Goal: Task Accomplishment & Management: Use online tool/utility

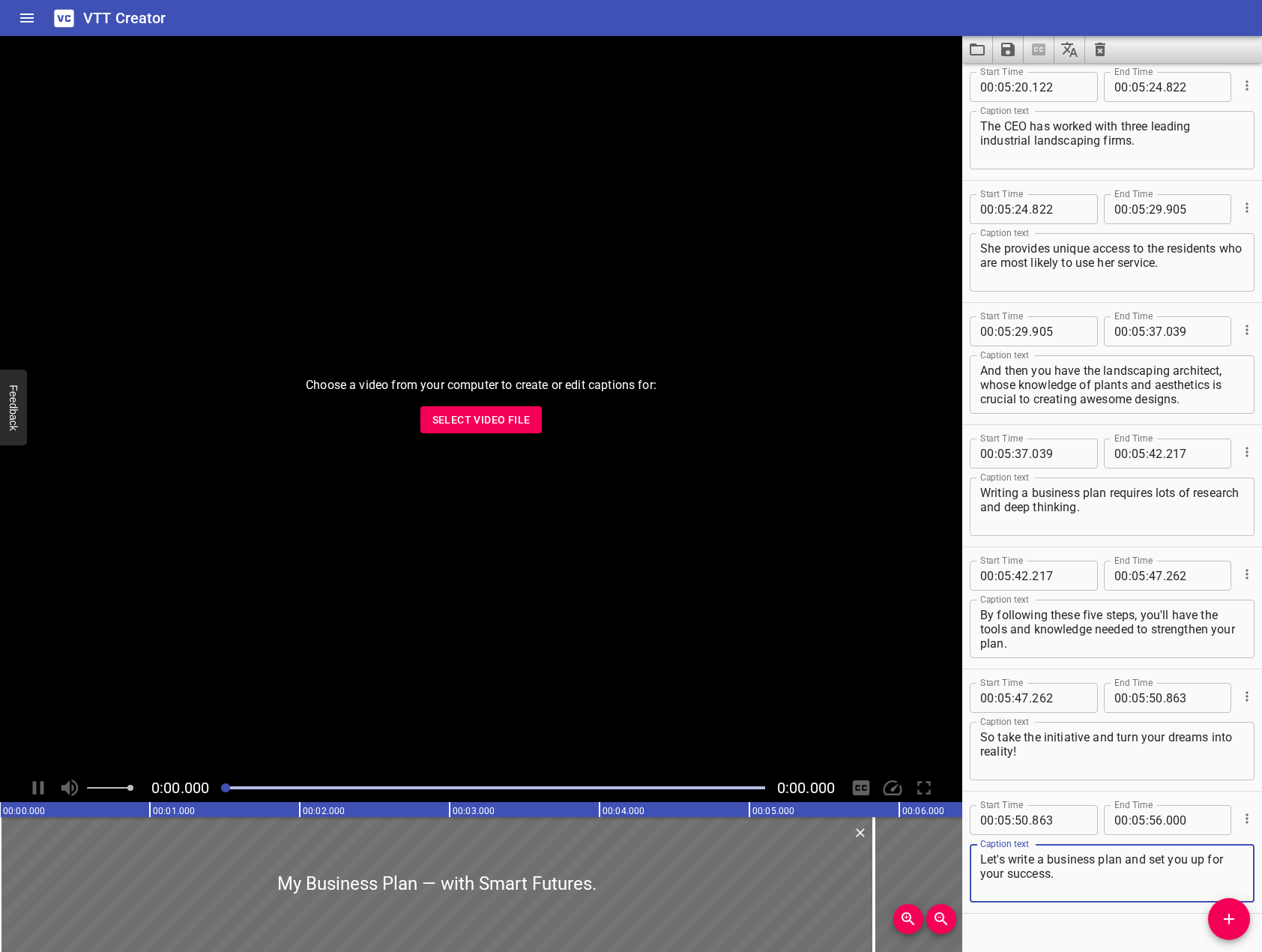
scroll to position [7856, 0]
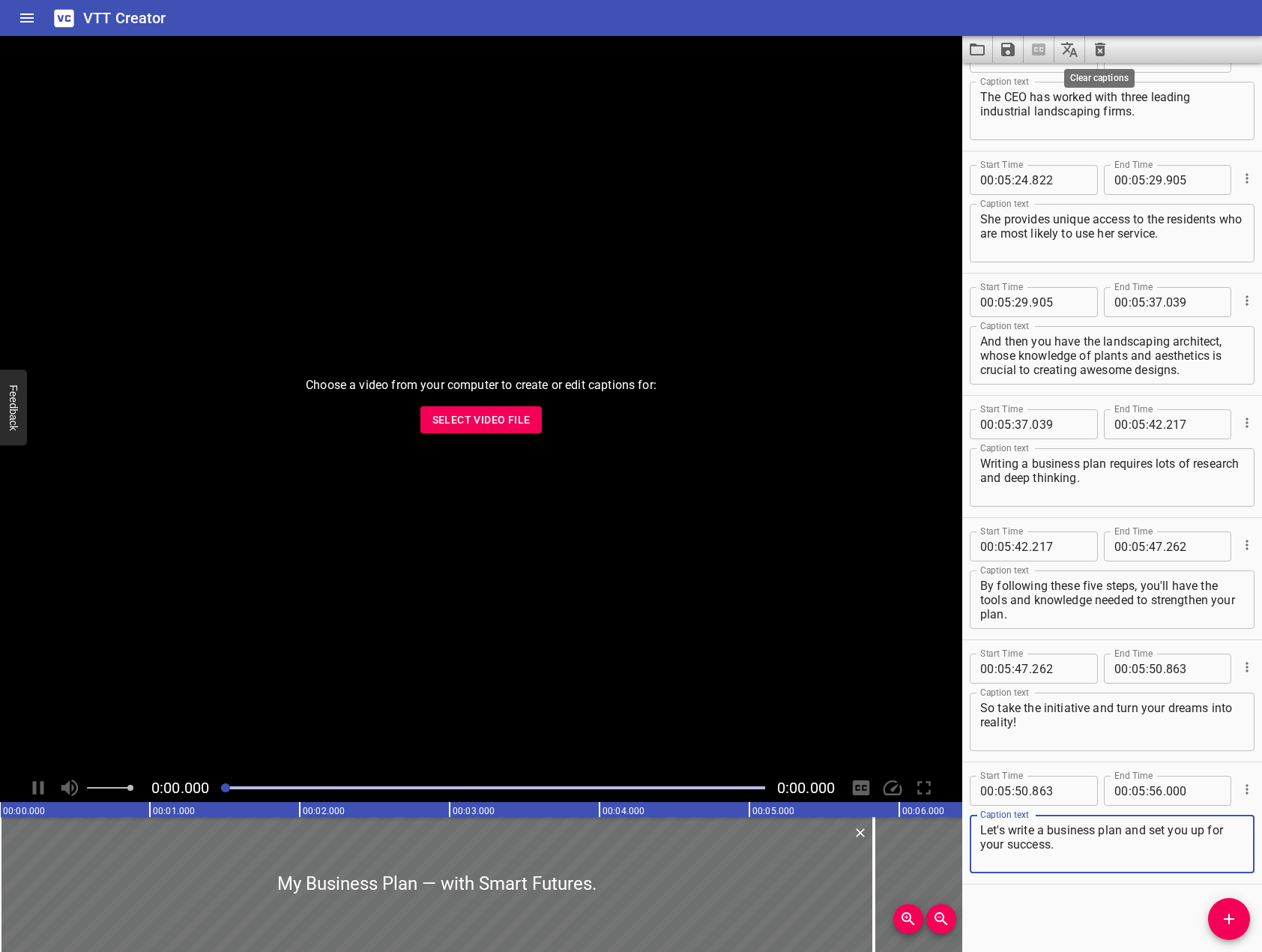
click at [1102, 52] on icon "Clear captions" at bounding box center [1099, 49] width 18 height 18
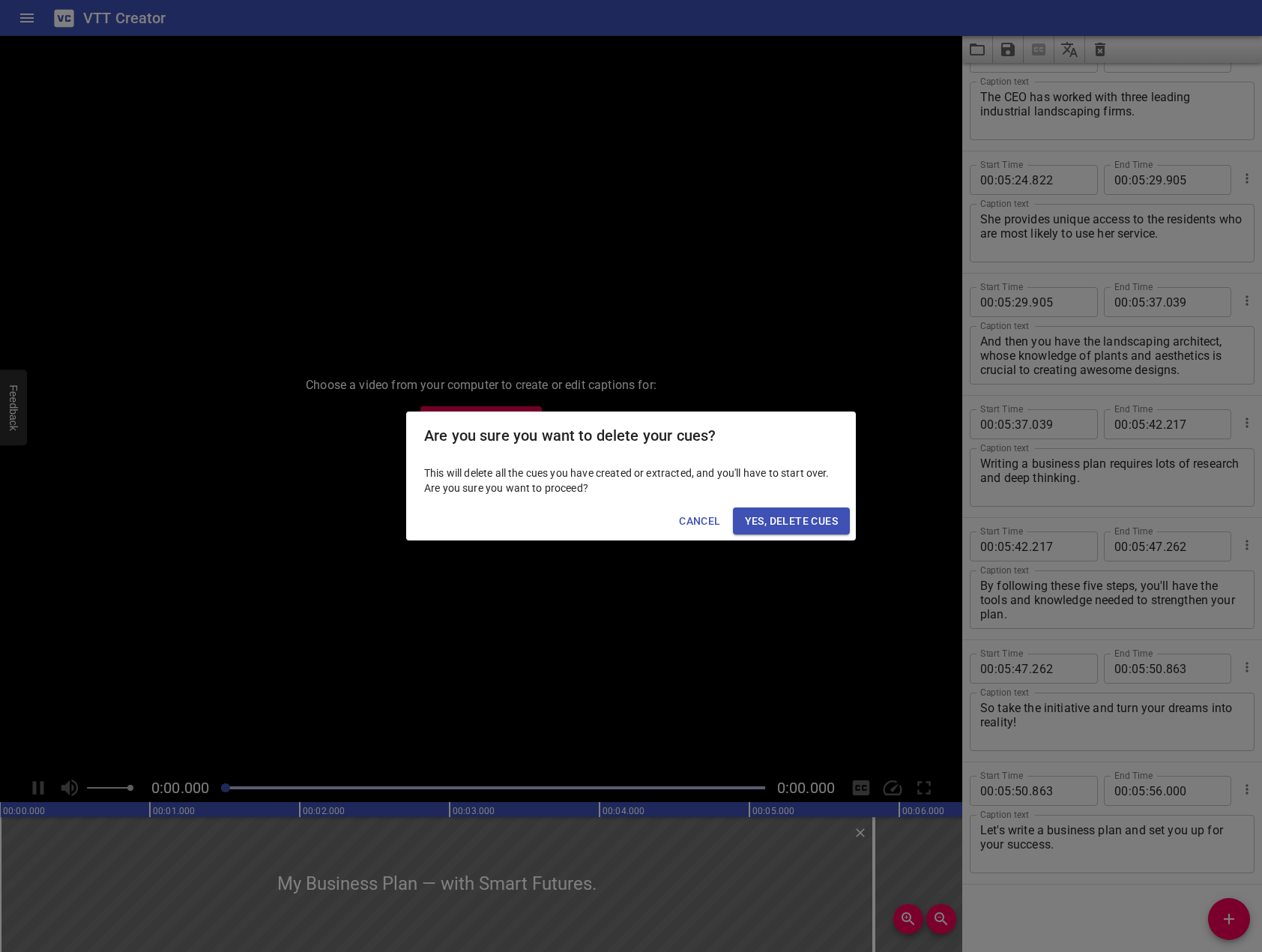
drag, startPoint x: 758, startPoint y: 520, endPoint x: 659, endPoint y: 480, distance: 106.8
click at [755, 519] on span "Yes, Delete Cues" at bounding box center [791, 521] width 93 height 18
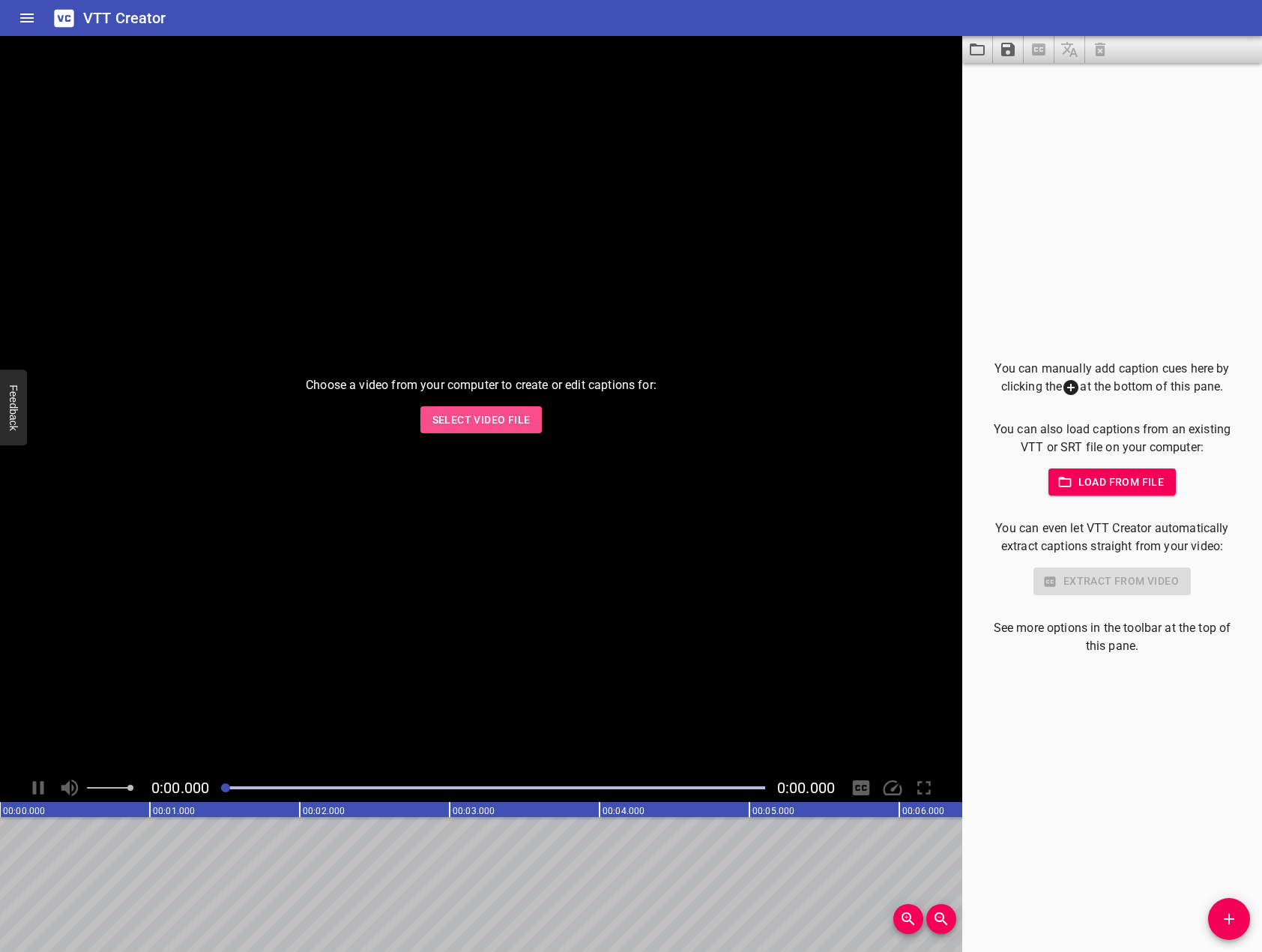
click at [505, 412] on span "Select Video File" at bounding box center [481, 420] width 98 height 18
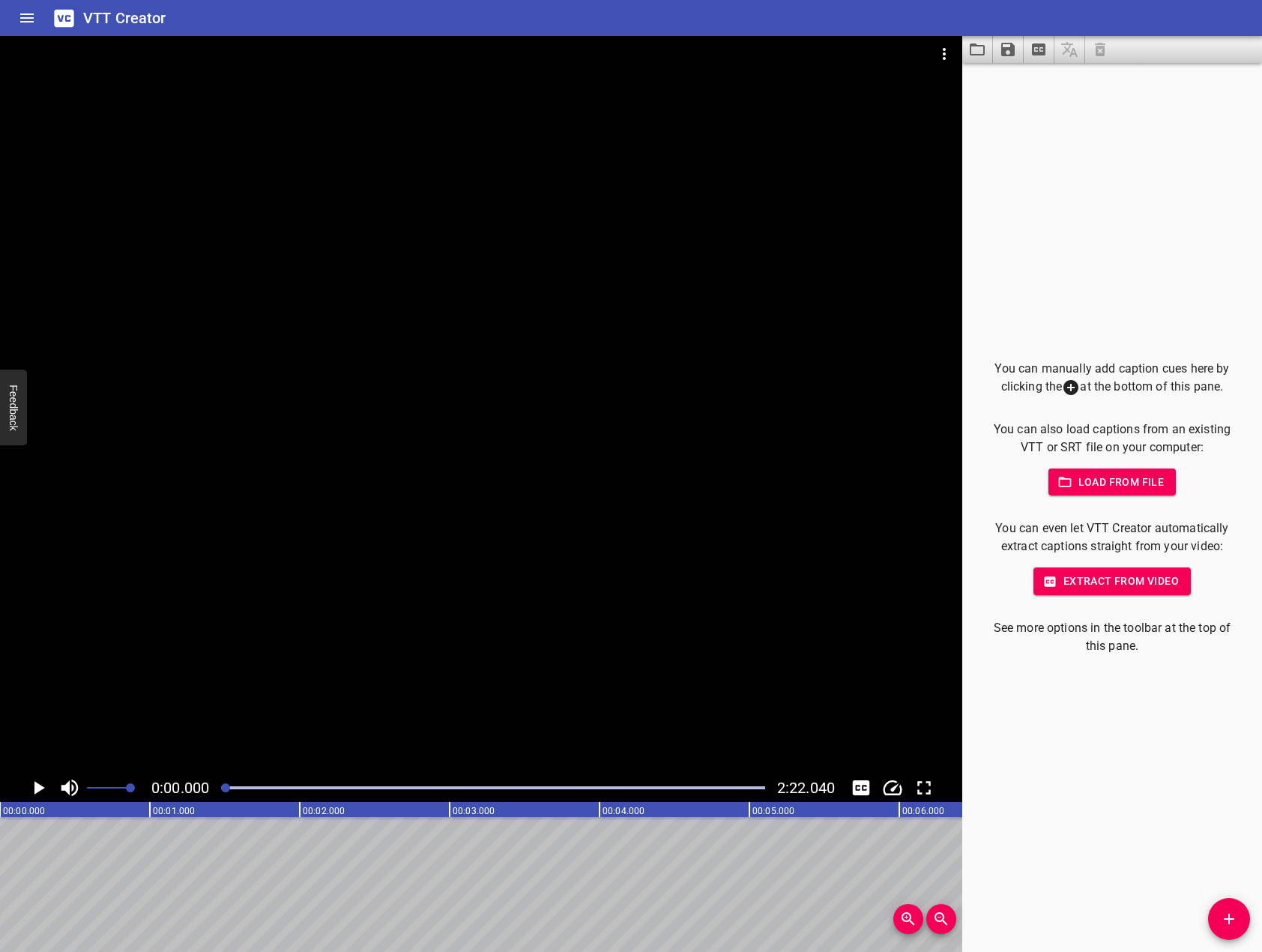
click at [1233, 906] on button "Add Cue" at bounding box center [1229, 918] width 42 height 42
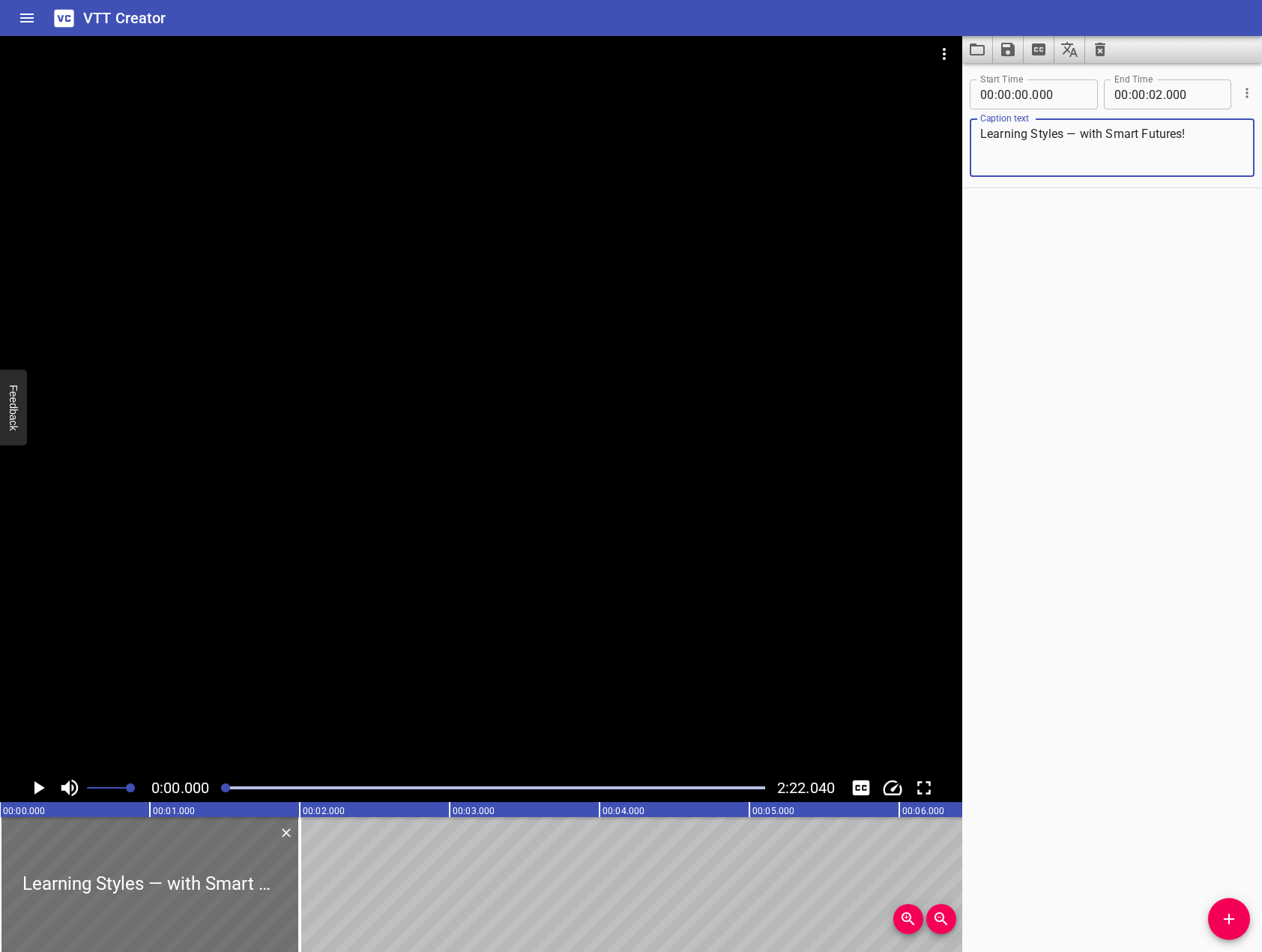
type textarea "Learning Styles — with Smart Futures!"
click at [371, 570] on div at bounding box center [481, 405] width 962 height 738
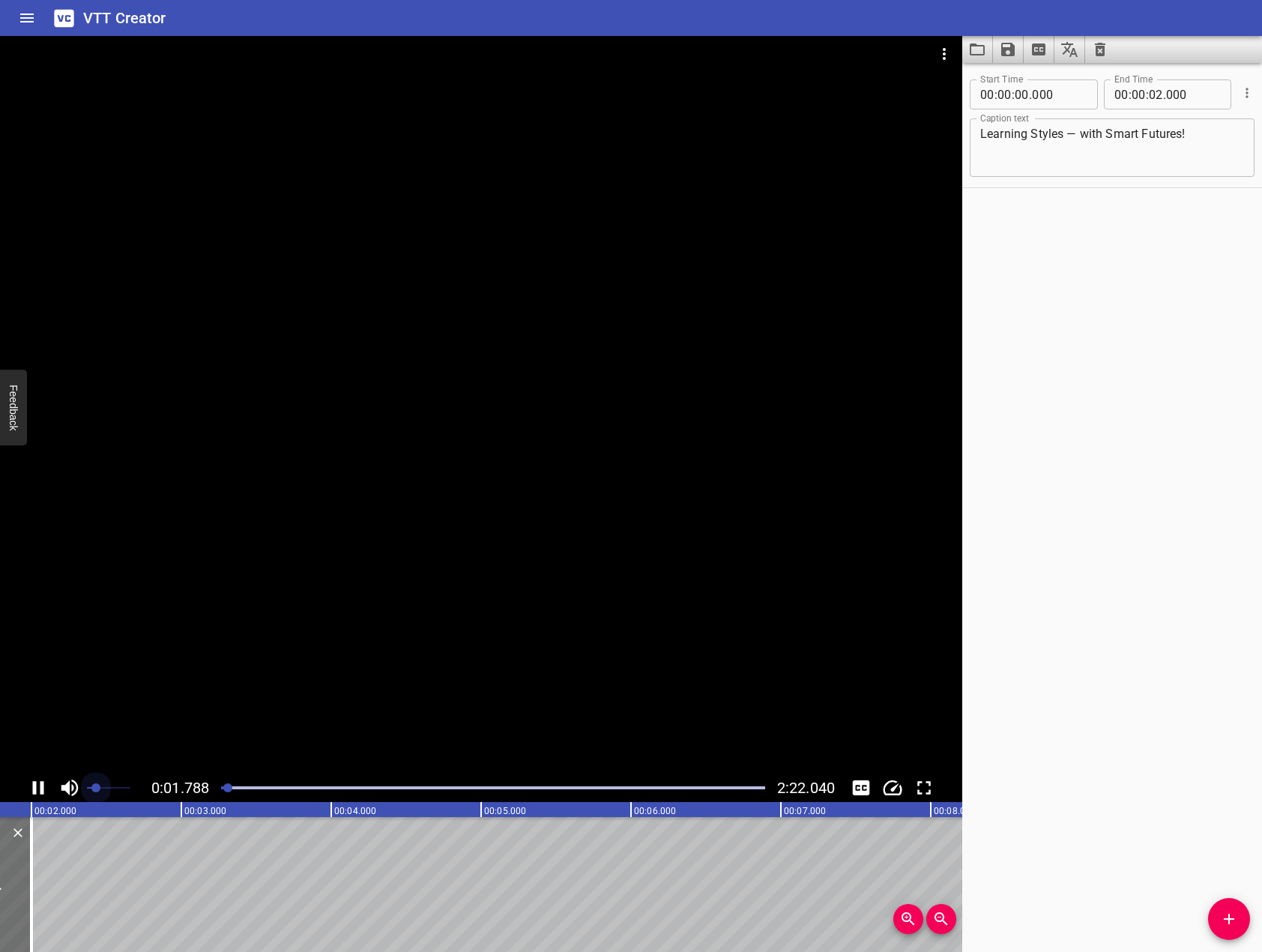
click at [95, 795] on span at bounding box center [108, 787] width 44 height 21
click at [40, 789] on icon "Play/Pause" at bounding box center [38, 787] width 22 height 22
click at [1227, 923] on icon "Add Cue" at bounding box center [1228, 918] width 18 height 18
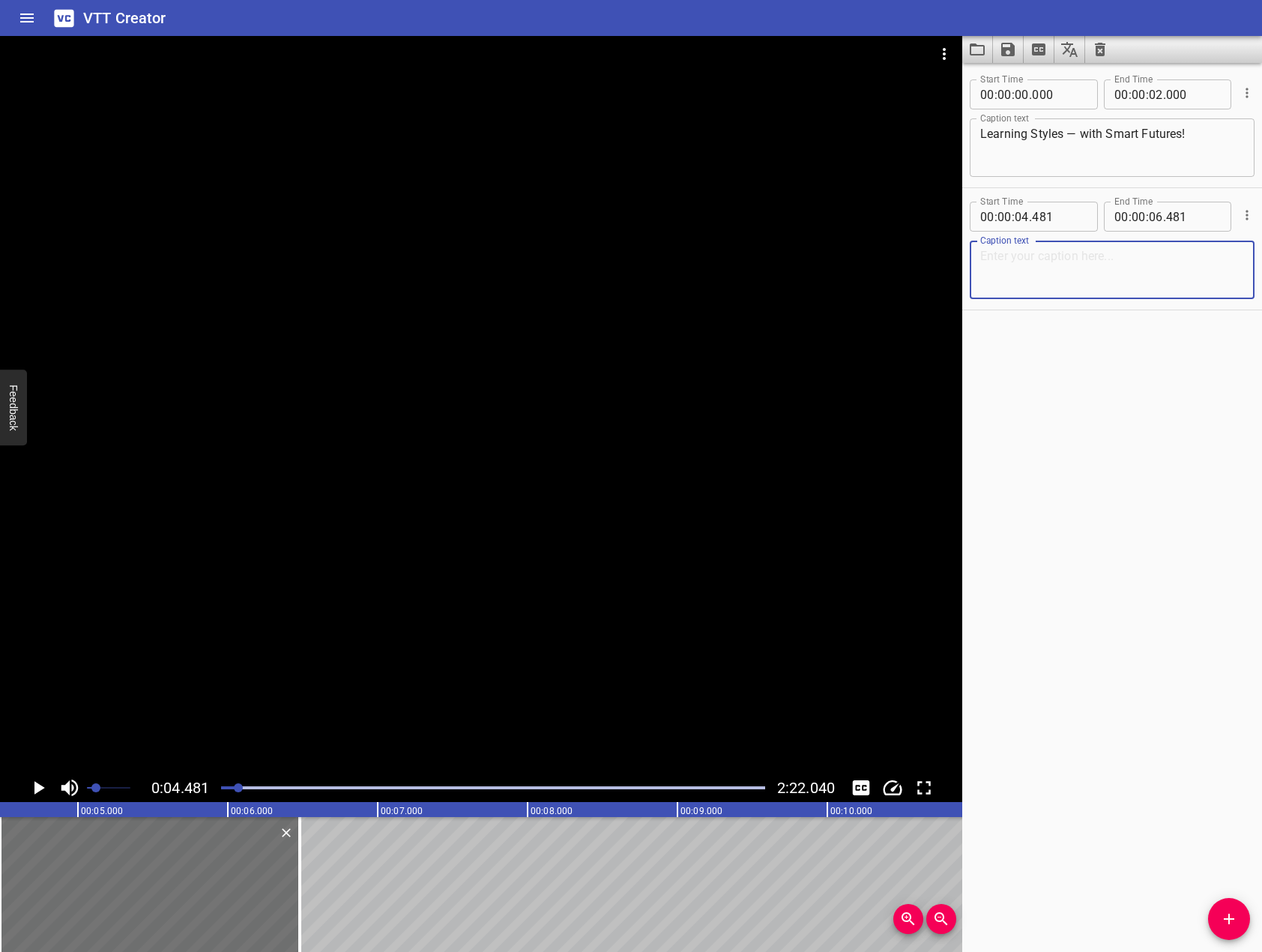
paste textarea "How do YOU learn best?"
type textarea "How do YOU learn best?"
click at [134, 637] on div at bounding box center [481, 405] width 962 height 738
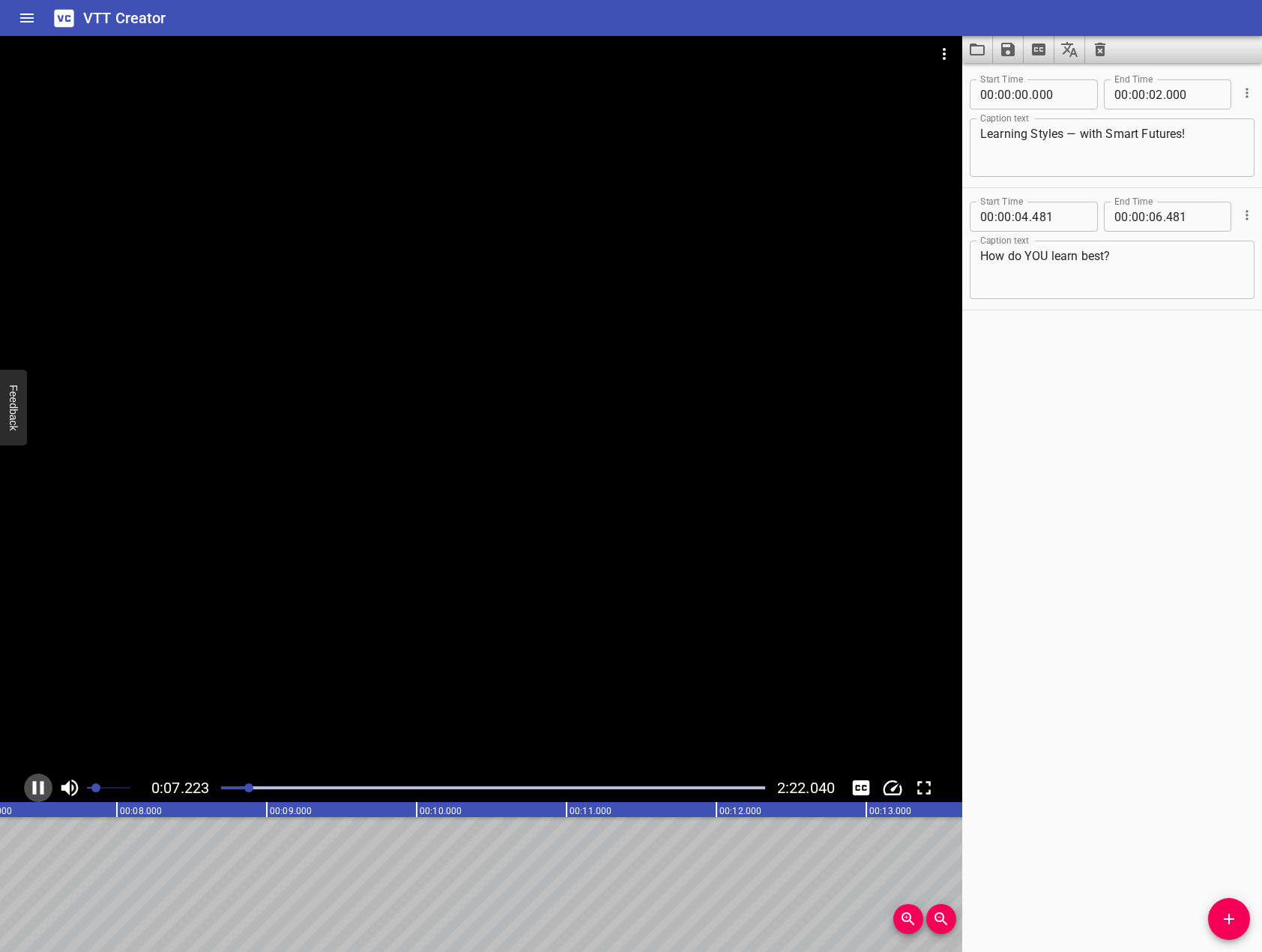
click at [40, 785] on icon "Play/Pause" at bounding box center [38, 787] width 22 height 22
click at [1230, 929] on button "Add Cue" at bounding box center [1229, 918] width 42 height 42
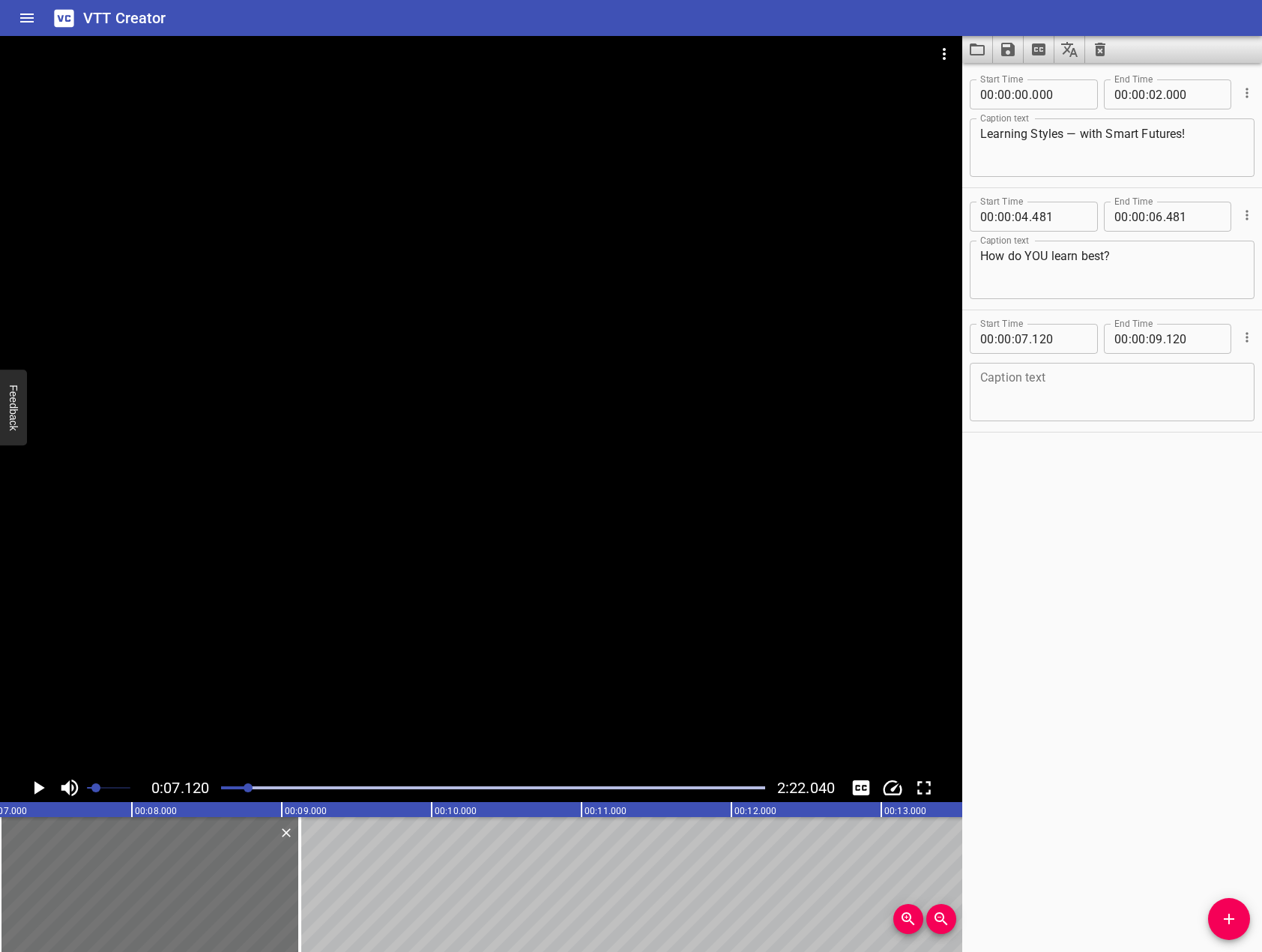
click at [1133, 601] on div "Start Time 00 : 00 : 00 . 000 Start Time End Time 00 : 00 : 02 . 000 End Time C…" at bounding box center [1112, 507] width 299 height 889
drag, startPoint x: 203, startPoint y: 511, endPoint x: 128, endPoint y: 641, distance: 150.1
click at [190, 526] on div at bounding box center [481, 405] width 962 height 738
click at [154, 593] on div at bounding box center [481, 405] width 962 height 738
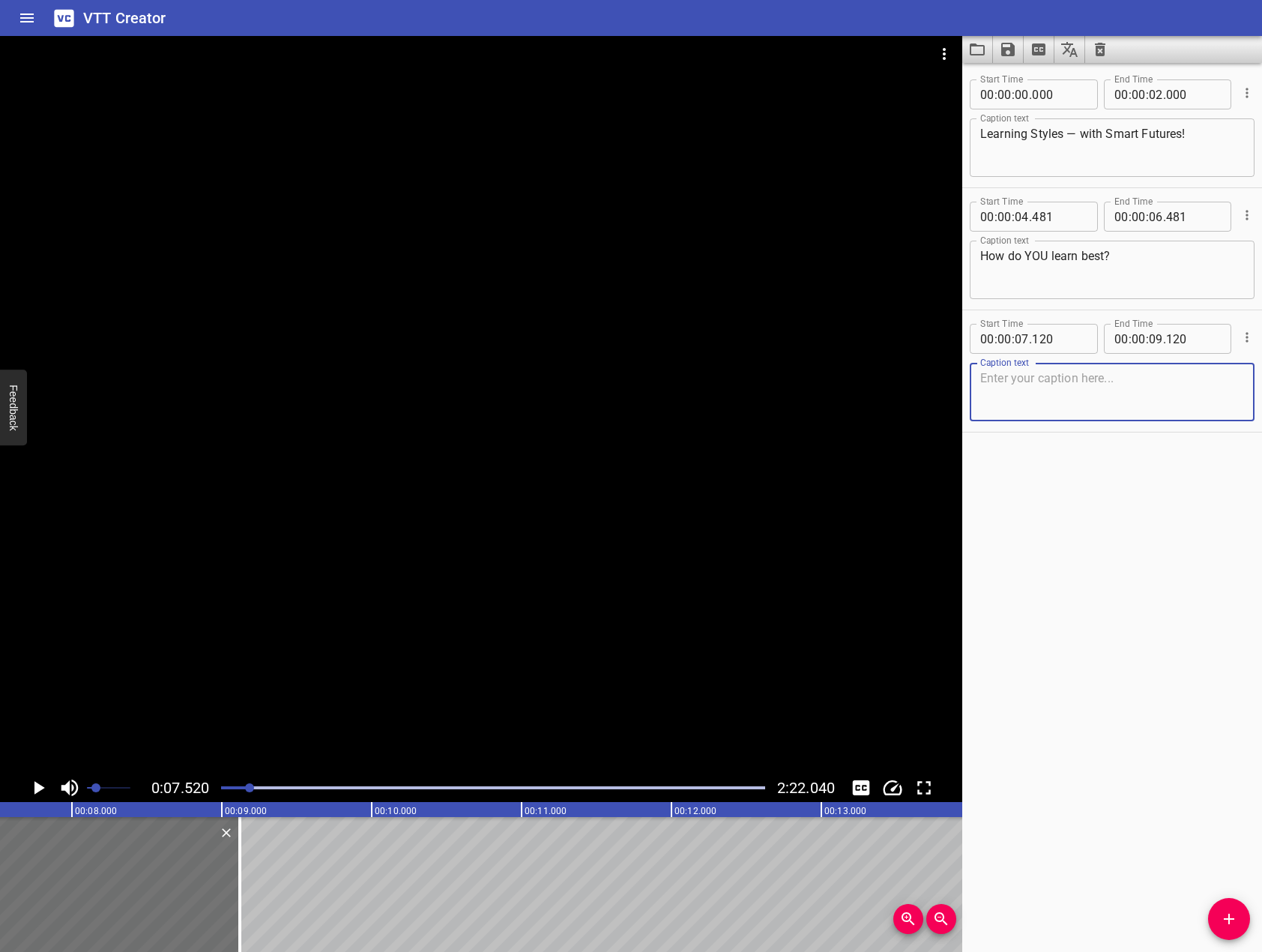
click at [1065, 397] on textarea at bounding box center [1112, 392] width 264 height 43
paste textarea "People absorb and process information in different ways."
type textarea "People absorb and process information in different ways."
drag, startPoint x: 314, startPoint y: 604, endPoint x: 205, endPoint y: 705, distance: 148.6
click at [305, 616] on div at bounding box center [481, 405] width 962 height 738
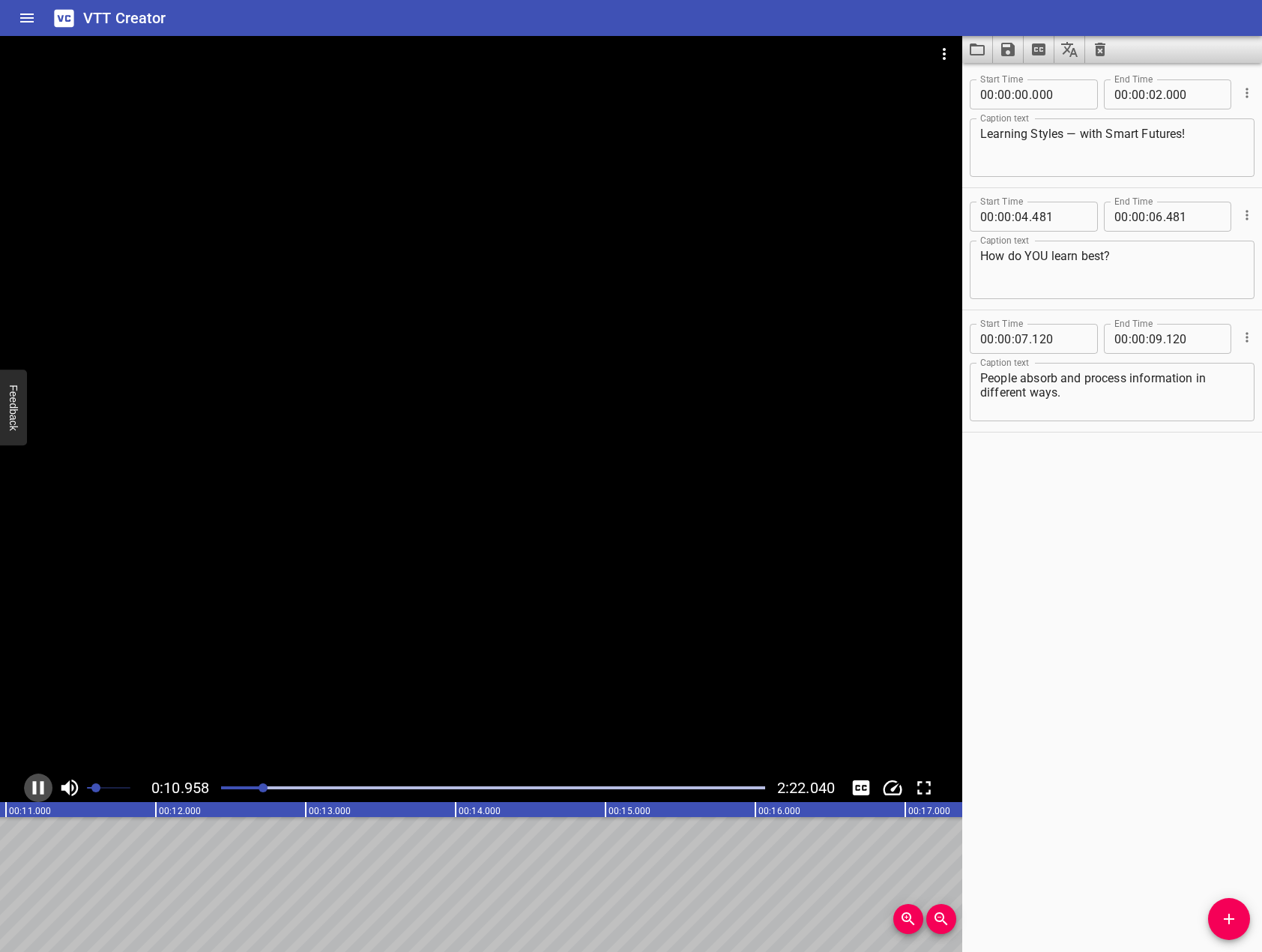
click at [37, 792] on icon "Play/Pause" at bounding box center [38, 787] width 22 height 22
click at [1232, 927] on icon "Add Cue" at bounding box center [1228, 918] width 18 height 18
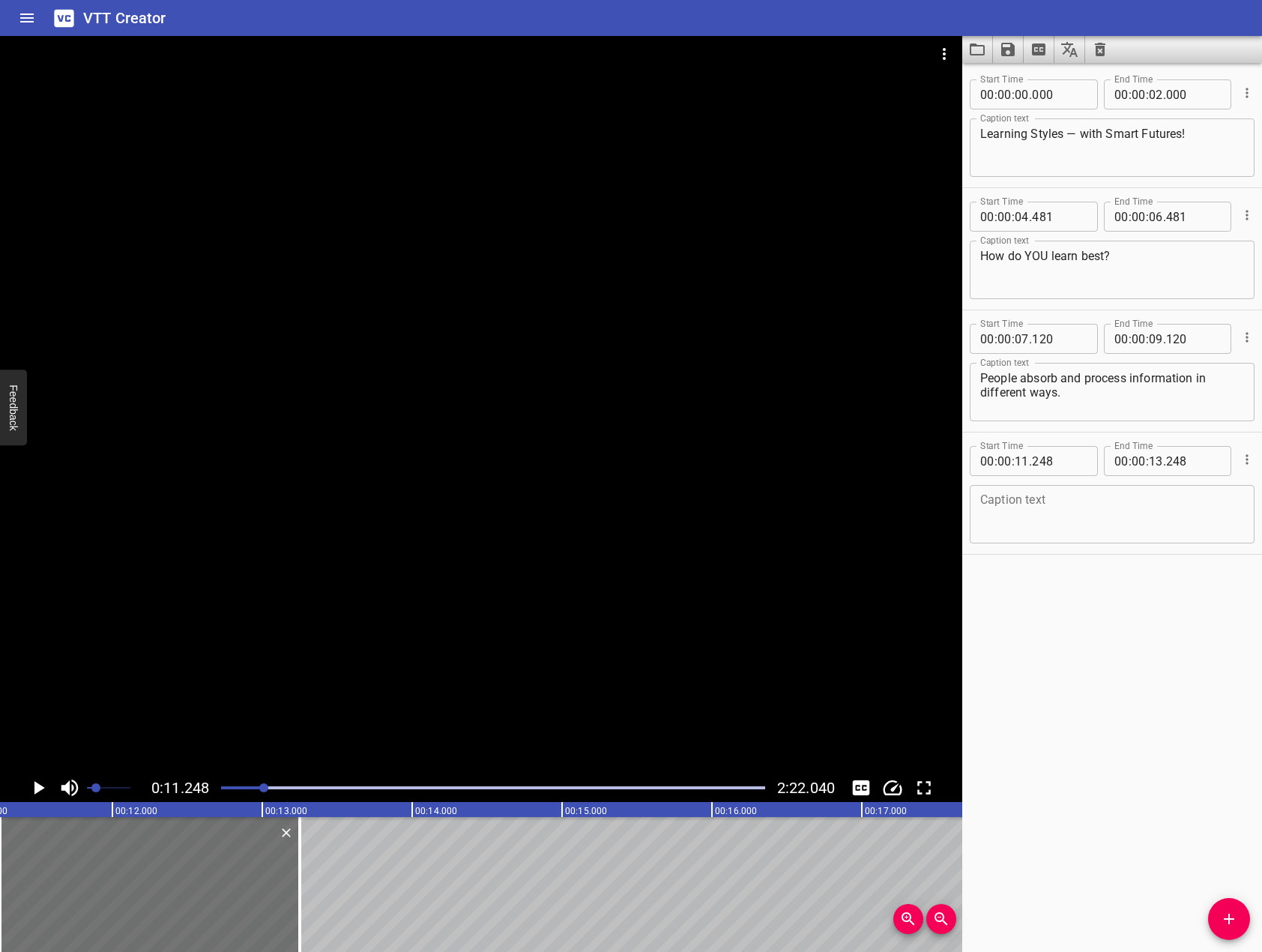
click at [1175, 535] on textarea at bounding box center [1112, 514] width 264 height 43
paste textarea "Understanding how YOU learn best can improve your focus, retention, and overall…"
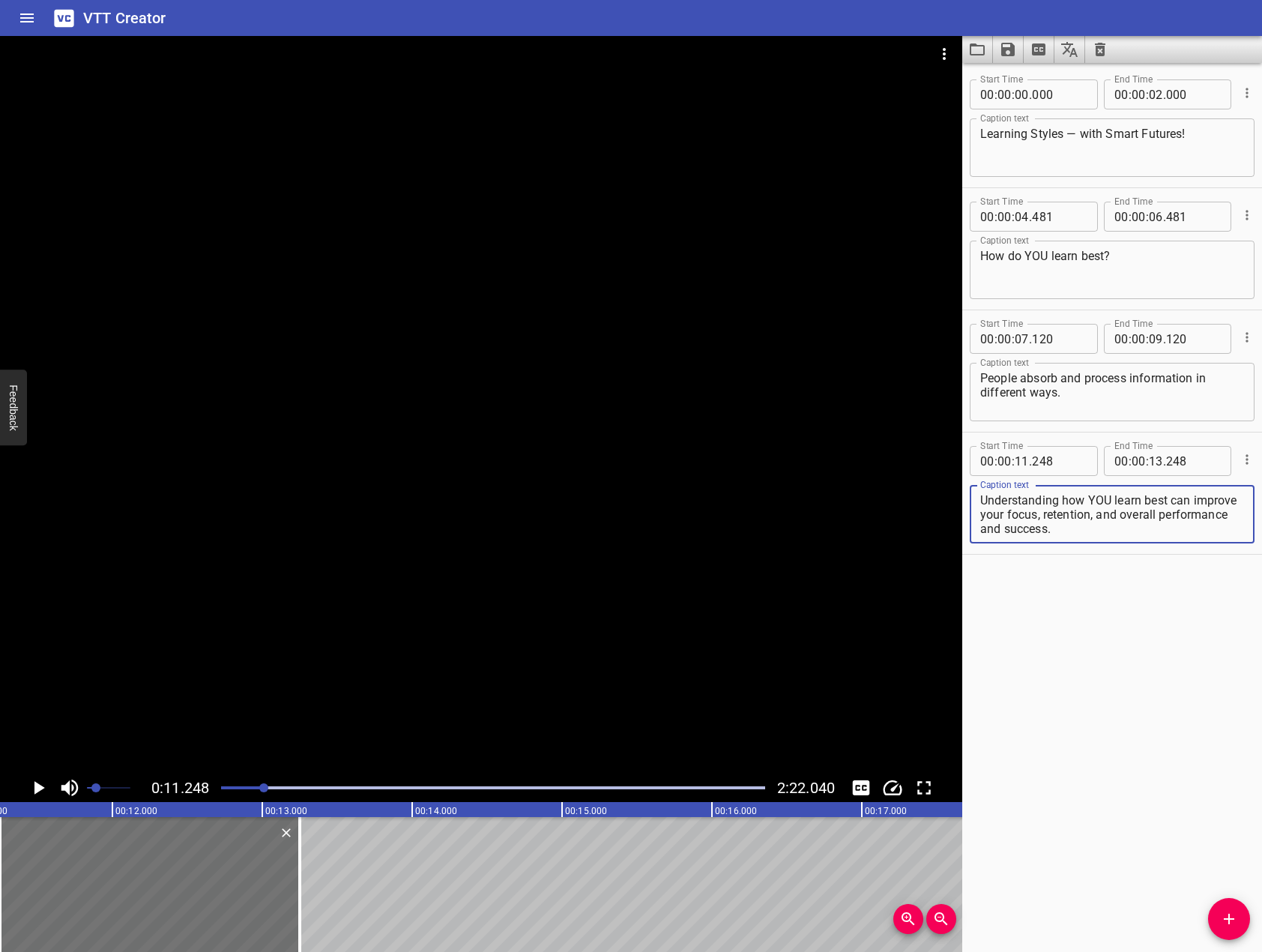
type textarea "Understanding how YOU learn best can improve your focus, retention, and overall…"
click at [492, 484] on div at bounding box center [481, 405] width 962 height 738
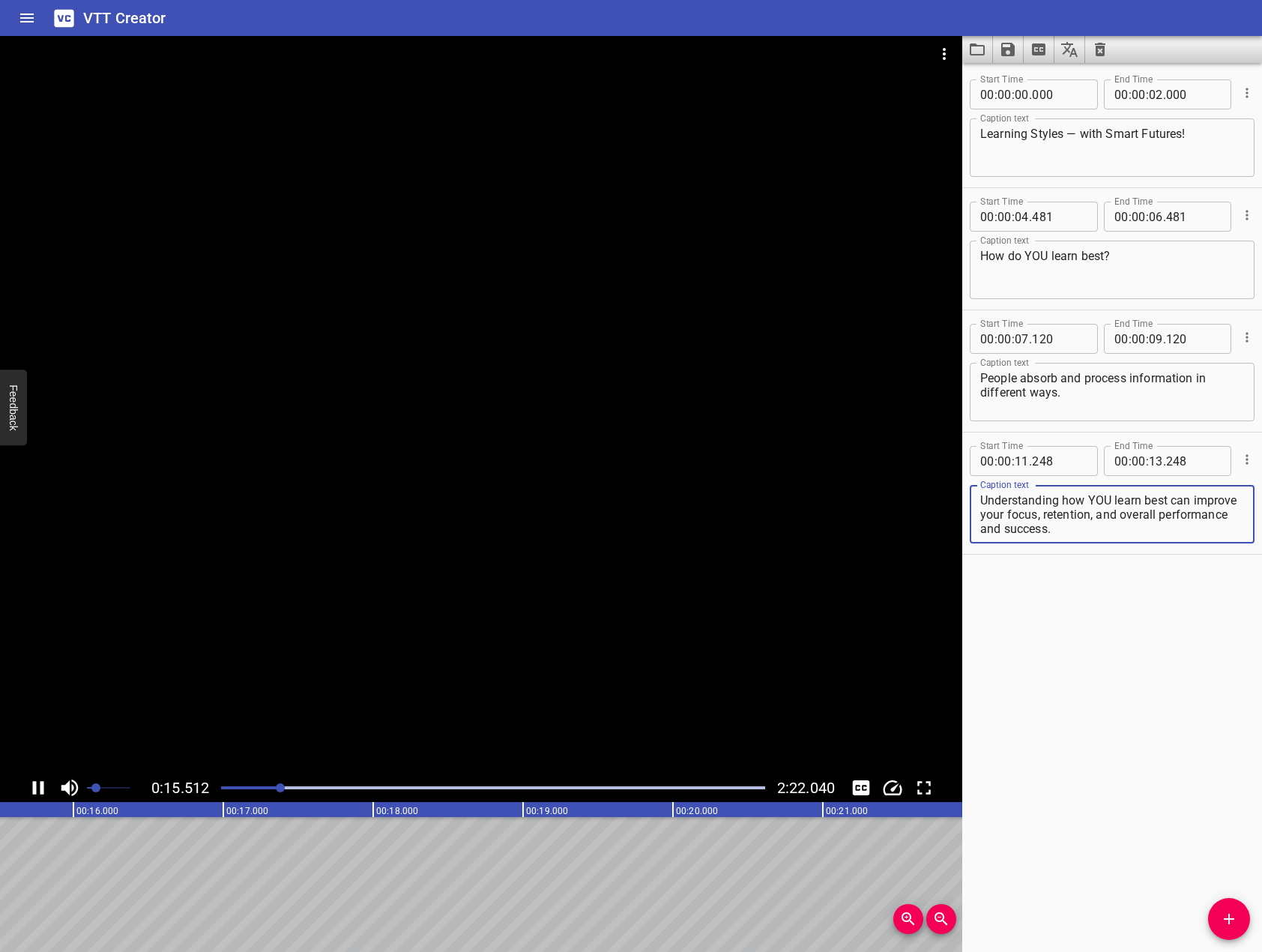
click at [984, 501] on textarea "Understanding how YOU learn best can improve your focus, retention, and overall…" at bounding box center [1112, 514] width 264 height 43
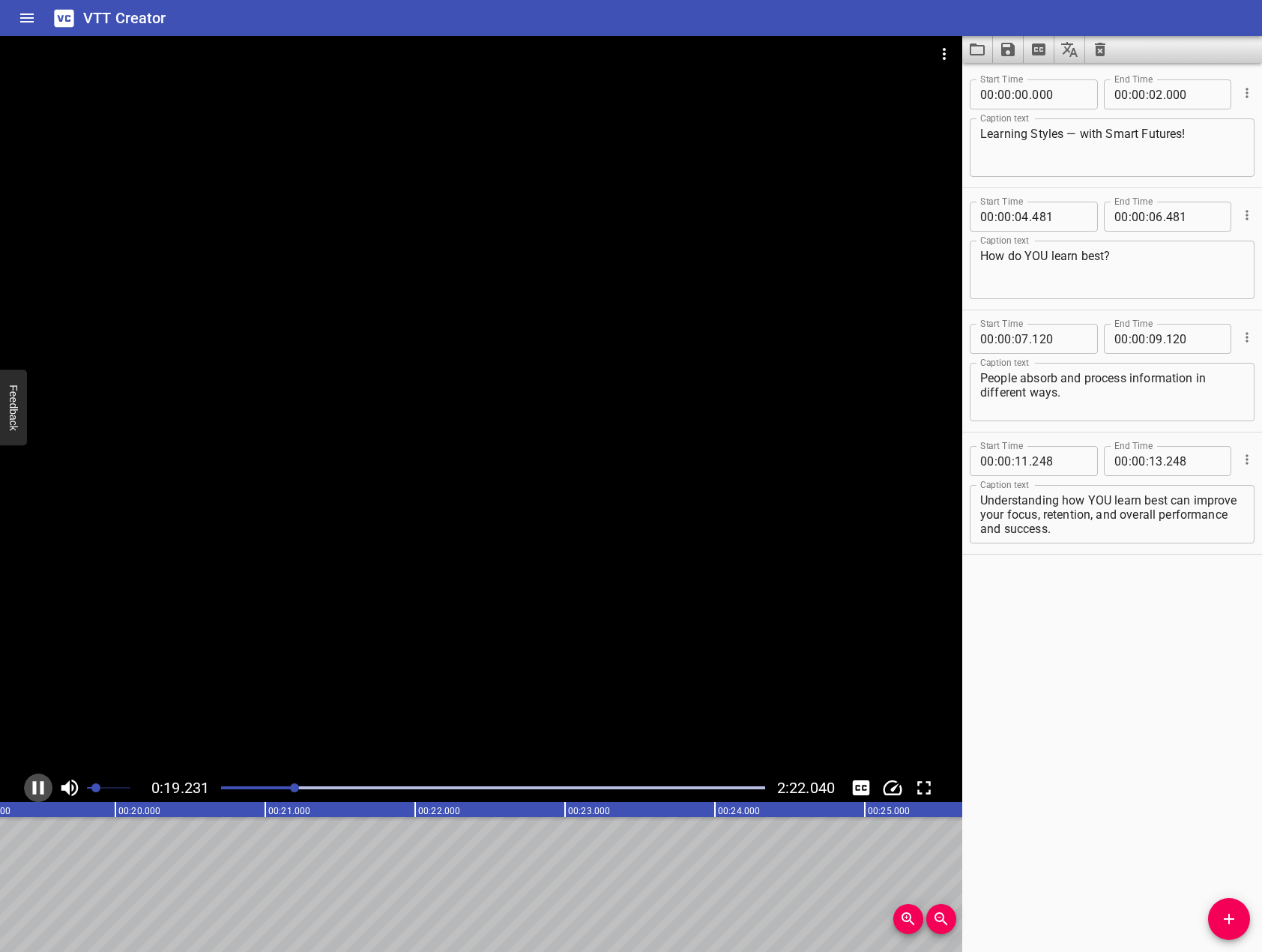
click at [41, 789] on icon "Play/Pause" at bounding box center [38, 788] width 12 height 14
click at [1224, 918] on icon "Add Cue" at bounding box center [1229, 919] width 11 height 11
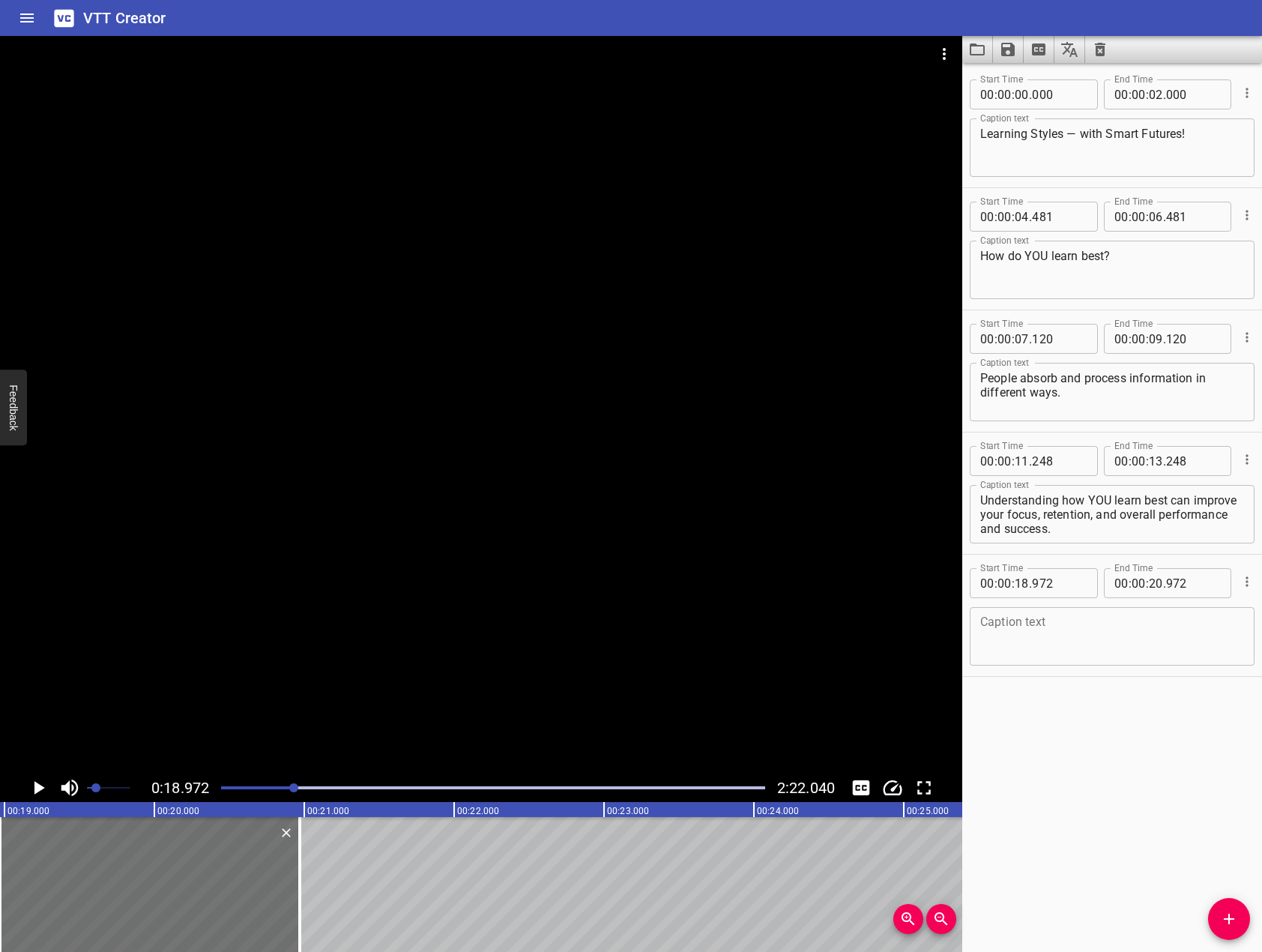
click at [1089, 624] on textarea at bounding box center [1112, 636] width 264 height 43
paste textarea "There are three learning styles: Visual, Auditory, and Kinesthetic."
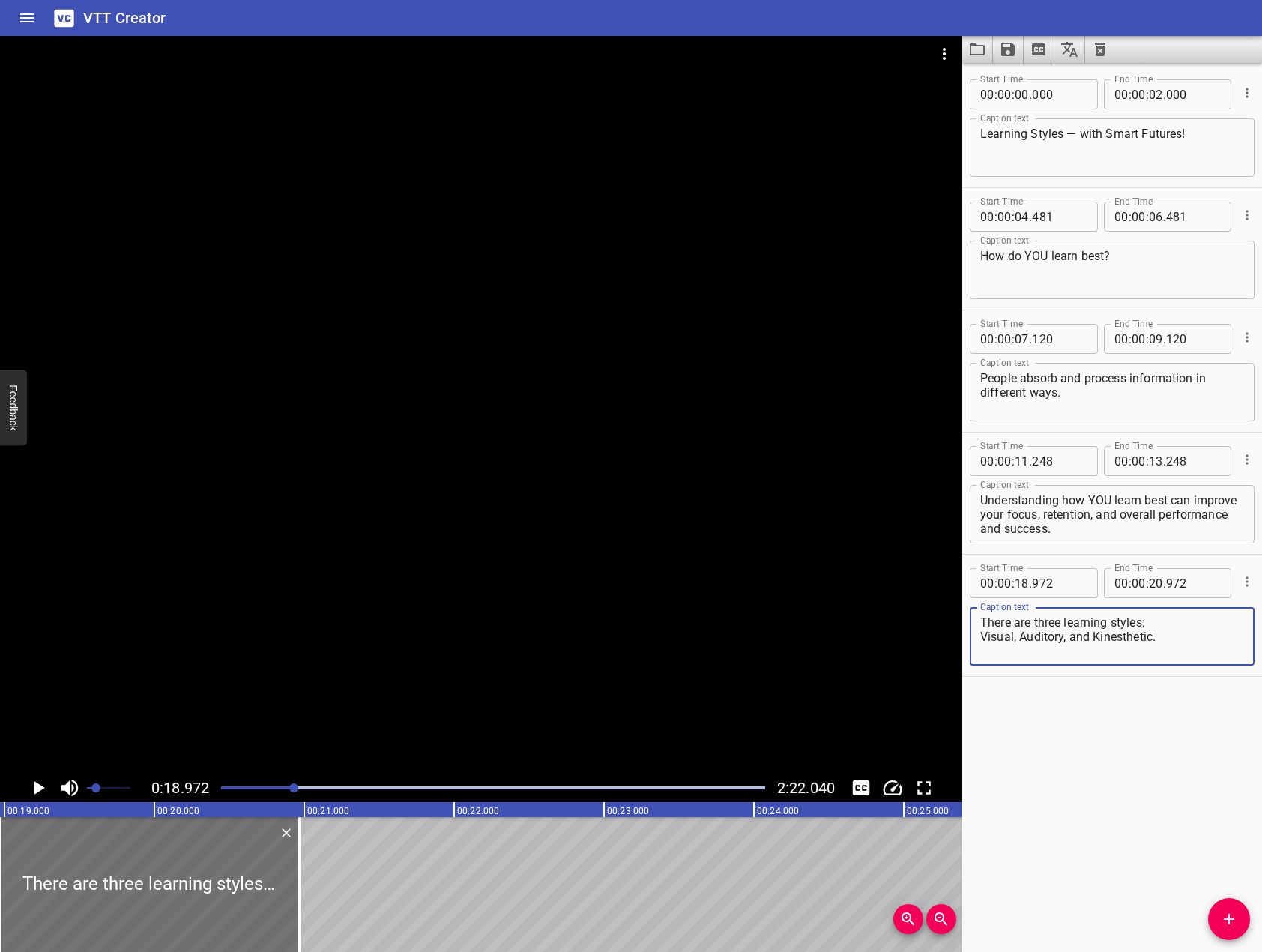
click at [1157, 621] on textarea "There are three learning styles: Visual, Auditory, and Kinesthetic." at bounding box center [1112, 636] width 264 height 43
type textarea "There are three learning styles: Visual, Auditory, and Kinesthetic."
click at [1061, 765] on div "Start Time 00 : 00 : 00 . 000 Start Time End Time 00 : 00 : 02 . 000 End Time C…" at bounding box center [1112, 507] width 299 height 889
click at [397, 570] on div at bounding box center [481, 405] width 962 height 738
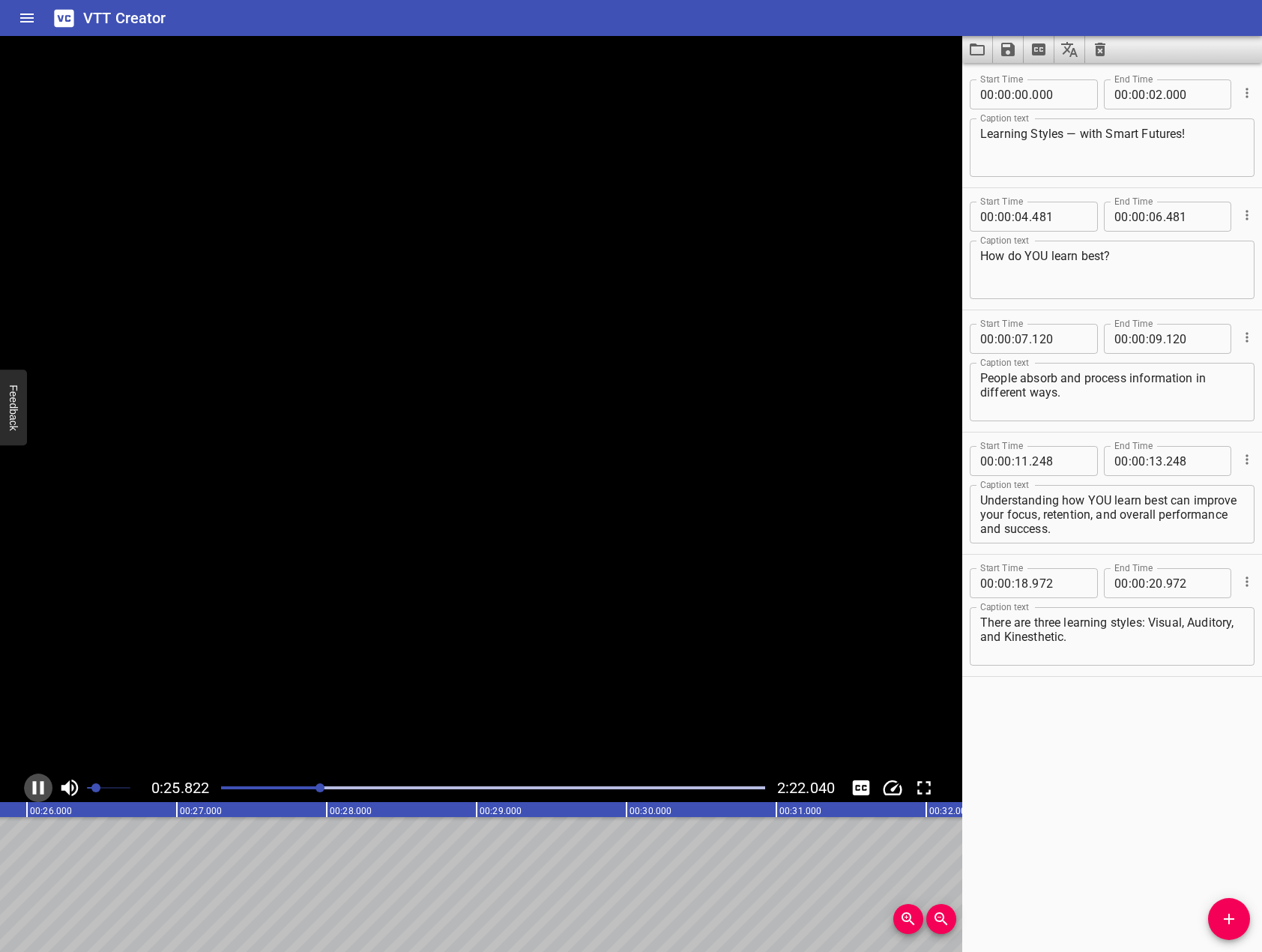
click at [43, 787] on icon "Play/Pause" at bounding box center [38, 788] width 12 height 14
click at [1227, 906] on button "Add Cue" at bounding box center [1229, 918] width 42 height 42
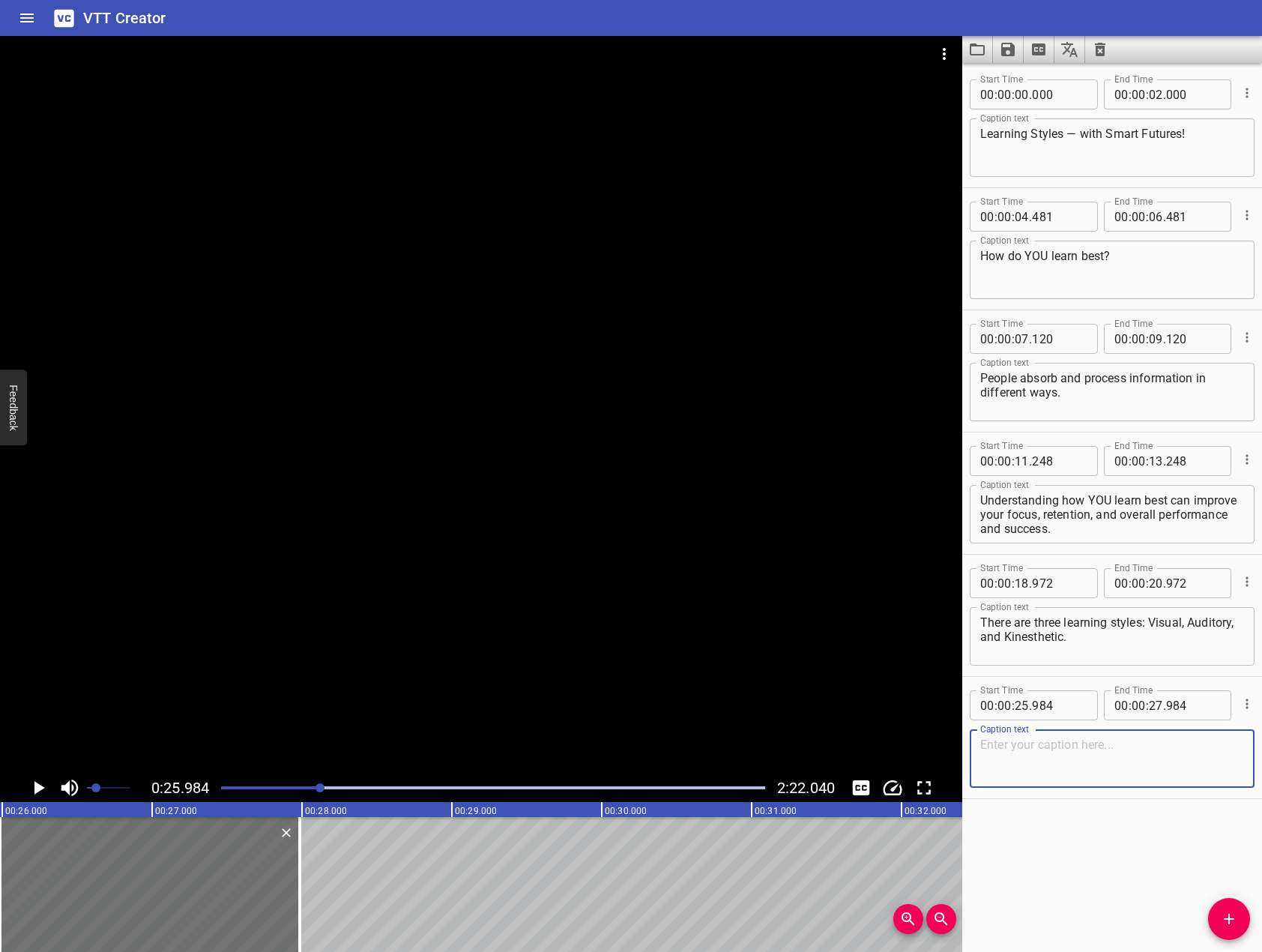
click at [1195, 751] on textarea at bounding box center [1112, 759] width 264 height 43
paste textarea "If you learn by seeing, you're a visual learning."
type textarea "If you learn by seeing, you're a visual learning."
click at [366, 447] on div at bounding box center [481, 405] width 962 height 738
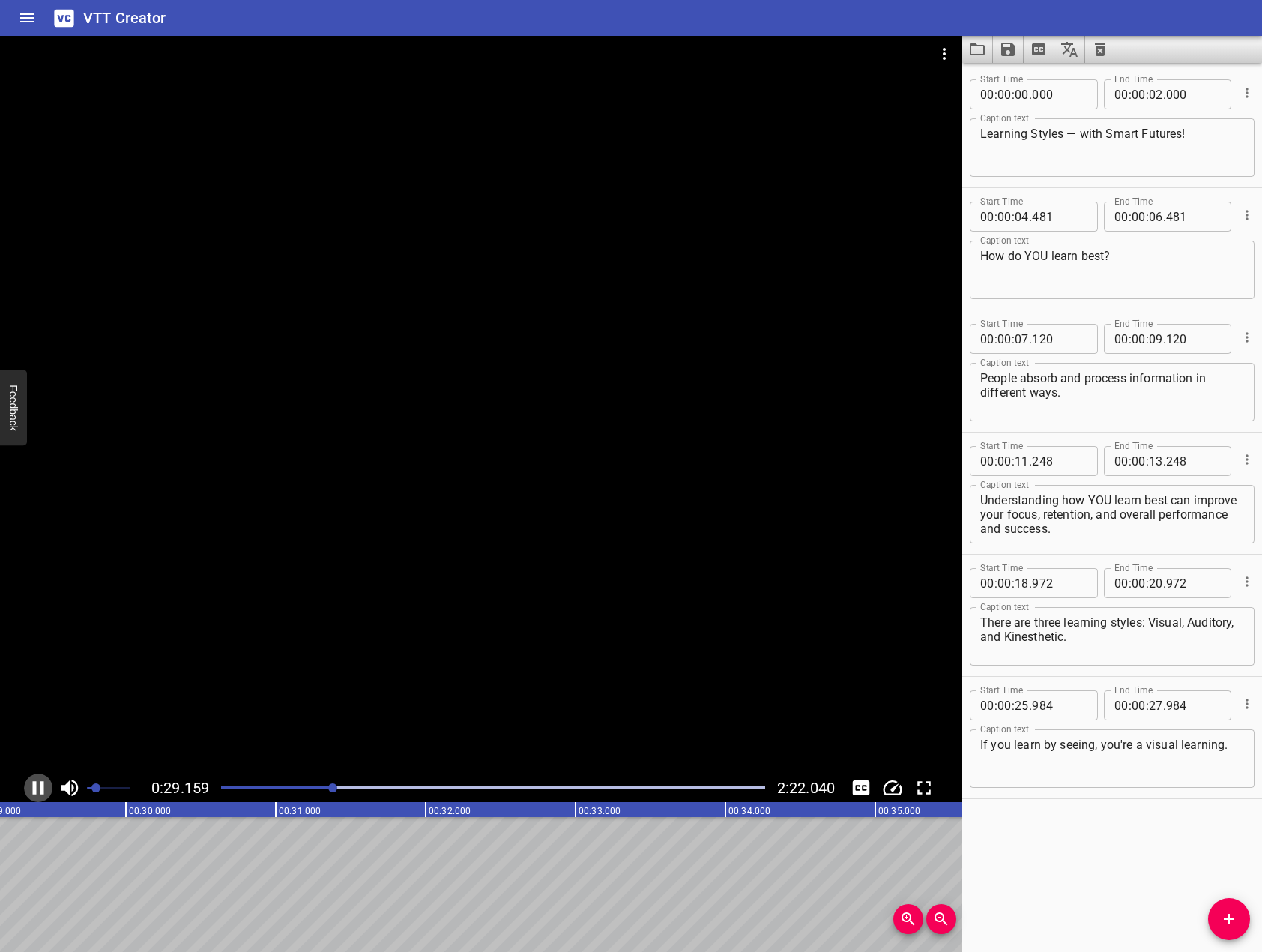
click at [38, 788] on icon "Play/Pause" at bounding box center [38, 787] width 22 height 22
click at [1247, 924] on span "Add Cue" at bounding box center [1229, 918] width 42 height 18
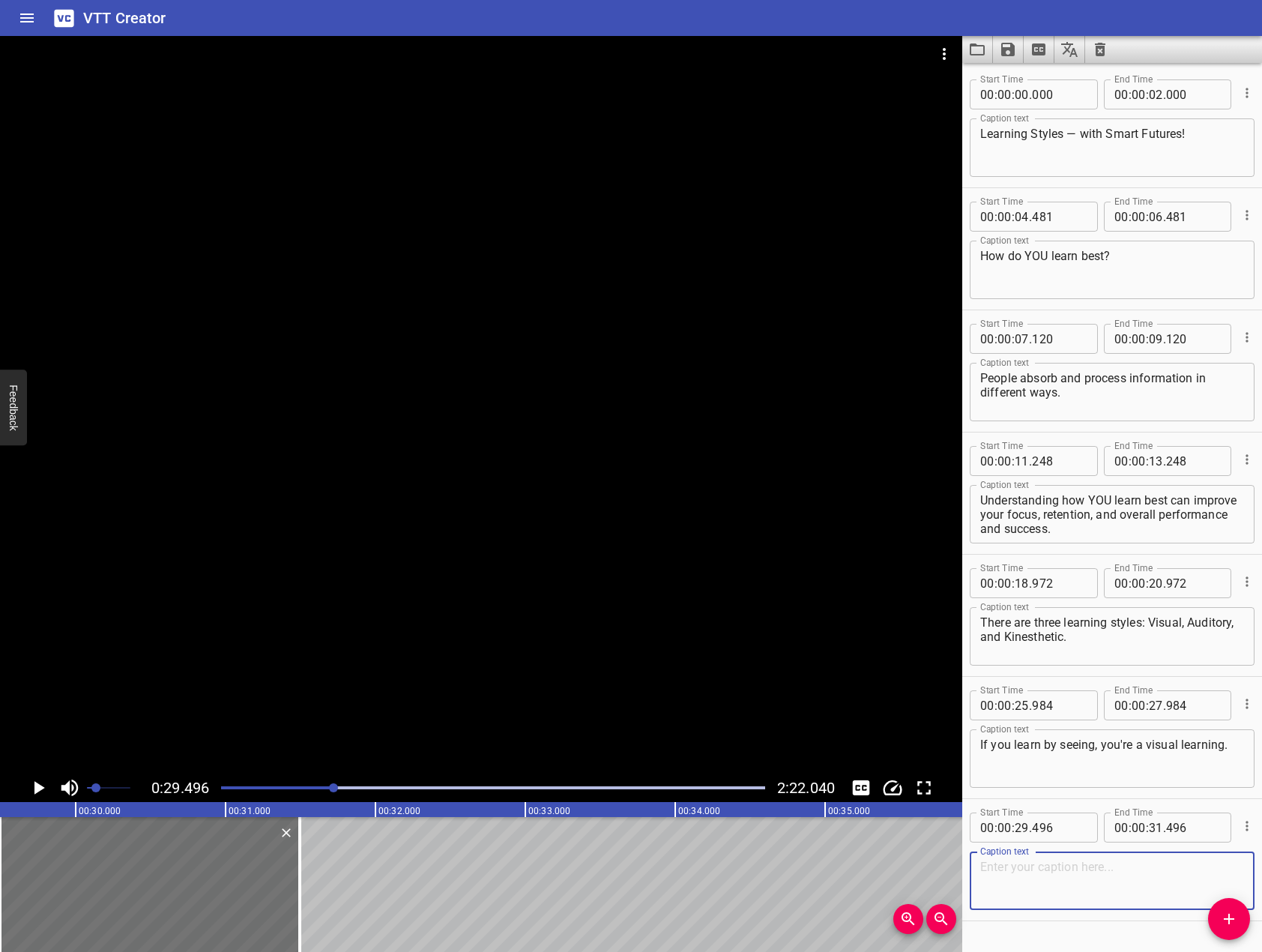
click at [1124, 866] on textarea at bounding box center [1112, 881] width 264 height 43
paste textarea "You learn best with charts, videos, color-coded notes, infographics... that sor…"
click at [1094, 880] on textarea "You learn best with charts, videos, color-coded notes, infographics... that sor…" at bounding box center [1112, 881] width 264 height 43
click at [1209, 884] on textarea "You learn best with charts, videos, color-coded notes, infographics — that sort…" at bounding box center [1112, 881] width 264 height 43
type textarea "You learn best with charts, videos, color-coded notes, infographics — that sort…"
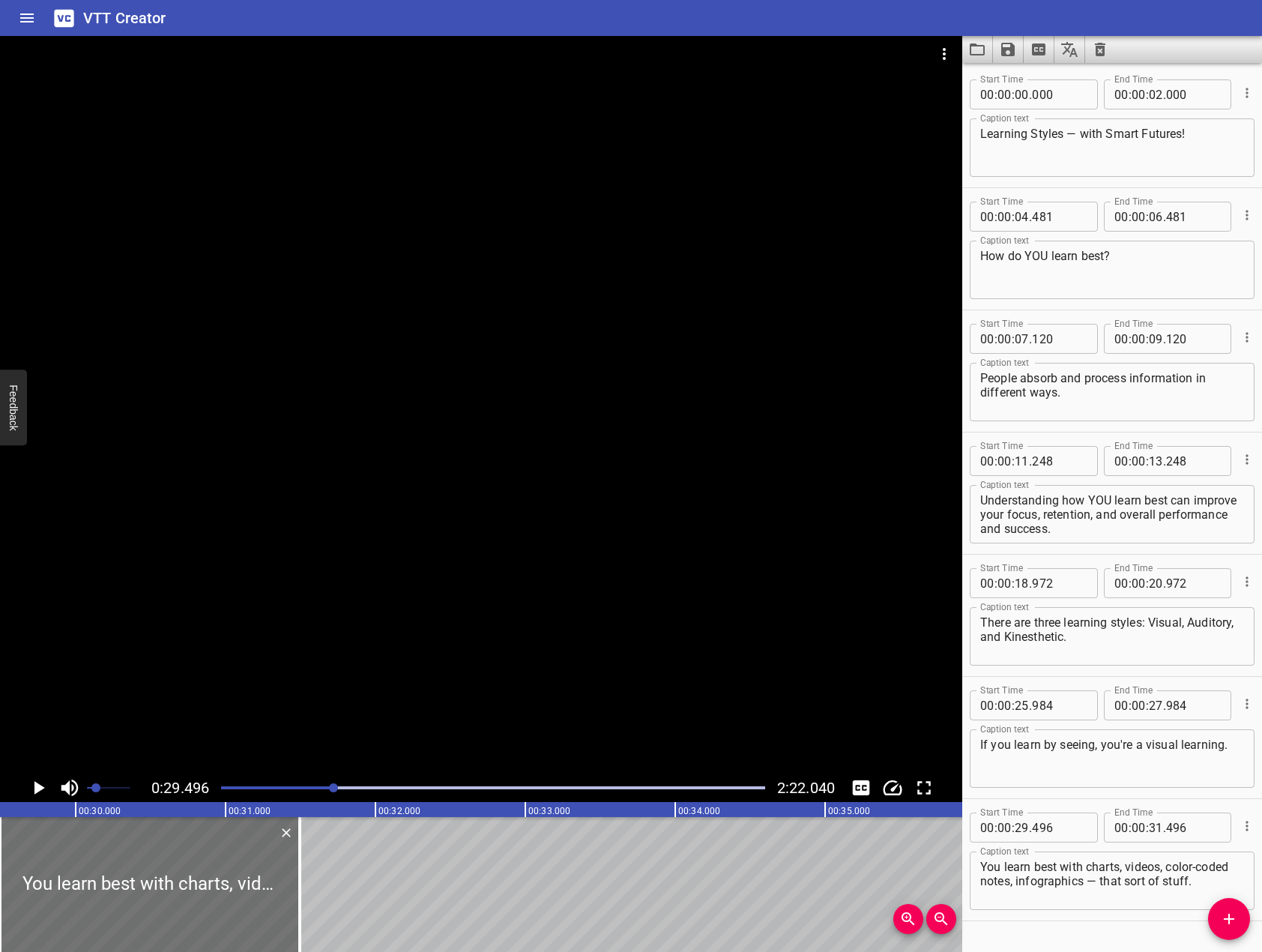
click at [374, 466] on div at bounding box center [481, 405] width 962 height 738
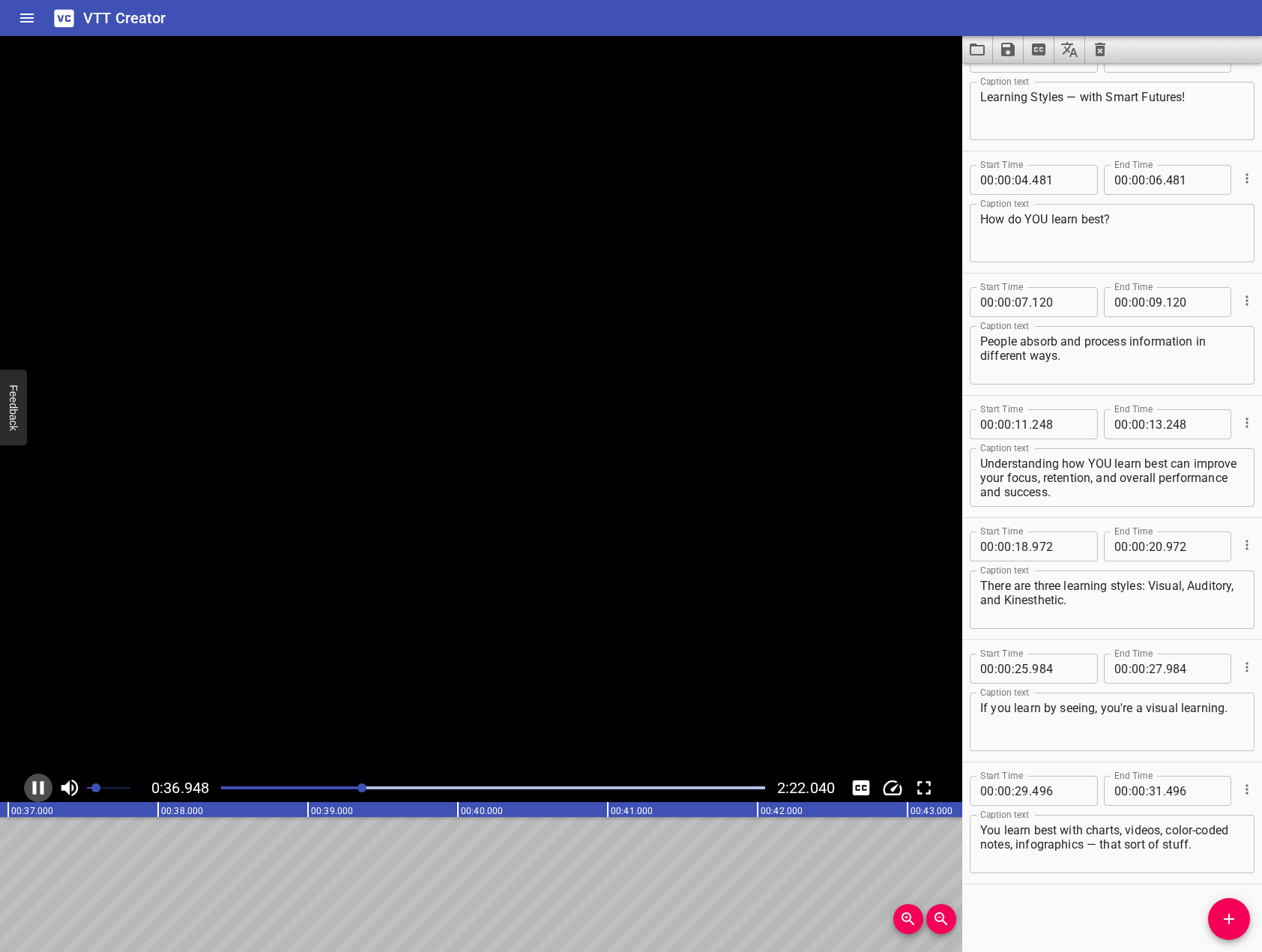
click at [42, 790] on icon "Play/Pause" at bounding box center [38, 788] width 12 height 14
click at [34, 795] on icon "Play/Pause" at bounding box center [38, 787] width 22 height 22
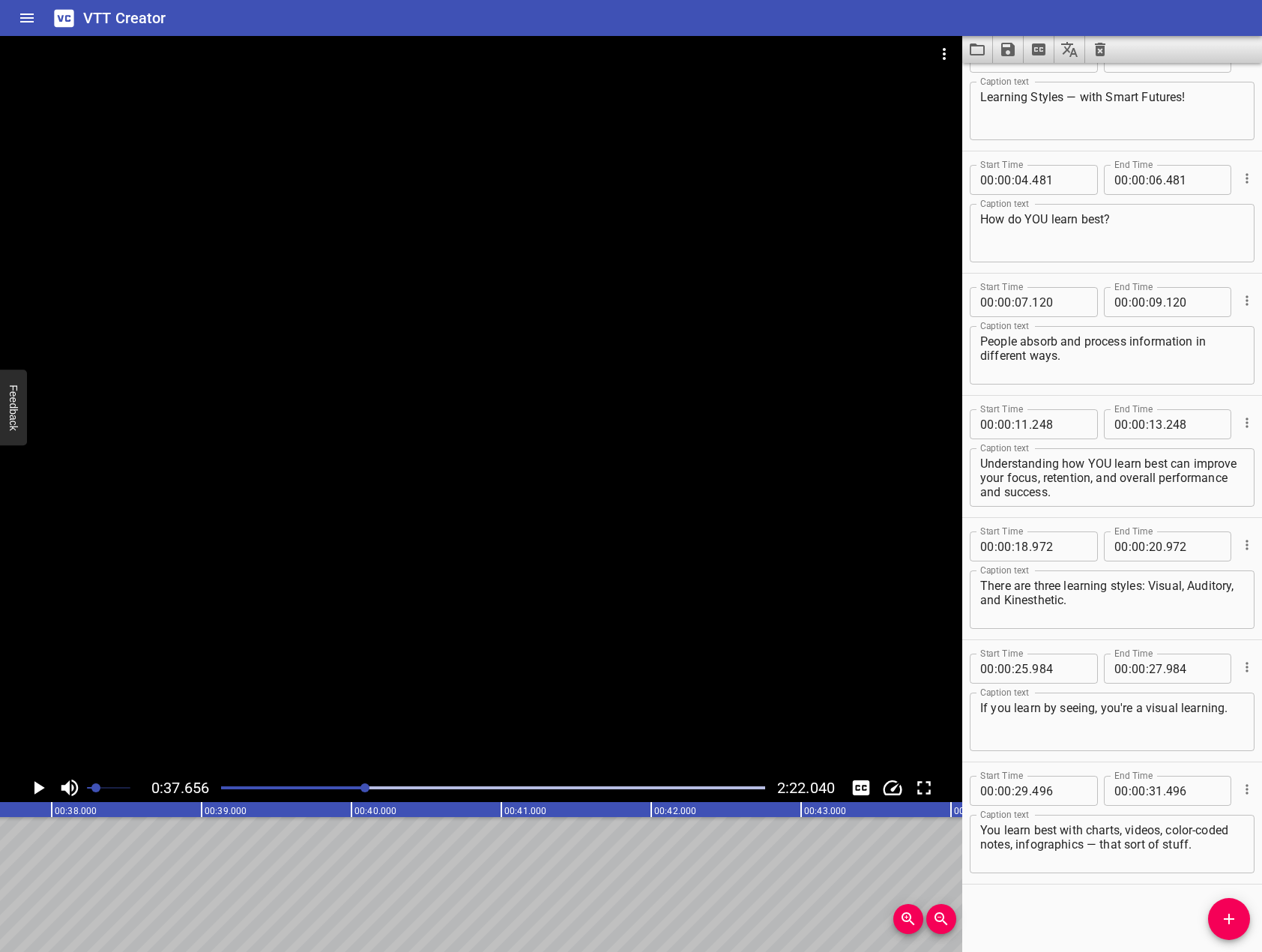
click at [1230, 924] on icon "Add Cue" at bounding box center [1229, 919] width 11 height 11
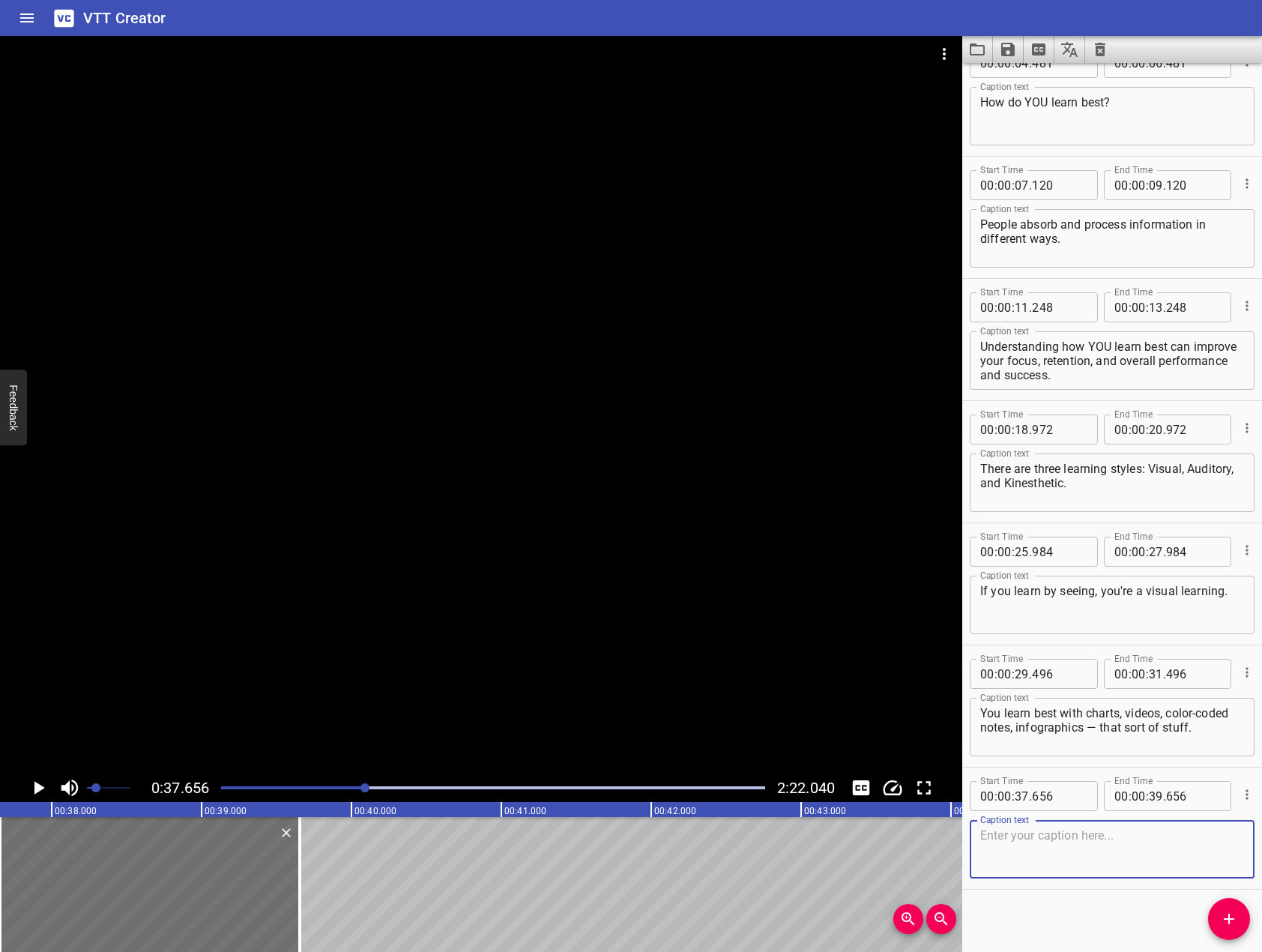
scroll to position [159, 0]
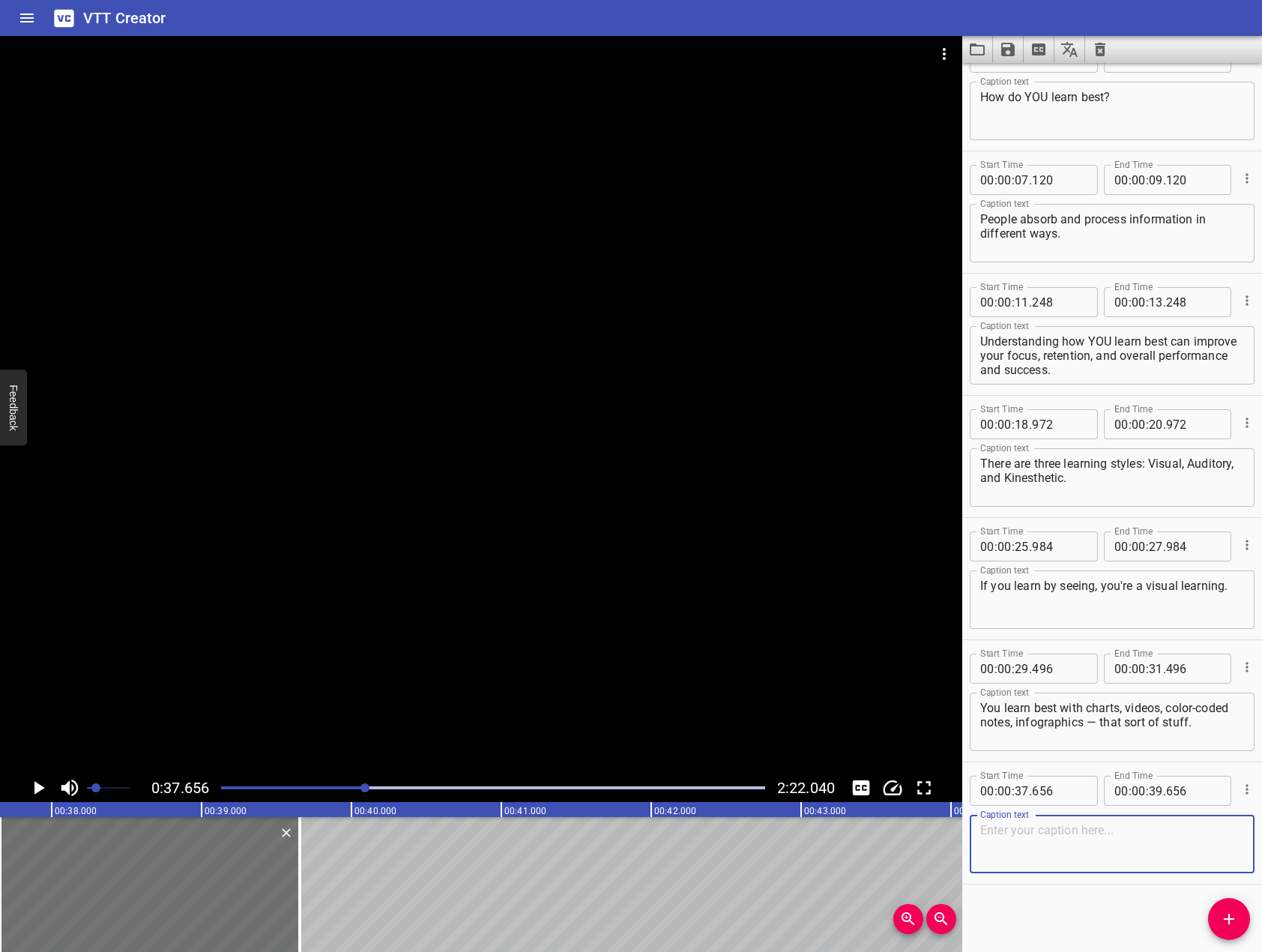
click at [1108, 845] on textarea at bounding box center [1112, 845] width 264 height 43
paste textarea "If you can visualize what's being said to you, you're more likely to retain the…"
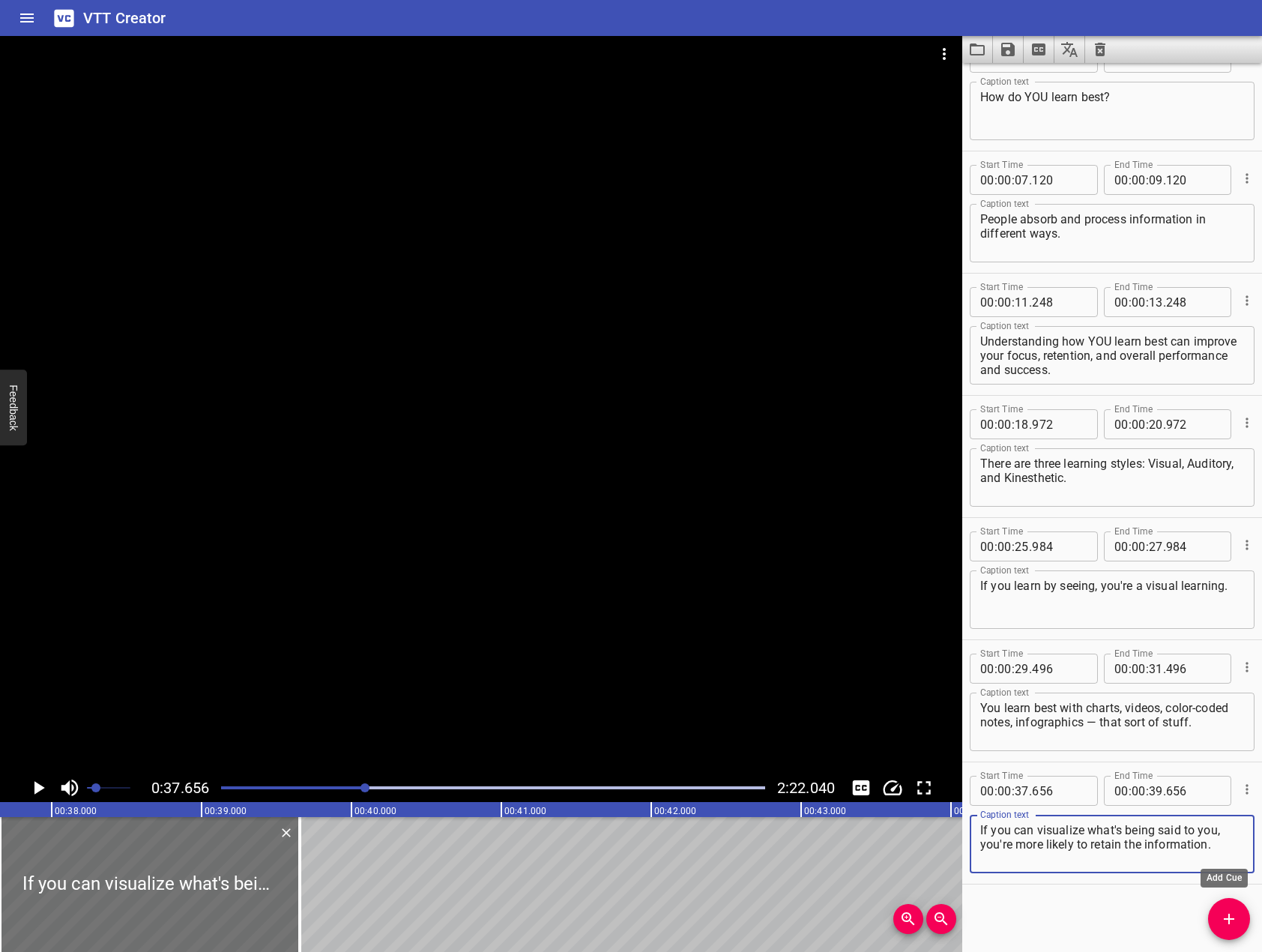
type textarea "If you can visualize what's being said to you, you're more likely to retain the…"
click at [1231, 914] on icon "Add Cue" at bounding box center [1228, 918] width 18 height 18
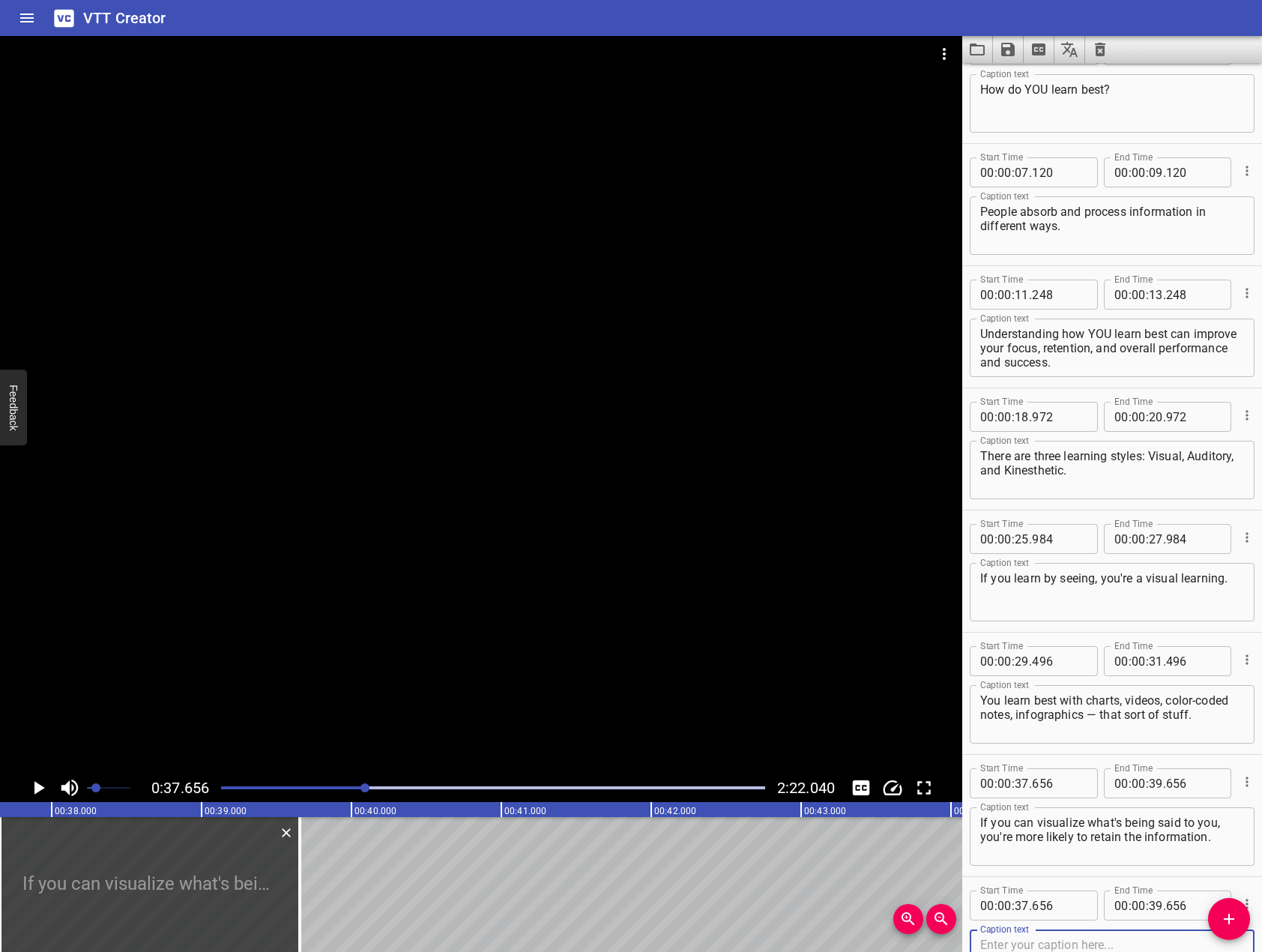
click at [380, 529] on div at bounding box center [481, 405] width 962 height 738
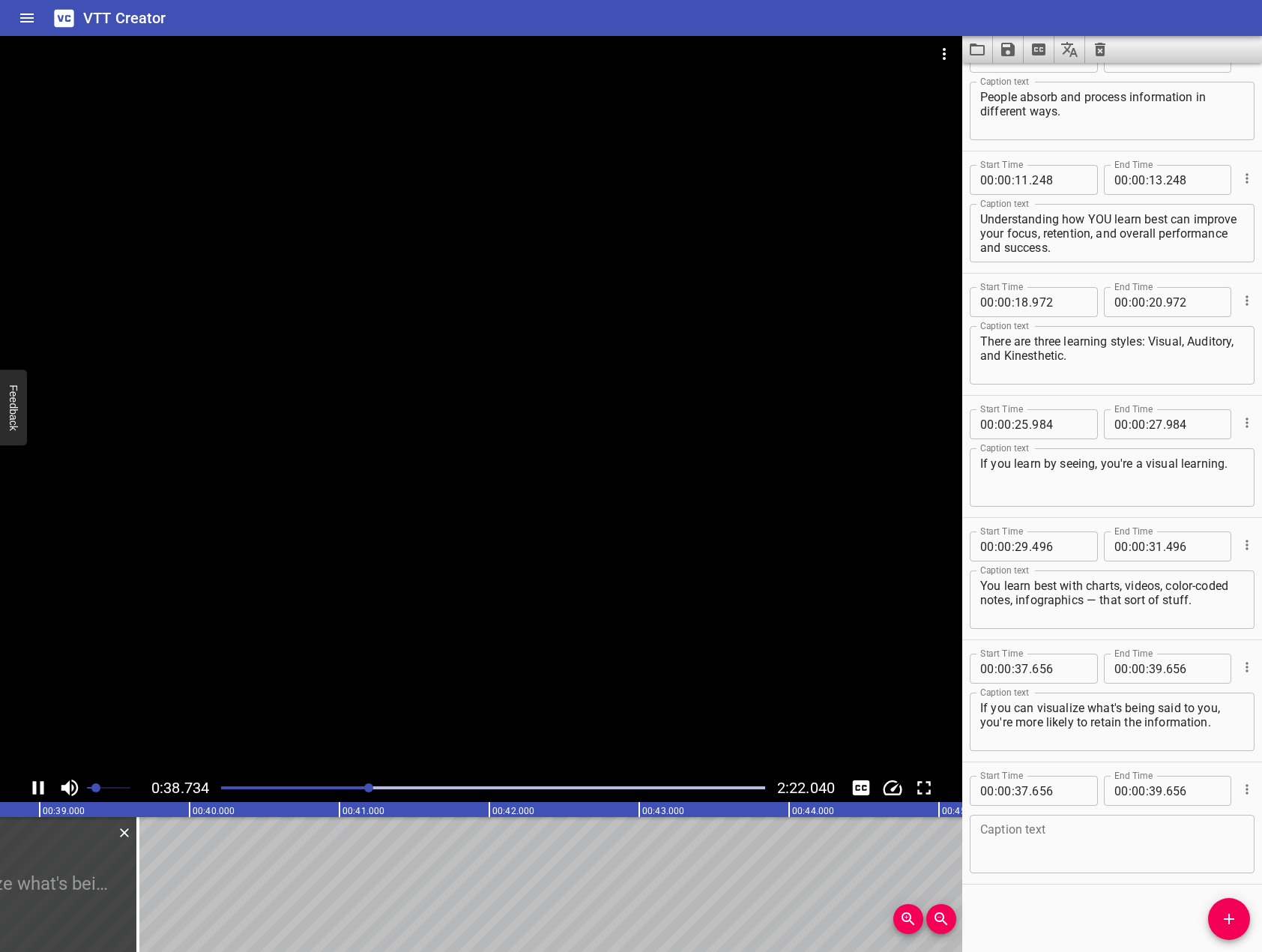
click at [425, 467] on div at bounding box center [481, 405] width 962 height 738
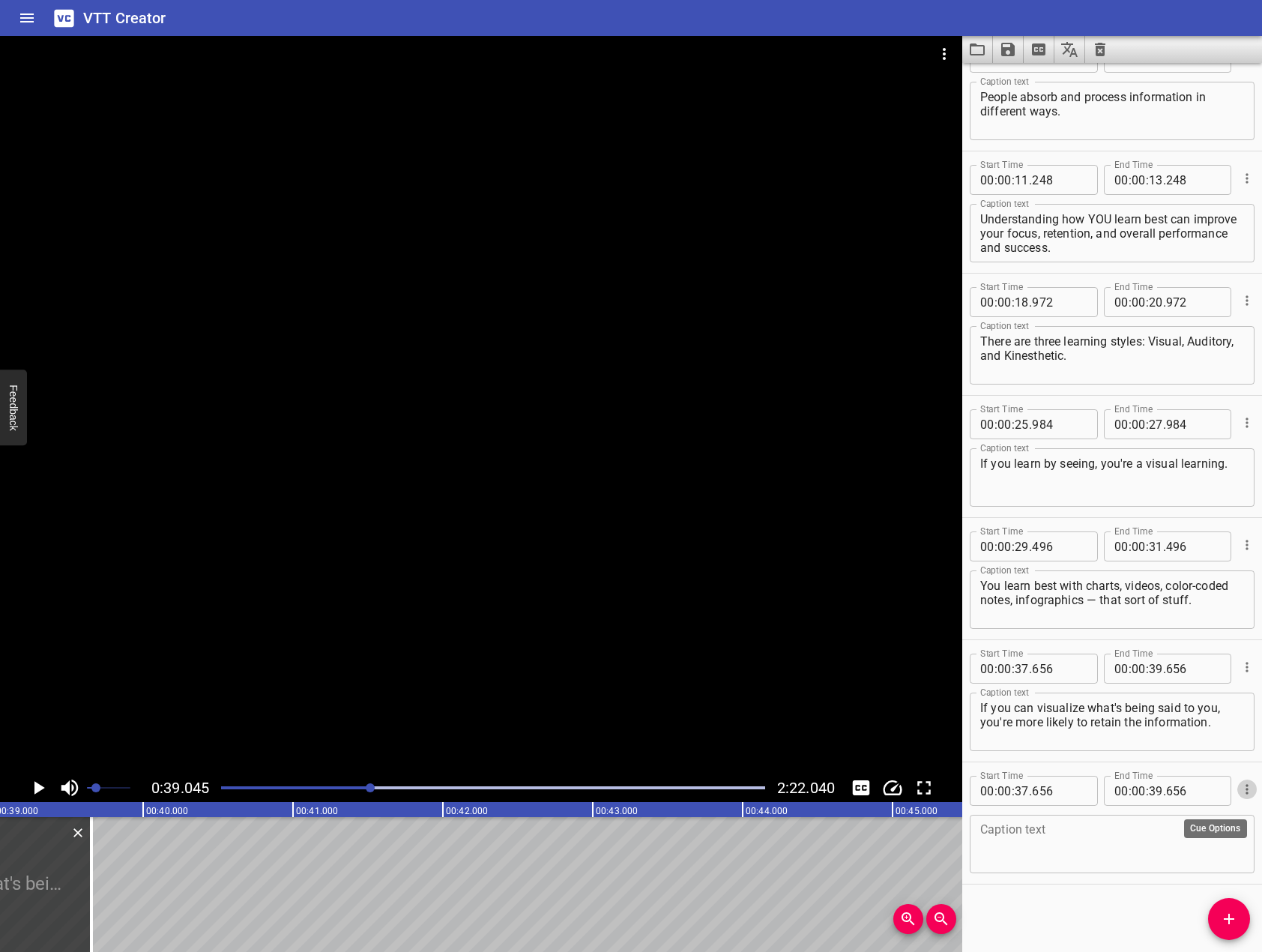
click at [1240, 793] on icon "Cue Options" at bounding box center [1247, 789] width 15 height 15
click at [1160, 819] on li "Delete Cue" at bounding box center [1184, 816] width 130 height 27
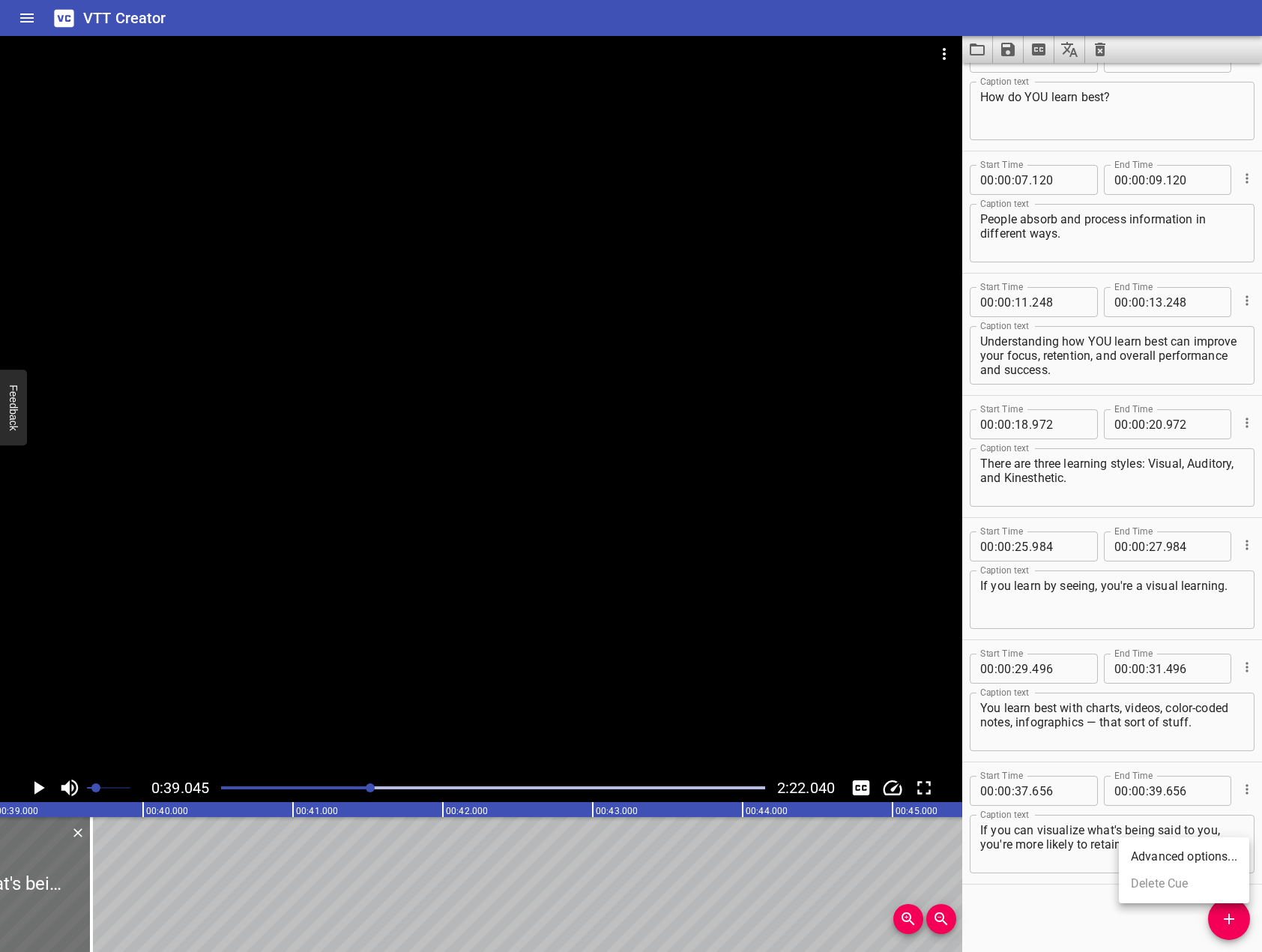
scroll to position [159, 0]
click at [239, 632] on div at bounding box center [481, 405] width 962 height 738
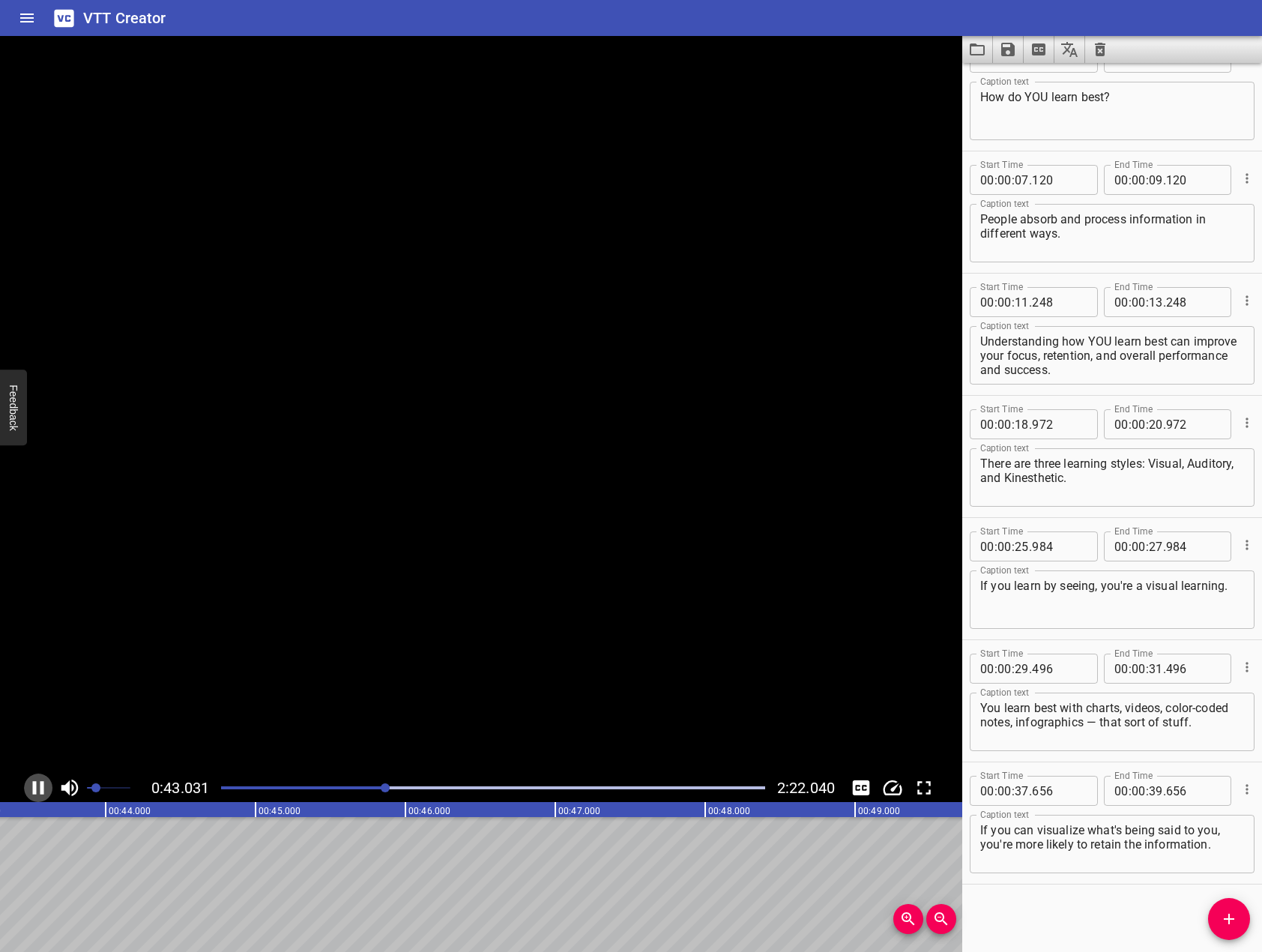
click at [38, 789] on icon "Play/Pause" at bounding box center [38, 787] width 22 height 22
click at [1217, 914] on span "Add Cue" at bounding box center [1229, 918] width 42 height 18
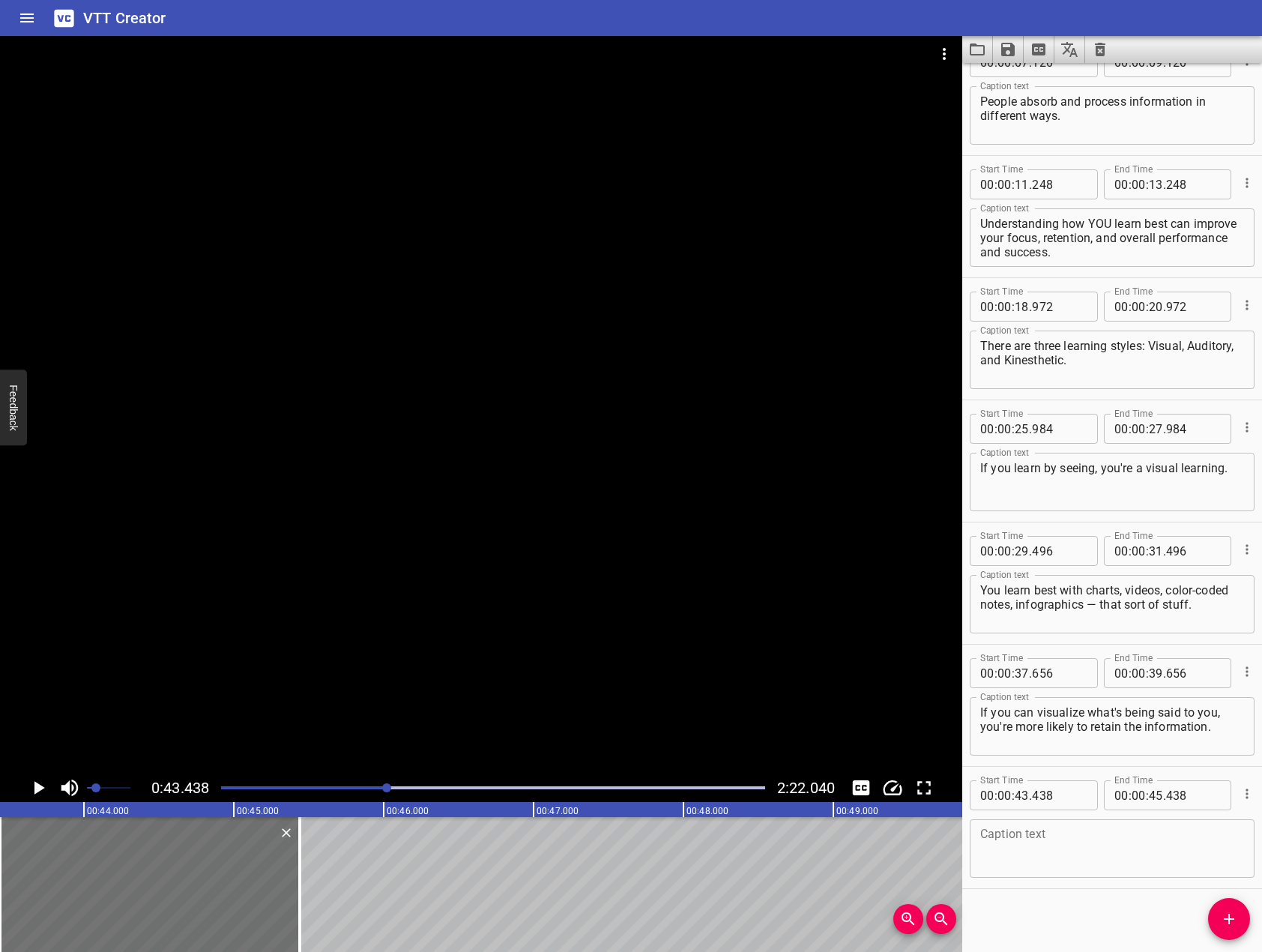
scroll to position [281, 0]
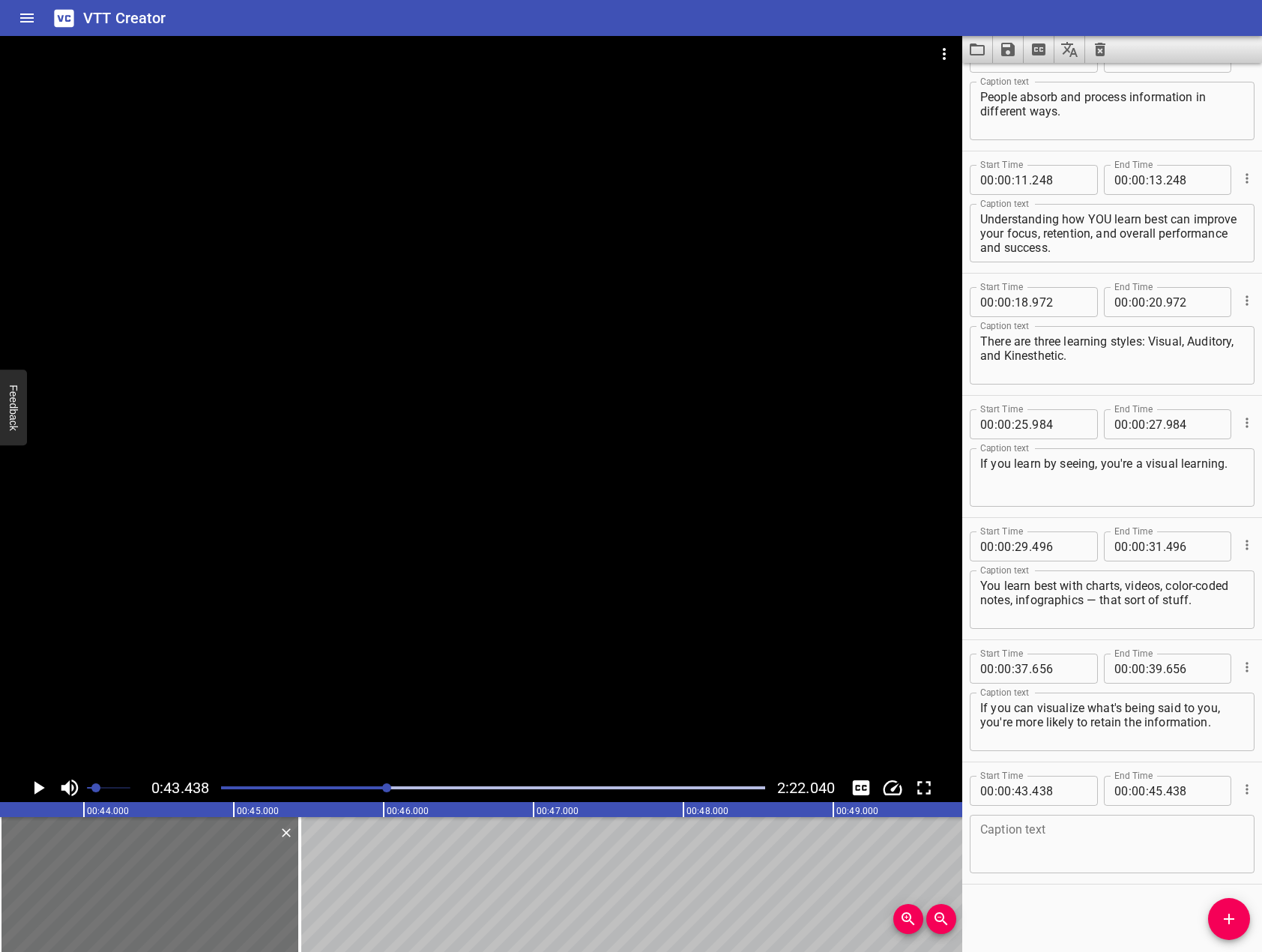
click at [1132, 852] on textarea at bounding box center [1112, 845] width 264 height 43
paste textarea "In fact, that's a great tip for your learning style:"
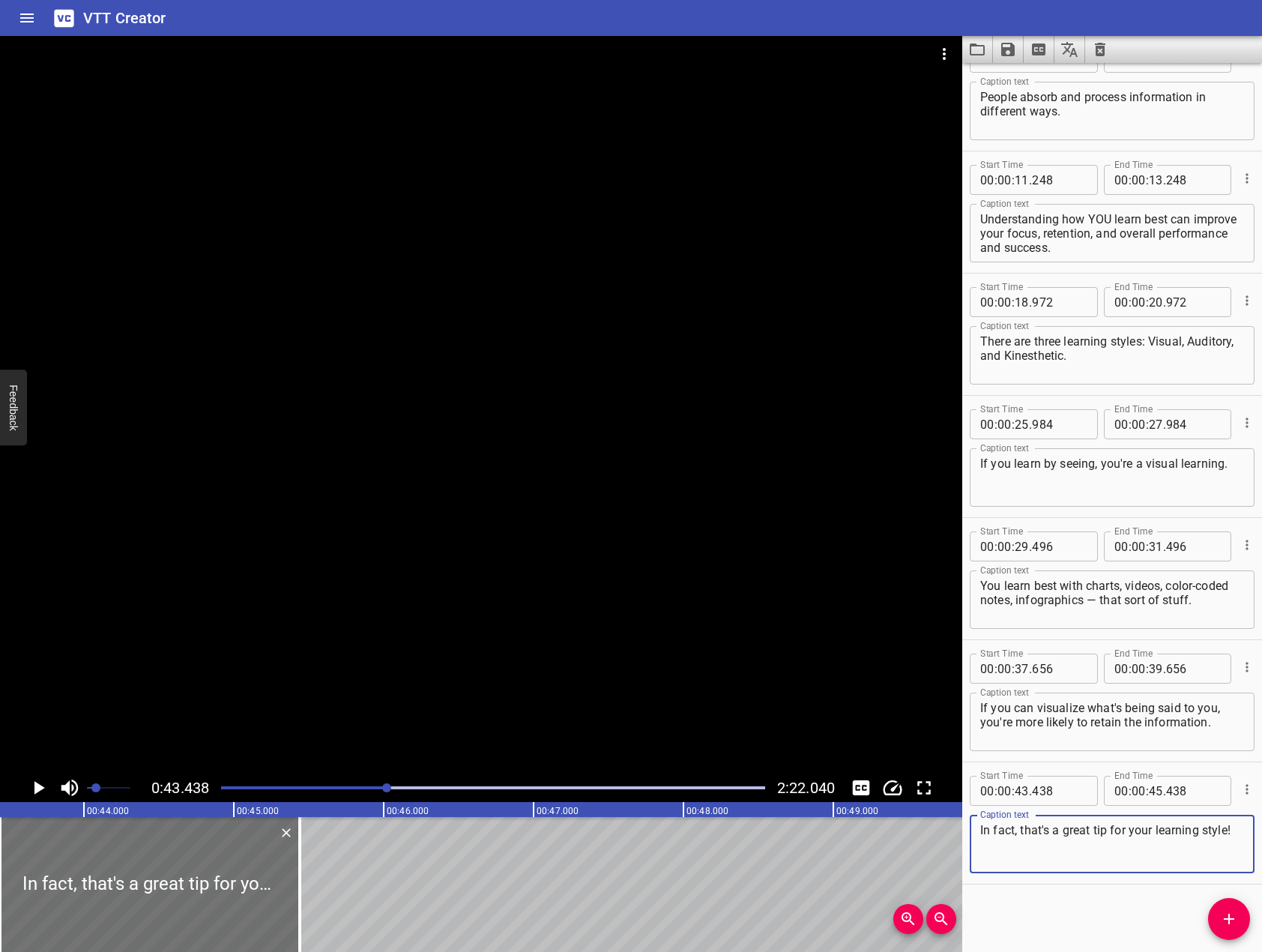
type textarea "In fact, that's a great tip for your learning style!"
click at [507, 681] on div at bounding box center [481, 405] width 962 height 738
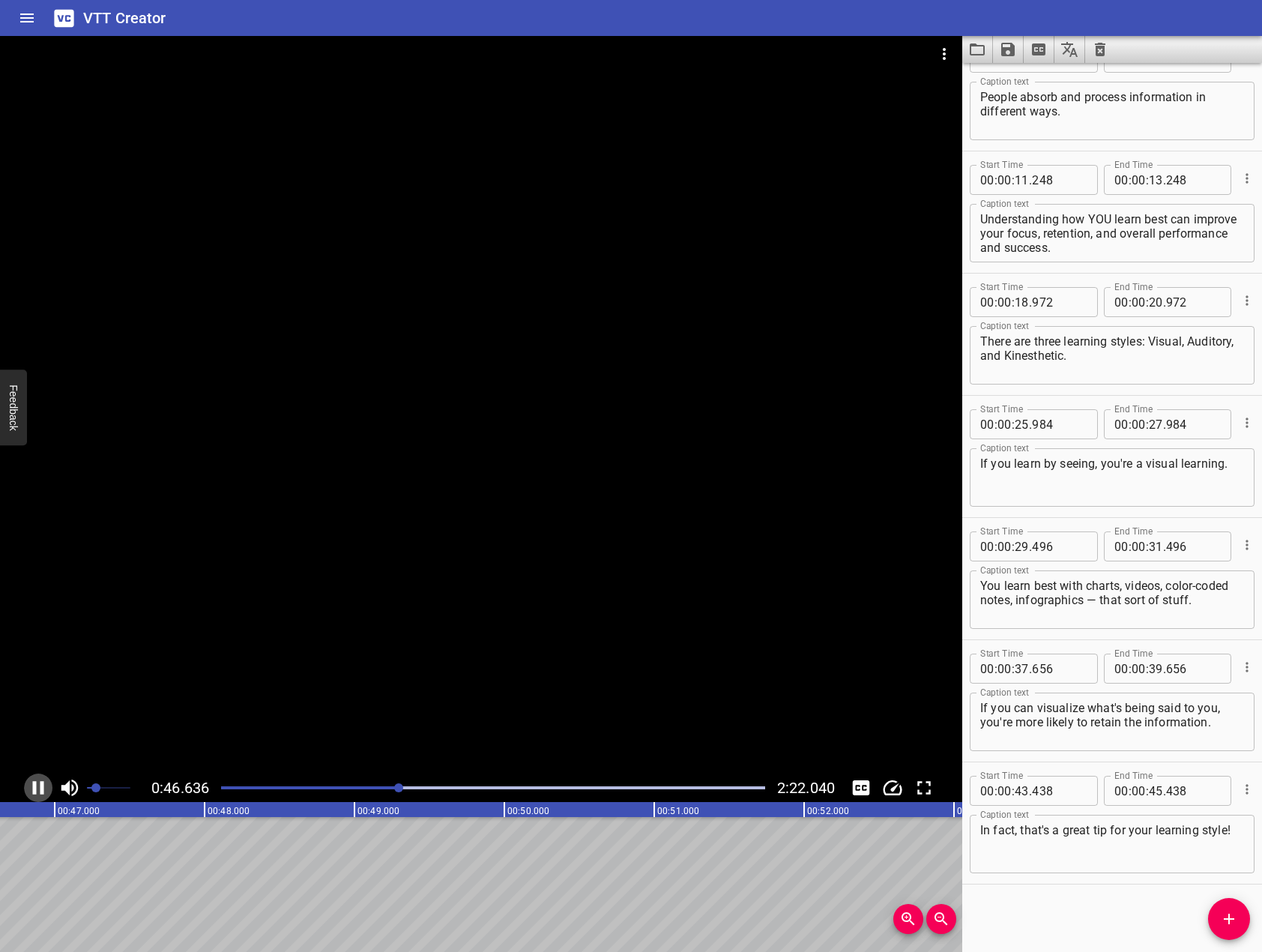
click at [35, 782] on icon "Play/Pause" at bounding box center [38, 788] width 12 height 14
click at [1219, 914] on span "Add Cue" at bounding box center [1229, 918] width 42 height 18
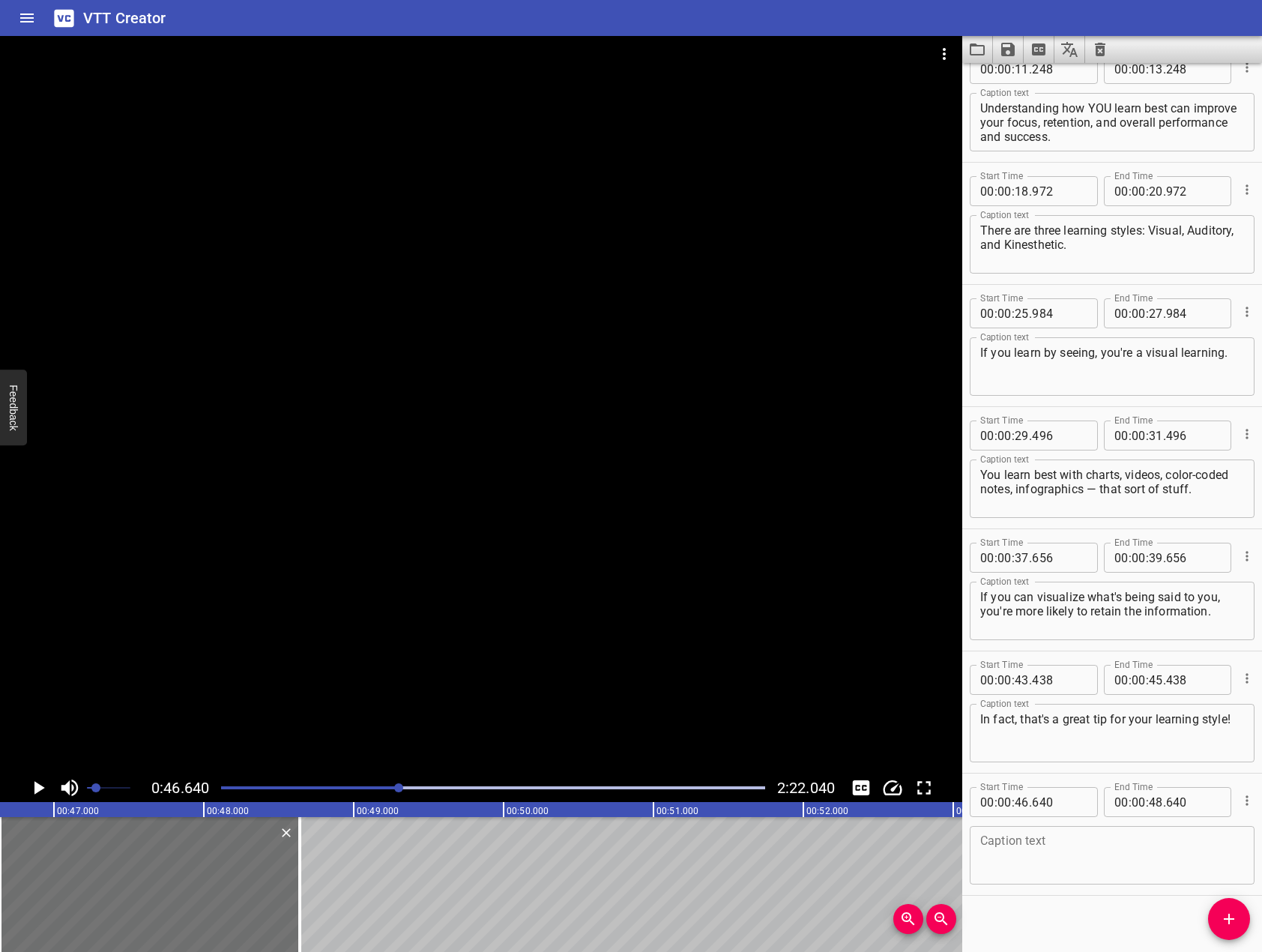
scroll to position [403, 0]
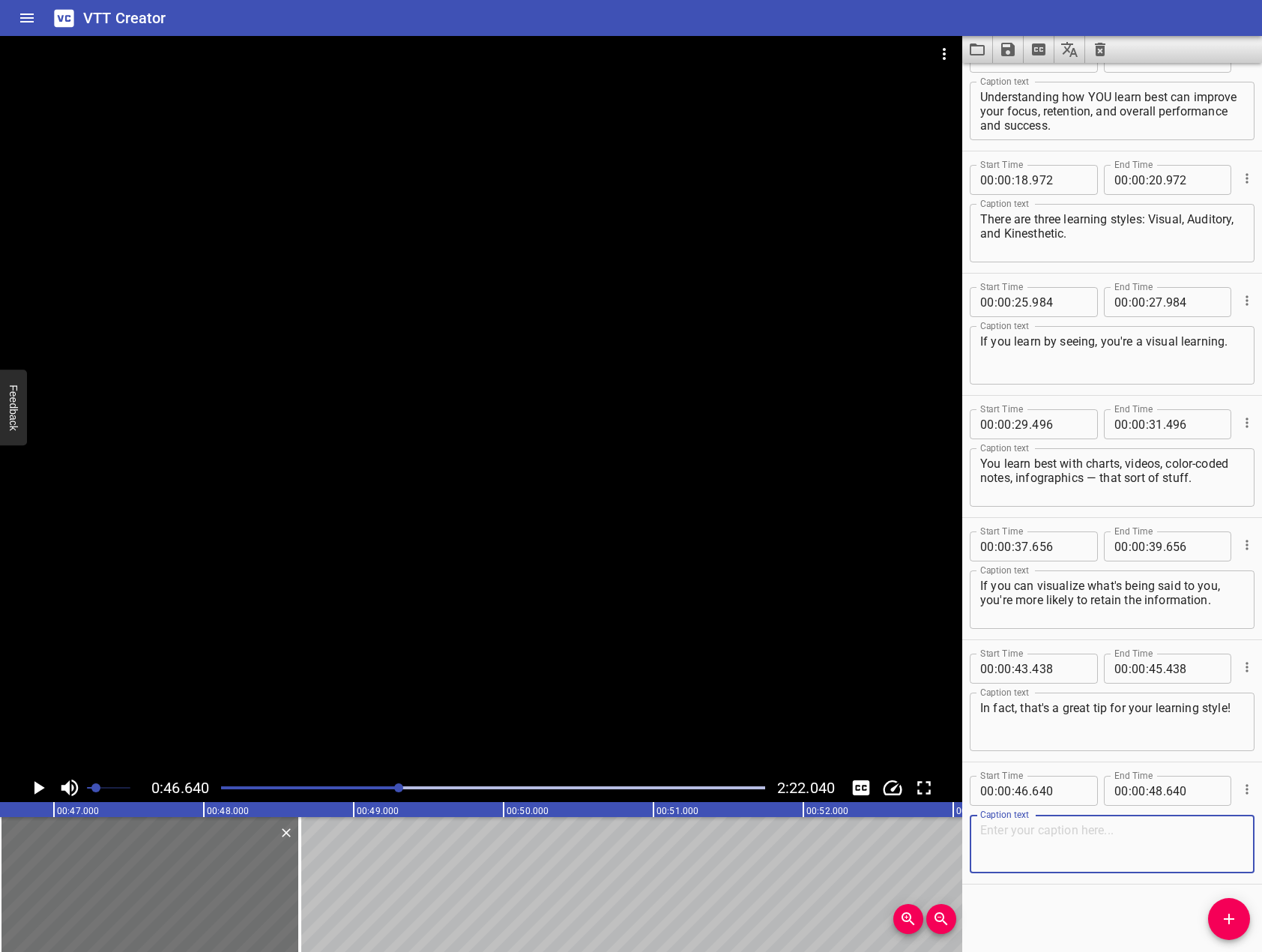
click at [1141, 835] on textarea at bounding box center [1112, 845] width 264 height 43
paste textarea "even if you're stuck with only audio, mentally picture what you're hearing. Tha…"
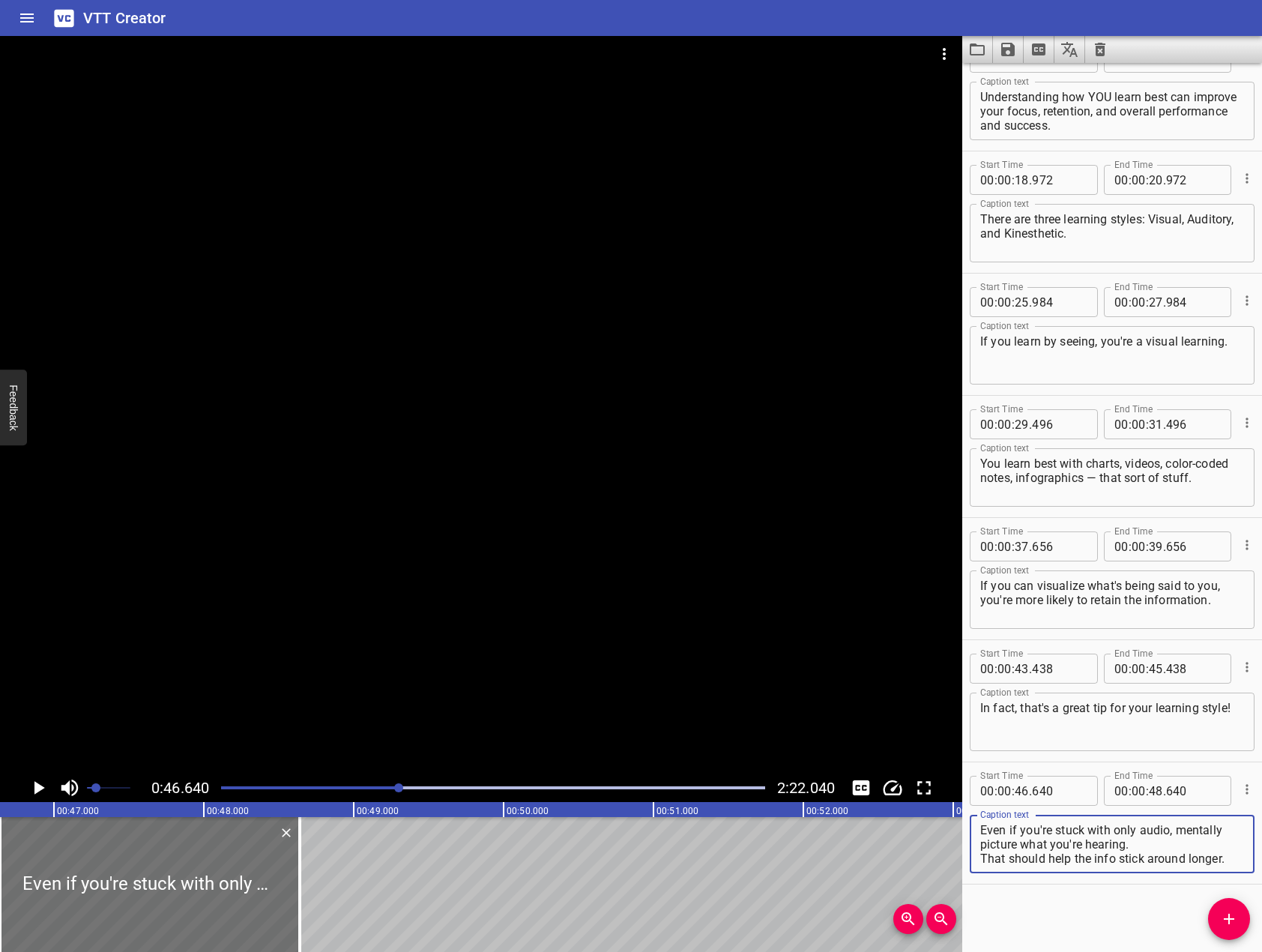
click at [1161, 847] on textarea "Even if you're stuck with only audio, mentally picture what you're hearing. Tha…" at bounding box center [1112, 845] width 264 height 43
drag, startPoint x: 1157, startPoint y: 843, endPoint x: 1263, endPoint y: 927, distance: 135.2
click at [1261, 927] on html "VTT Creator Caption Editor Batch Transcribe Login Sign Up Privacy Contact 0:46.…" at bounding box center [631, 476] width 1262 height 952
type textarea "Even if you're stuck with only audio, mentally picture what you're hearing."
click at [546, 594] on div at bounding box center [481, 405] width 962 height 738
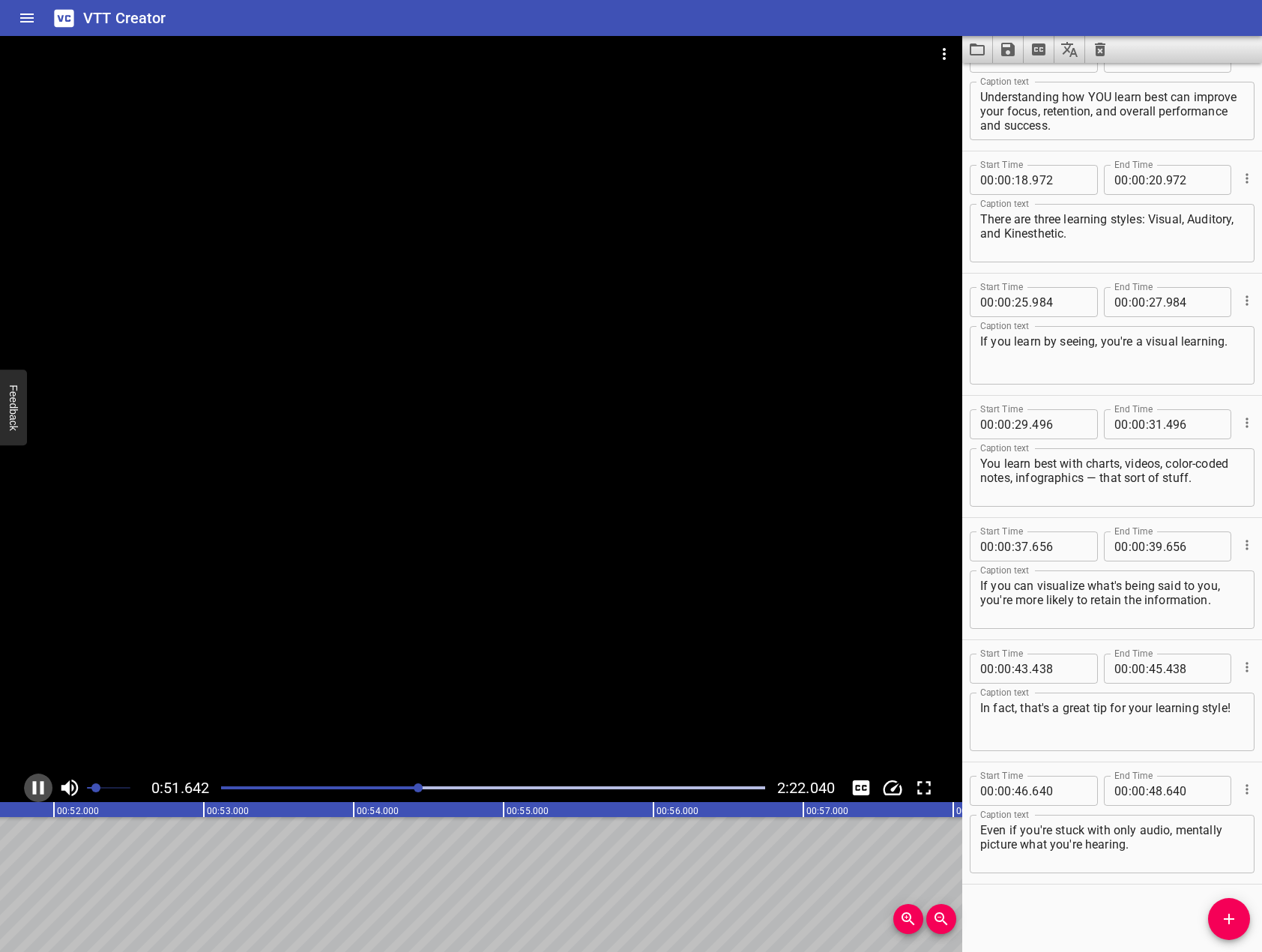
click at [33, 789] on icon "Play/Pause" at bounding box center [38, 788] width 12 height 14
click at [1227, 931] on button "Add Cue" at bounding box center [1229, 918] width 42 height 42
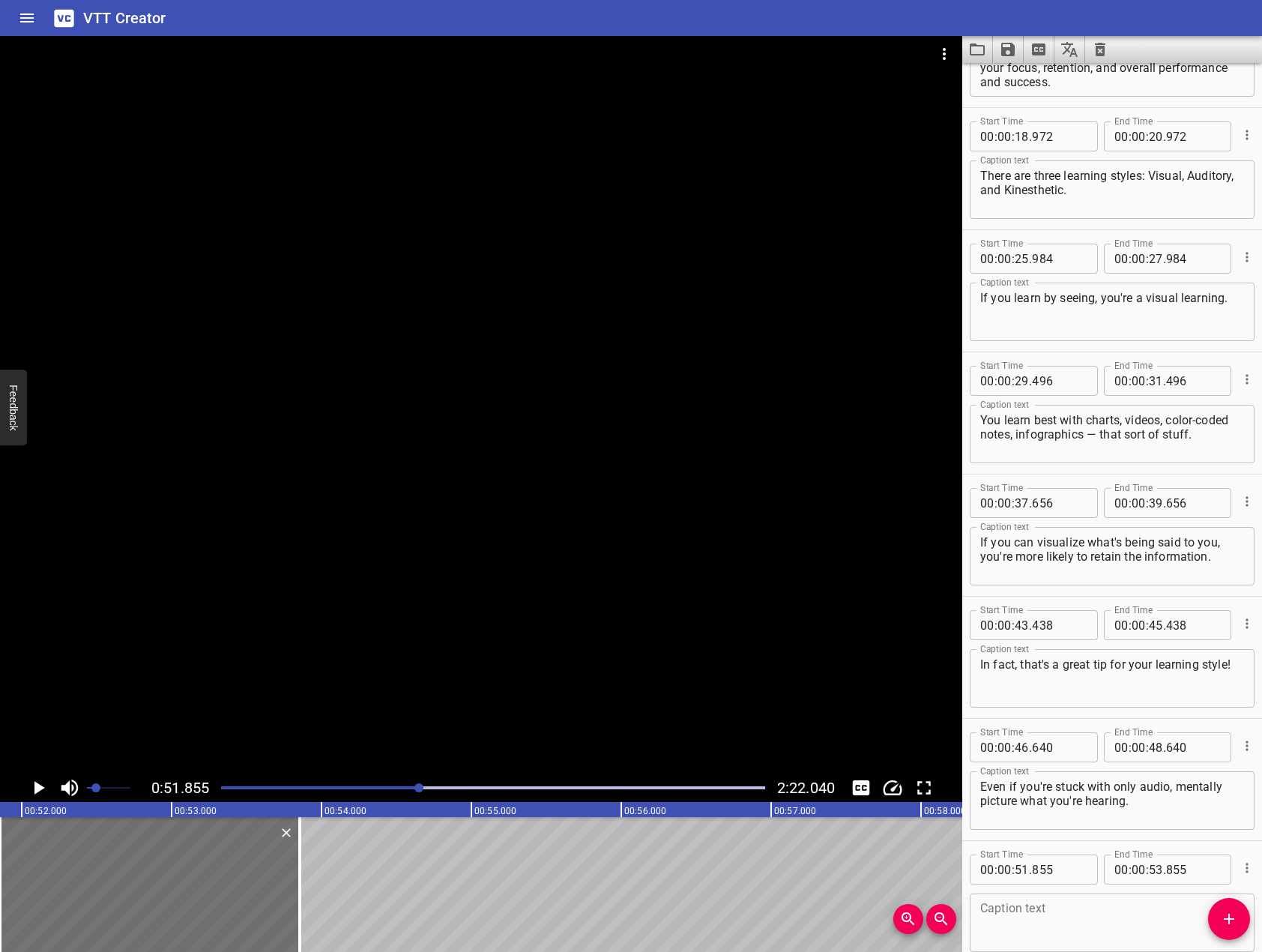
scroll to position [525, 0]
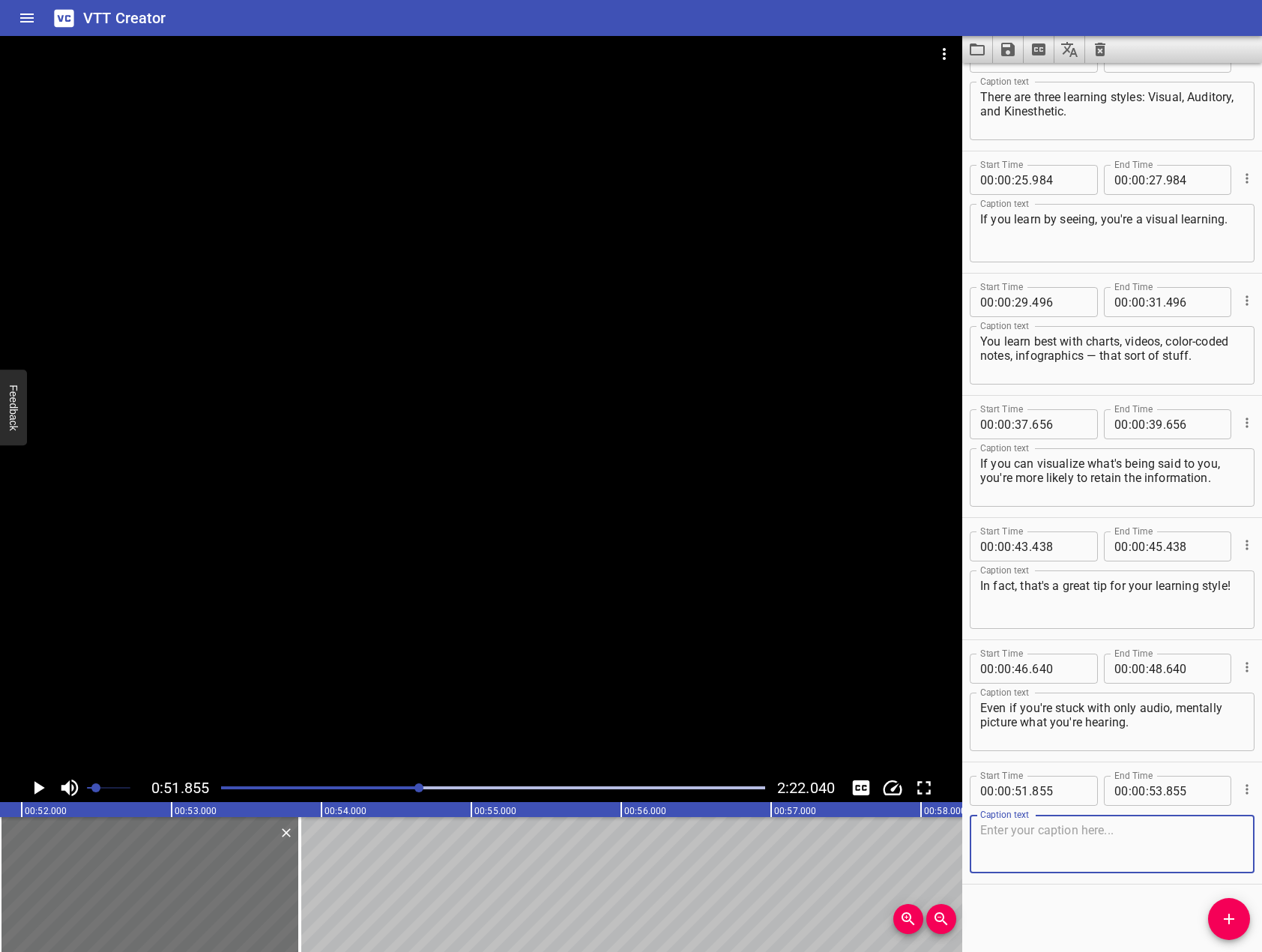
click at [1120, 835] on textarea at bounding box center [1112, 845] width 264 height 43
paste textarea "That should help the info stick around longer."
type textarea "That should help the info stick around longer."
drag, startPoint x: 358, startPoint y: 588, endPoint x: 155, endPoint y: 669, distance: 218.6
click at [337, 583] on div at bounding box center [481, 405] width 962 height 738
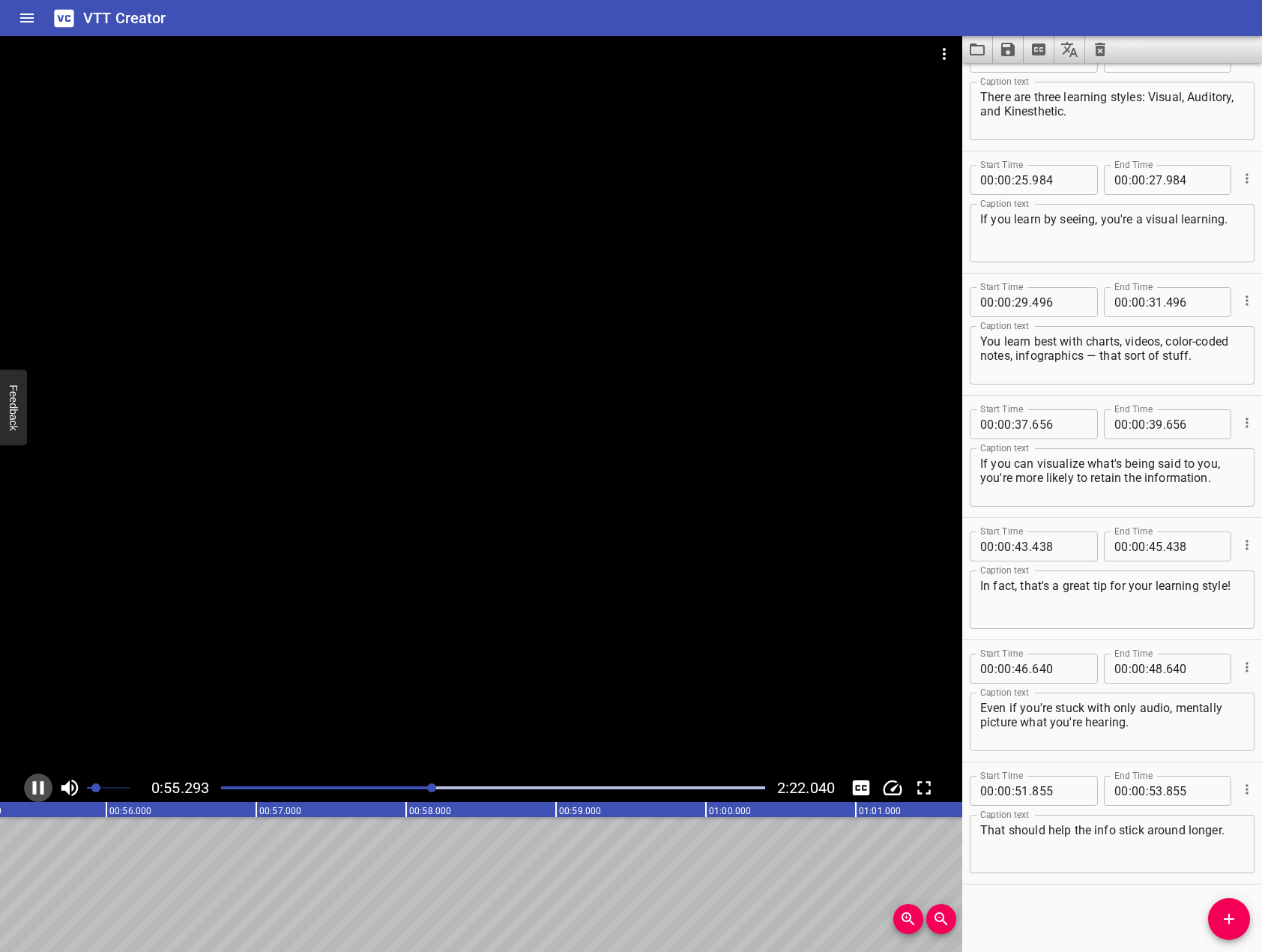
click at [43, 789] on icon "Play/Pause" at bounding box center [38, 788] width 12 height 14
click at [1236, 925] on icon "Add Cue" at bounding box center [1228, 918] width 18 height 18
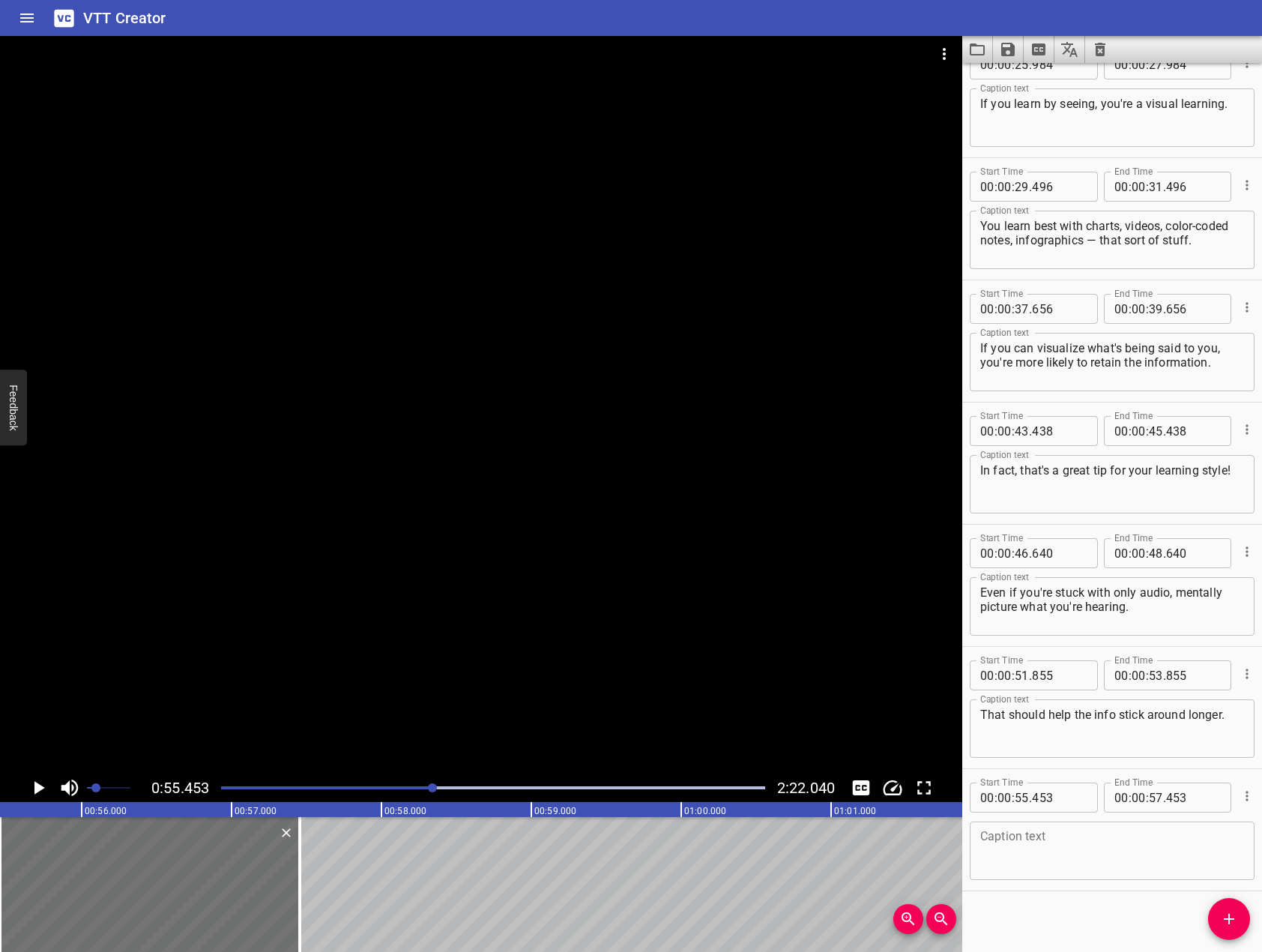
scroll to position [647, 0]
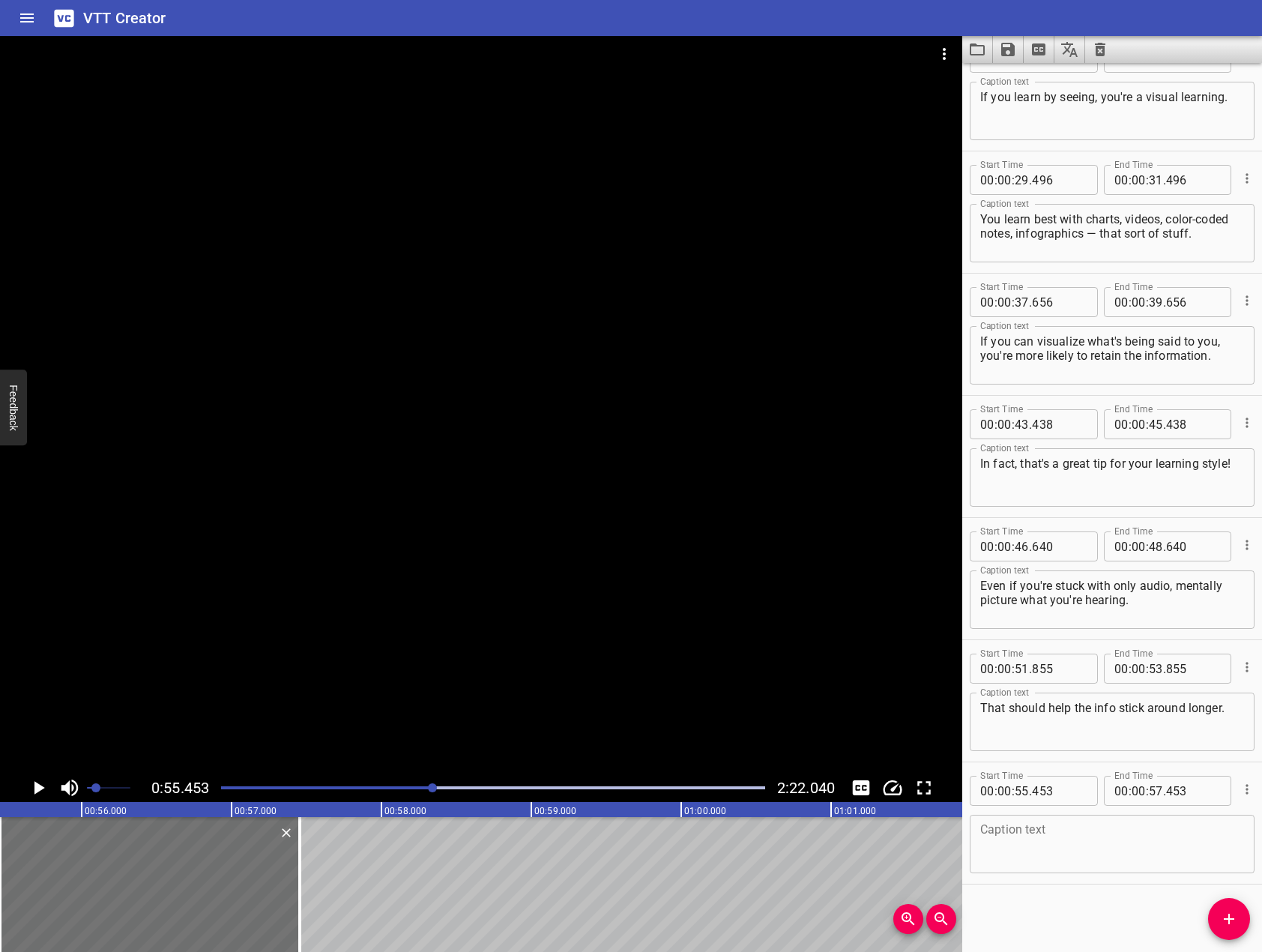
click at [1154, 818] on div "Caption text" at bounding box center [1112, 844] width 285 height 58
paste textarea "If you learn by hearing, then you're an auditory learner."
type textarea "If you learn by hearing, then you're an auditory learner."
click at [629, 531] on div at bounding box center [481, 405] width 962 height 738
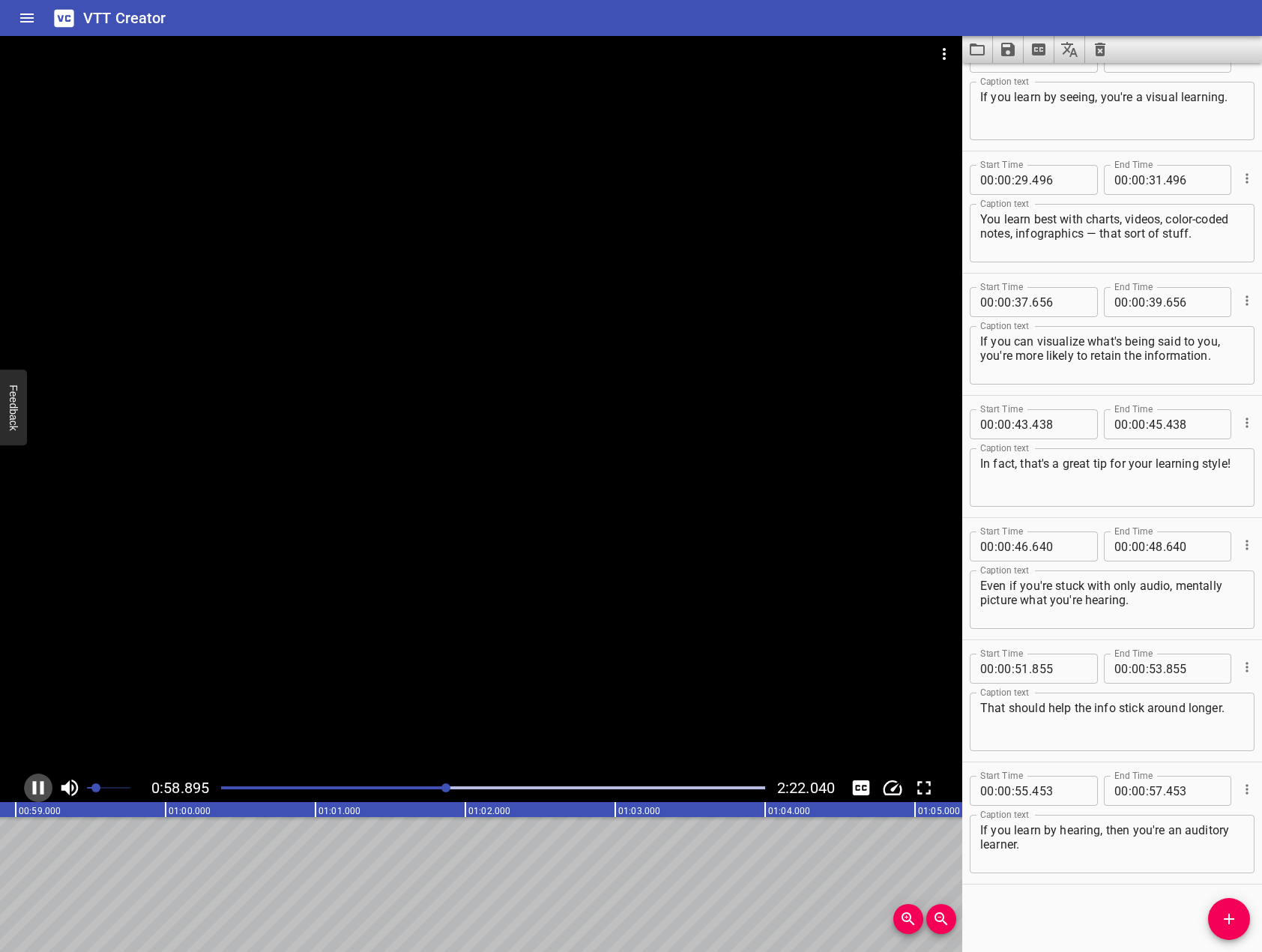
click at [35, 795] on icon "Play/Pause" at bounding box center [38, 787] width 22 height 22
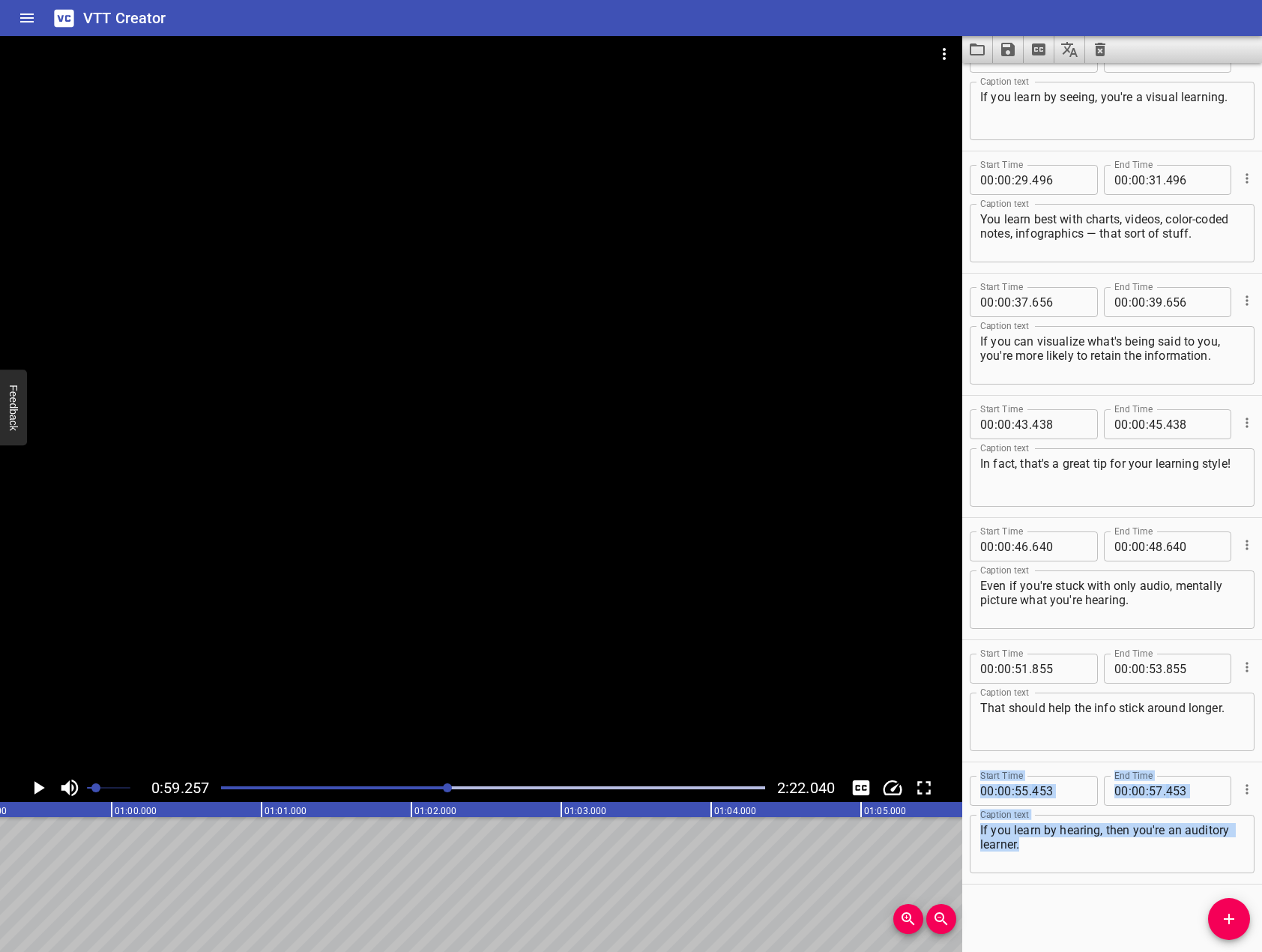
drag, startPoint x: 1207, startPoint y: 911, endPoint x: 1219, endPoint y: 929, distance: 21.6
click at [1218, 928] on div "Start Time 00 : 00 : 00 . 000 Start Time End Time 00 : 00 : 02 . 000 End Time C…" at bounding box center [1112, 507] width 299 height 889
click at [1221, 931] on button "Add Cue" at bounding box center [1229, 918] width 42 height 42
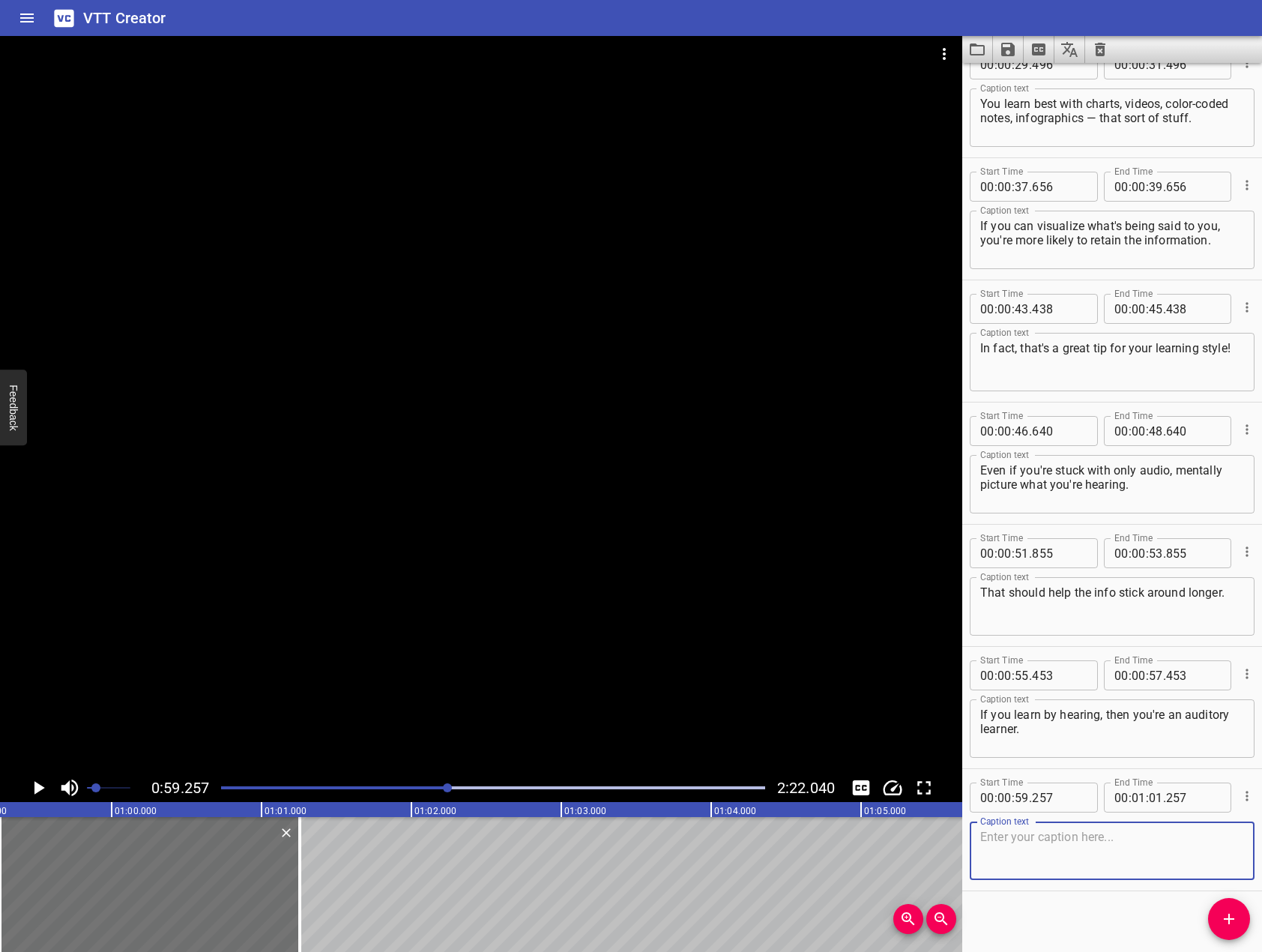
scroll to position [770, 0]
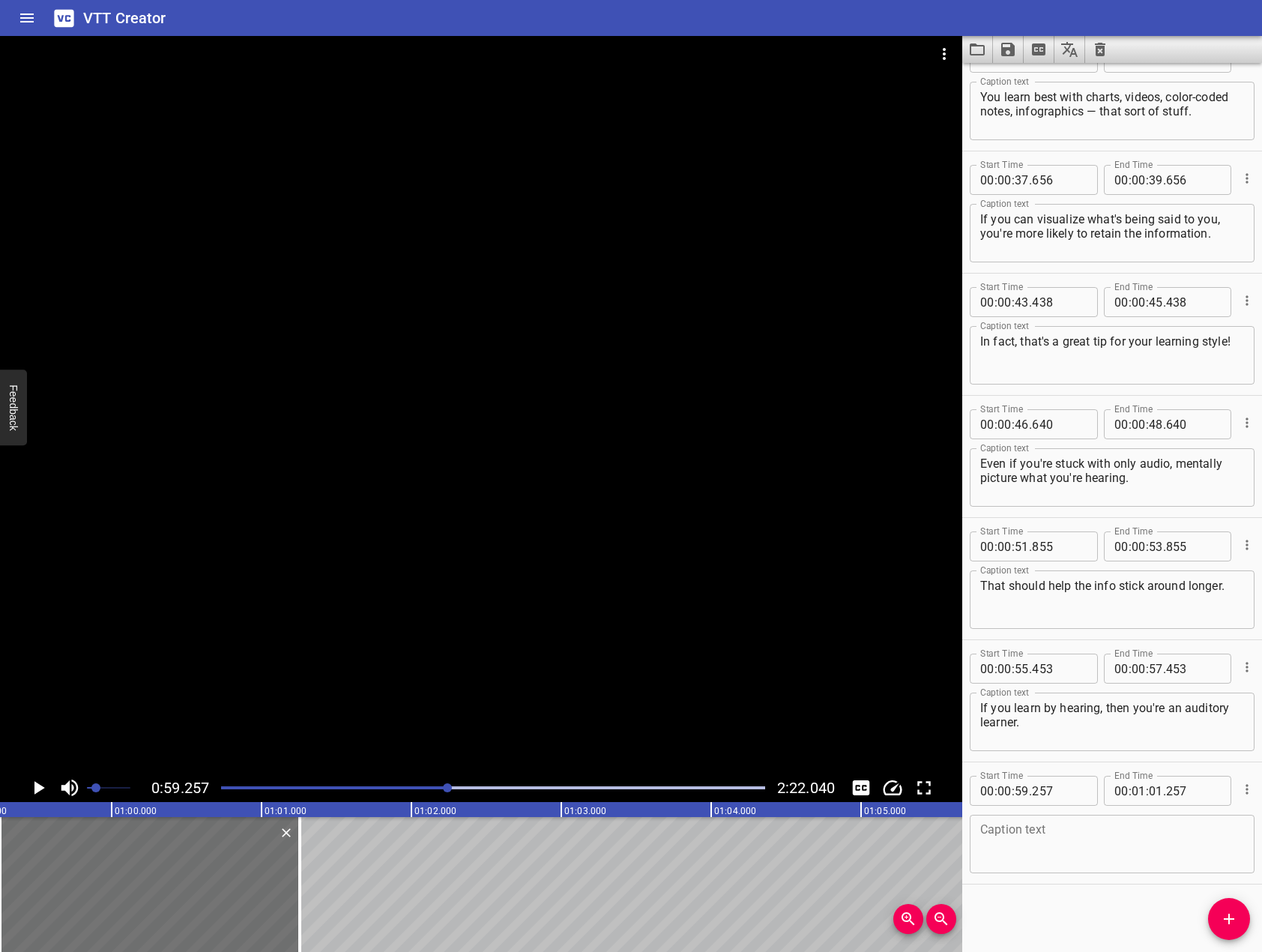
click at [1125, 838] on textarea at bounding box center [1112, 845] width 264 height 43
paste textarea "You learn best through spoken instruction, discussions, audiobooks, podcasts...…"
click at [400, 588] on div at bounding box center [481, 405] width 962 height 738
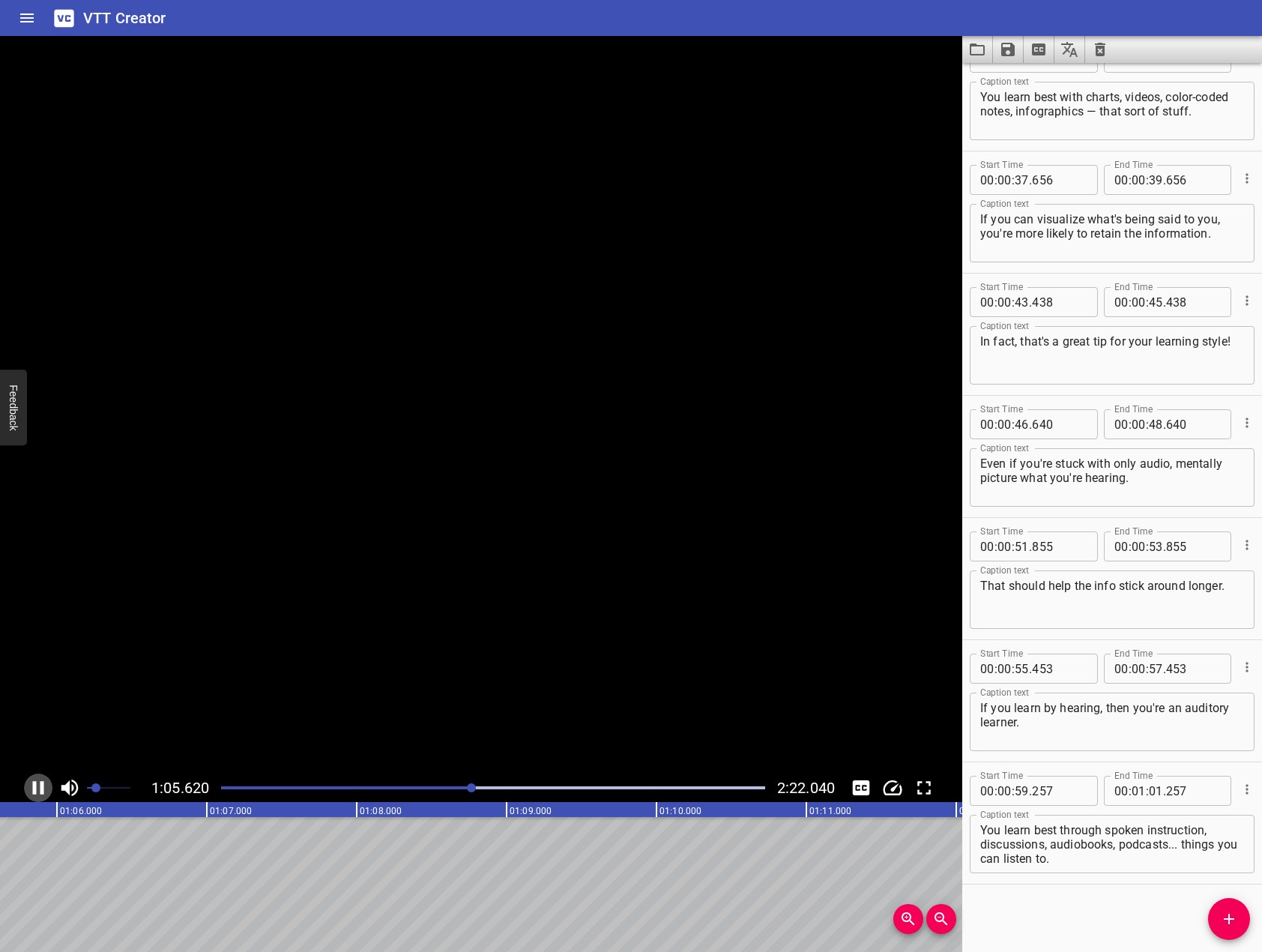
click at [38, 792] on icon "Play/Pause" at bounding box center [38, 787] width 22 height 22
click at [48, 782] on icon "Play/Pause" at bounding box center [38, 787] width 22 height 22
click at [41, 790] on icon "Play/Pause" at bounding box center [38, 788] width 12 height 14
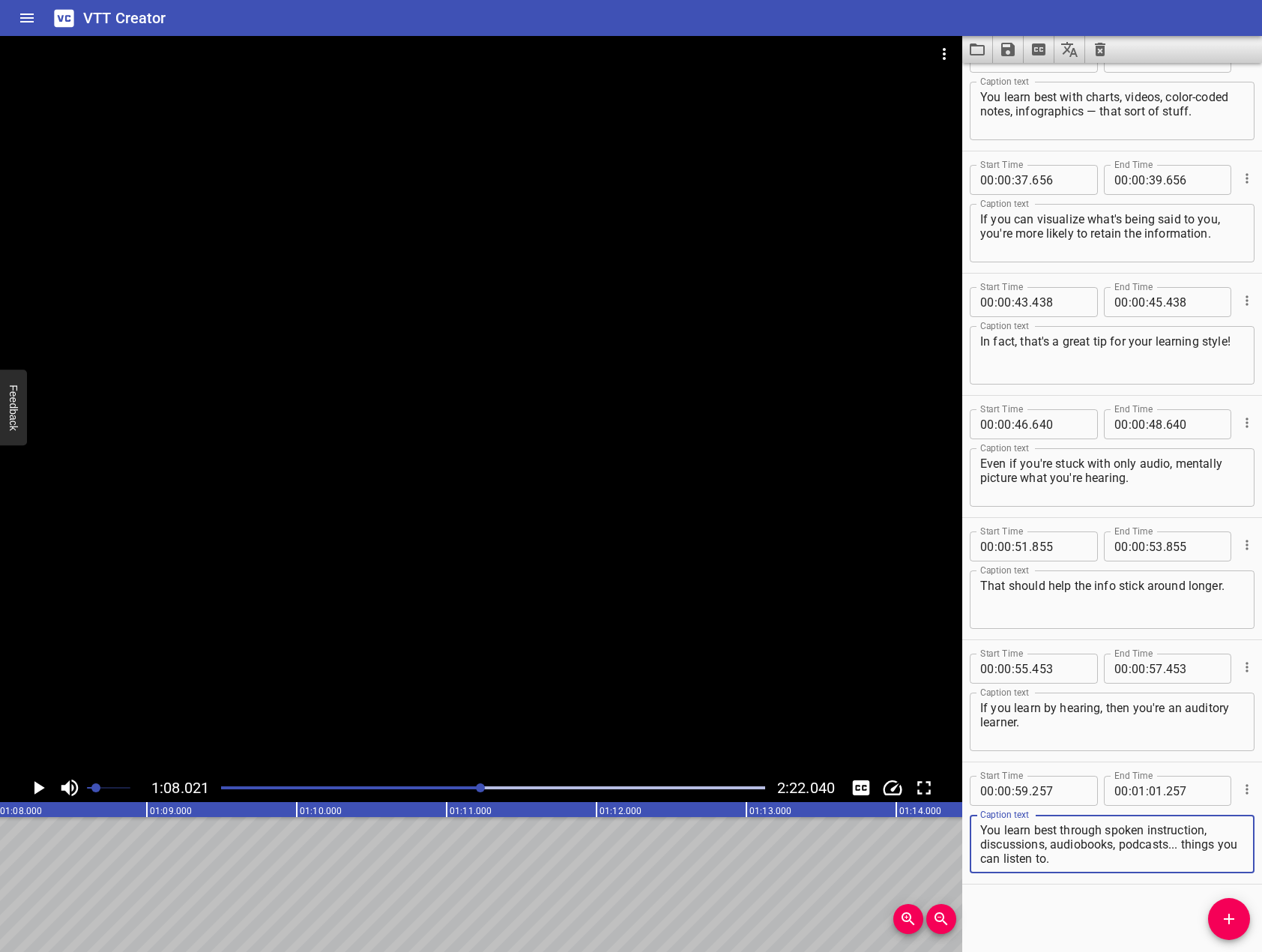
click at [1181, 849] on textarea "You learn best through spoken instruction, discussions, audiobooks, podcasts...…" at bounding box center [1112, 845] width 264 height 43
type textarea "You learn best through spoken instruction, discussions, audiobooks, podcasts — …"
click at [1217, 904] on button "Add Cue" at bounding box center [1229, 918] width 42 height 42
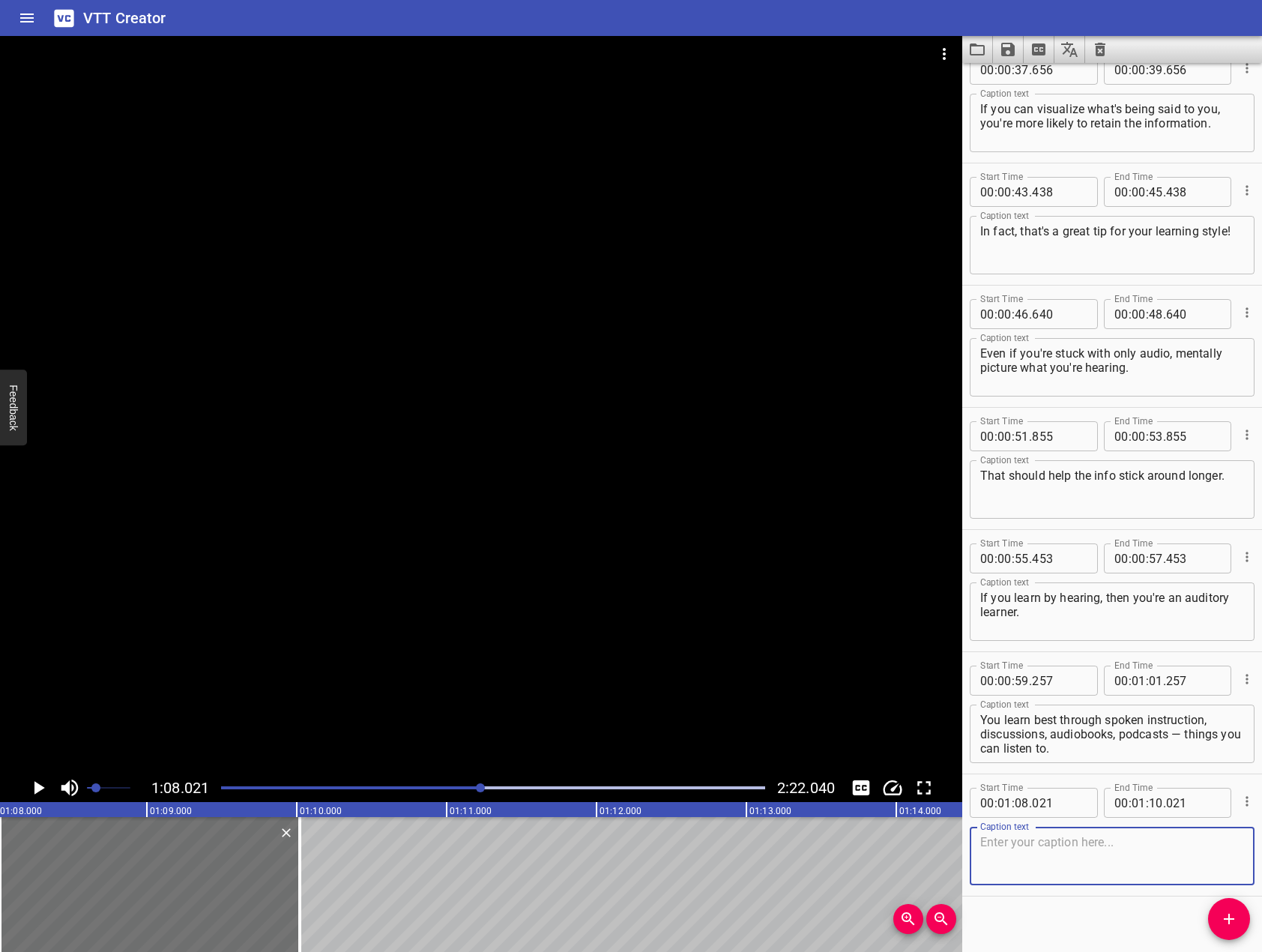
scroll to position [892, 0]
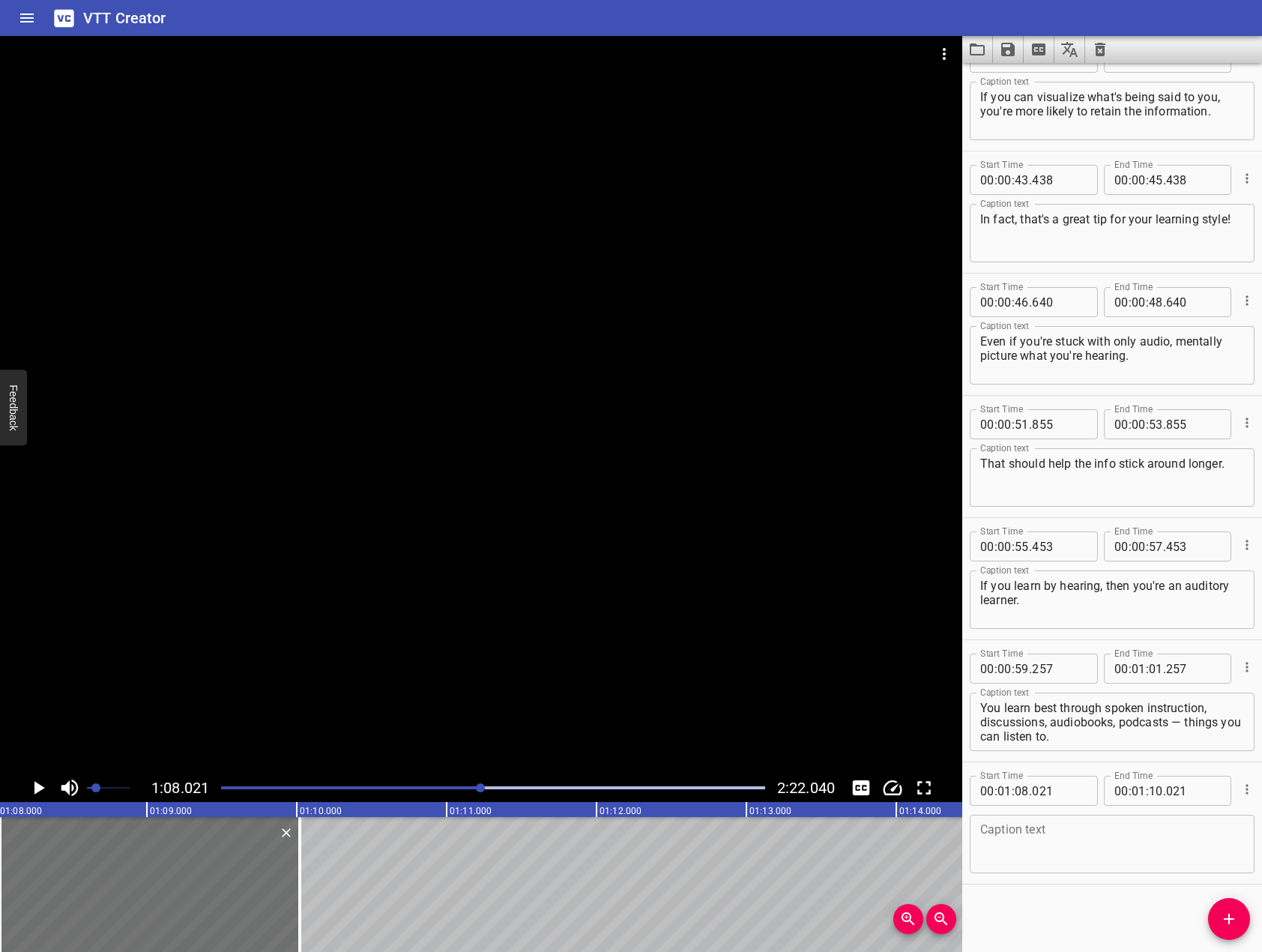
click at [1194, 830] on textarea at bounding box center [1112, 845] width 264 height 43
paste textarea "Auditory learners tend to remember tone, rhythm, and the sound of information b…"
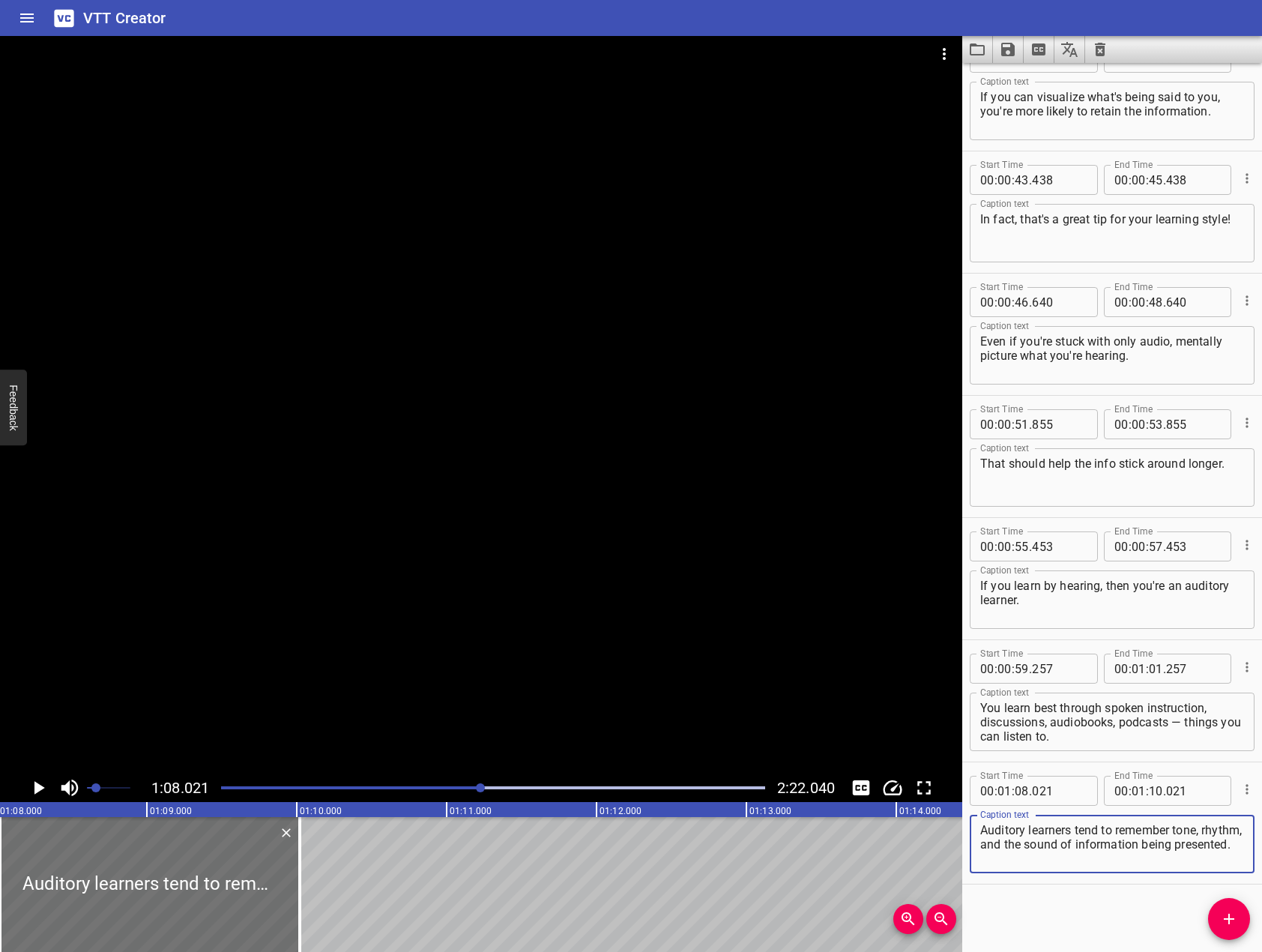
type textarea "Auditory learners tend to remember tone, rhythm, and the sound of information b…"
drag, startPoint x: 607, startPoint y: 550, endPoint x: 215, endPoint y: 755, distance: 442.4
click at [606, 550] on div at bounding box center [481, 405] width 962 height 738
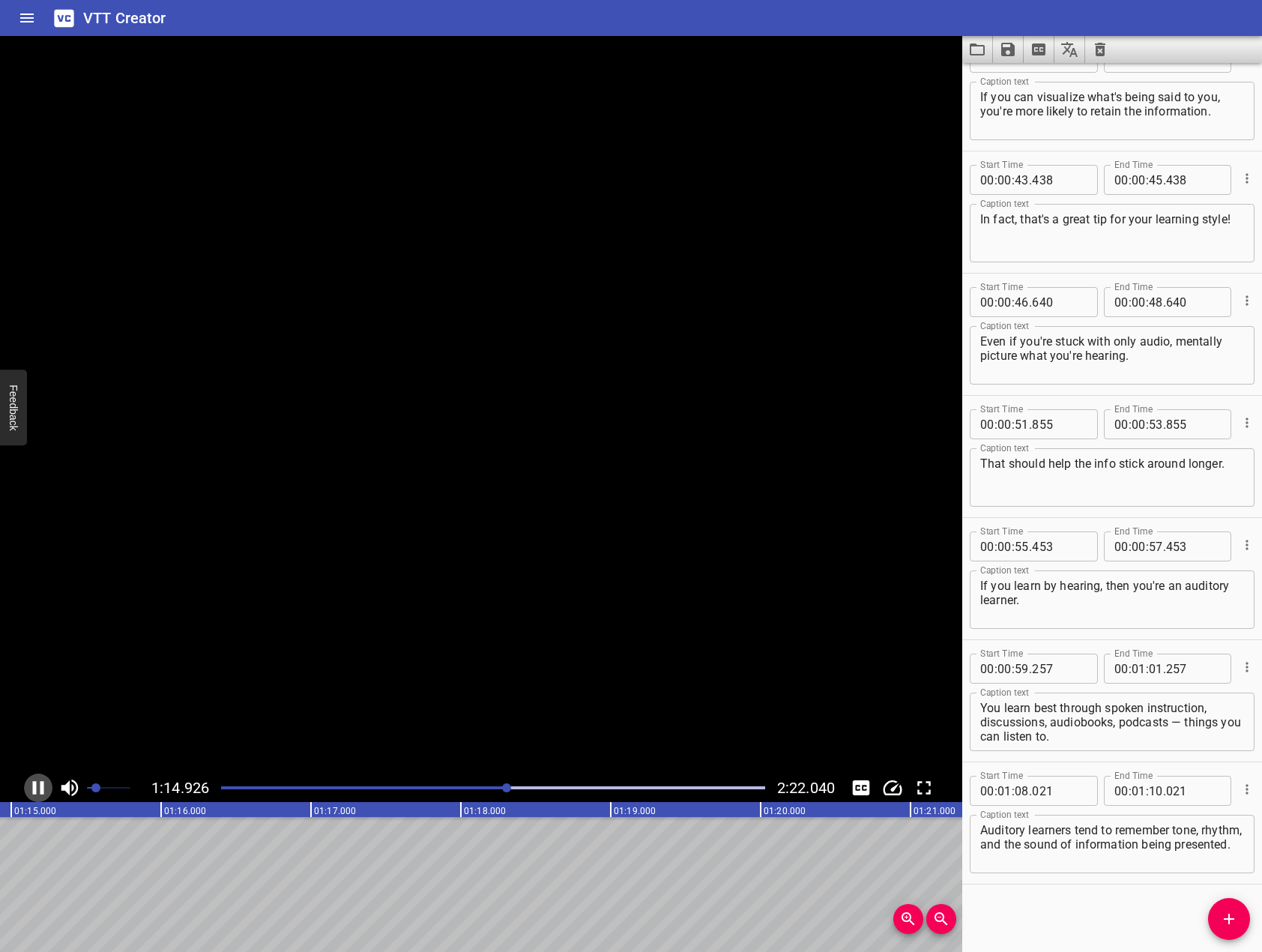
click at [38, 787] on icon "Play/Pause" at bounding box center [38, 787] width 22 height 22
click at [1231, 904] on button "Add Cue" at bounding box center [1229, 918] width 42 height 42
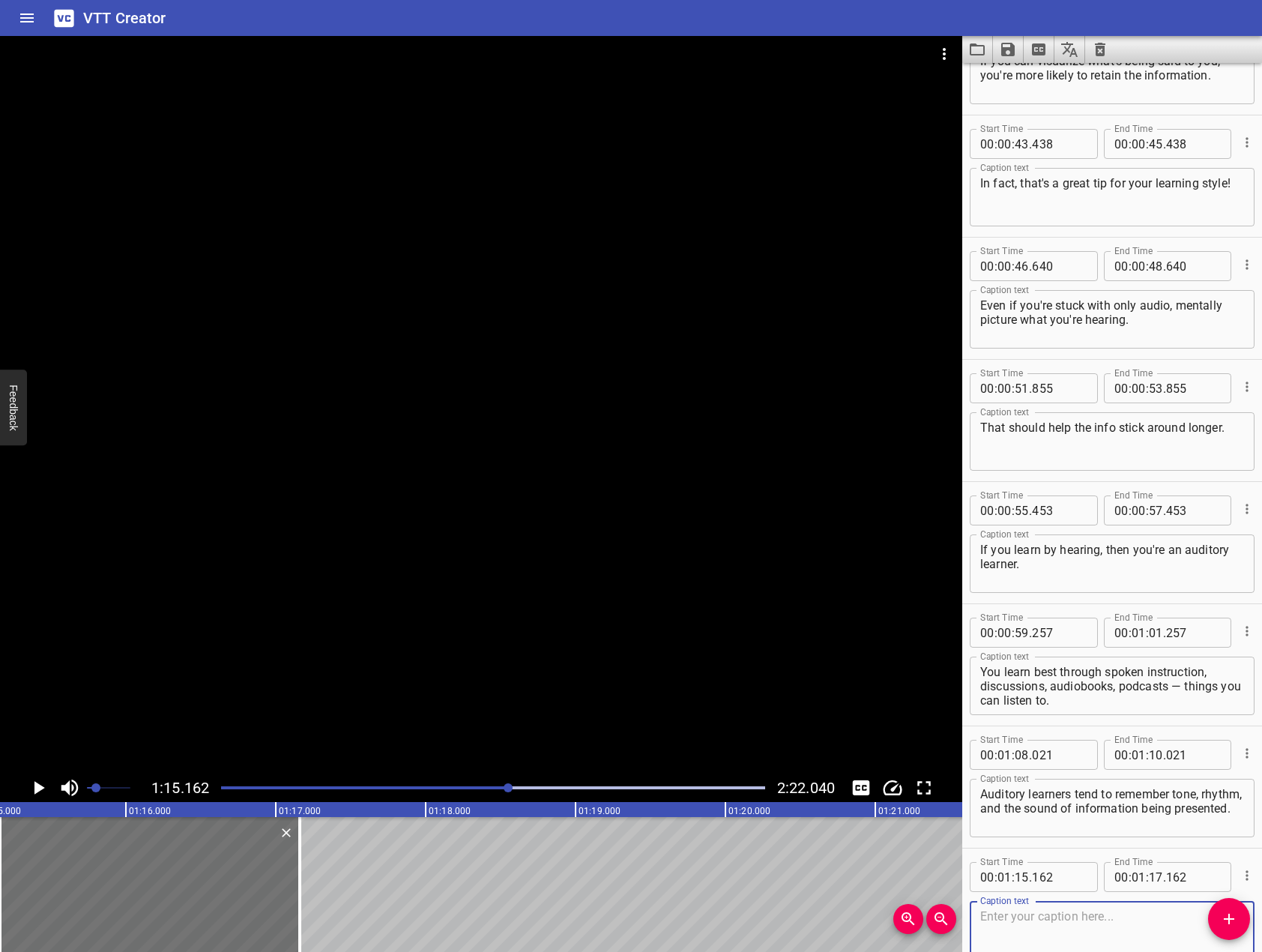
scroll to position [1014, 0]
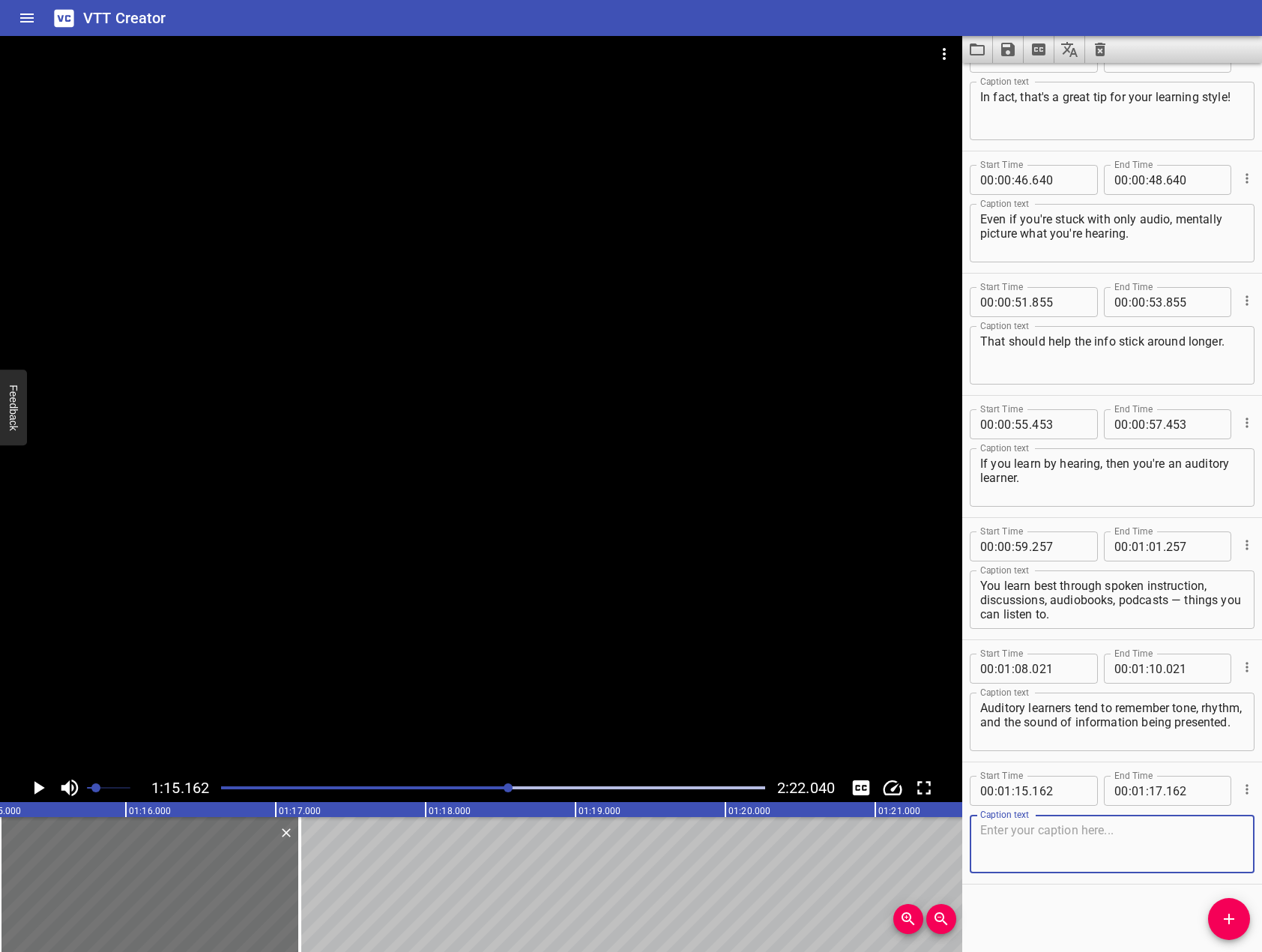
click at [1105, 863] on textarea at bounding box center [1112, 845] width 264 height 43
paste textarea "A good way to remember something is using a mnemonic device, like breaking down…"
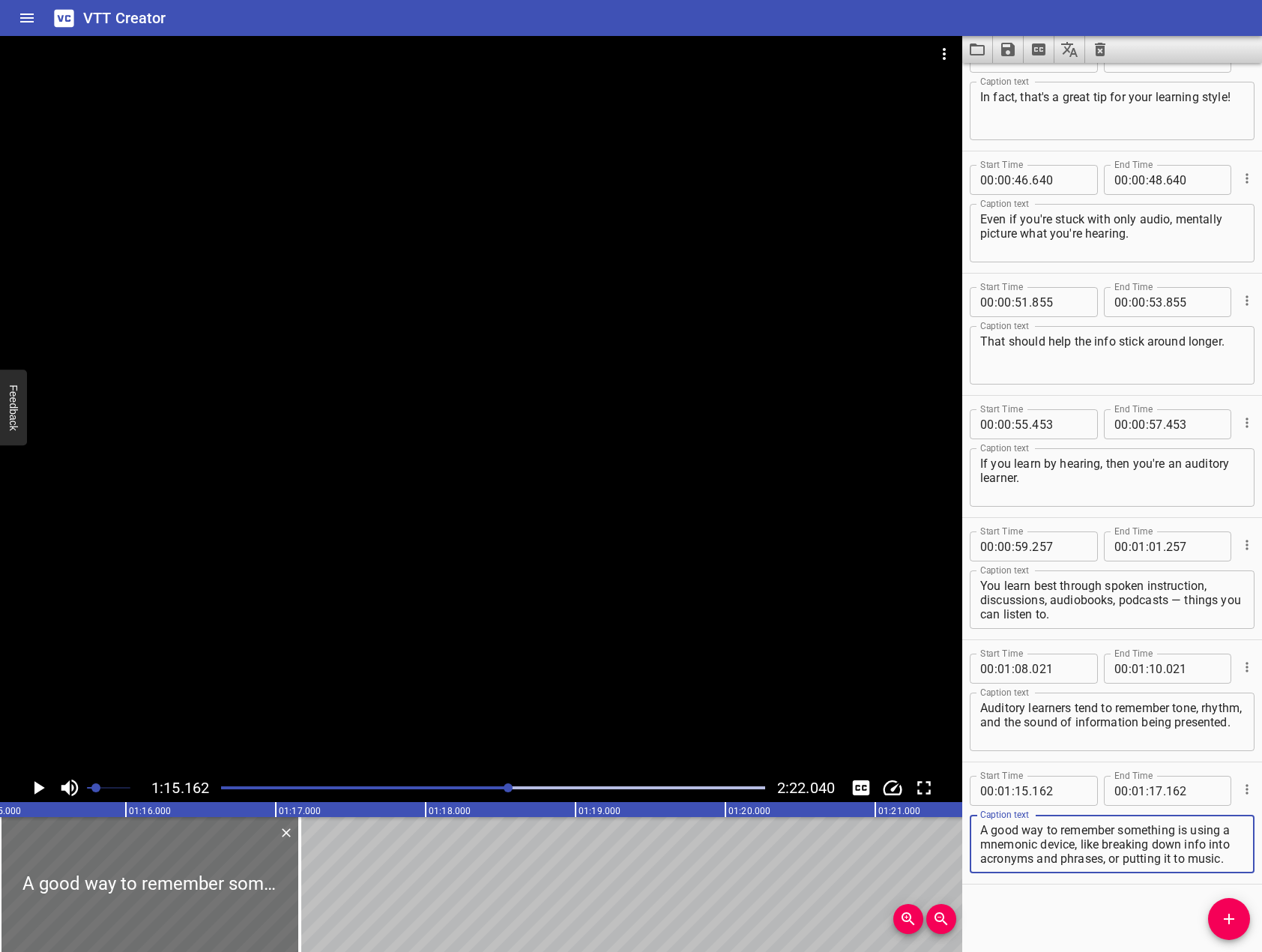
type textarea "A good way to remember something is using a mnemonic device, like breaking down…"
click at [333, 682] on div at bounding box center [481, 405] width 962 height 738
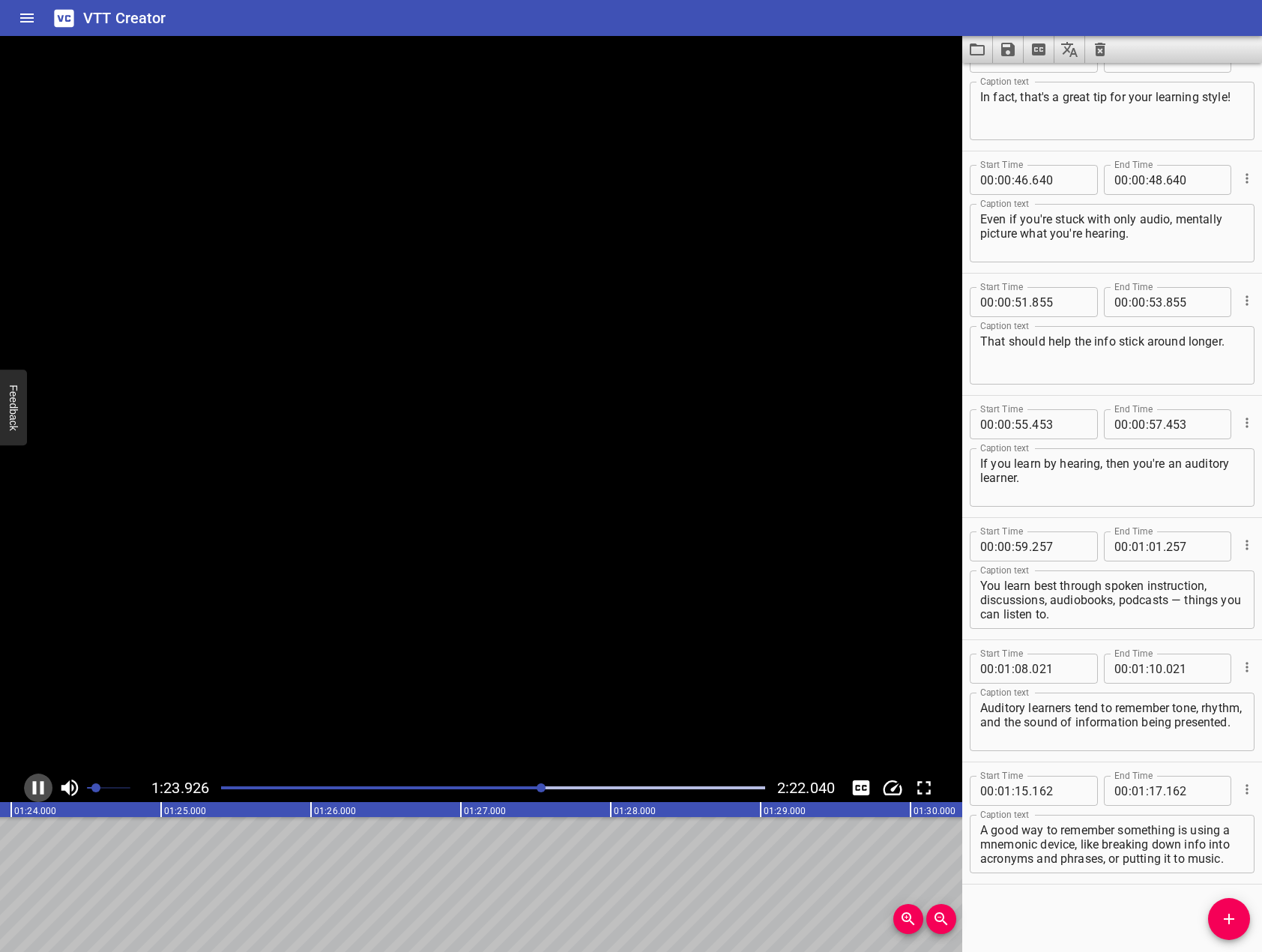
click at [45, 781] on icon "Play/Pause" at bounding box center [38, 787] width 22 height 22
click at [1214, 917] on span "Add Cue" at bounding box center [1229, 918] width 42 height 18
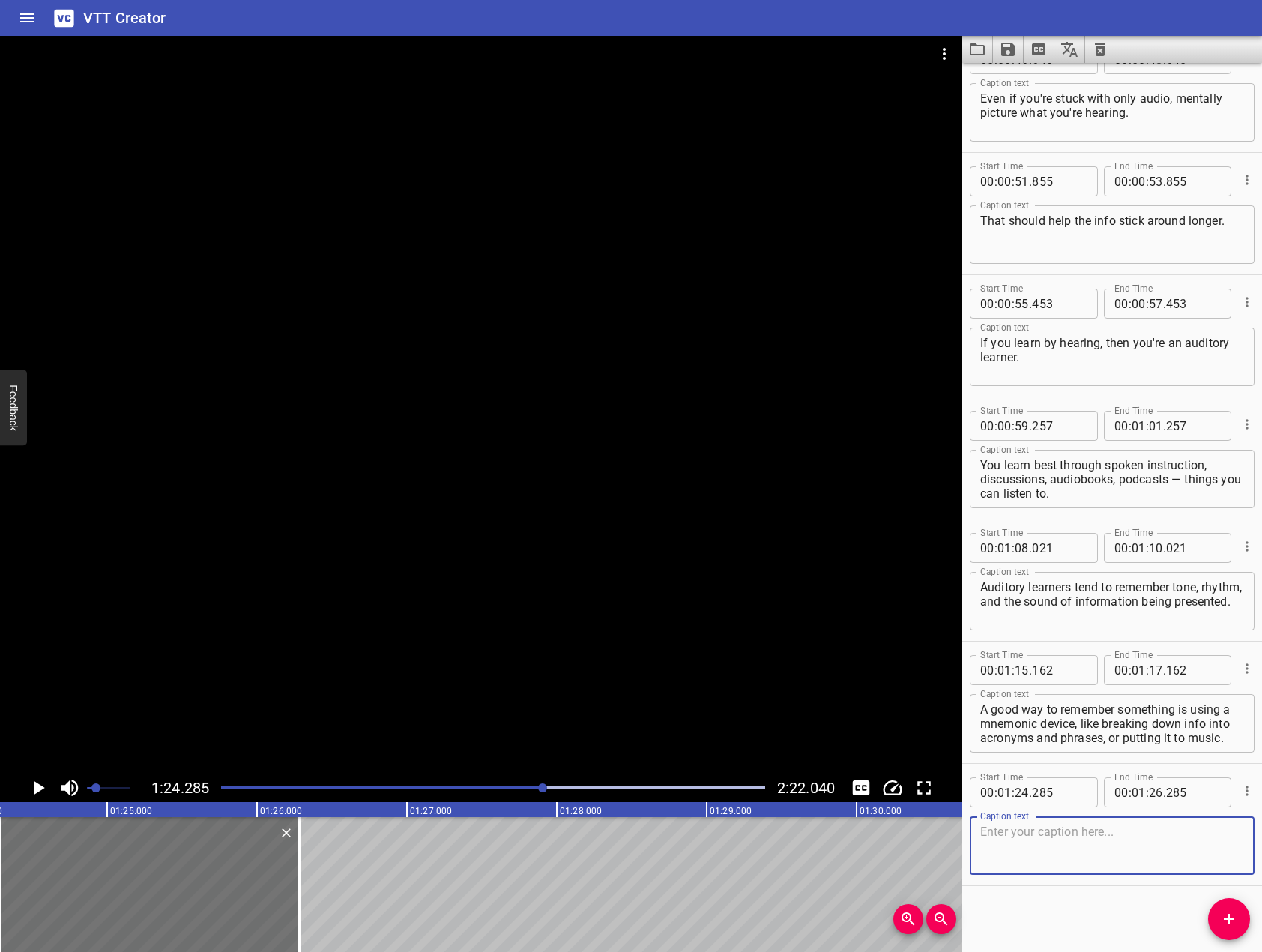
scroll to position [1136, 0]
click at [1146, 849] on textarea at bounding box center [1112, 845] width 264 height 43
paste textarea "That's exactly what we do when teaching kids their ABCs."
type textarea "That's exactly what we do when teaching kids their ABCs."
drag, startPoint x: 367, startPoint y: 564, endPoint x: 197, endPoint y: 581, distance: 170.8
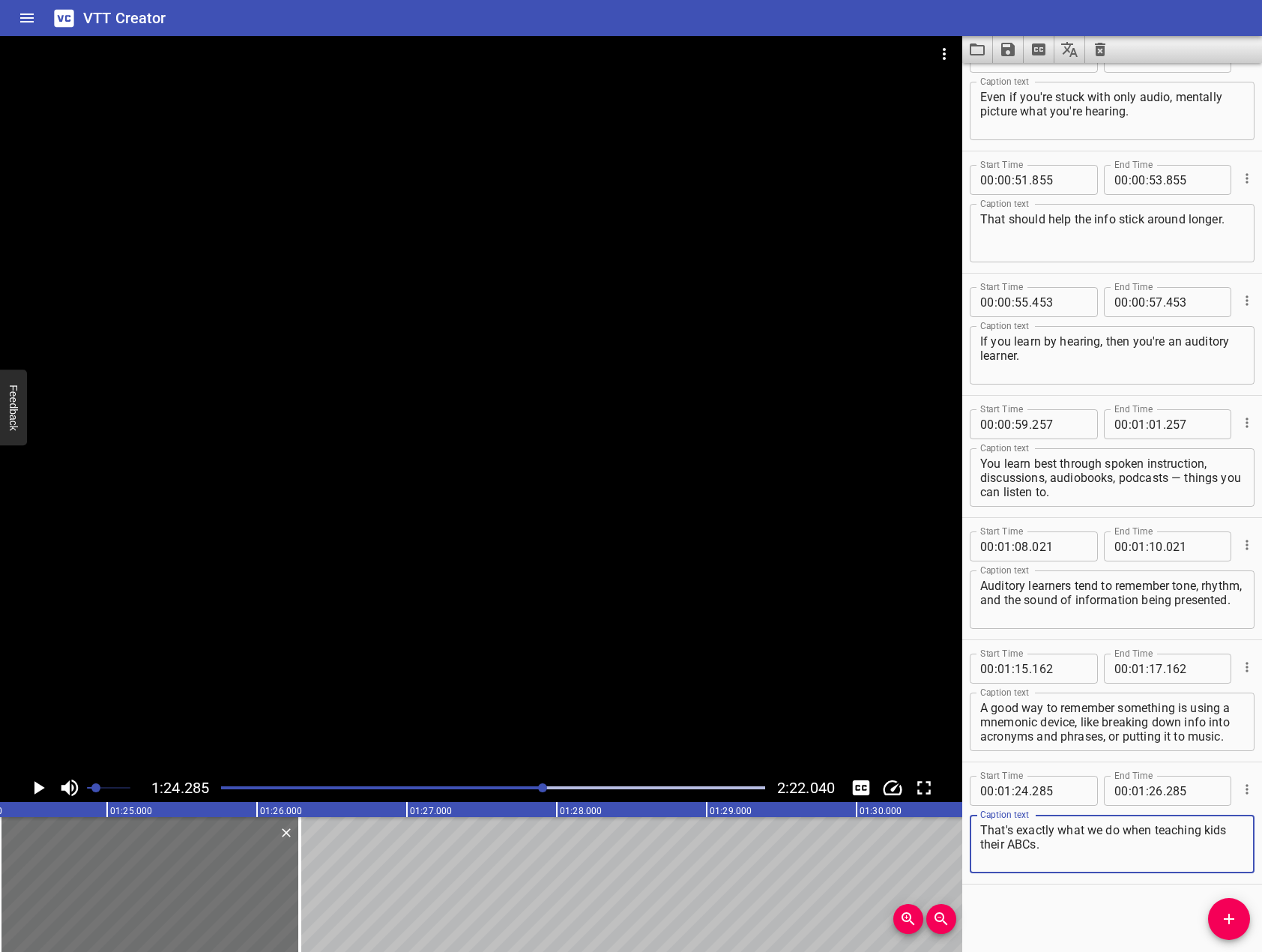
click at [339, 564] on div at bounding box center [481, 405] width 962 height 738
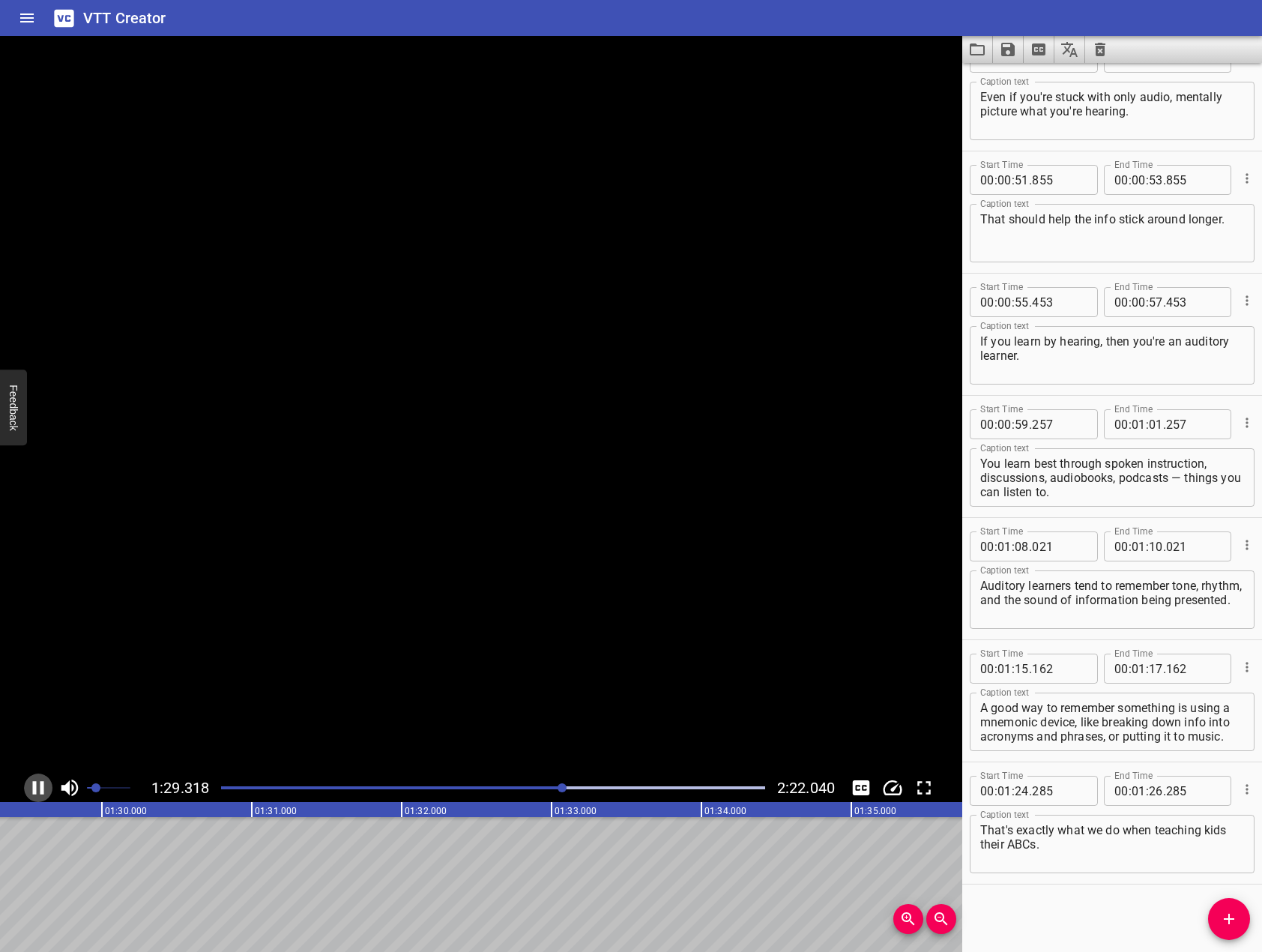
click at [41, 792] on icon "Play/Pause" at bounding box center [38, 788] width 12 height 14
click at [1225, 901] on button "Add Cue" at bounding box center [1229, 918] width 42 height 42
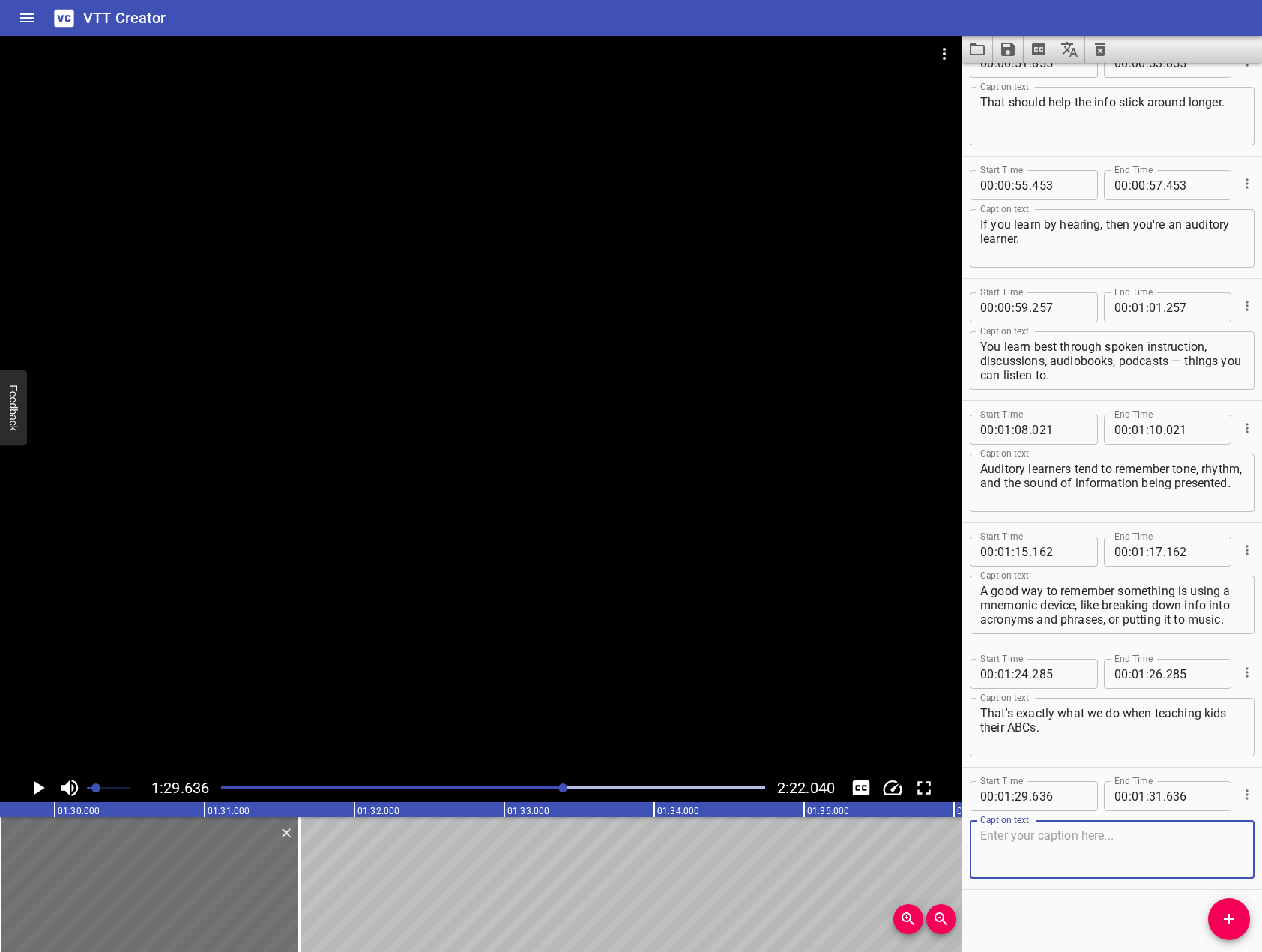
scroll to position [1258, 0]
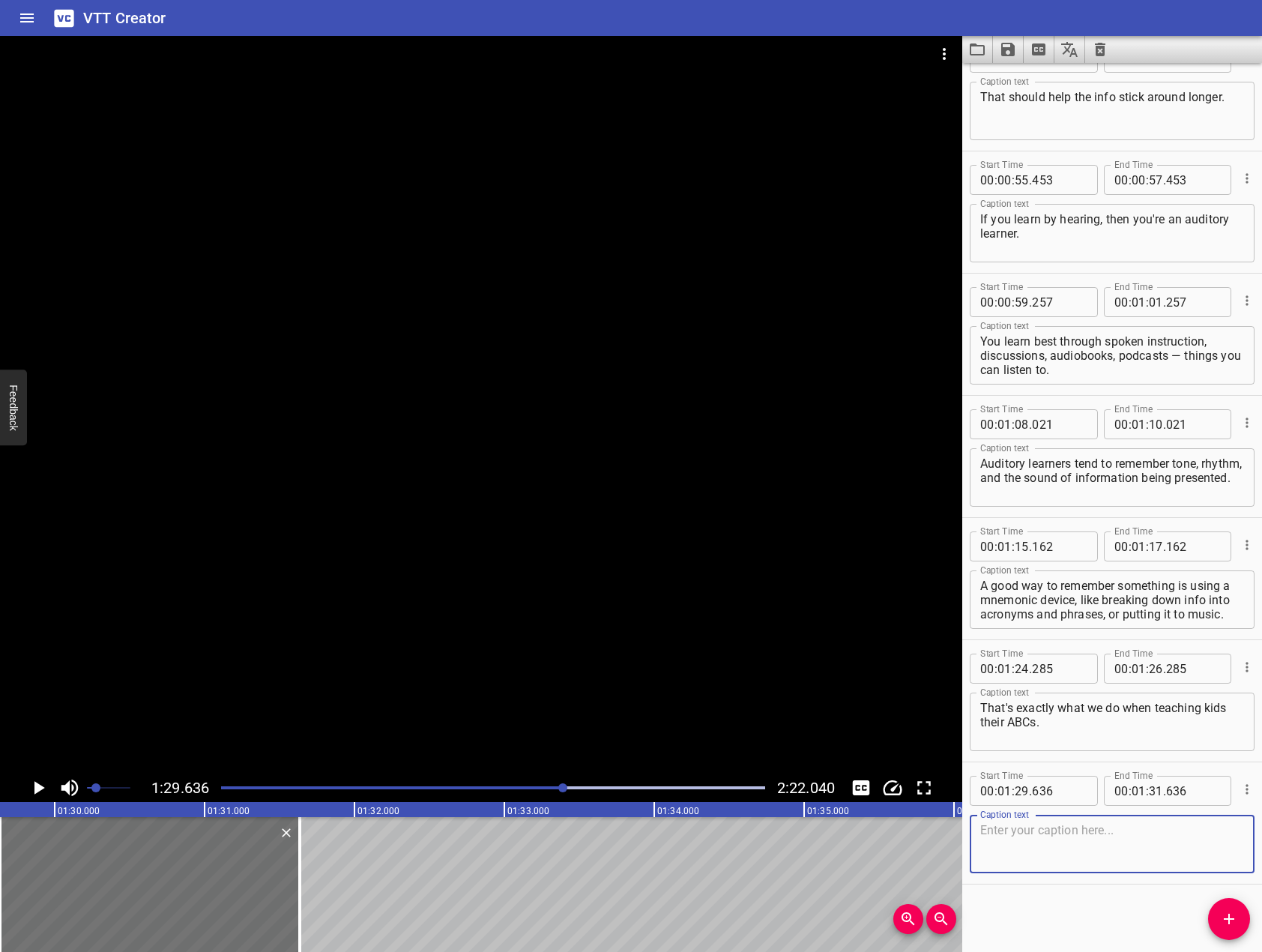
click at [1059, 841] on textarea at bounding box center [1112, 845] width 264 height 43
paste textarea "Kinesthetic learners prefer a hands-on approach. They learn by doing, moving, a…"
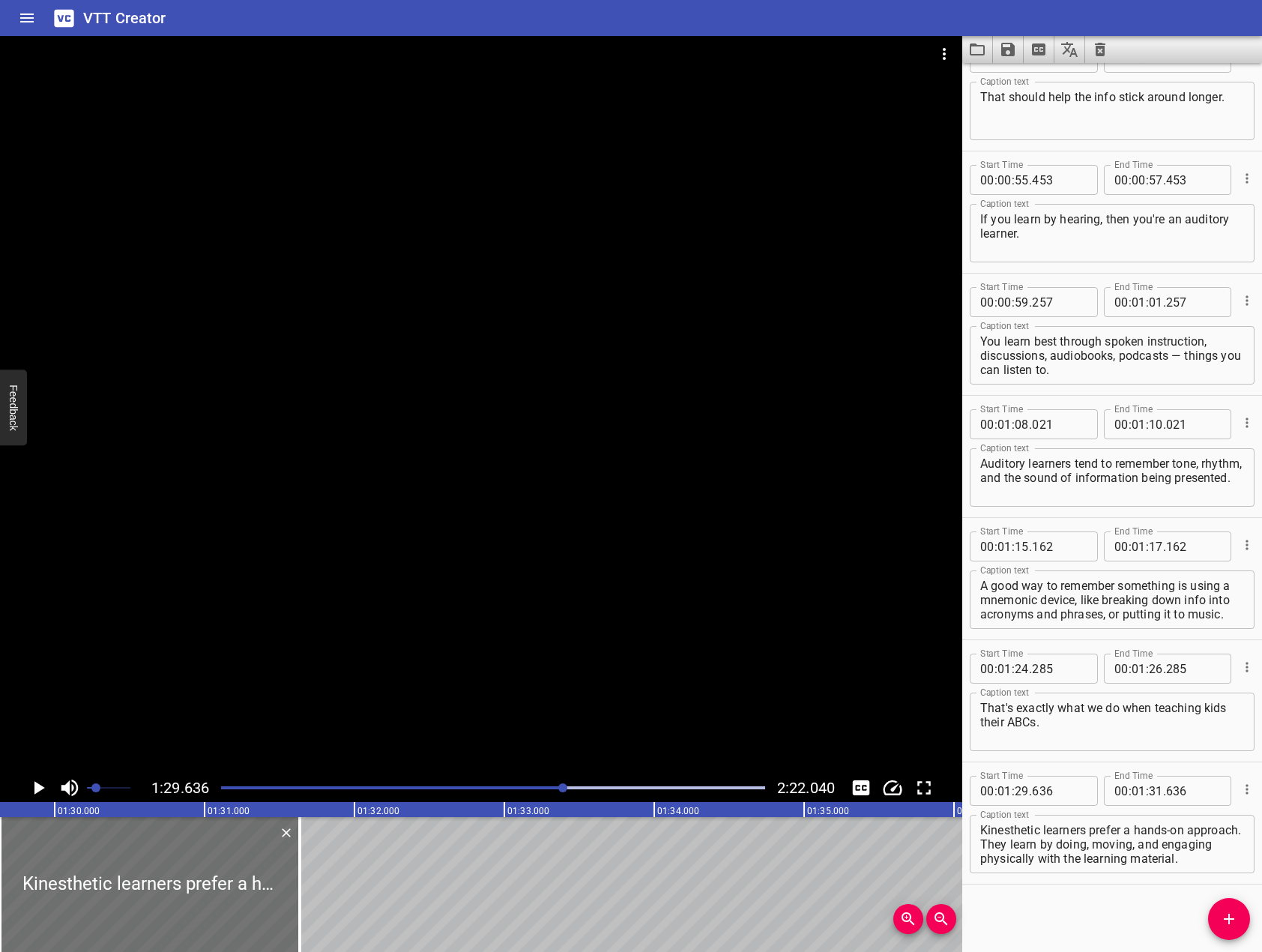
click at [497, 504] on div at bounding box center [481, 405] width 962 height 738
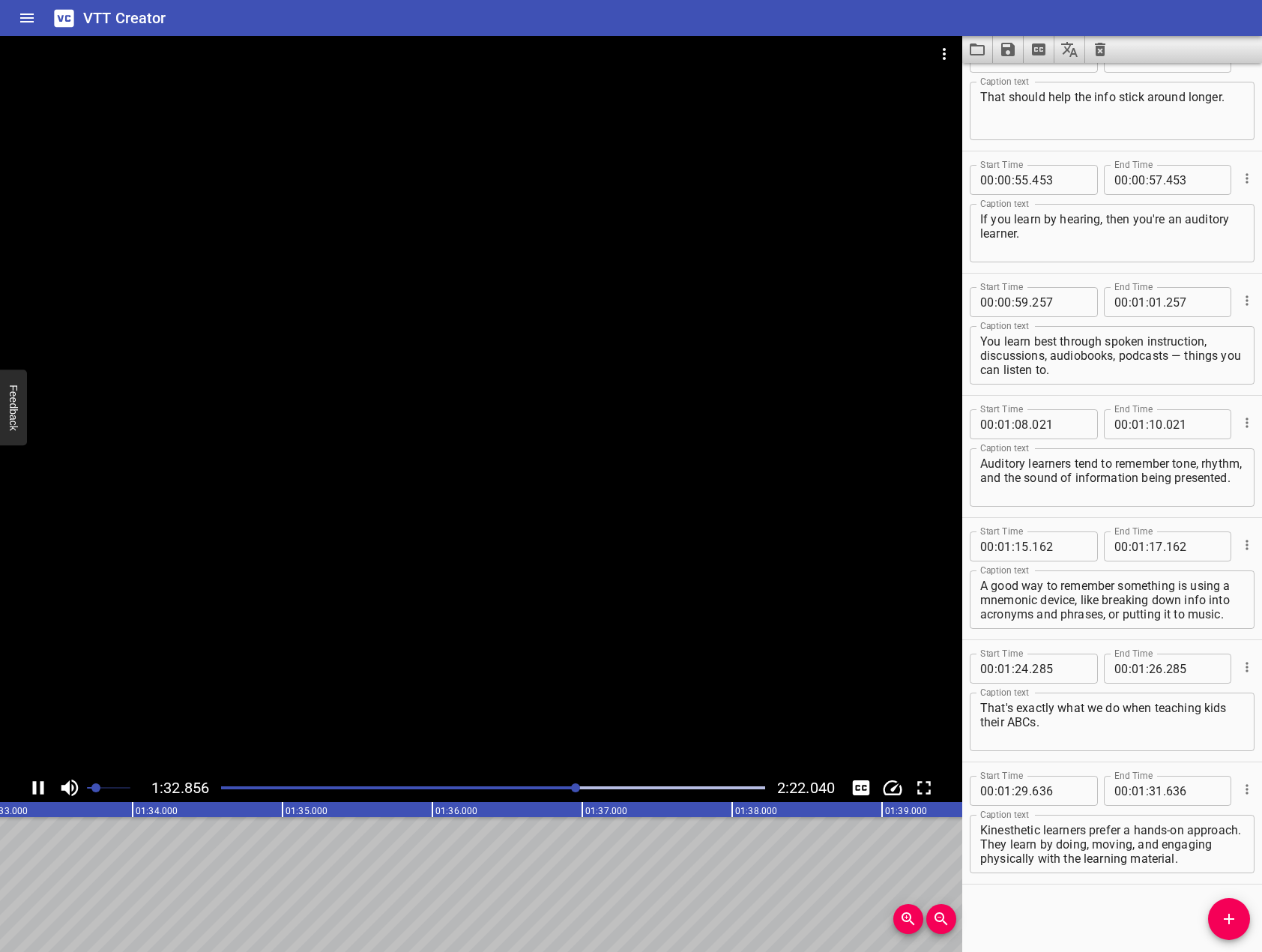
click at [39, 786] on icon "Play/Pause" at bounding box center [38, 787] width 22 height 22
drag, startPoint x: 1041, startPoint y: 845, endPoint x: 1263, endPoint y: 943, distance: 242.7
click at [1261, 943] on html "VTT Creator Caption Editor Batch Transcribe Login Sign Up Privacy Contact 1:33.…" at bounding box center [631, 476] width 1262 height 952
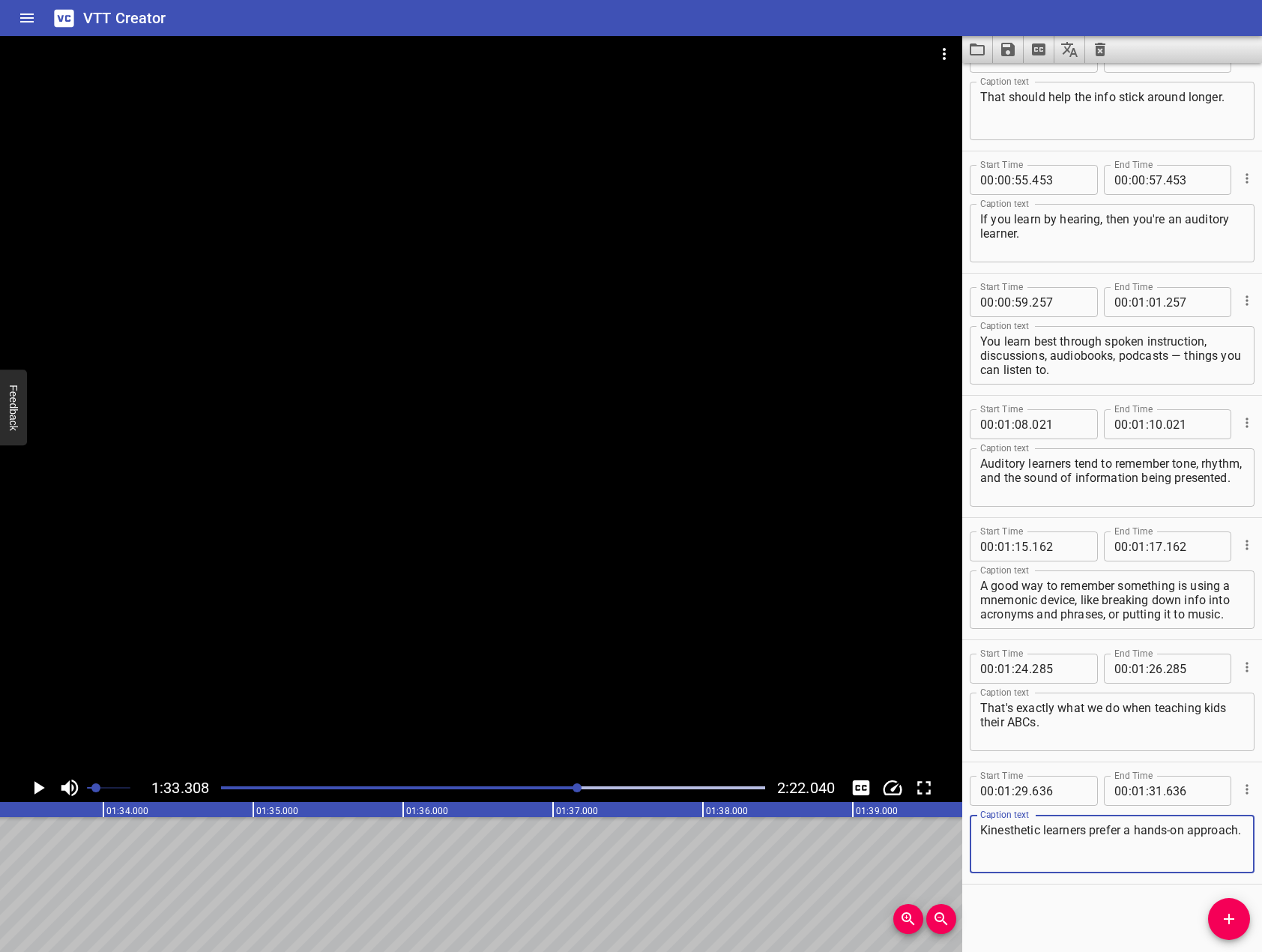
type textarea "Kinesthetic learners prefer a hands-on approach."
click at [1231, 911] on icon "Add Cue" at bounding box center [1228, 918] width 18 height 18
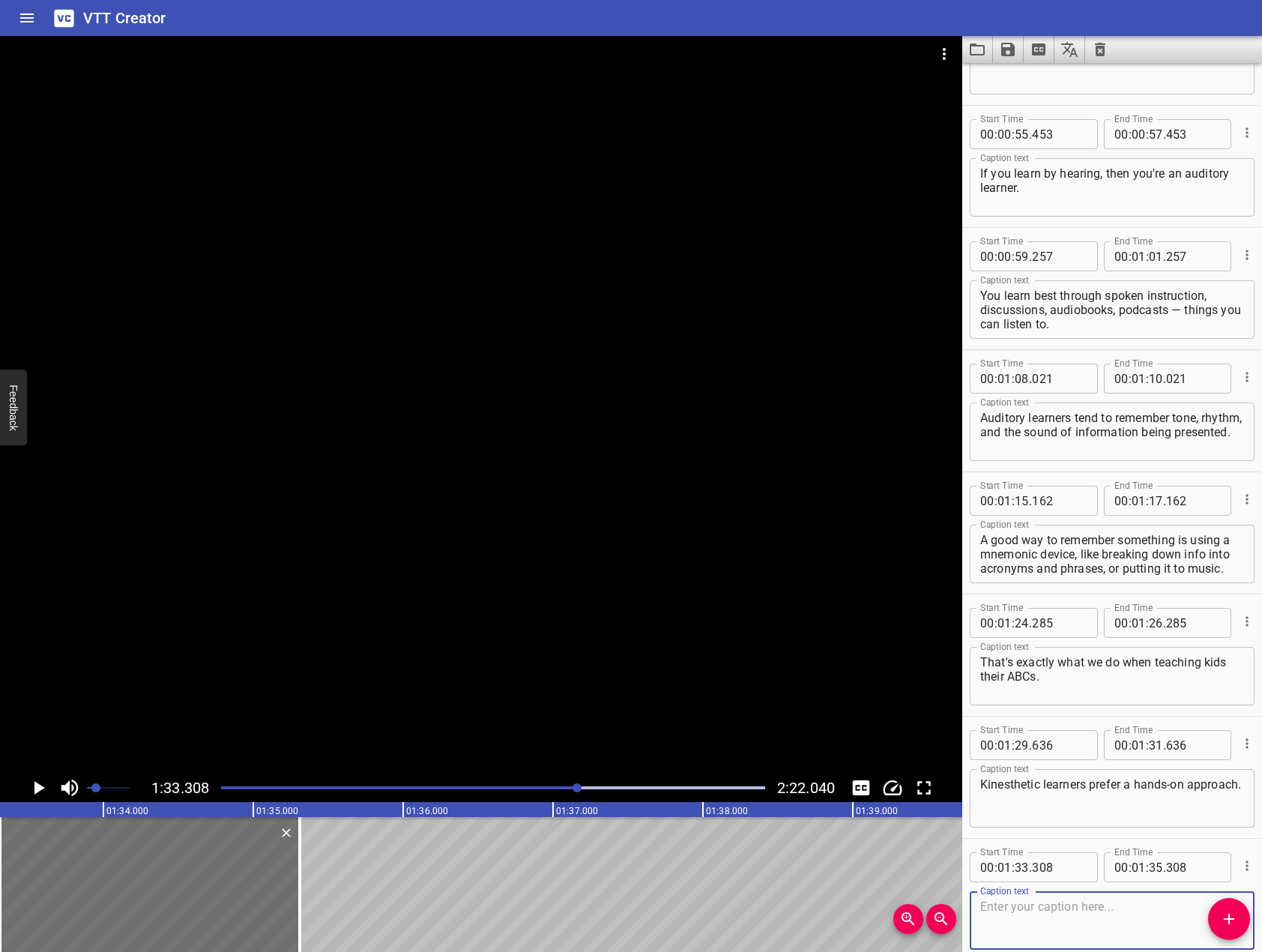
scroll to position [1380, 0]
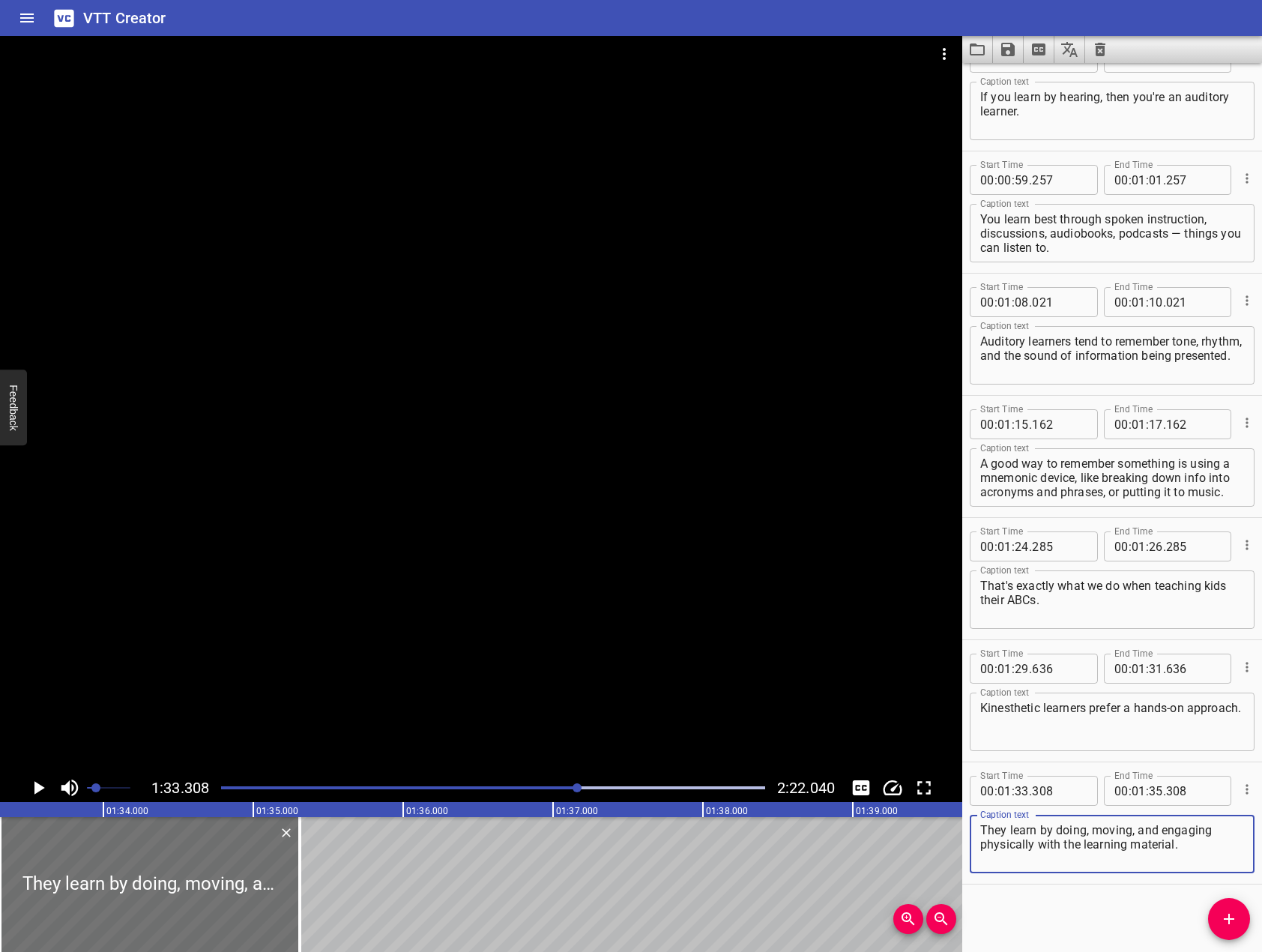
type textarea "They learn by doing, moving, and engaging physically with the learning material."
click at [357, 458] on div at bounding box center [481, 405] width 962 height 738
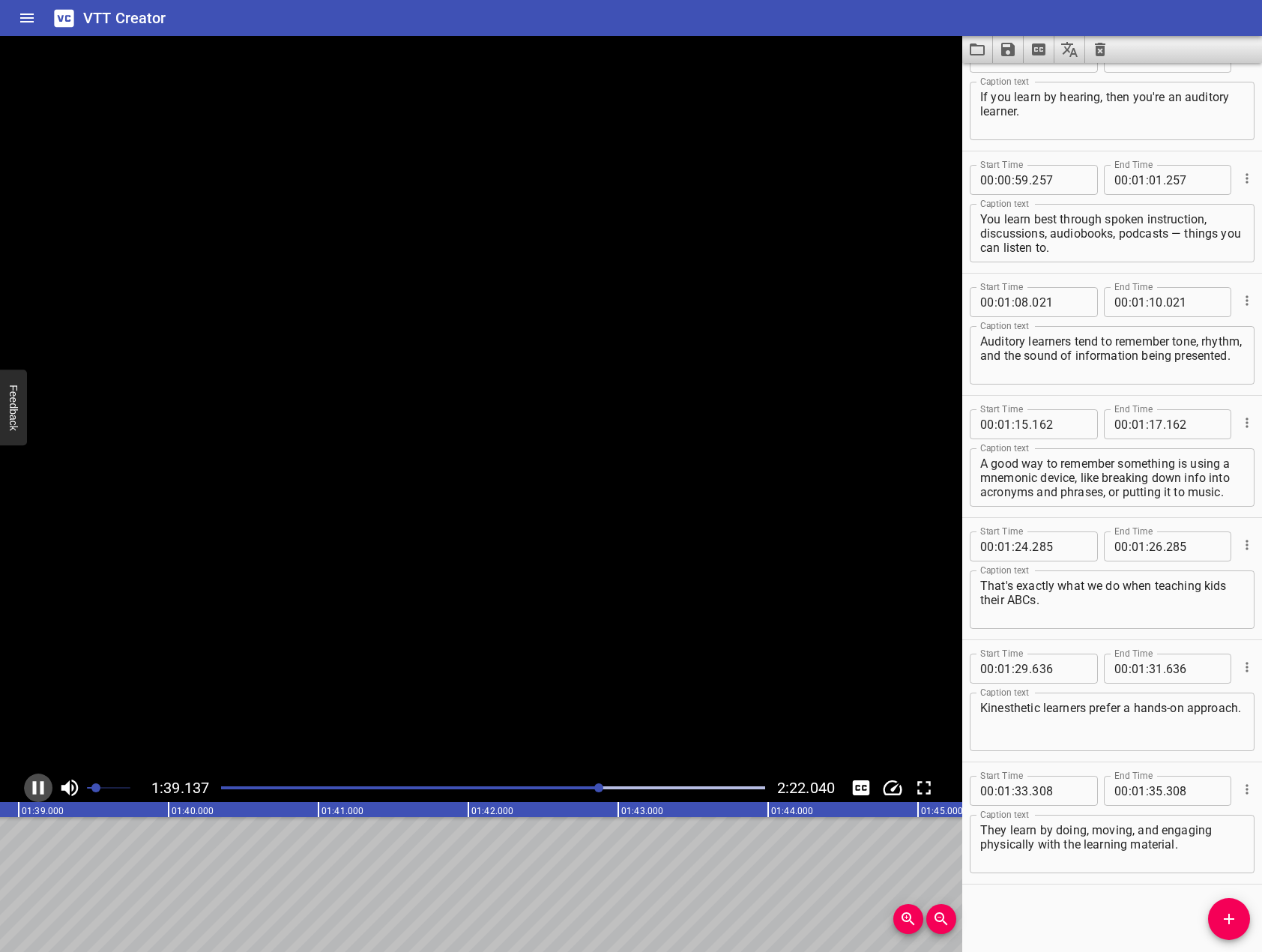
click at [39, 788] on icon "Play/Pause" at bounding box center [38, 787] width 22 height 22
click at [1234, 913] on icon "Add Cue" at bounding box center [1228, 918] width 18 height 18
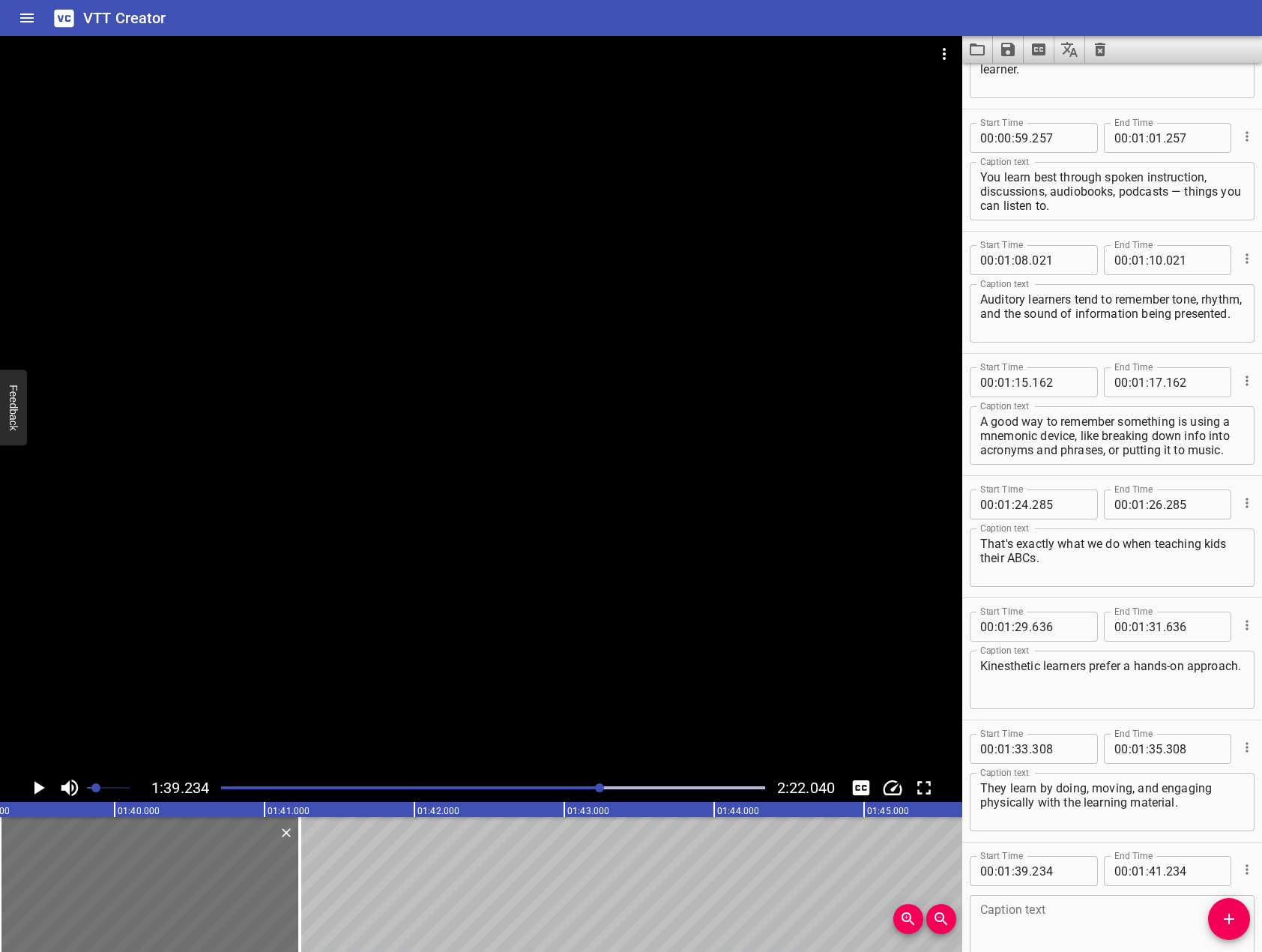
scroll to position [1502, 0]
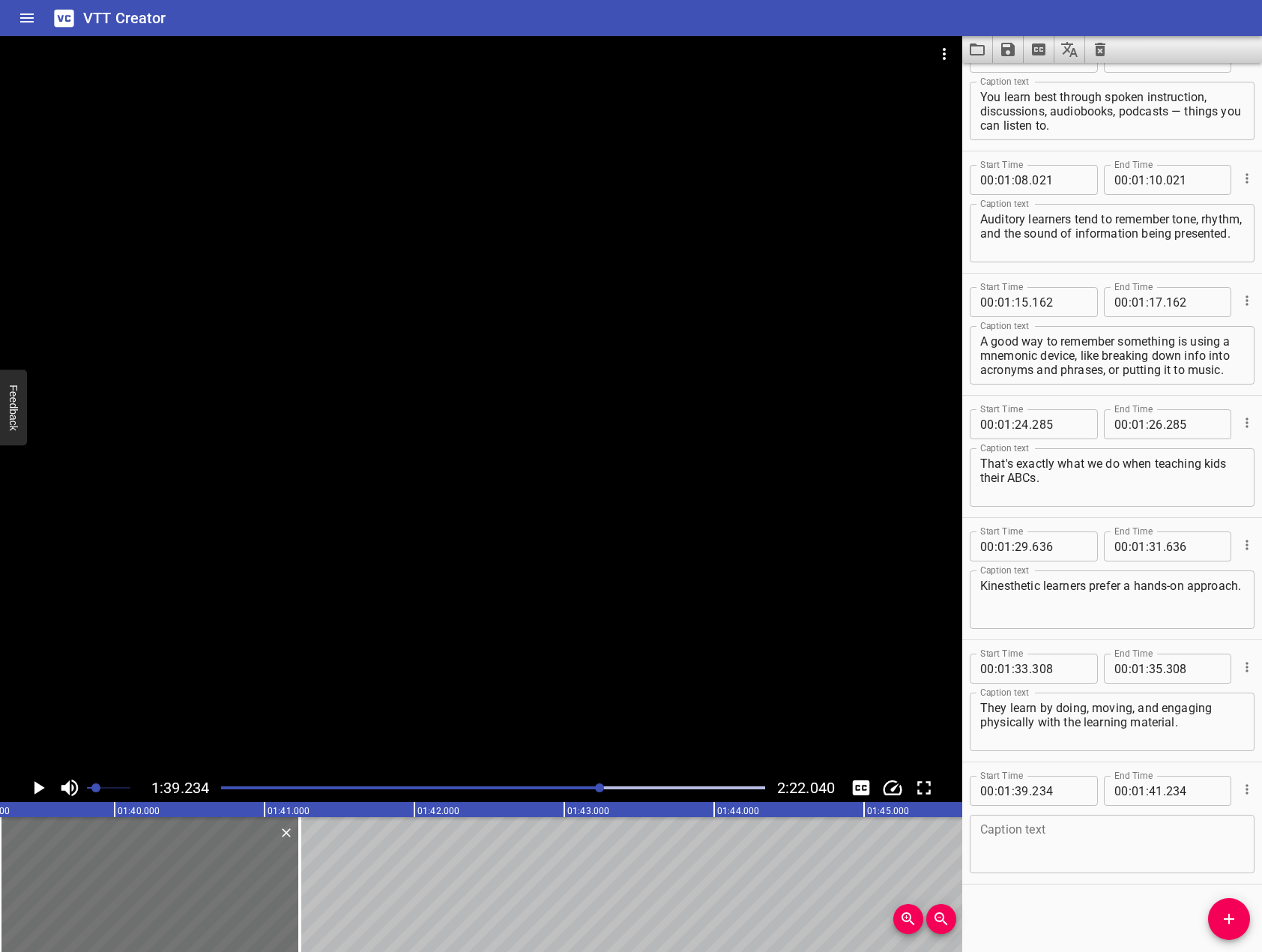
click at [1095, 835] on textarea at bounding box center [1112, 845] width 264 height 43
paste textarea "Building models, roleplaying situations, and finding real-life examples of some…"
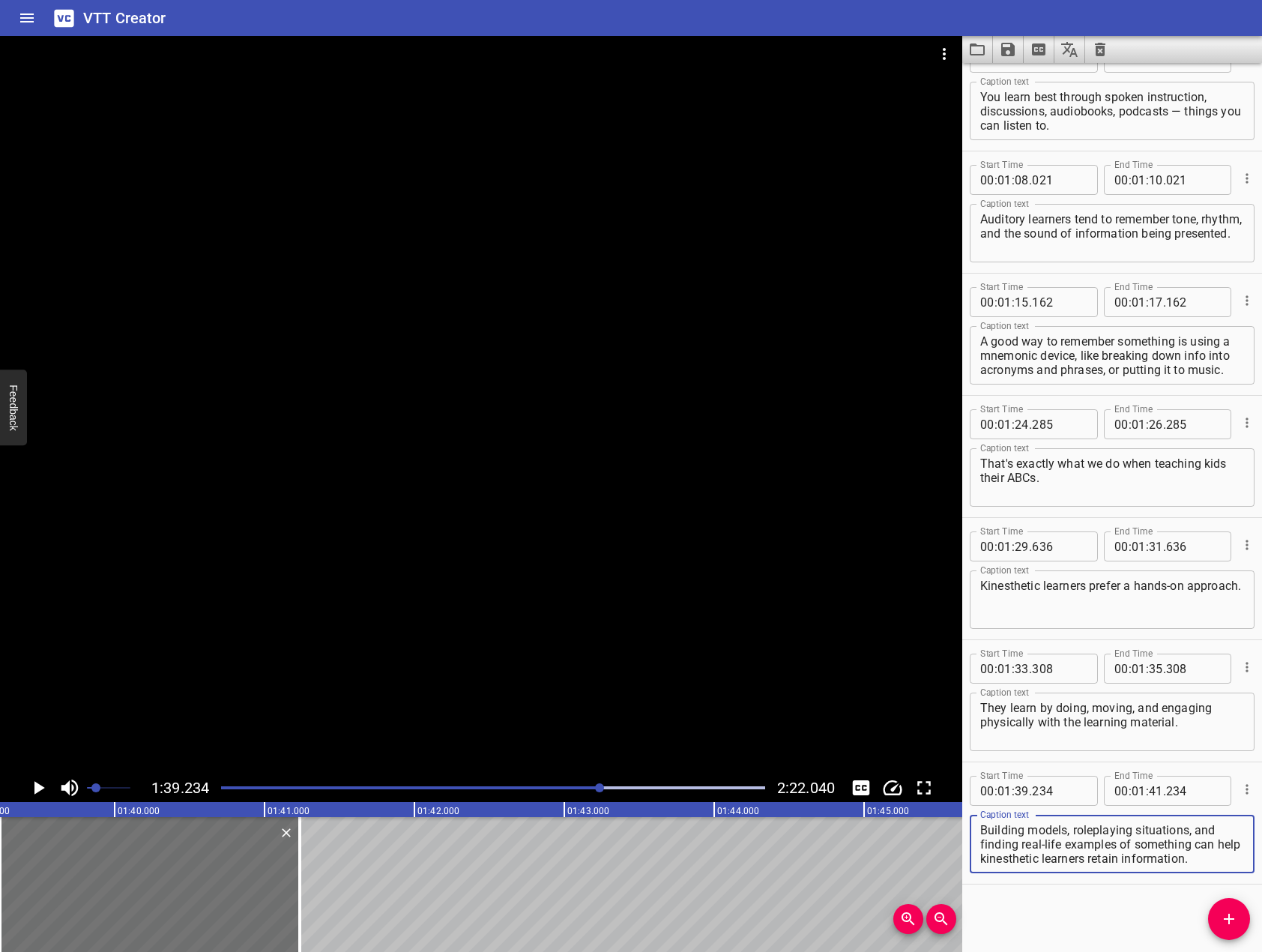
type textarea "Building models, roleplaying situations, and finding real-life examples of some…"
click at [152, 375] on div at bounding box center [481, 405] width 962 height 738
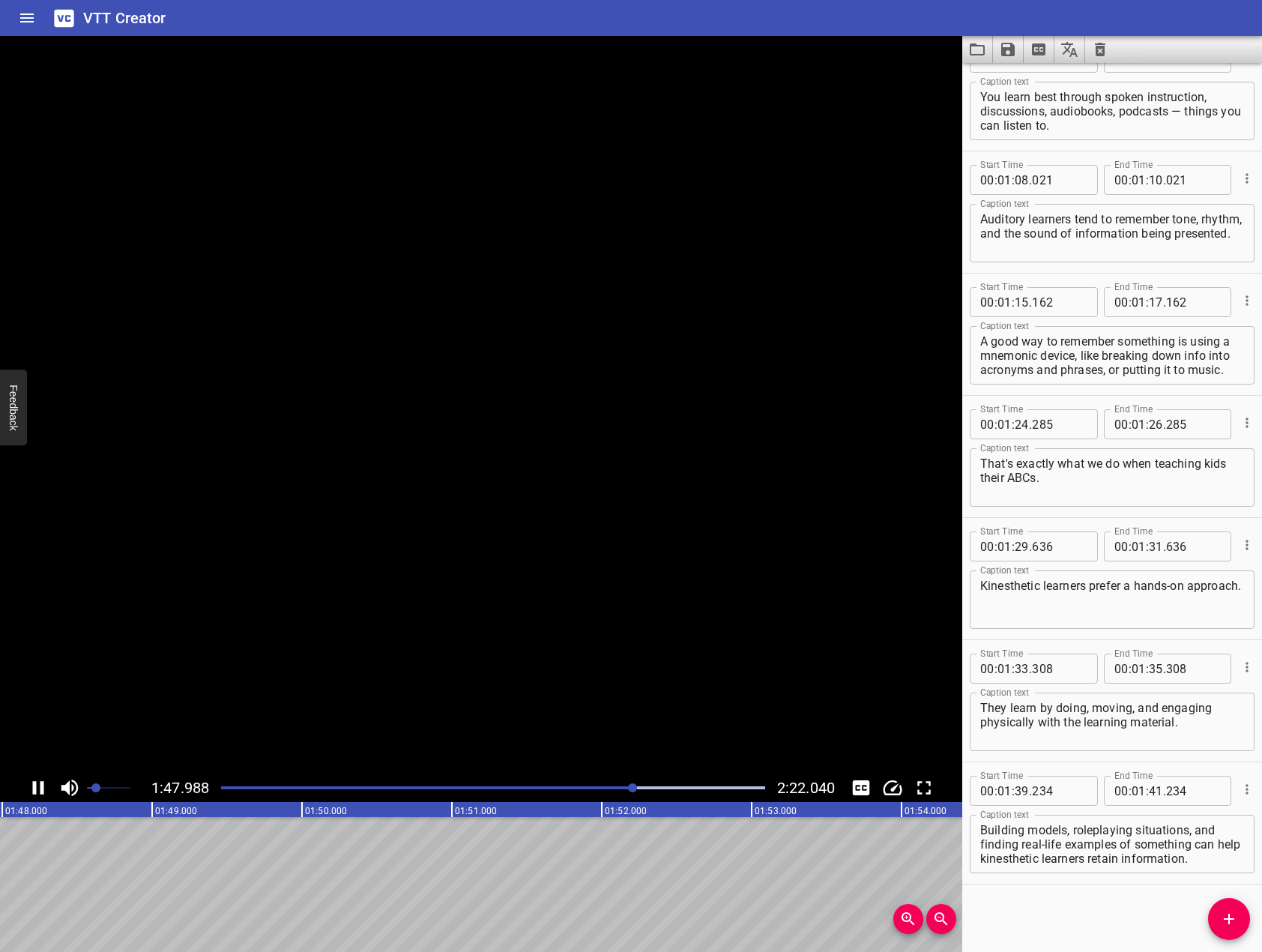
click at [38, 792] on icon "Play/Pause" at bounding box center [38, 787] width 22 height 22
click at [1226, 897] on div "Start Time 00 : 00 : 00 . 000 Start Time End Time 00 : 00 : 02 . 000 End Time C…" at bounding box center [1112, 507] width 299 height 889
click at [1226, 900] on button "Add Cue" at bounding box center [1229, 918] width 42 height 42
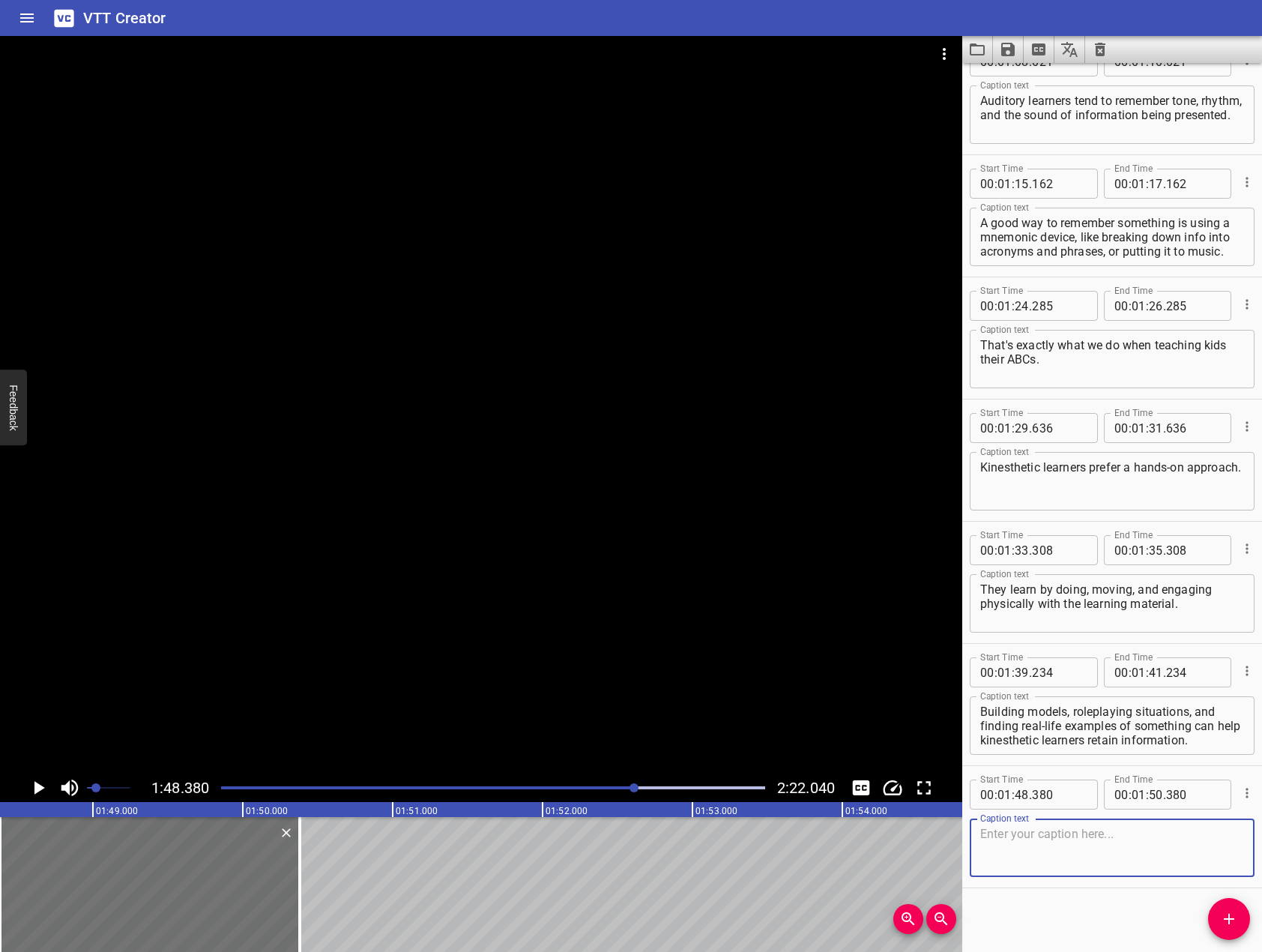
scroll to position [1625, 0]
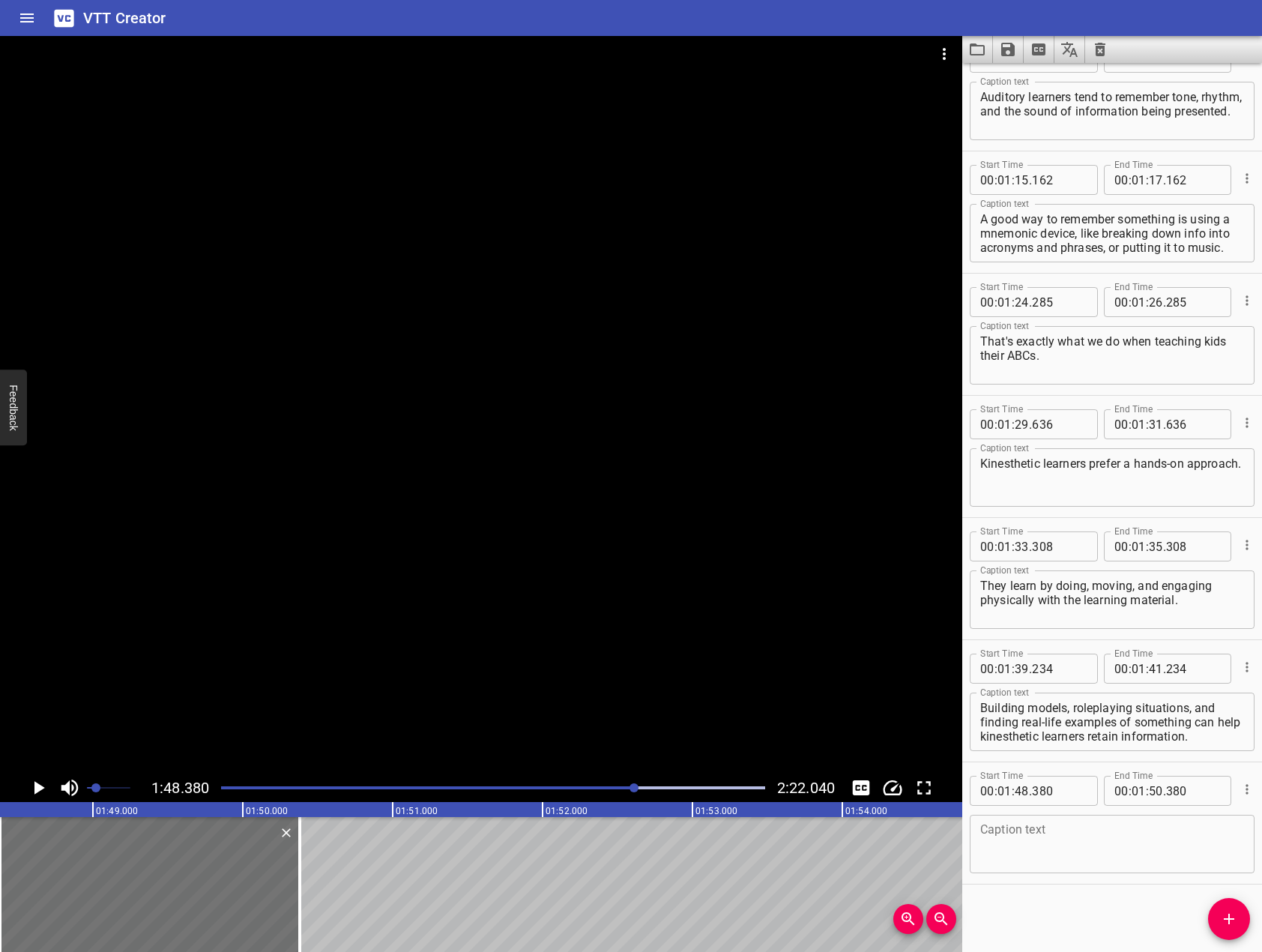
click at [1128, 847] on textarea at bounding box center [1112, 845] width 264 height 43
paste textarea "If you're a kinesthetic learner, using physical flashcards and arranging them i…"
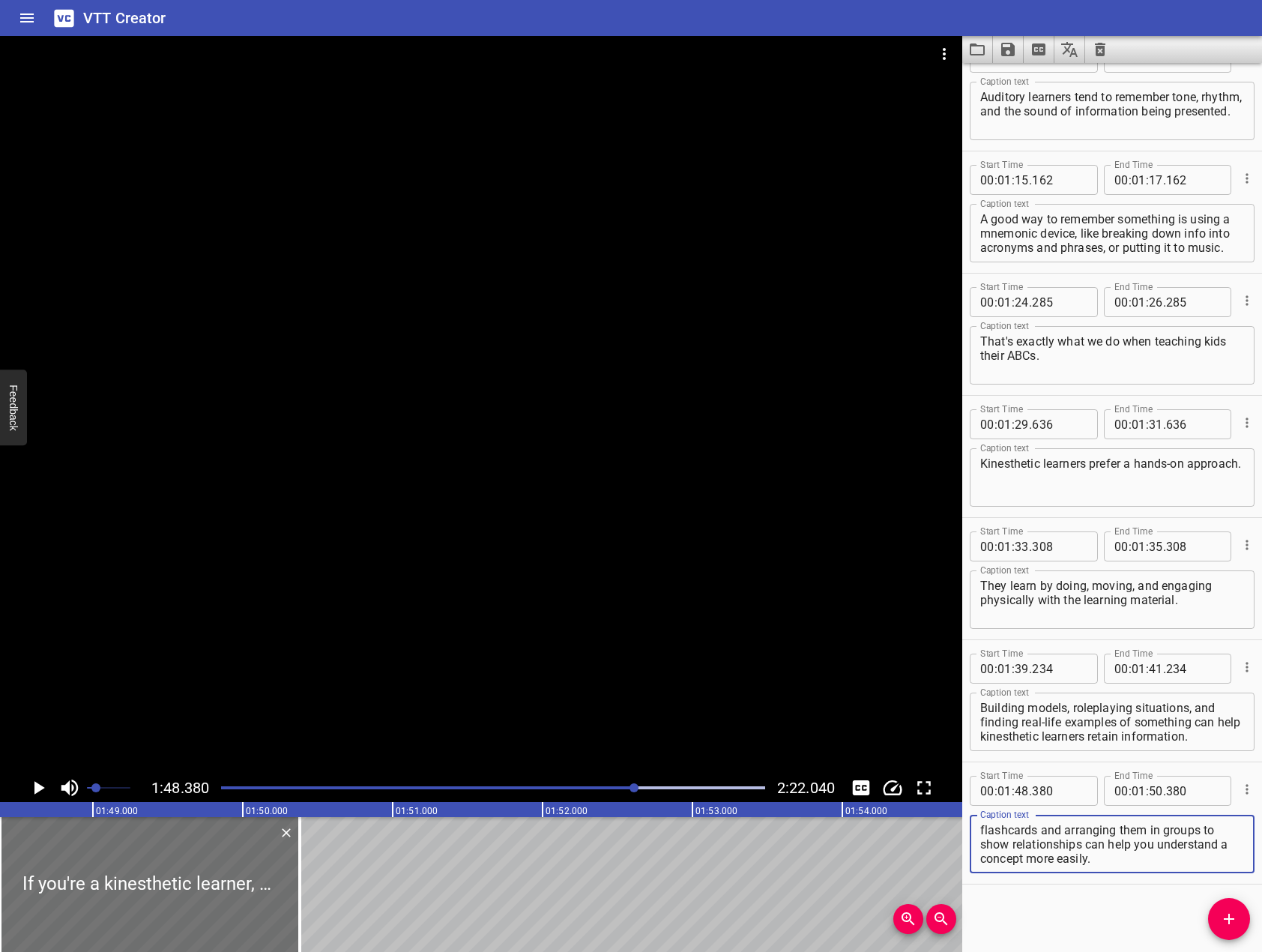
scroll to position [15, 0]
type textarea "If you're a kinesthetic learner, using physical flashcards and arranging them i…"
click at [543, 503] on div at bounding box center [481, 405] width 962 height 738
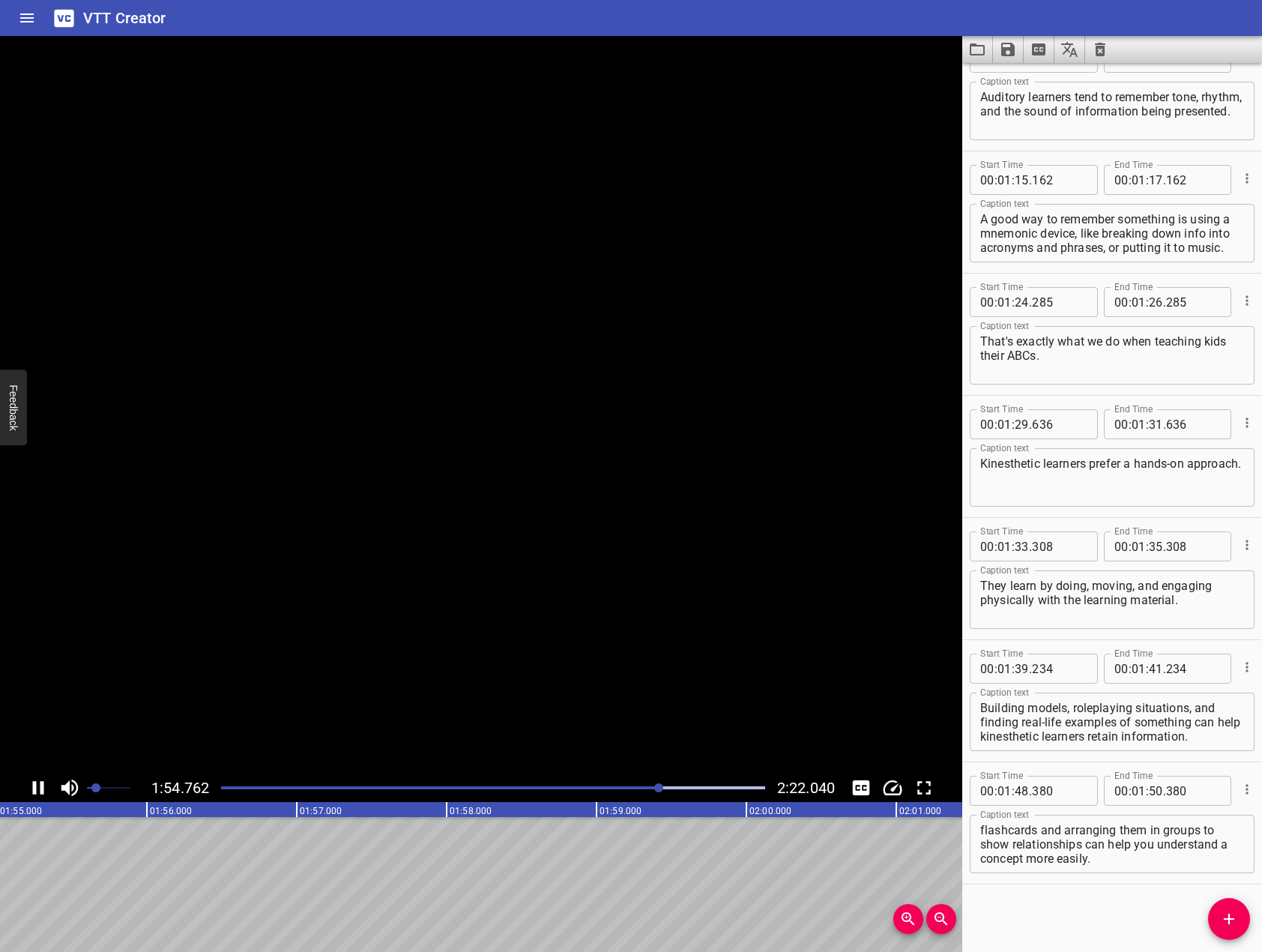
click at [41, 788] on icon "Play/Pause" at bounding box center [38, 788] width 12 height 14
click at [41, 788] on icon "Play/Pause" at bounding box center [40, 788] width 11 height 14
click at [41, 788] on icon "Play/Pause" at bounding box center [38, 788] width 12 height 14
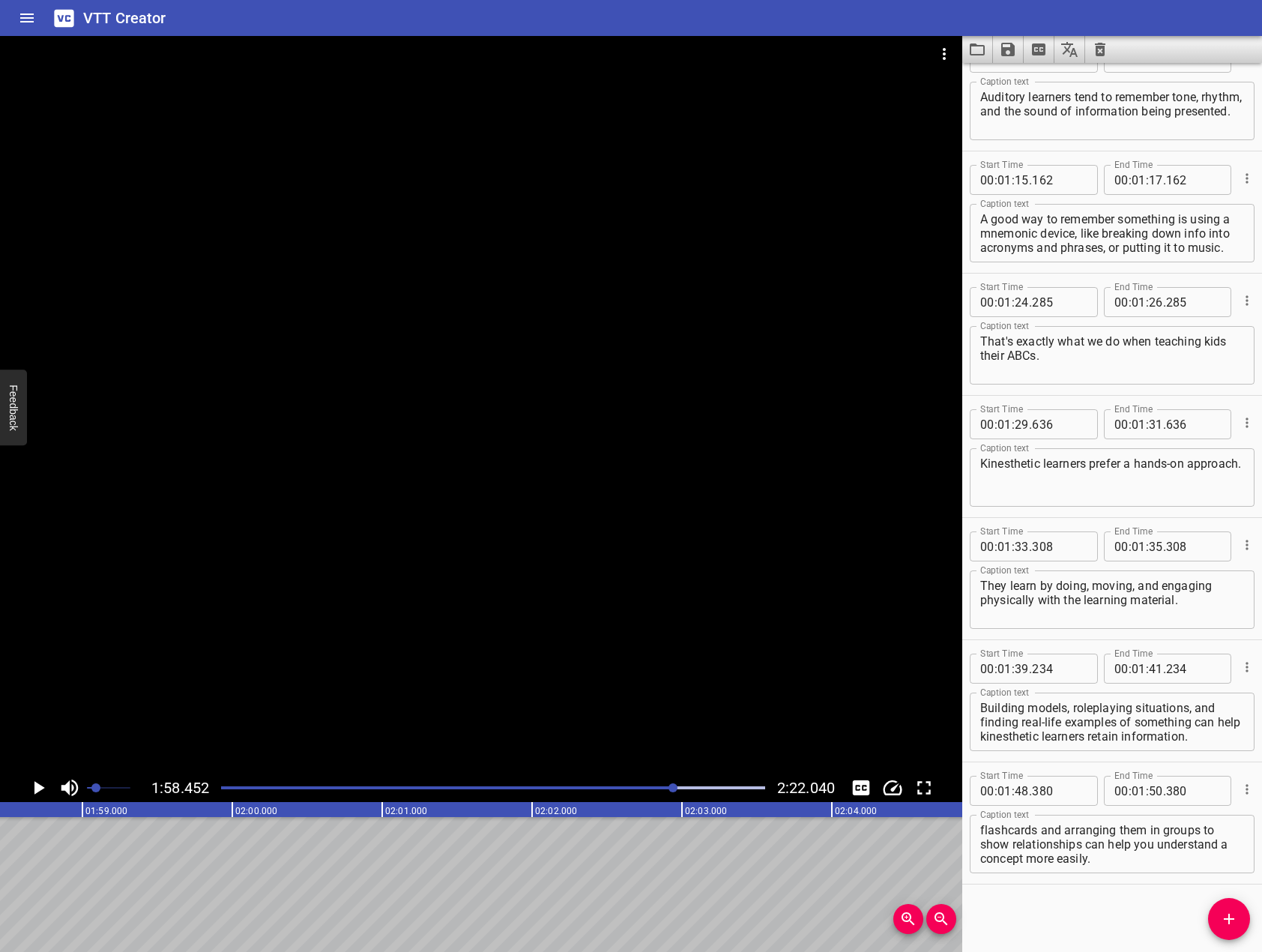
click at [1234, 909] on button "Add Cue" at bounding box center [1229, 918] width 42 height 42
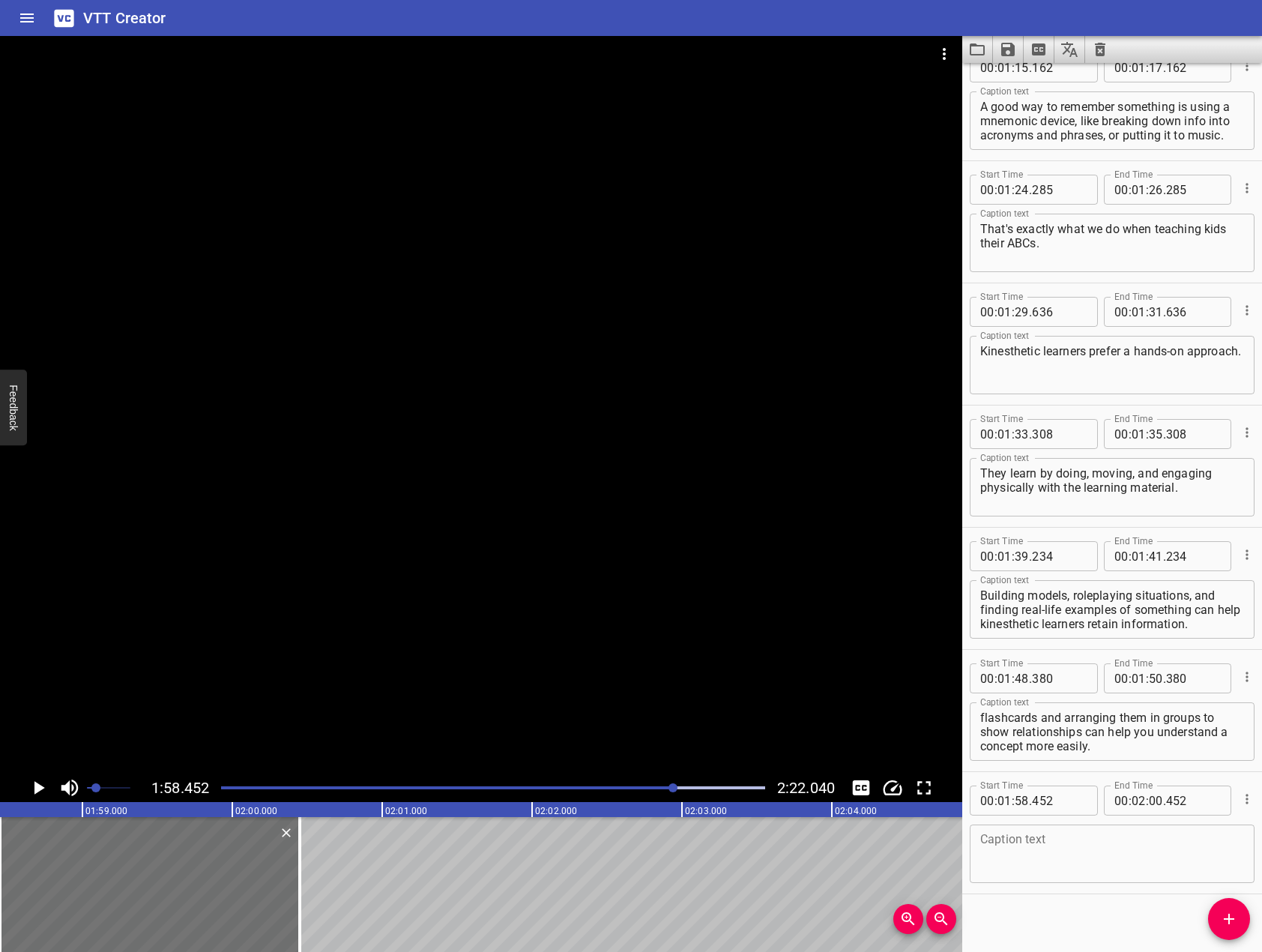
scroll to position [1747, 0]
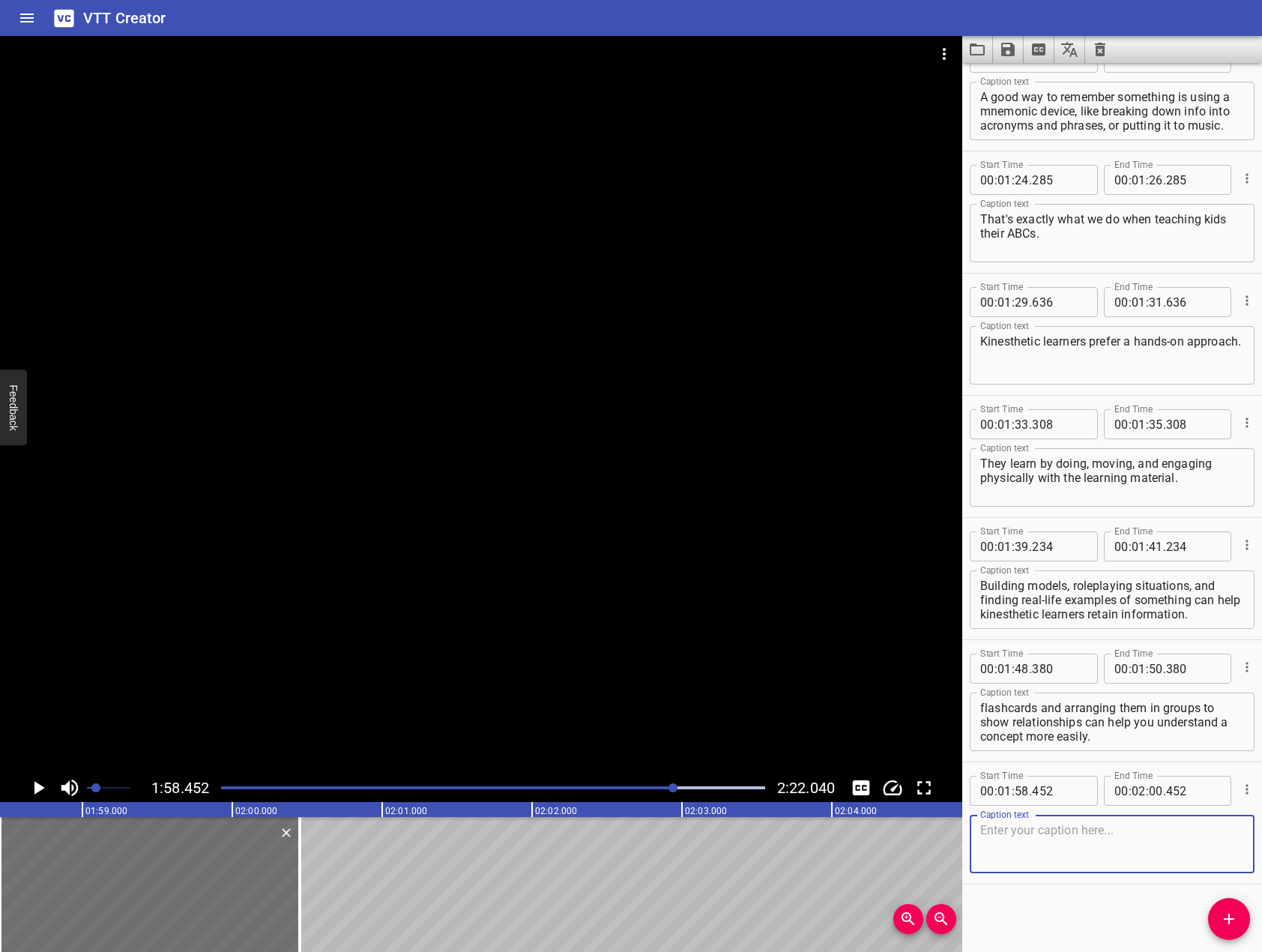
click at [1147, 856] on textarea at bounding box center [1112, 845] width 264 height 43
paste textarea "So, we've got three learning styles: visual, auditory, and kinesthetic."
type textarea "So, we've got three learning styles: visual, auditory, and kinesthetic."
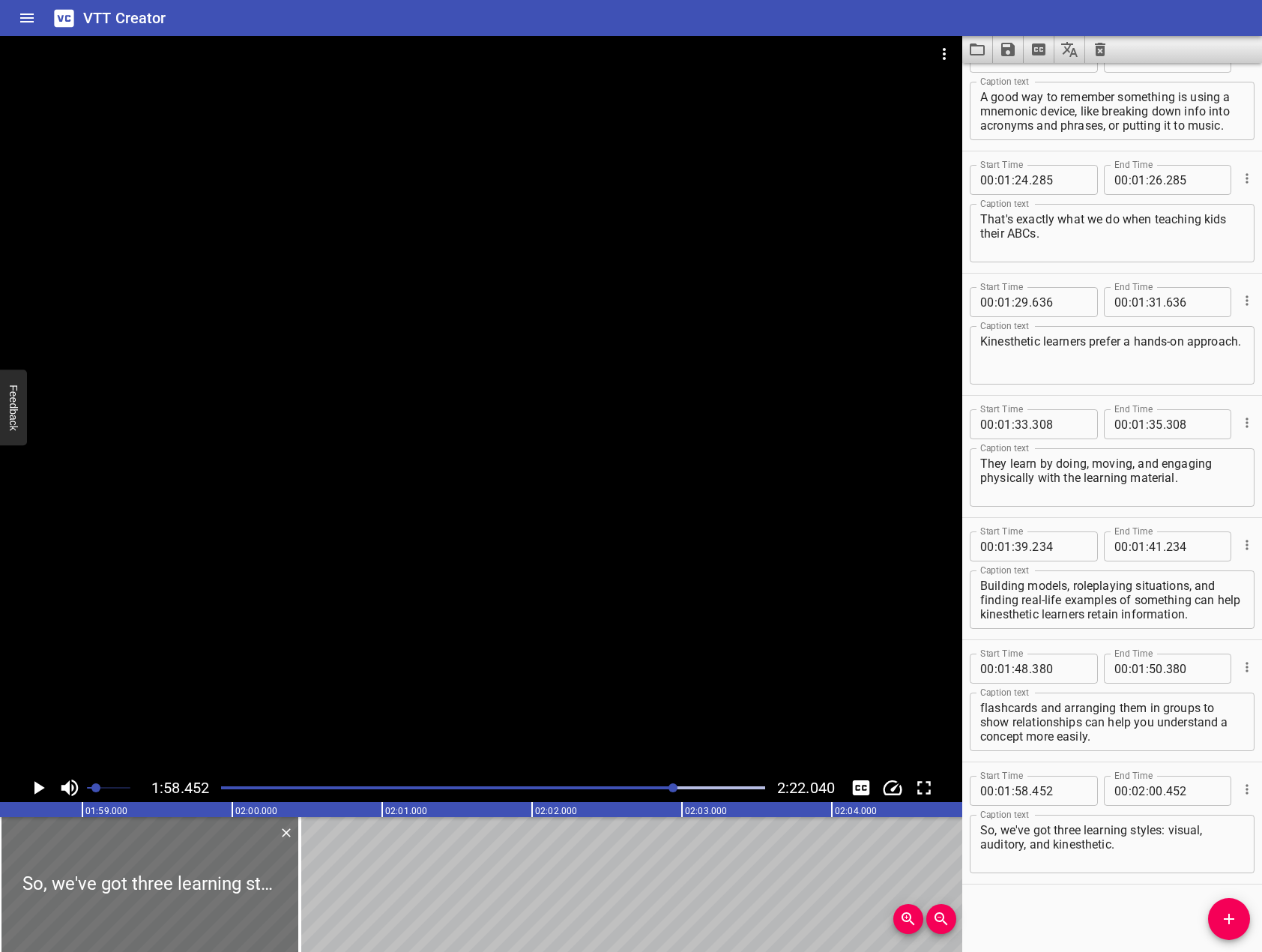
click at [601, 597] on div at bounding box center [481, 405] width 962 height 738
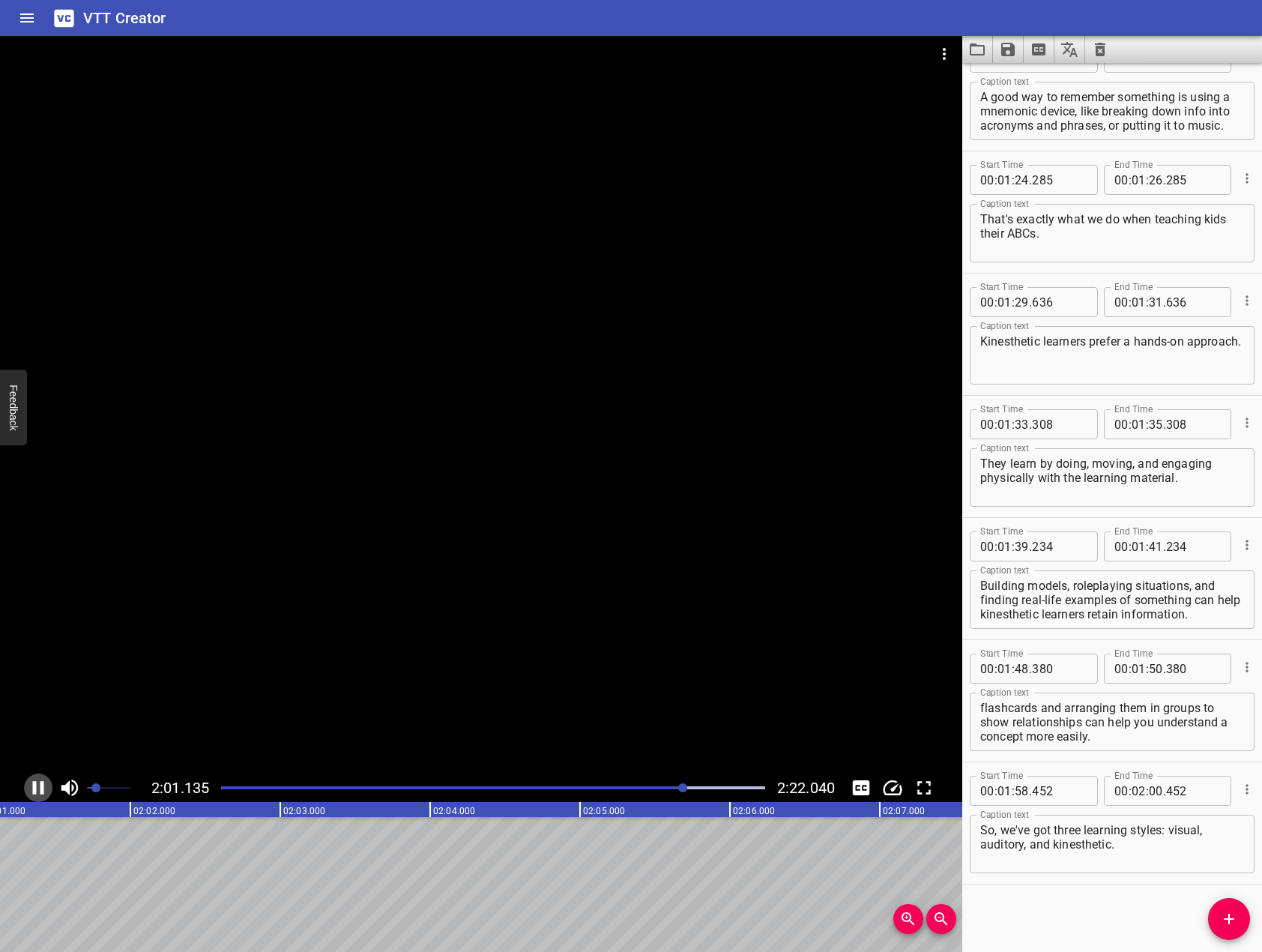
click at [38, 782] on icon "Play/Pause" at bounding box center [38, 787] width 22 height 22
click at [503, 553] on div at bounding box center [481, 405] width 962 height 738
click at [38, 790] on icon "Play/Pause" at bounding box center [38, 787] width 22 height 22
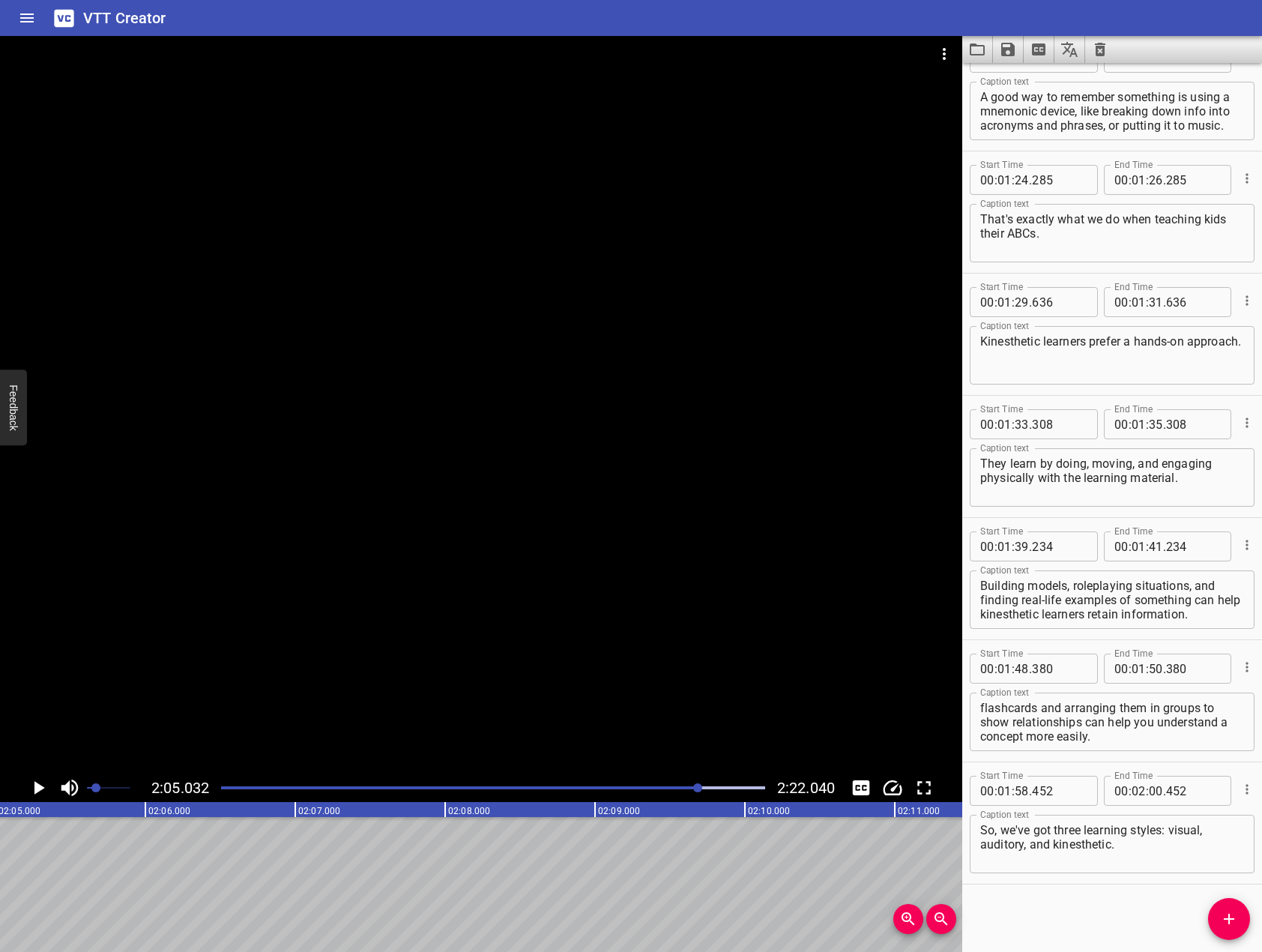
click at [1243, 919] on span "Add Cue" at bounding box center [1229, 918] width 42 height 18
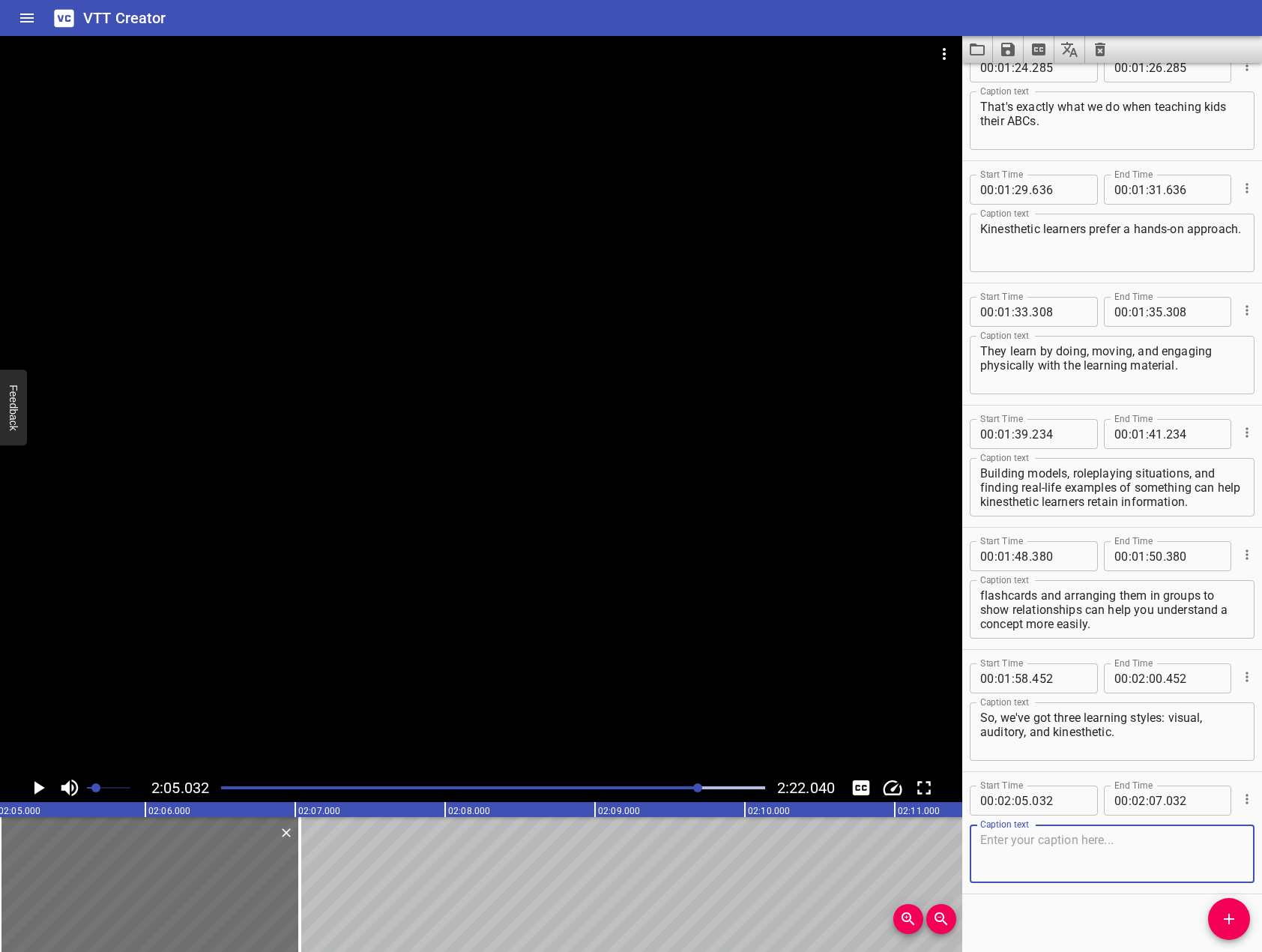
scroll to position [1869, 0]
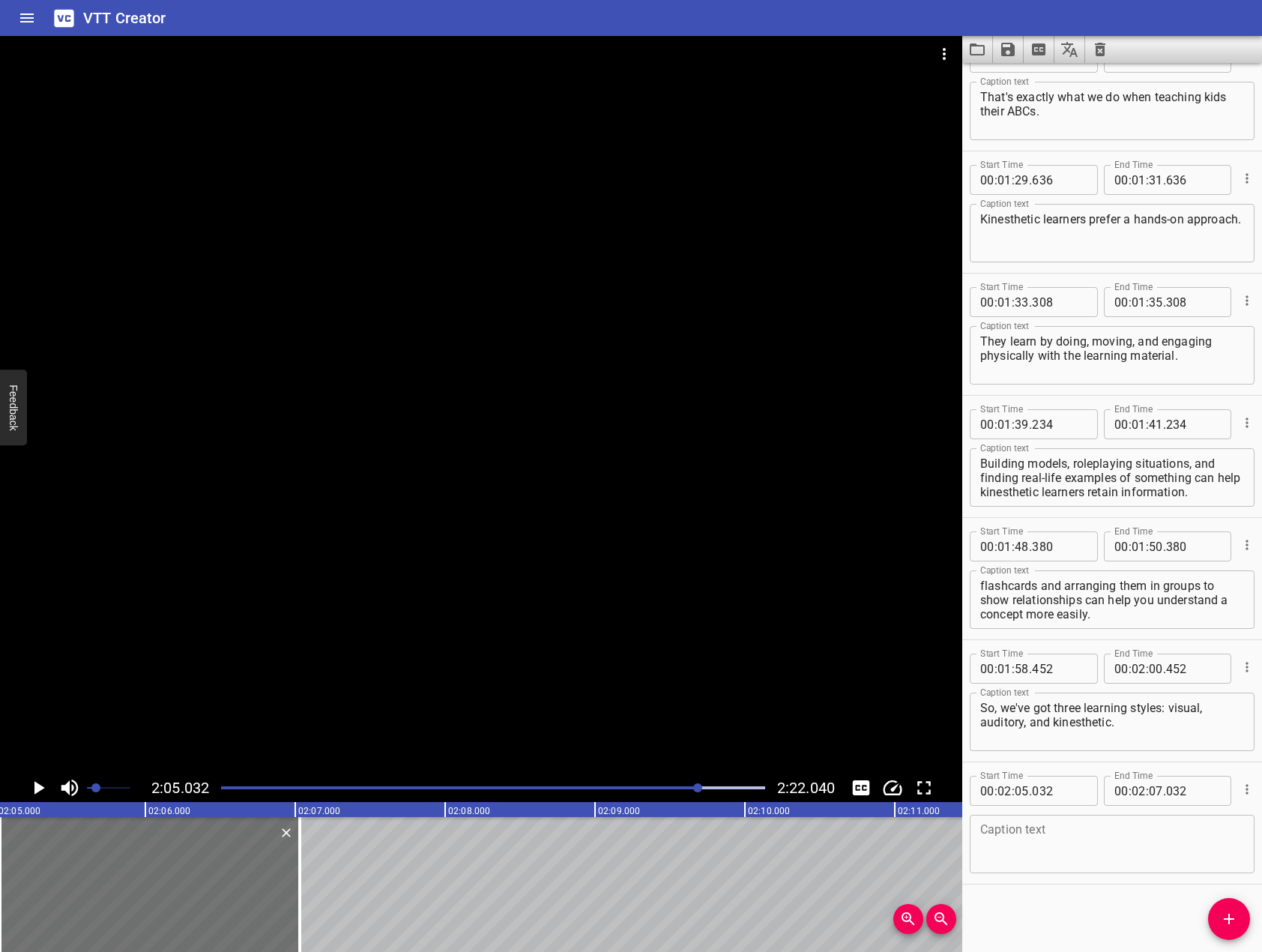
click at [1168, 889] on div "Start Time 00 : 00 : 00 . 000 Start Time End Time 00 : 00 : 02 . 000 End Time C…" at bounding box center [1112, 507] width 299 height 889
click at [1154, 843] on textarea at bounding box center [1112, 845] width 264 height 43
paste textarea "While many people lean toward one dominant learning style, most benefit from a …"
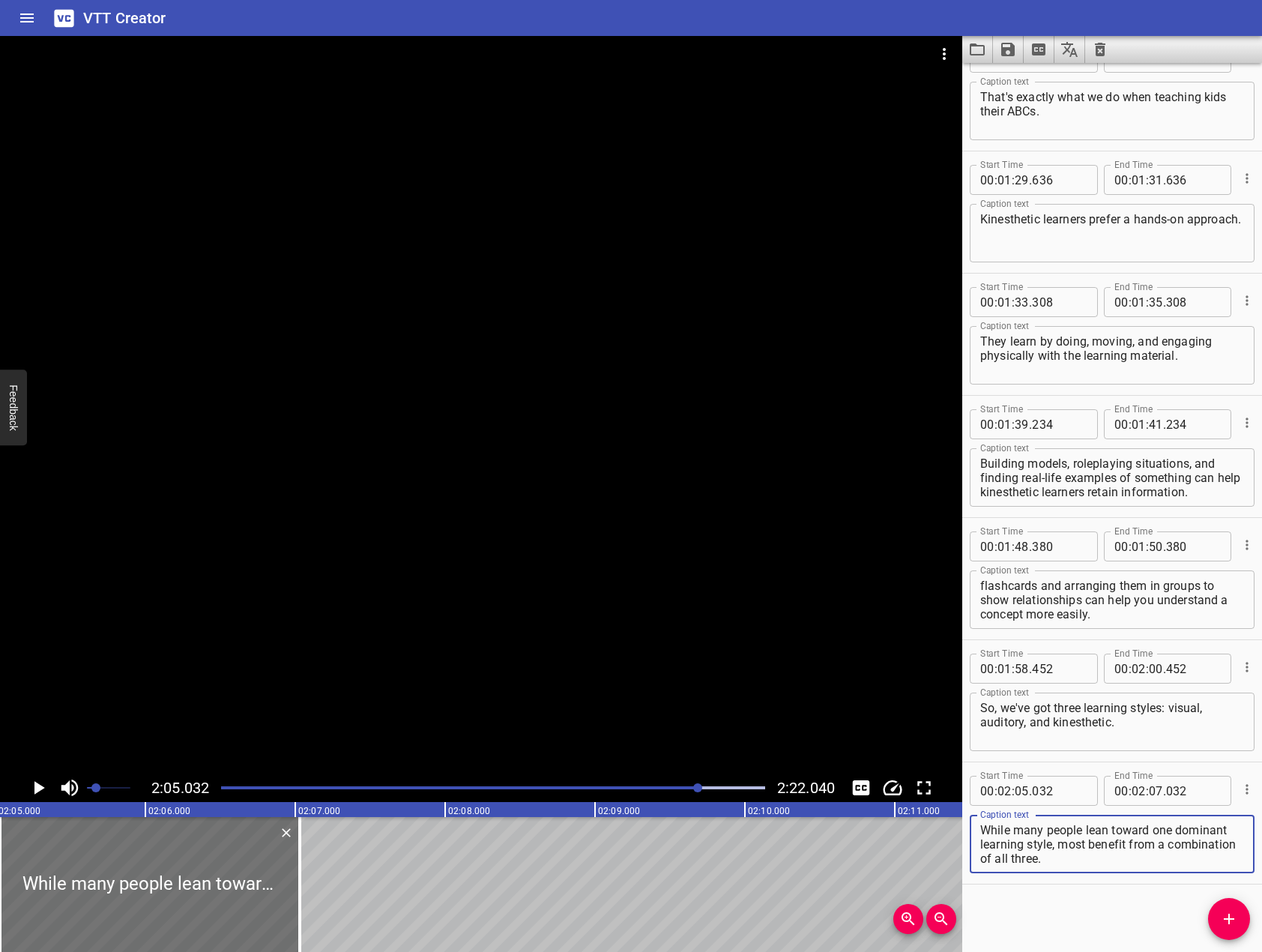
type textarea "While many people lean toward one dominant learning style, most benefit from a …"
click at [442, 550] on div at bounding box center [481, 405] width 962 height 738
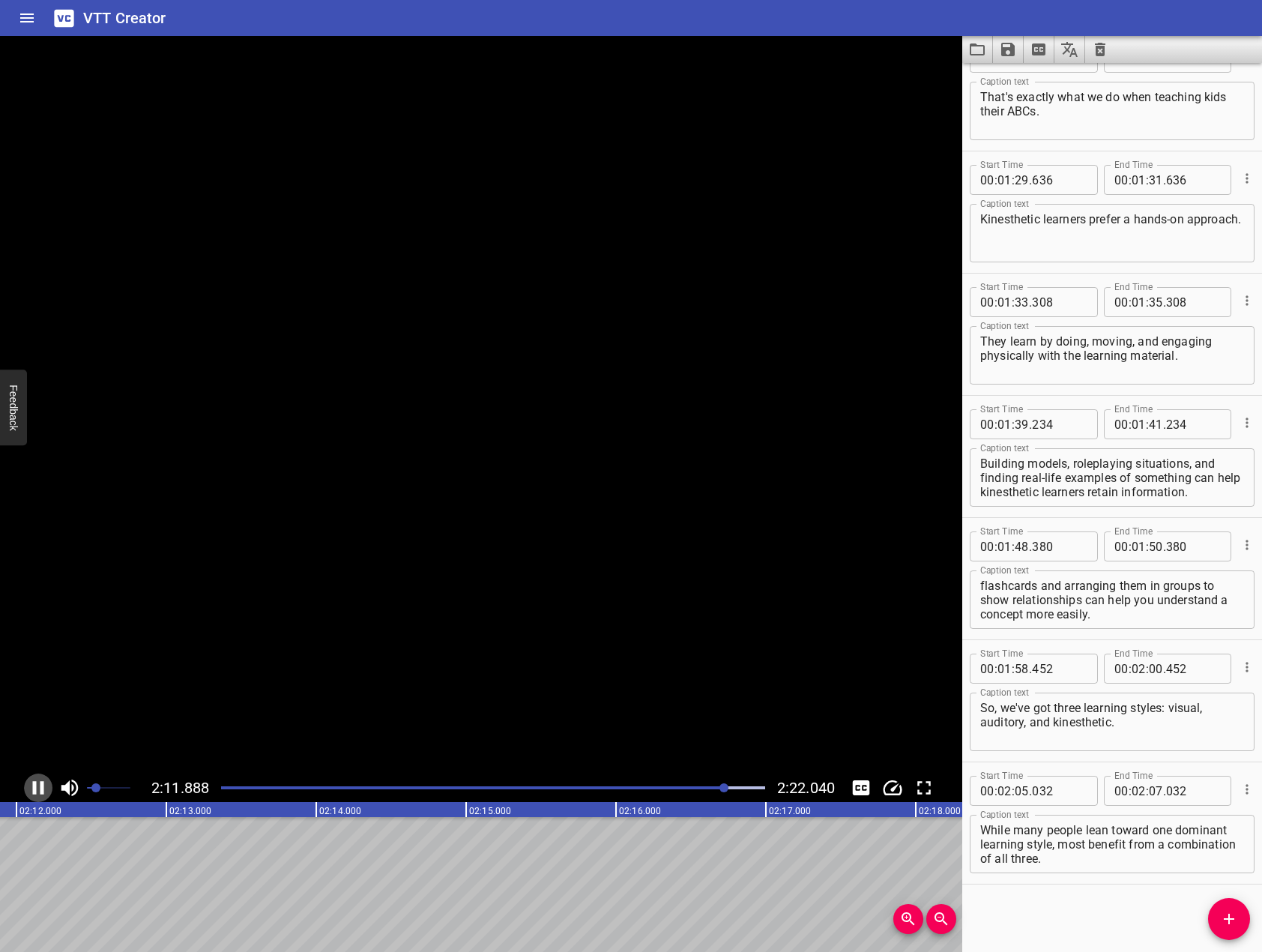
click at [36, 786] on icon "Play/Pause" at bounding box center [38, 788] width 12 height 14
click at [1245, 927] on span "Add Cue" at bounding box center [1229, 918] width 42 height 18
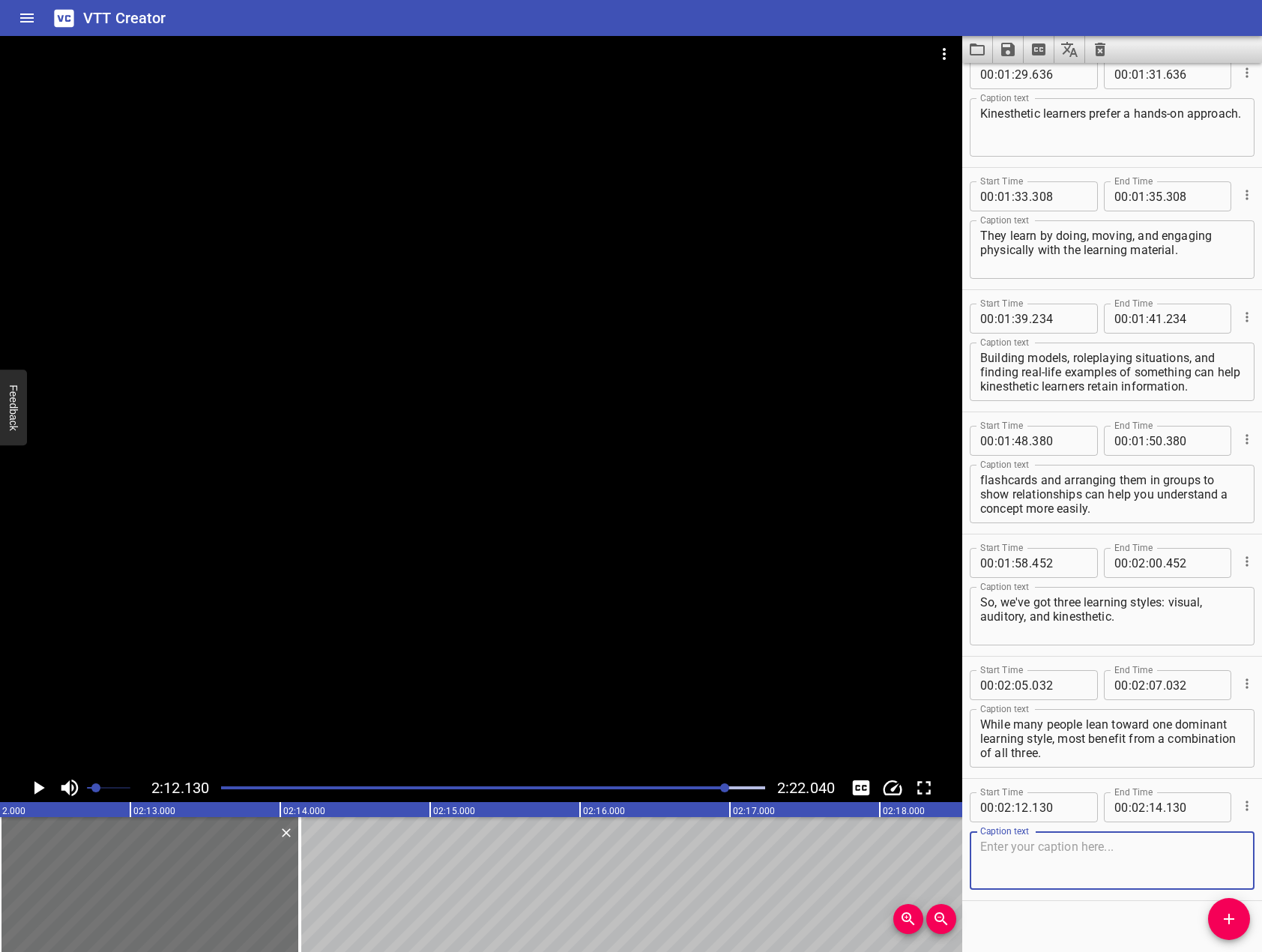
scroll to position [1992, 0]
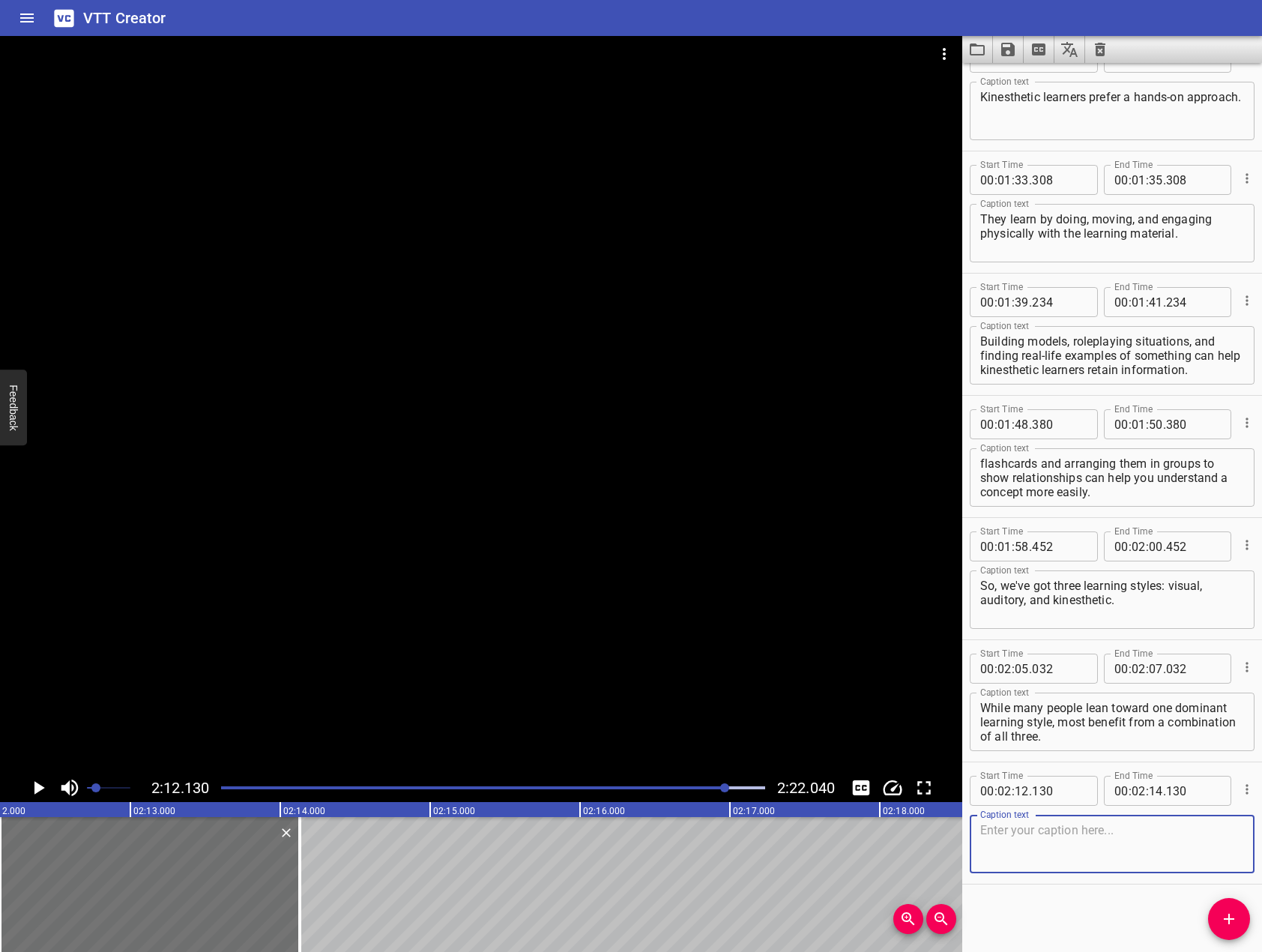
click at [1176, 839] on textarea at bounding box center [1112, 845] width 264 height 43
paste textarea "In this lesson, you will complete our Smart Futures Learning Style Inventory to…"
type textarea "In this lesson, you will complete our Smart Futures Learning Style Inventory to…"
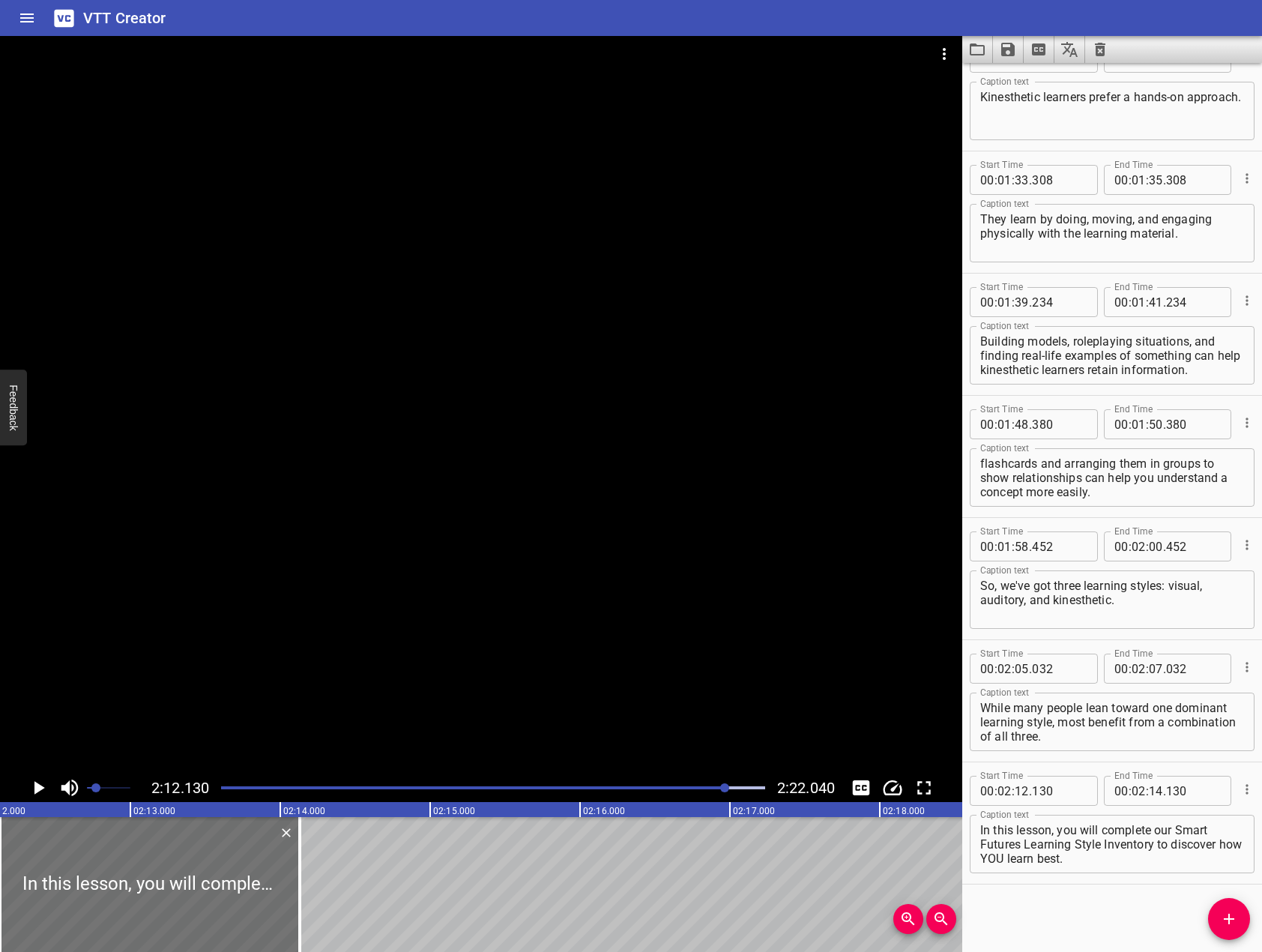
click at [1019, 914] on div "Start Time 00 : 00 : 00 . 000 Start Time End Time 00 : 00 : 02 . 000 End Time C…" at bounding box center [1112, 507] width 299 height 889
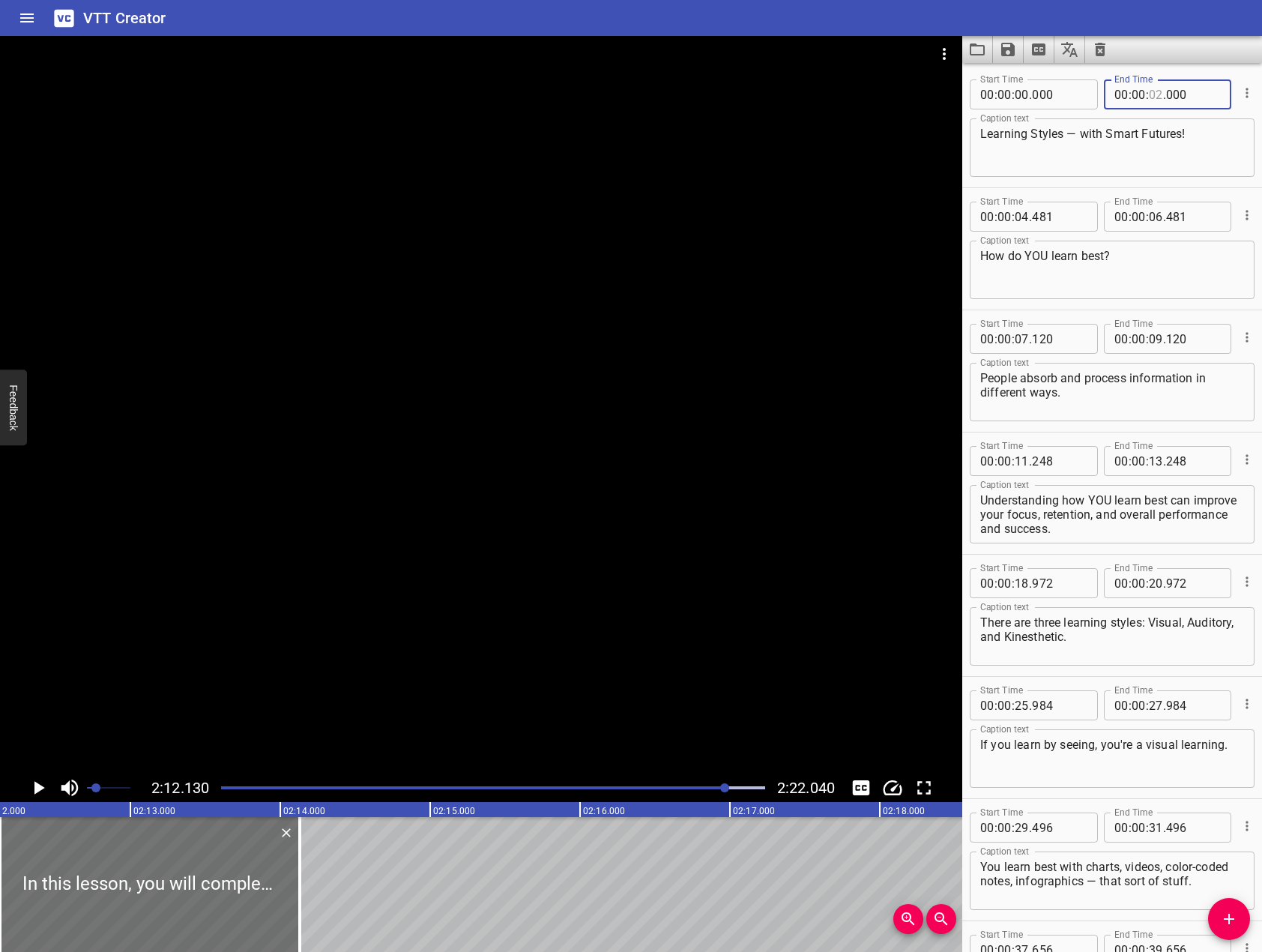
click at [1151, 95] on input "number" at bounding box center [1156, 94] width 15 height 30
type input "04"
type input "481"
click at [1149, 220] on input "number" at bounding box center [1156, 217] width 15 height 30
type input "07"
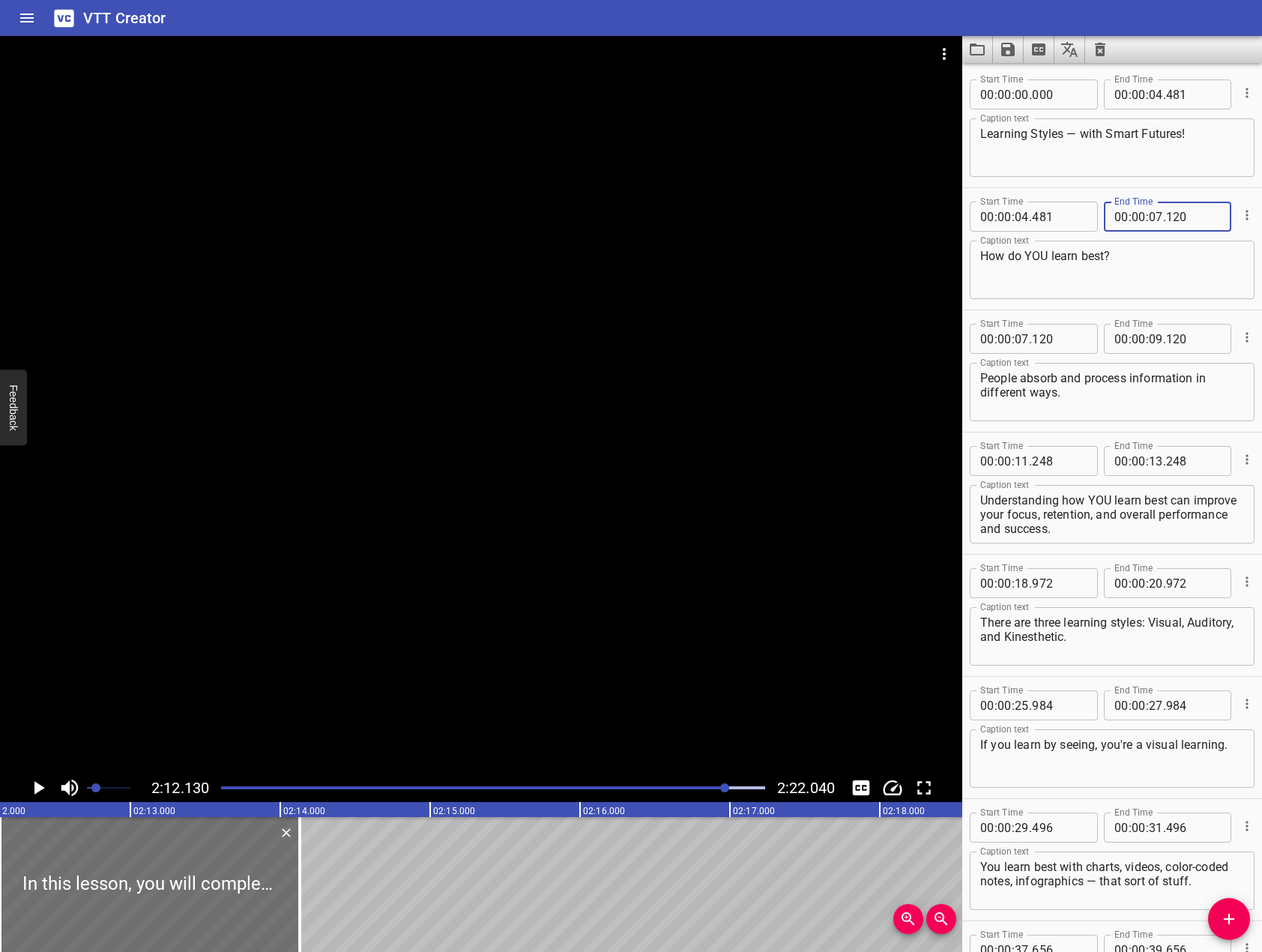
type input "120"
click at [1151, 339] on input "number" at bounding box center [1156, 339] width 15 height 30
type input "11"
type input "248"
click at [1149, 461] on input "number" at bounding box center [1156, 461] width 15 height 30
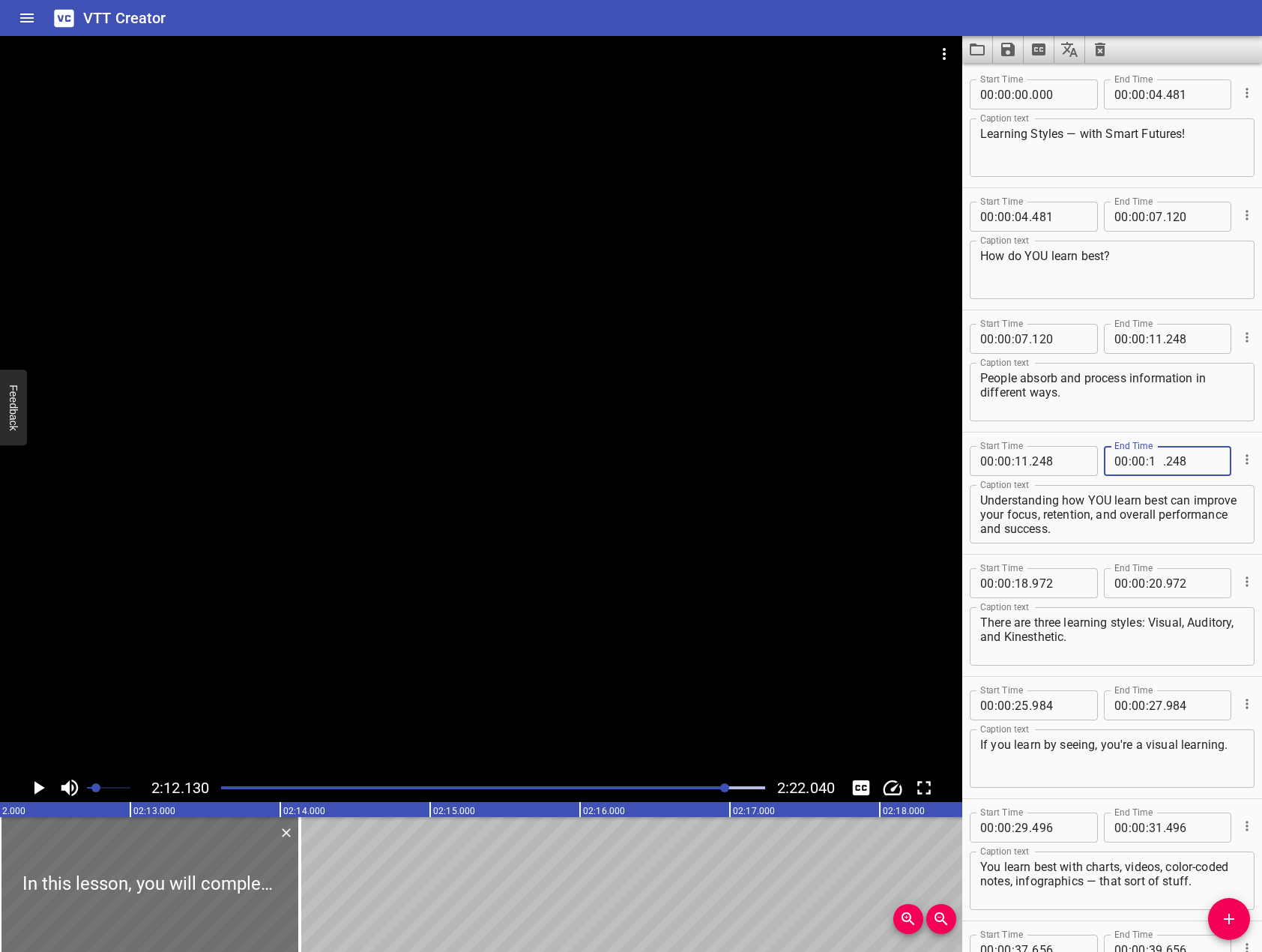
type input "18"
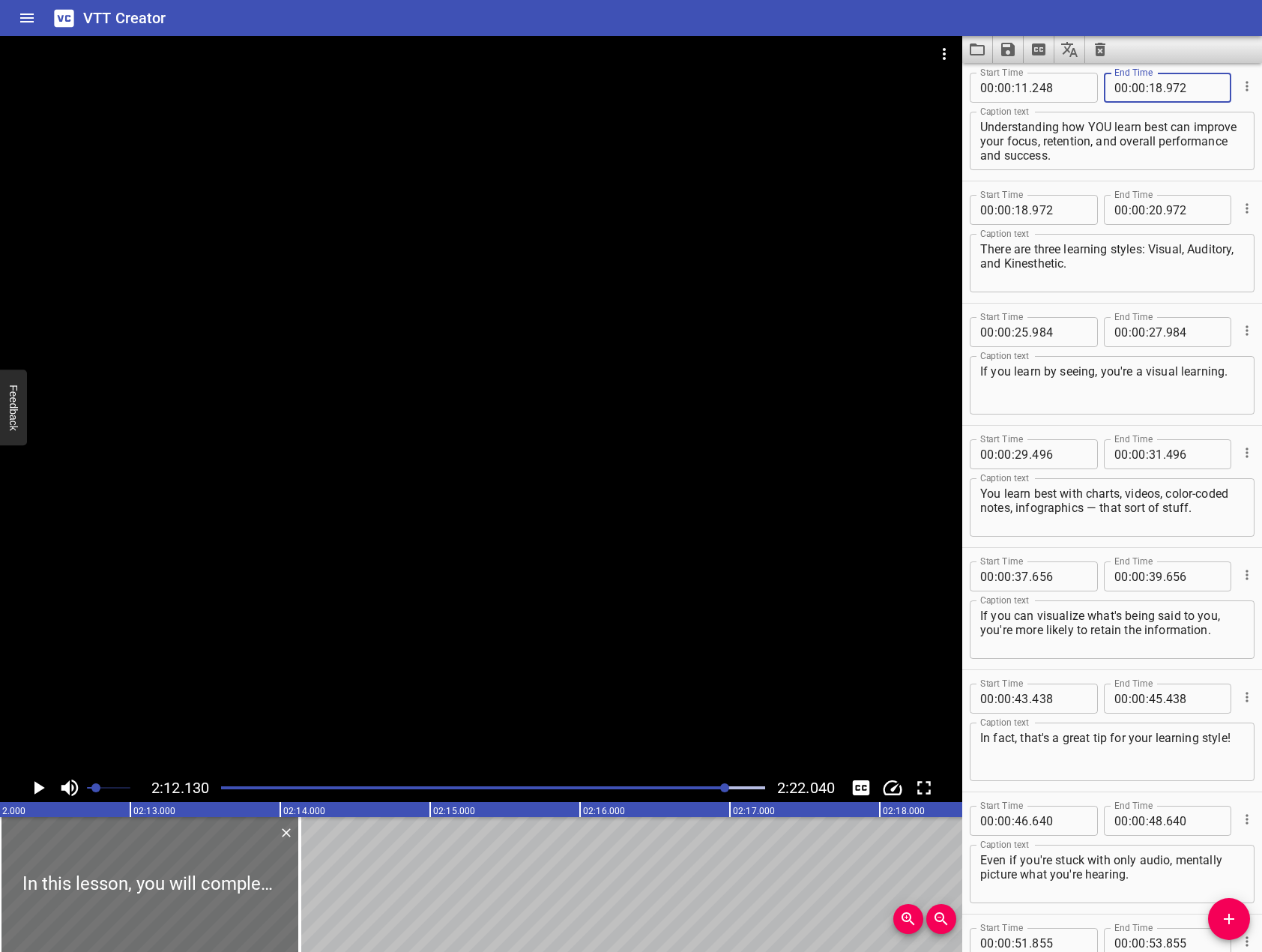
scroll to position [375, 0]
type input "972"
click at [1149, 205] on input "number" at bounding box center [1156, 208] width 15 height 30
type input "25"
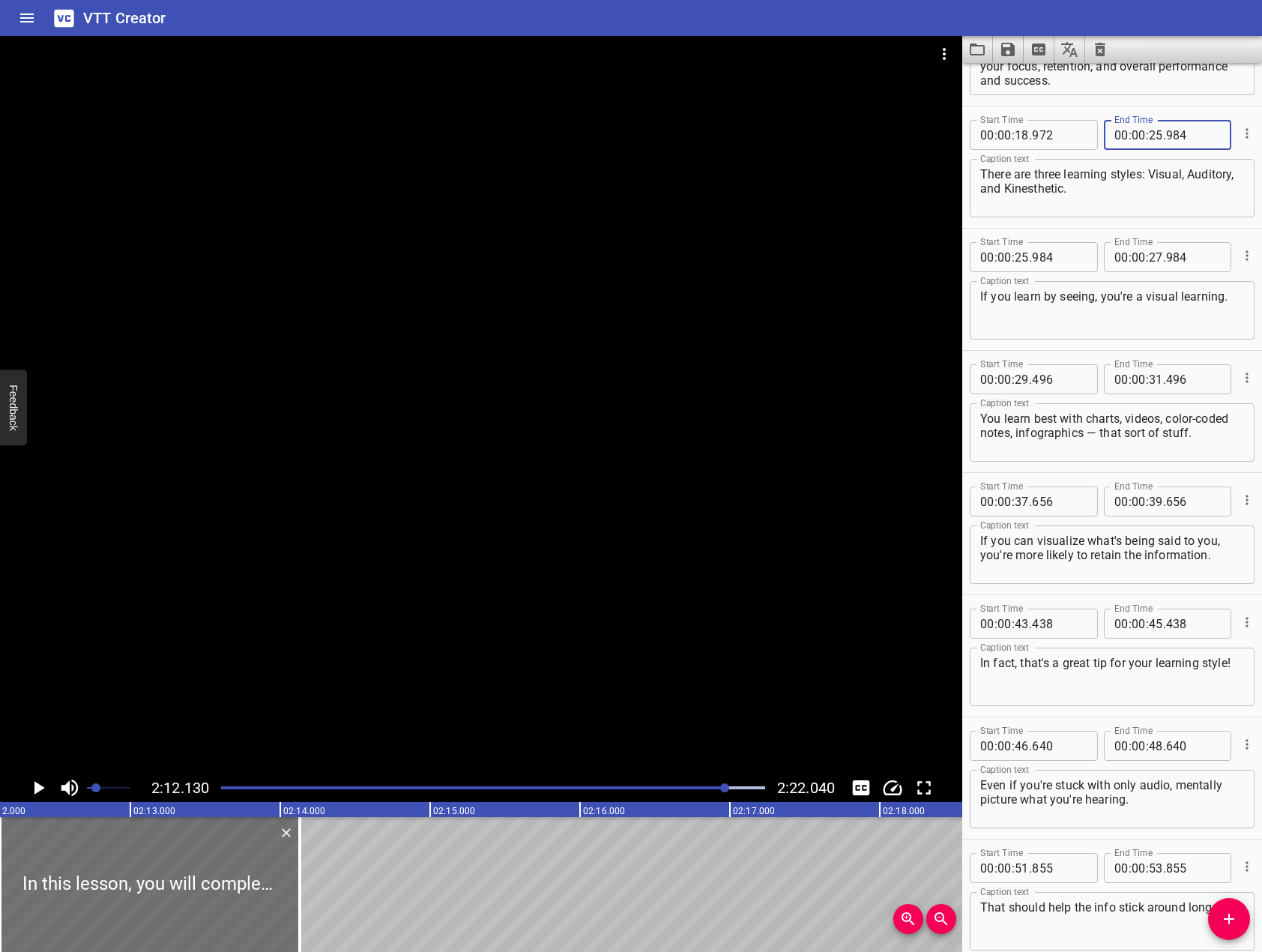
scroll to position [450, 0]
type input "984"
click at [1149, 253] on input "number" at bounding box center [1156, 255] width 15 height 30
type input "29"
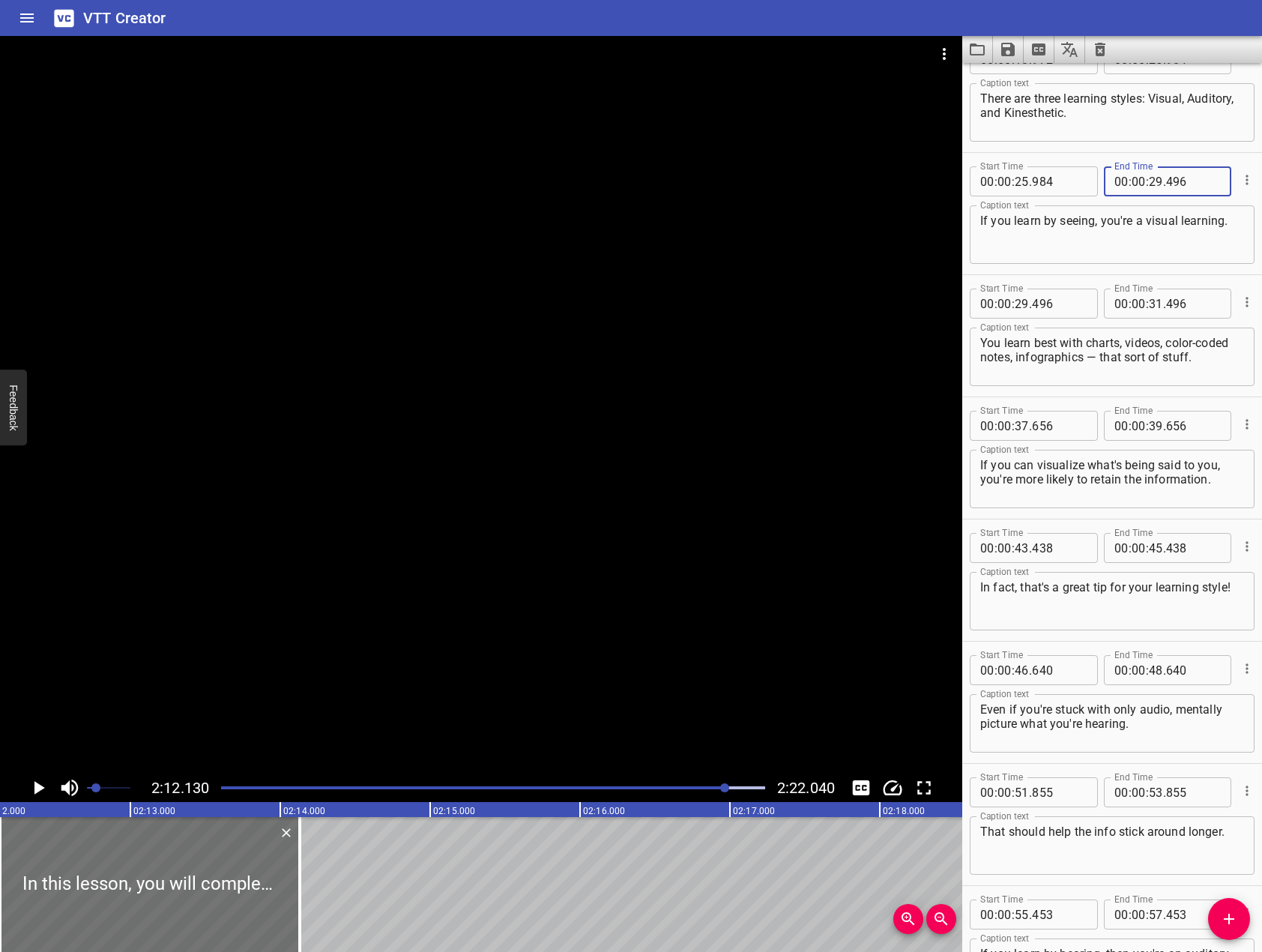
scroll to position [524, 0]
type input "496"
click at [1154, 308] on input "number" at bounding box center [1156, 302] width 15 height 30
type input "37"
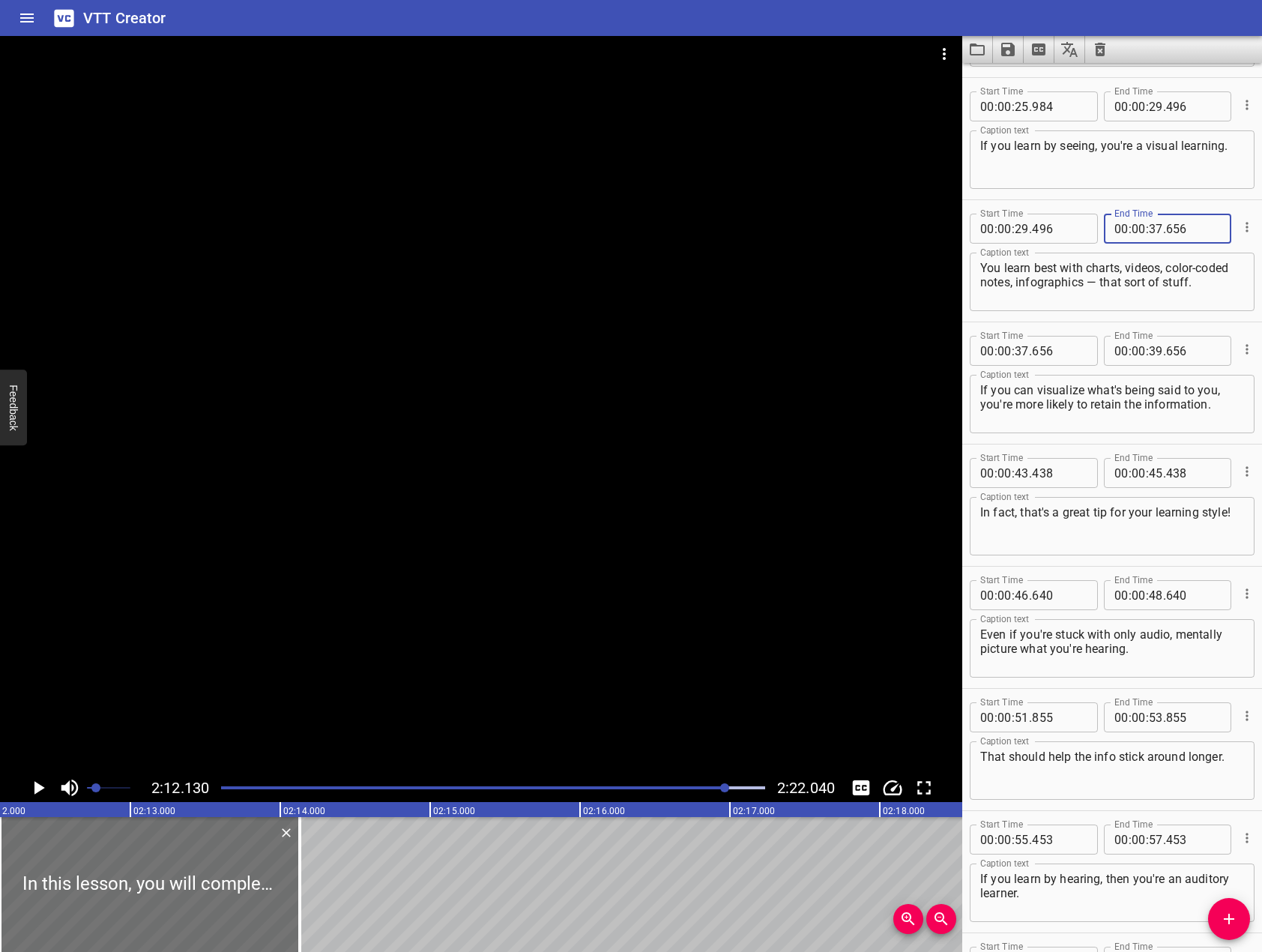
scroll to position [600, 0]
type input "656"
click at [1149, 350] on input "number" at bounding box center [1156, 349] width 15 height 30
type input "43"
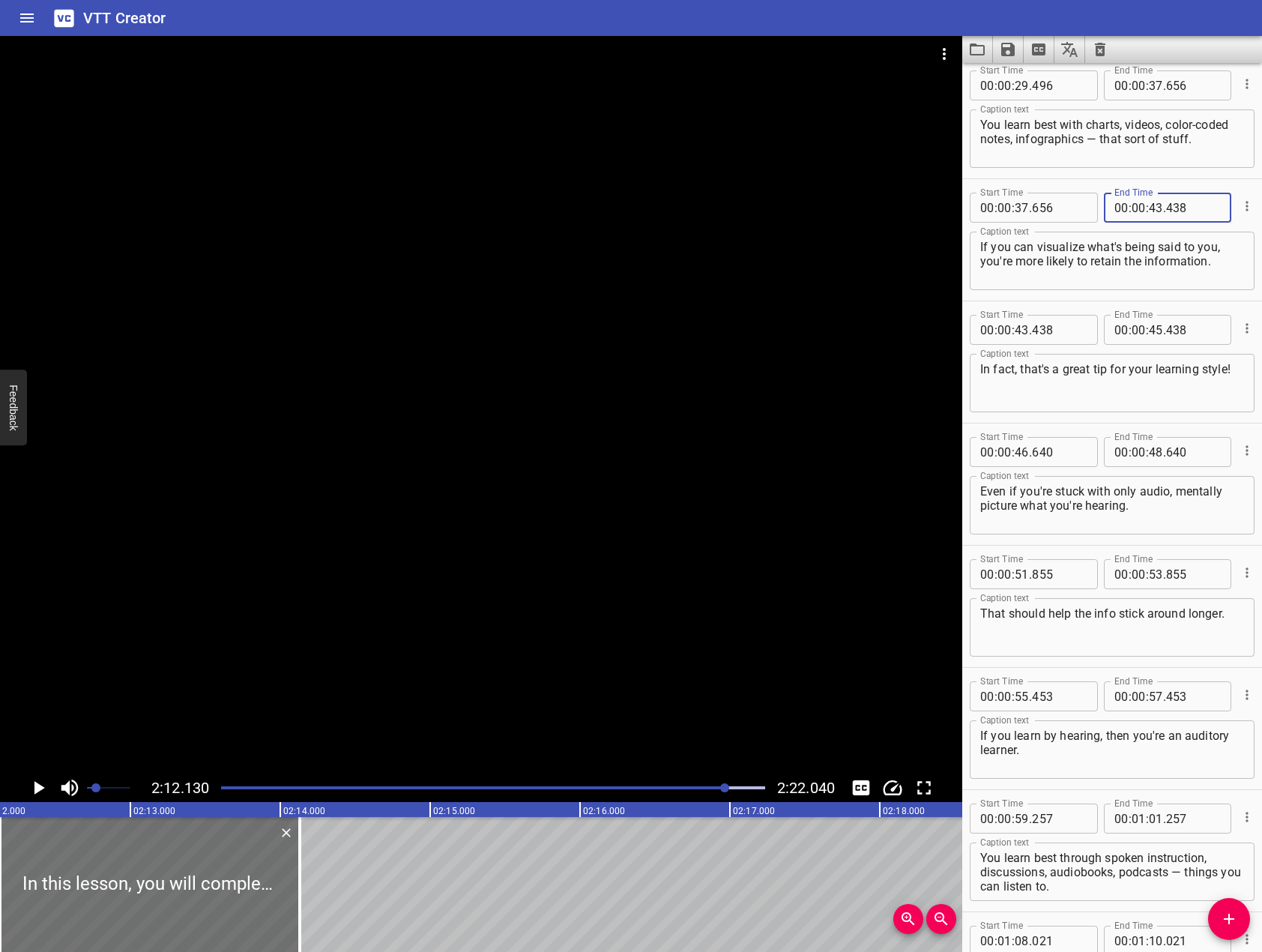
scroll to position [749, 0]
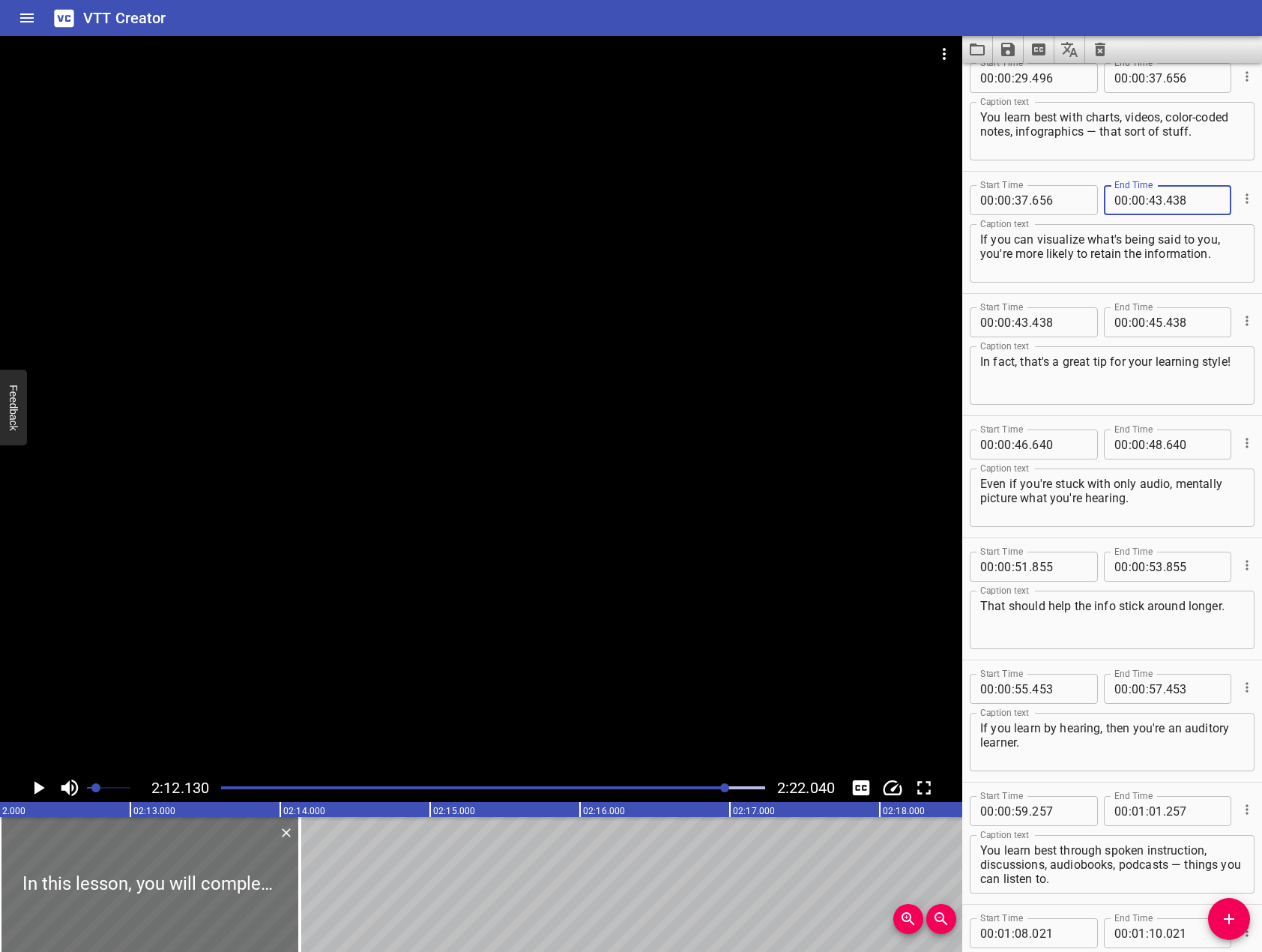
type input "438"
click at [1152, 331] on input "number" at bounding box center [1156, 322] width 15 height 30
type input "46"
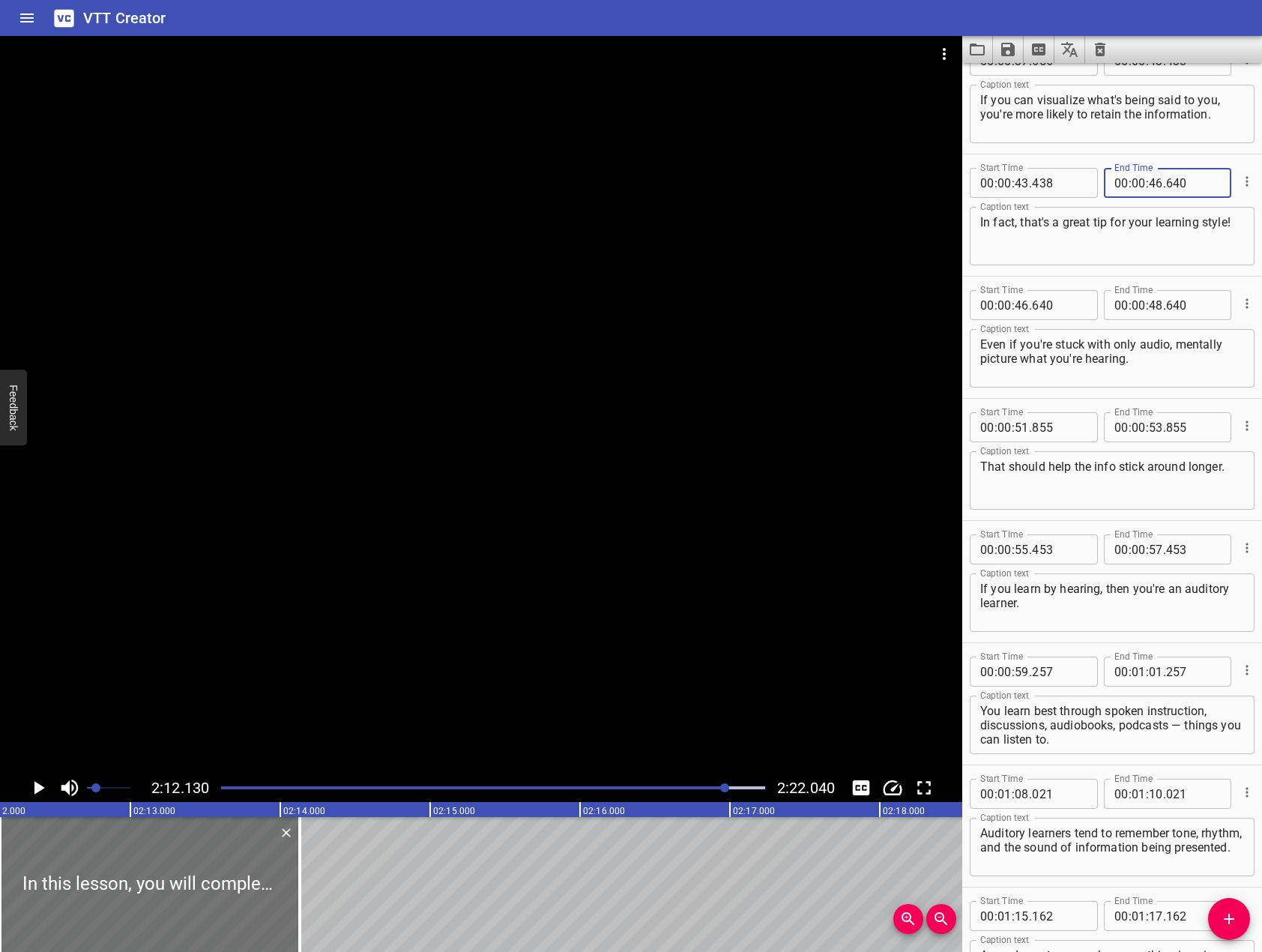
scroll to position [899, 0]
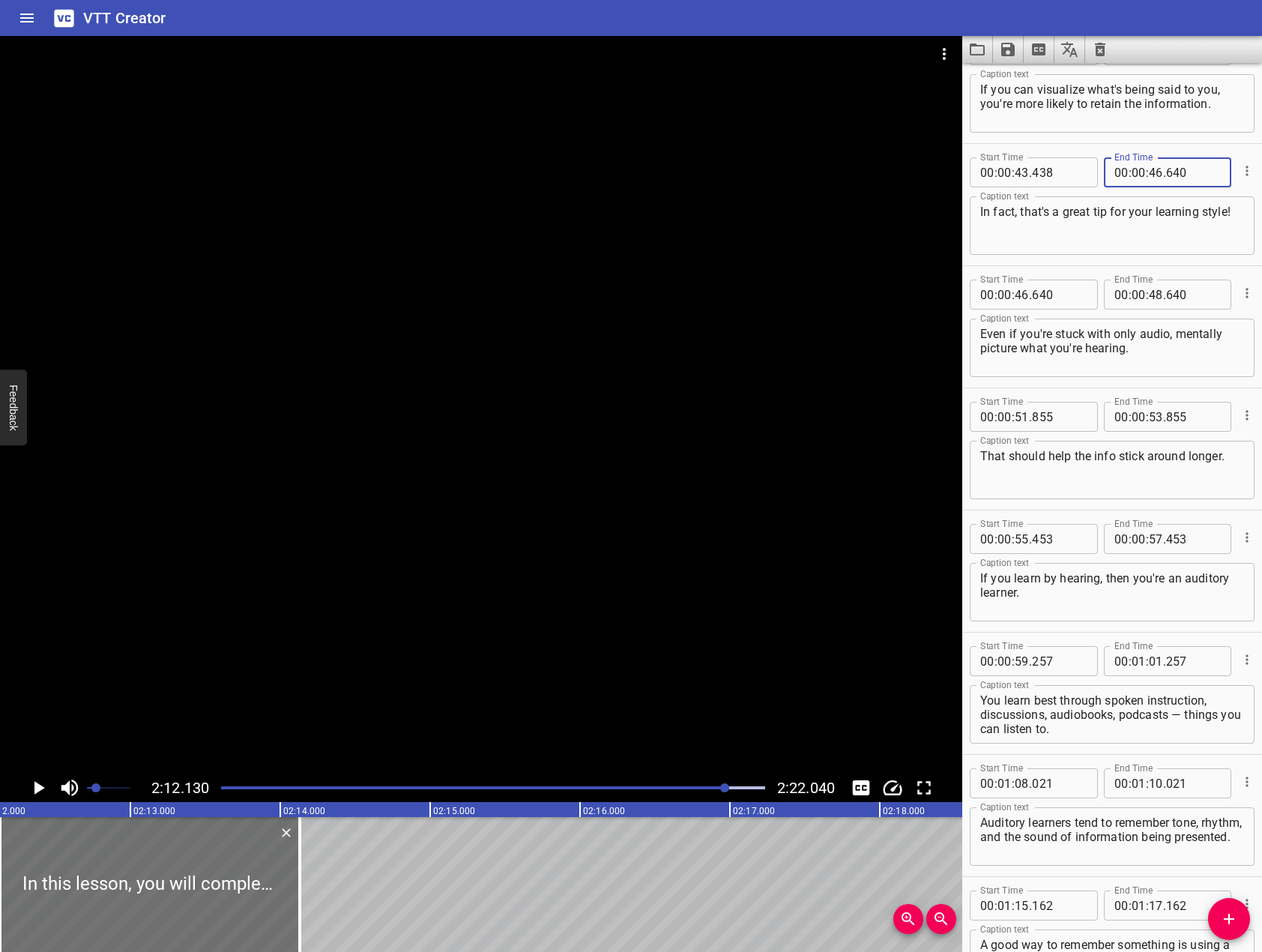
type input "640"
click at [1149, 293] on input "number" at bounding box center [1156, 294] width 15 height 30
type input "51"
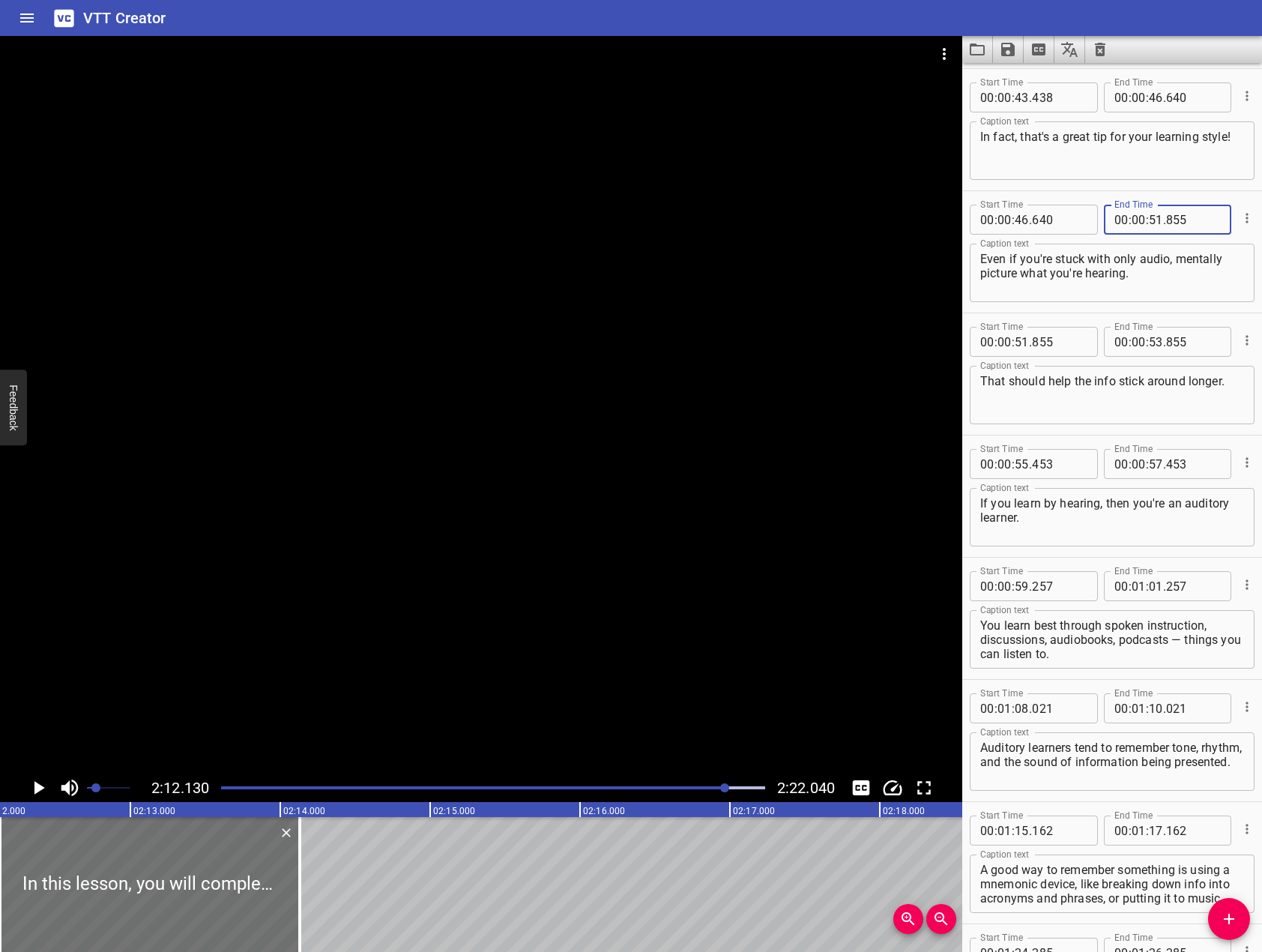
type input "855"
click at [1149, 333] on input "number" at bounding box center [1156, 342] width 15 height 30
type input "55"
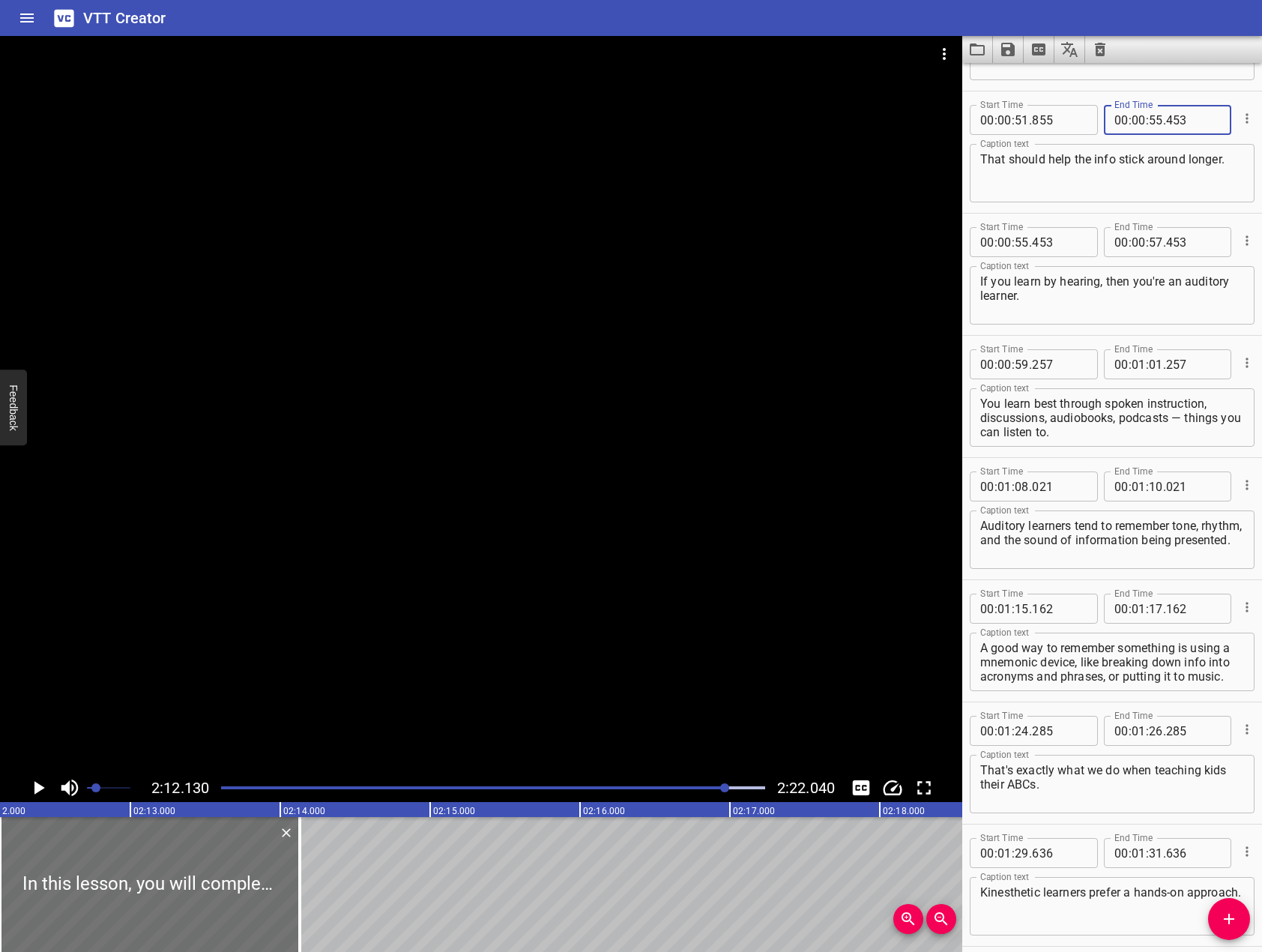
scroll to position [1199, 0]
type input "453"
click at [1149, 240] on input "number" at bounding box center [1156, 239] width 15 height 30
type input "59"
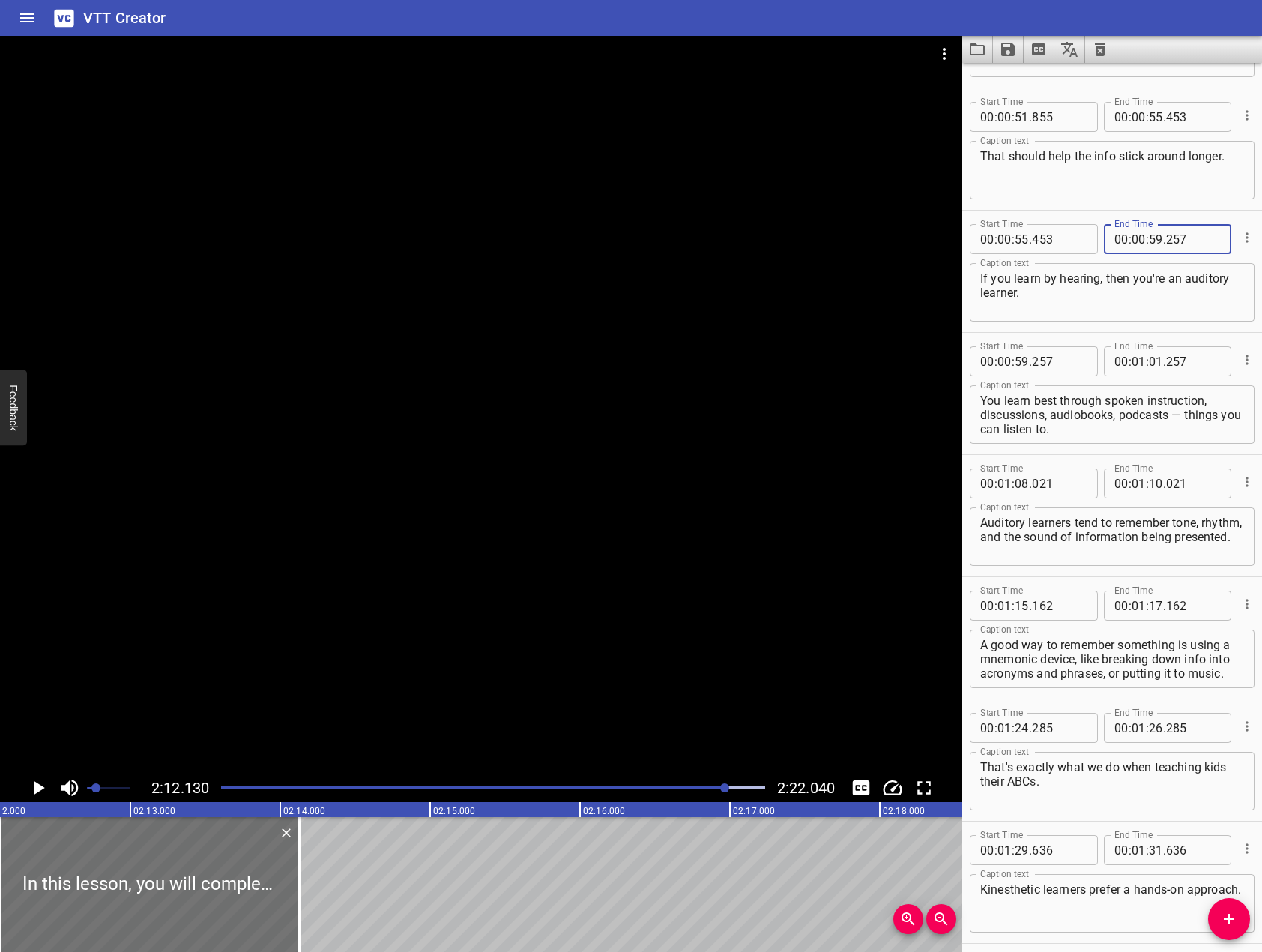
scroll to position [1274, 0]
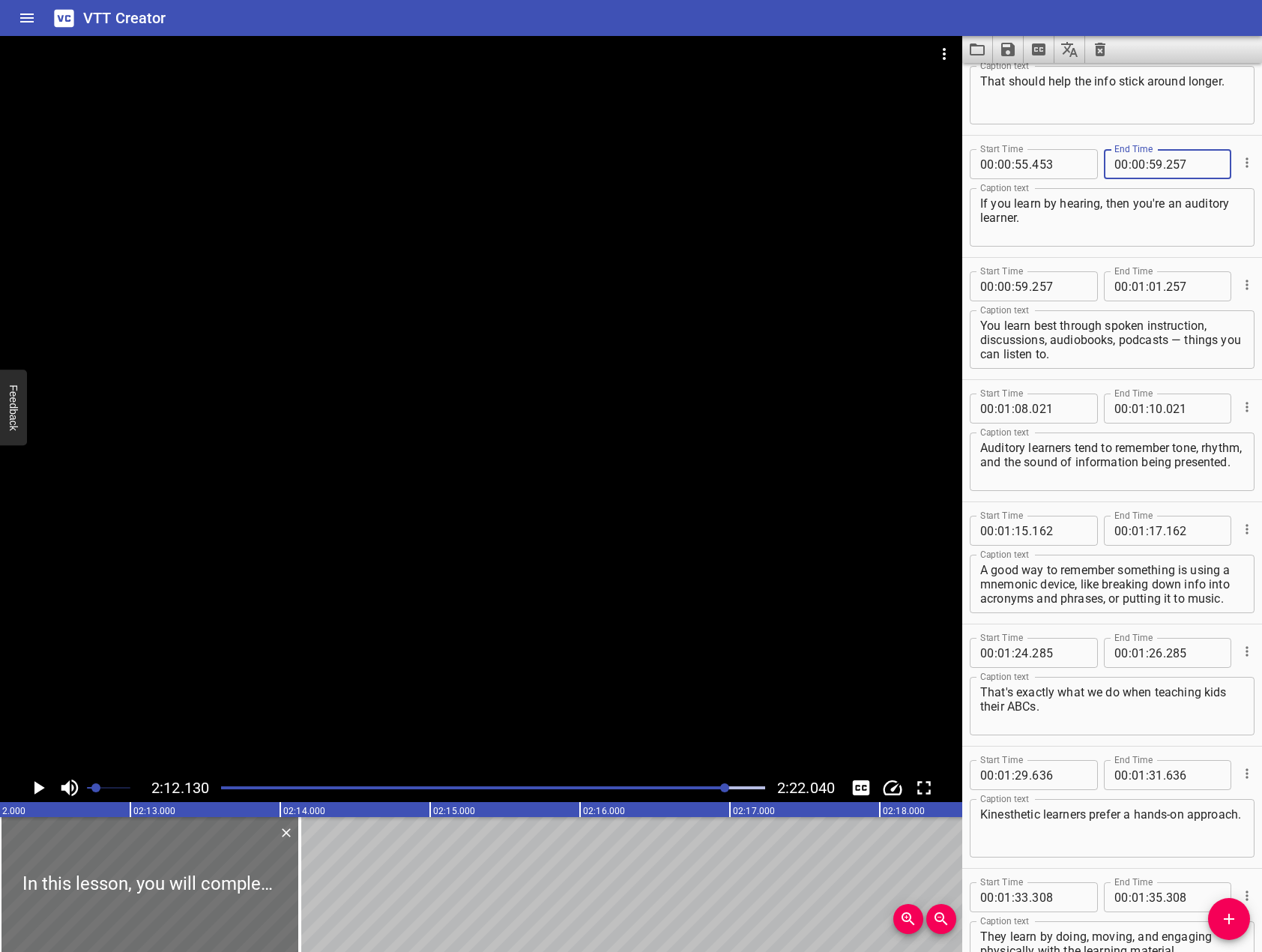
type input "257"
click at [1149, 281] on input "number" at bounding box center [1156, 286] width 15 height 30
type input "08"
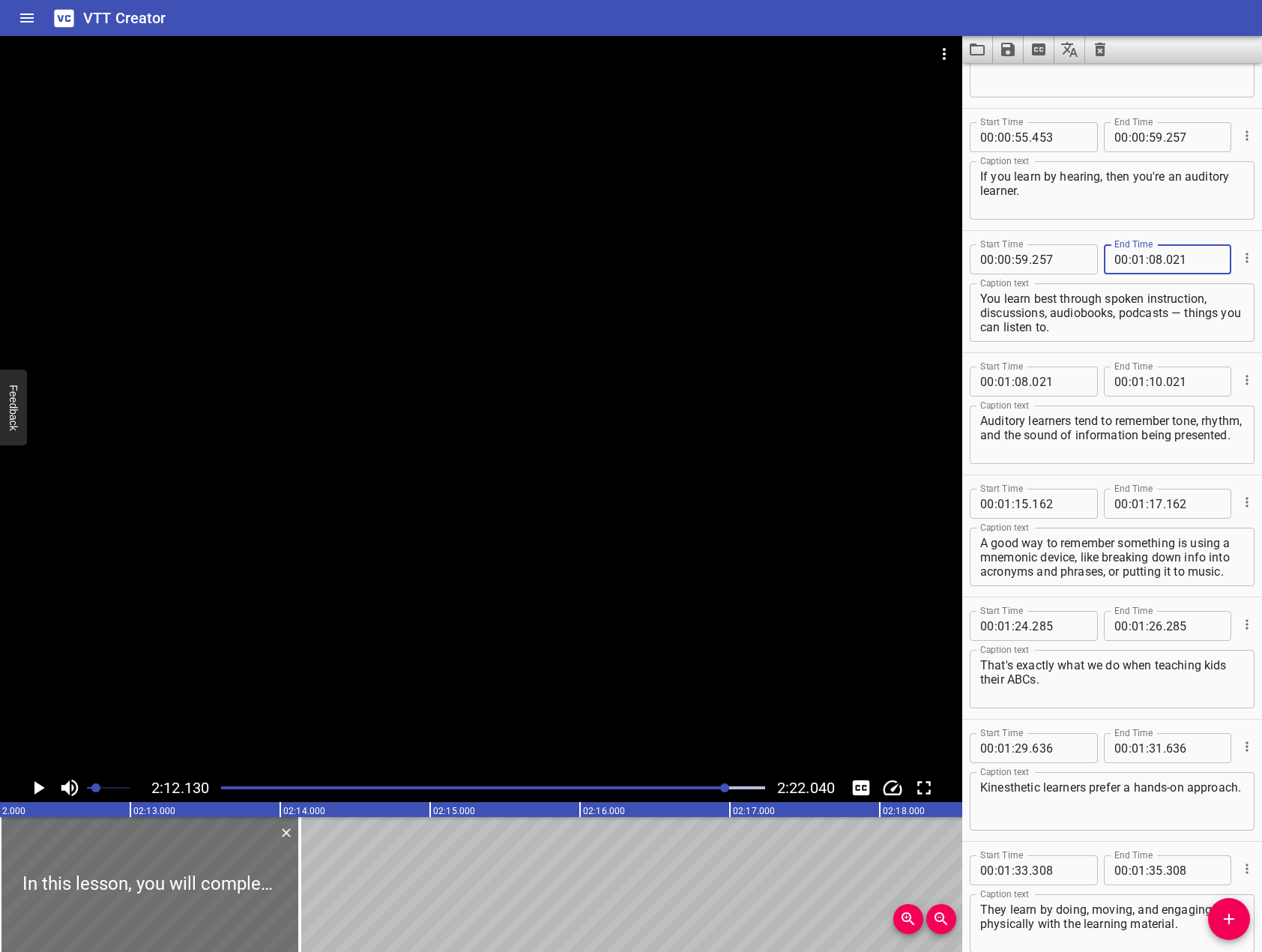
scroll to position [1349, 0]
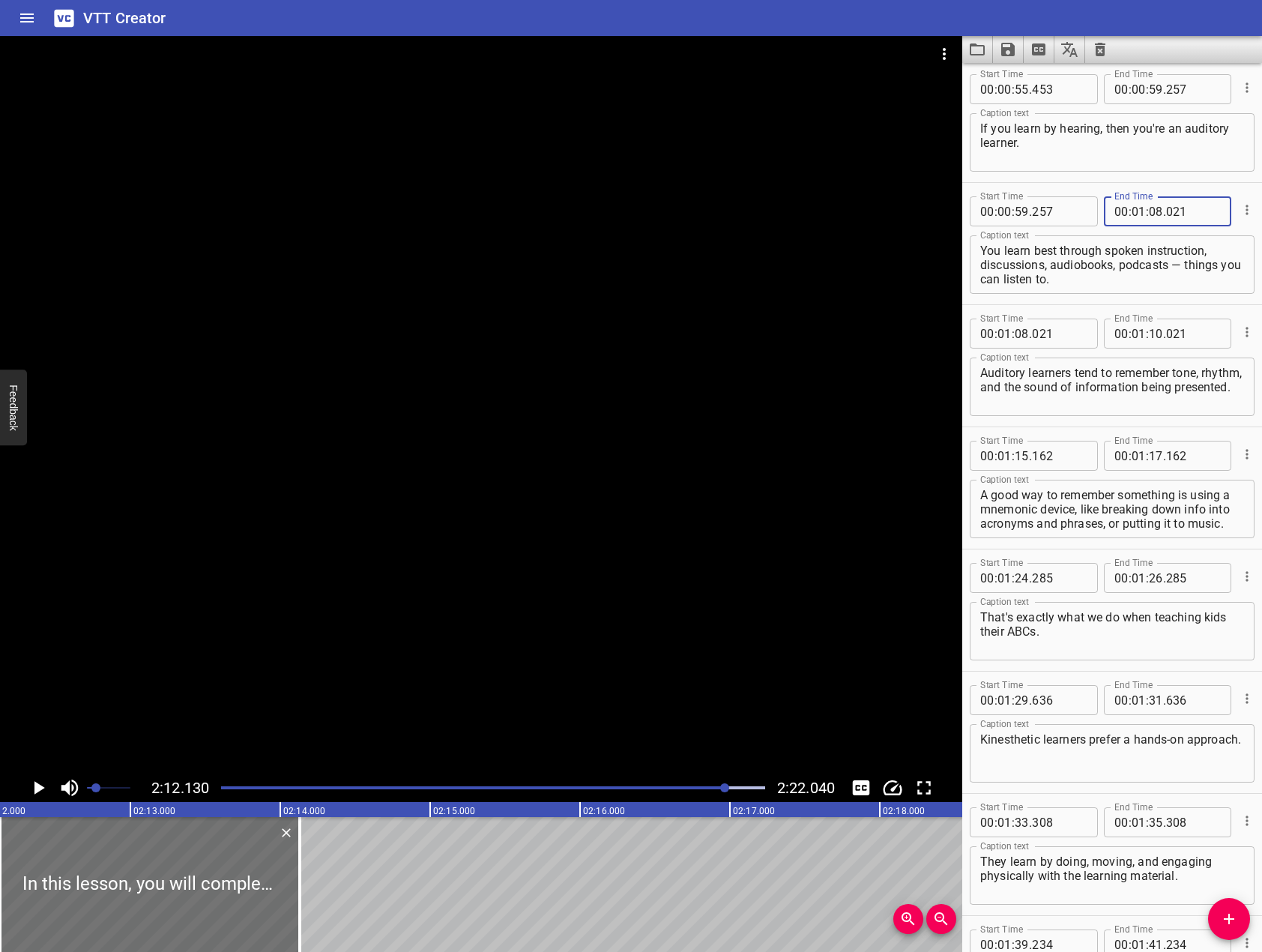
type input "021"
click at [1149, 327] on input "number" at bounding box center [1156, 333] width 15 height 30
type input "15"
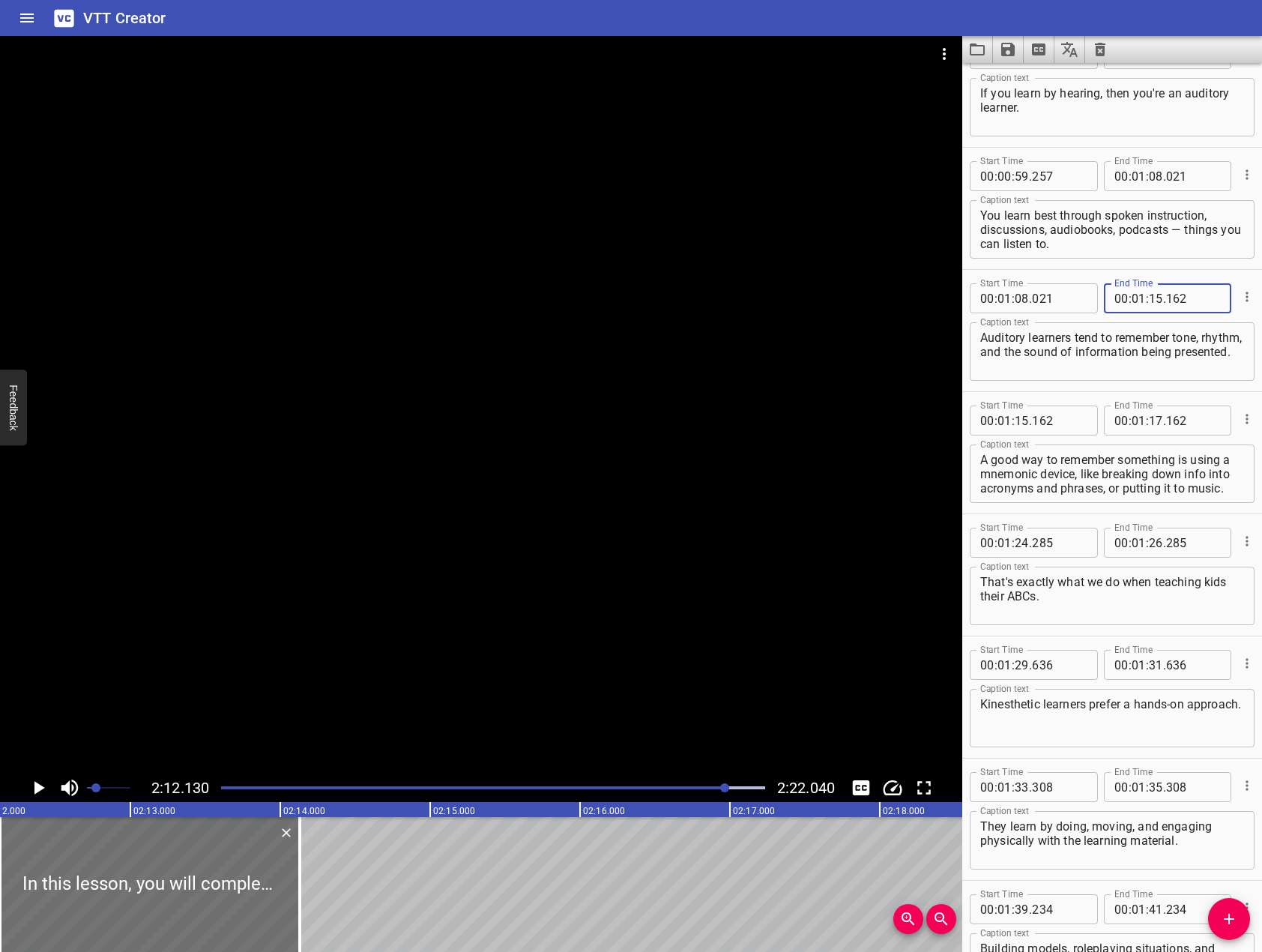
scroll to position [1424, 0]
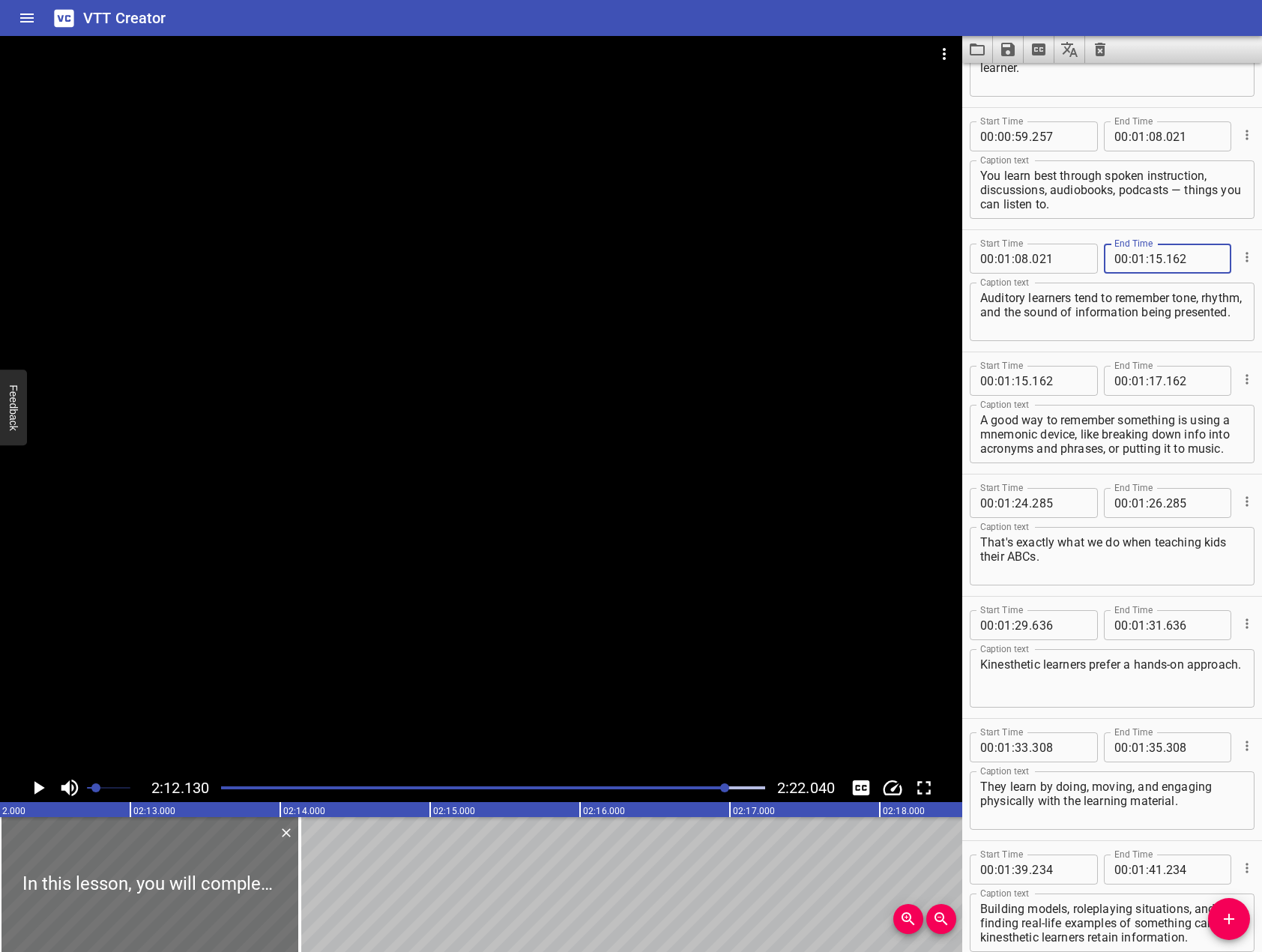
type input "162"
click at [1149, 383] on input "number" at bounding box center [1156, 380] width 15 height 30
type input "24"
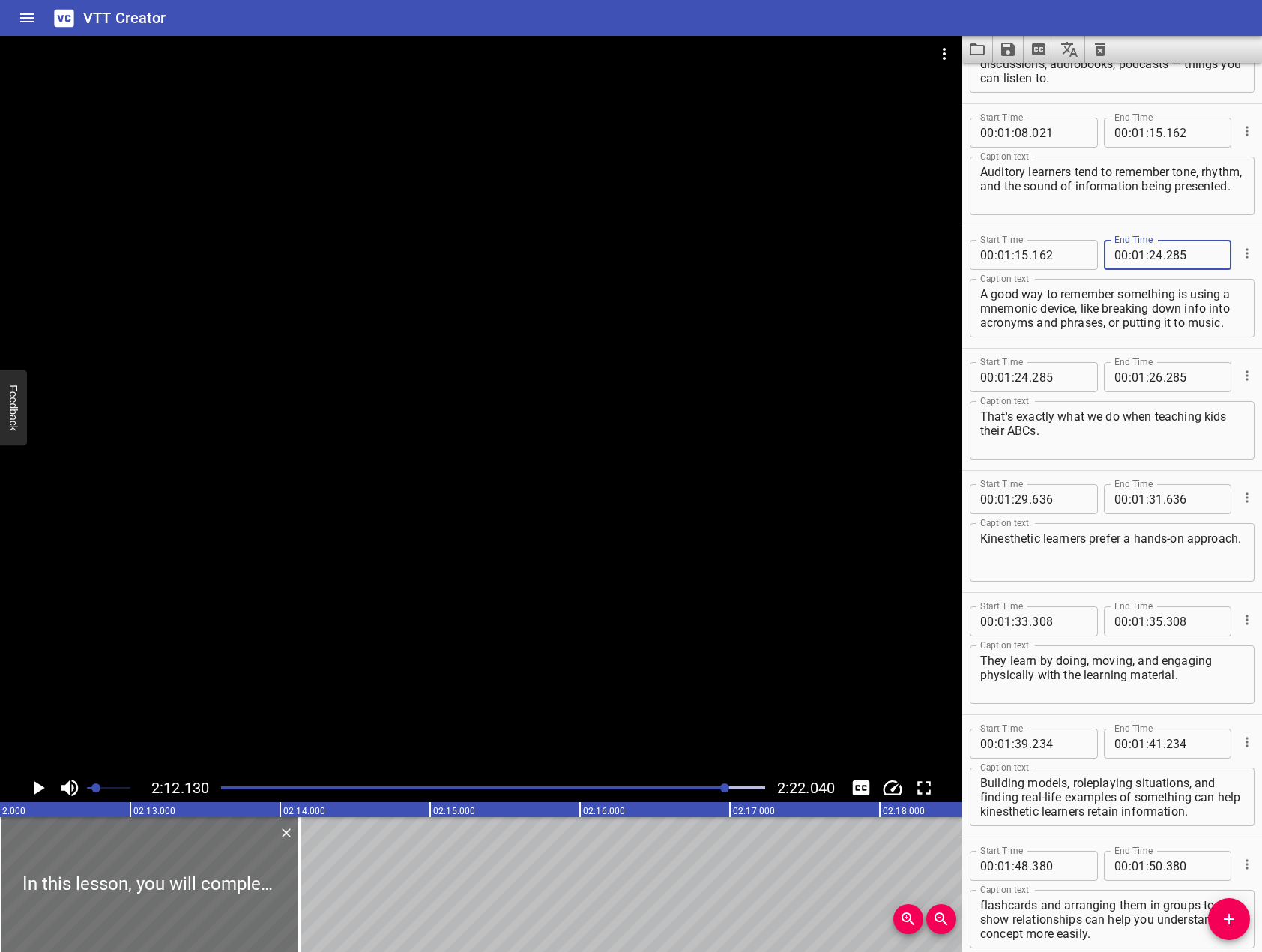
scroll to position [1574, 0]
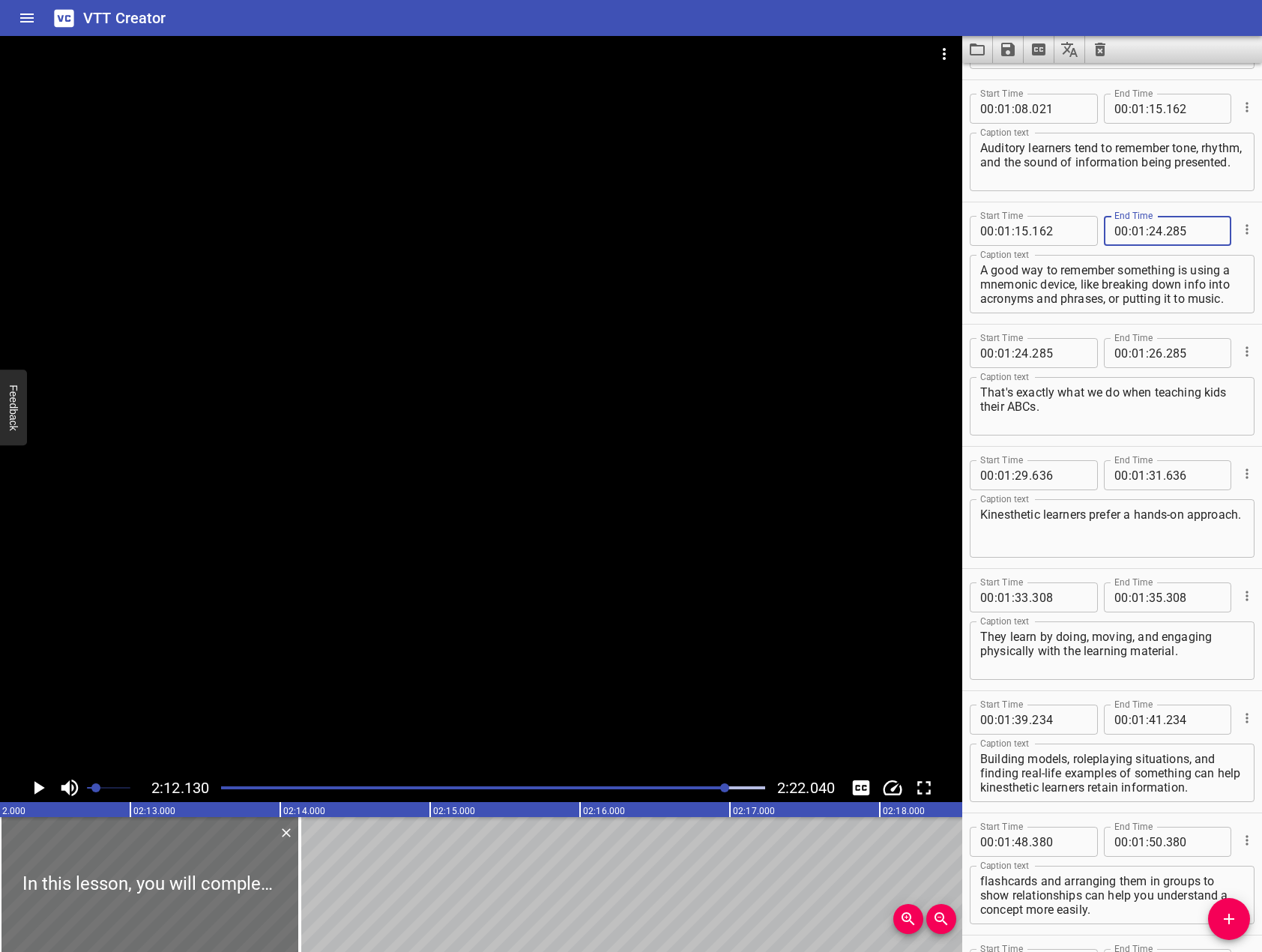
type input "285"
click at [1151, 358] on input "number" at bounding box center [1156, 352] width 15 height 30
type input "29"
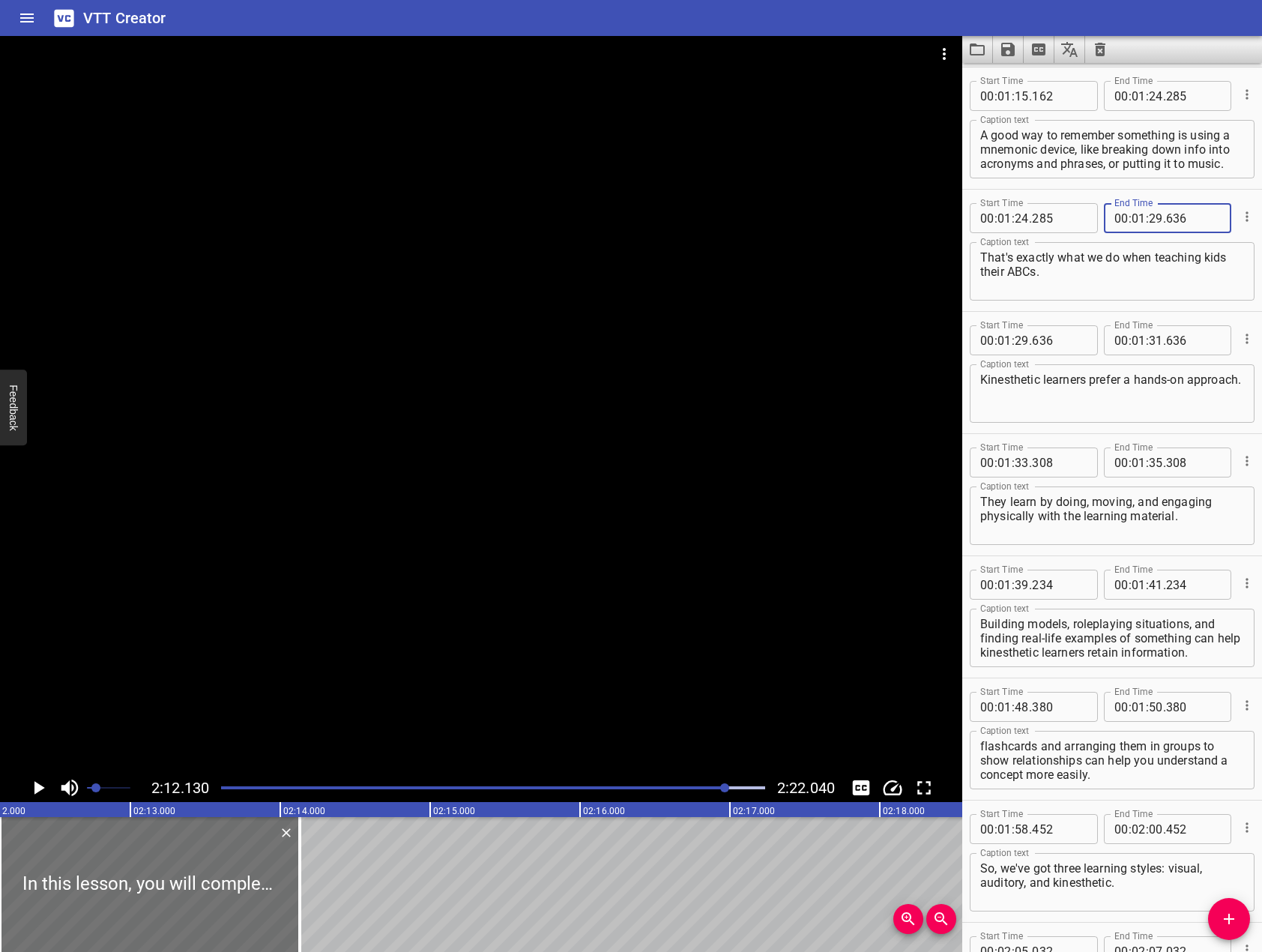
scroll to position [1724, 0]
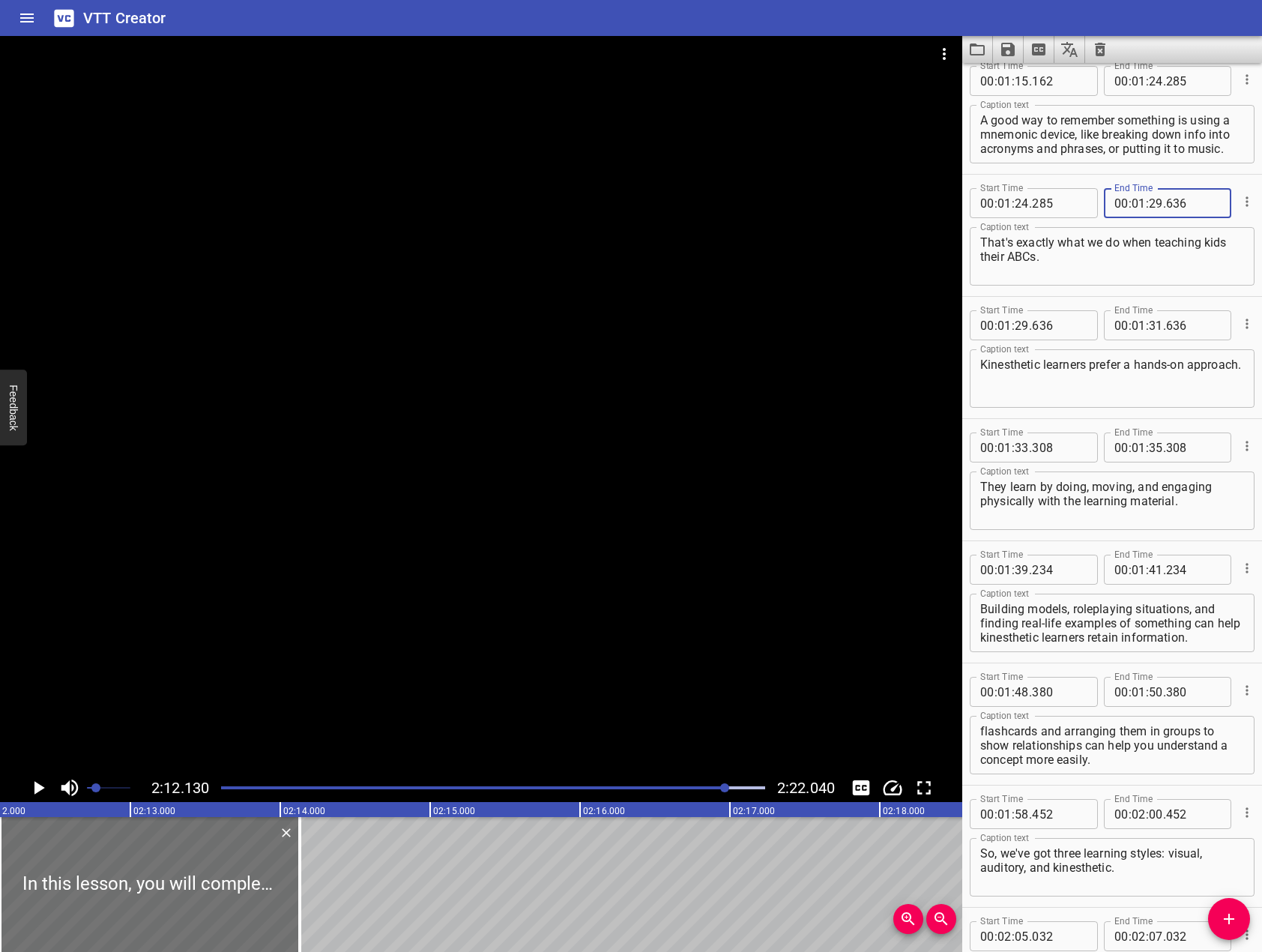
type input "636"
click at [1149, 330] on input "number" at bounding box center [1156, 325] width 15 height 30
type input "33"
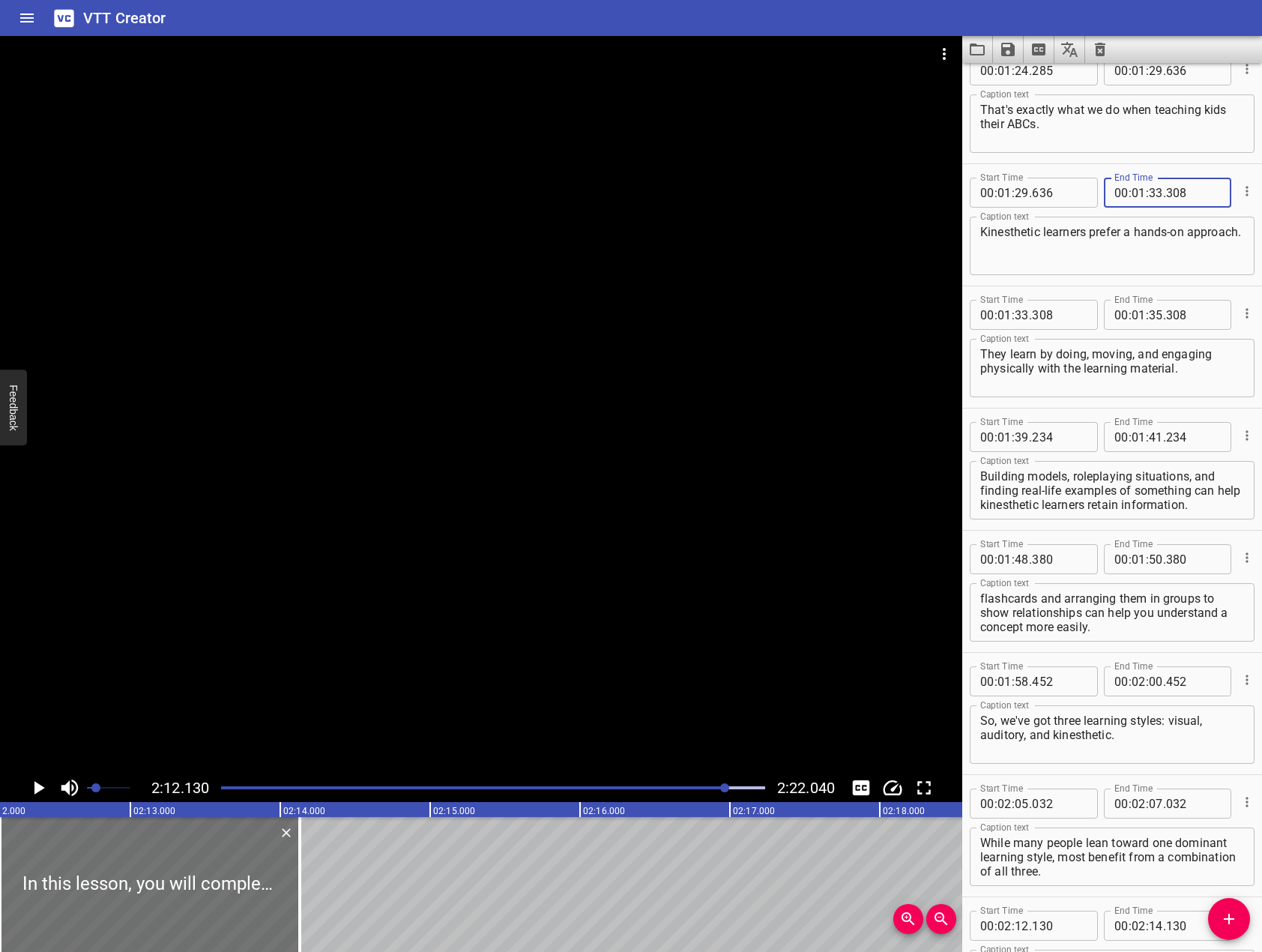
scroll to position [1873, 0]
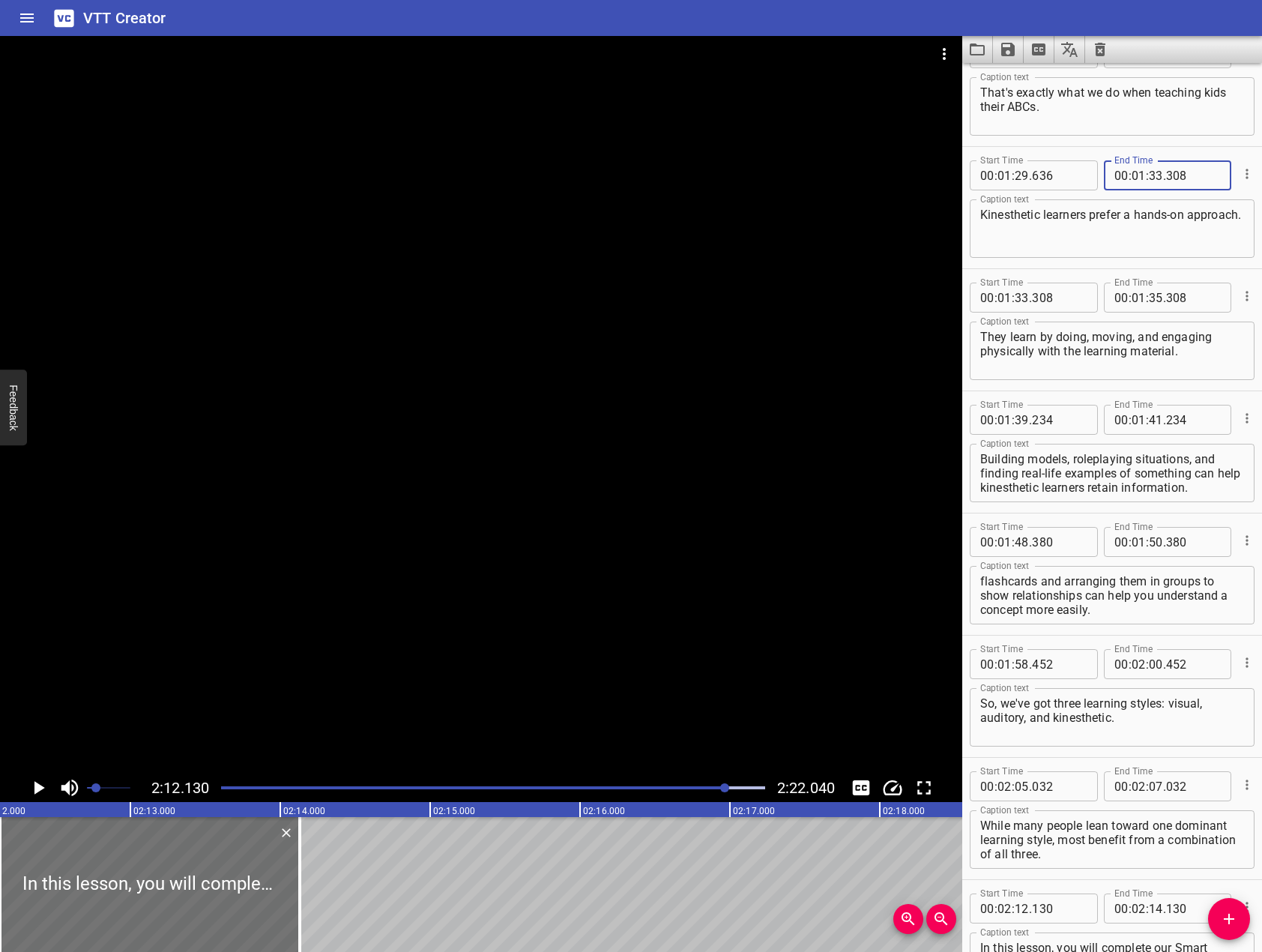
type input "308"
click at [1151, 300] on input "number" at bounding box center [1156, 297] width 15 height 30
type input "39"
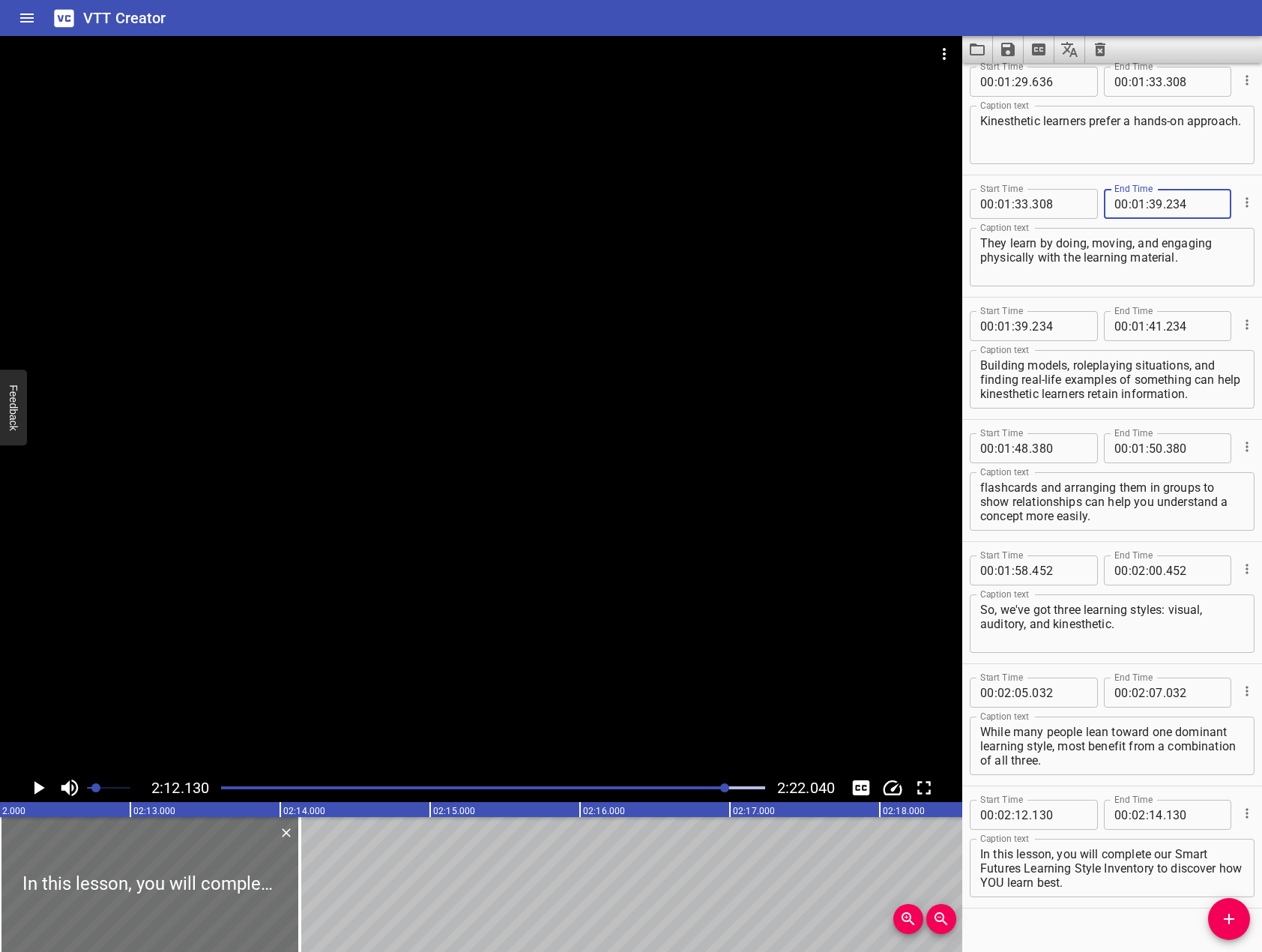
scroll to position [1992, 0]
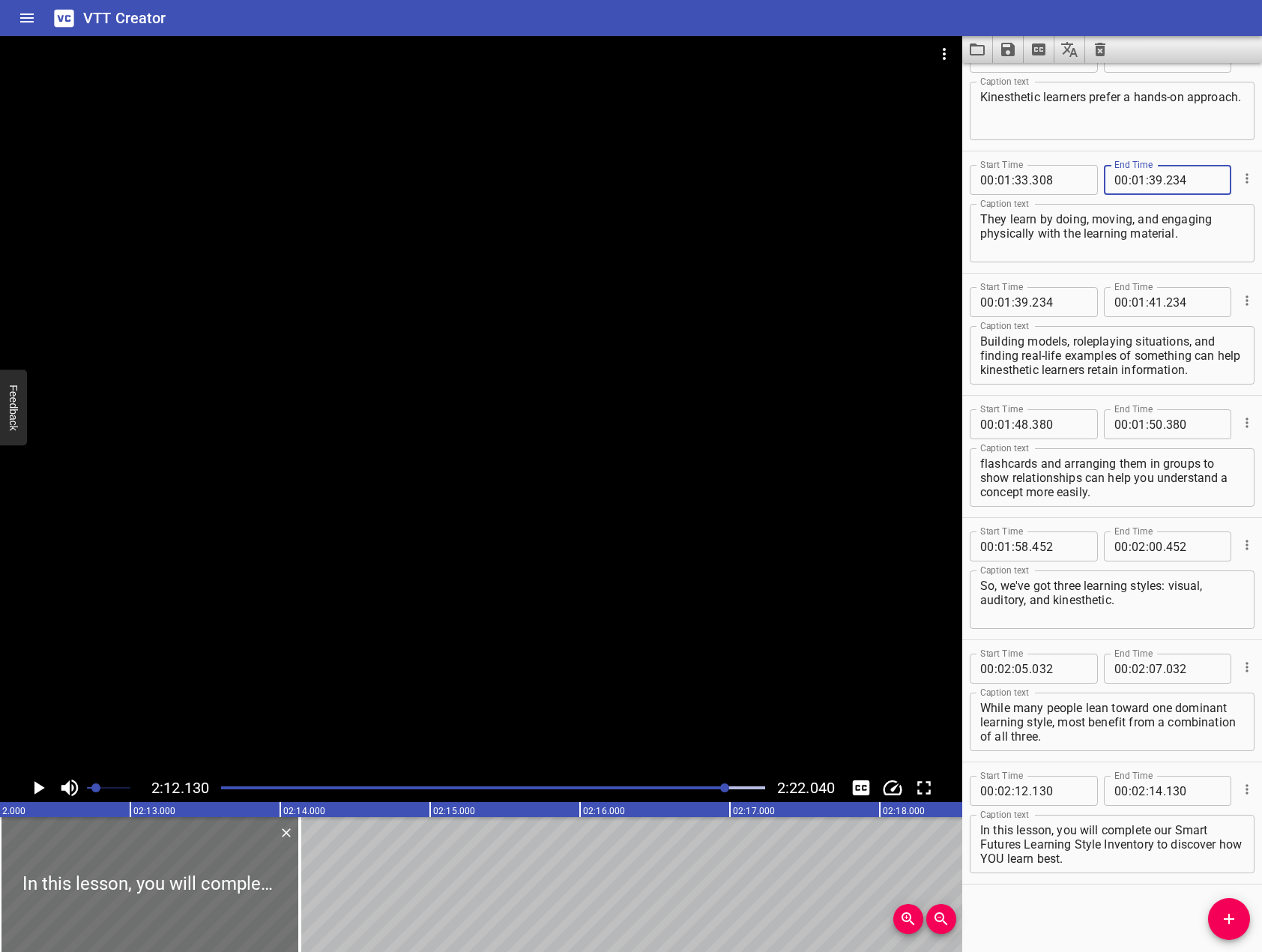
type input "234"
click at [1150, 300] on input "number" at bounding box center [1156, 302] width 15 height 30
type input "48"
type input "380"
click at [1149, 420] on input "number" at bounding box center [1156, 424] width 15 height 30
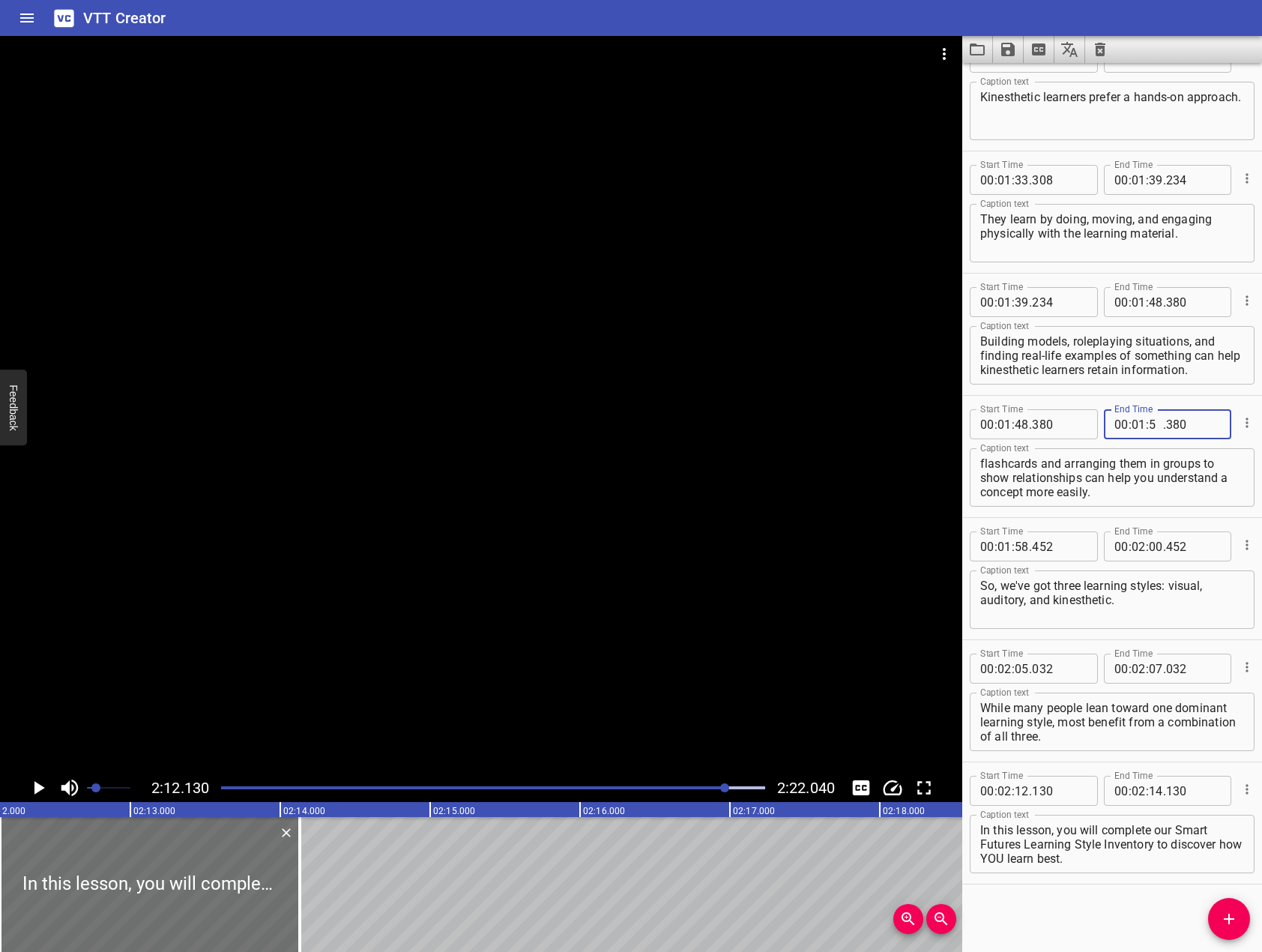
type input "58"
type input "452"
click at [1149, 546] on input "number" at bounding box center [1156, 546] width 15 height 30
type input "05"
type input "032"
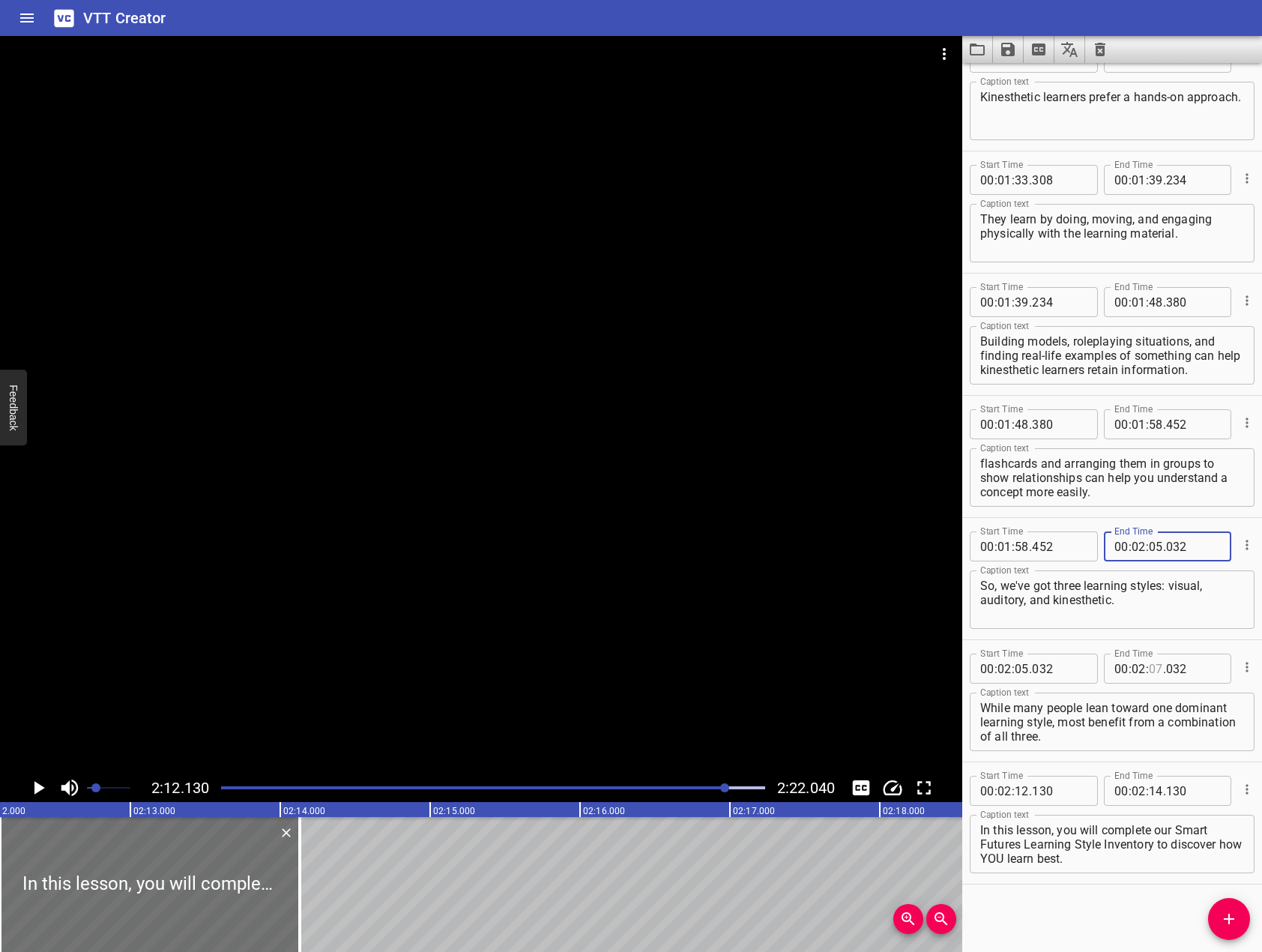
click at [1151, 669] on input "number" at bounding box center [1156, 668] width 15 height 30
type input "12"
type input "130"
click at [752, 790] on div at bounding box center [493, 787] width 562 height 21
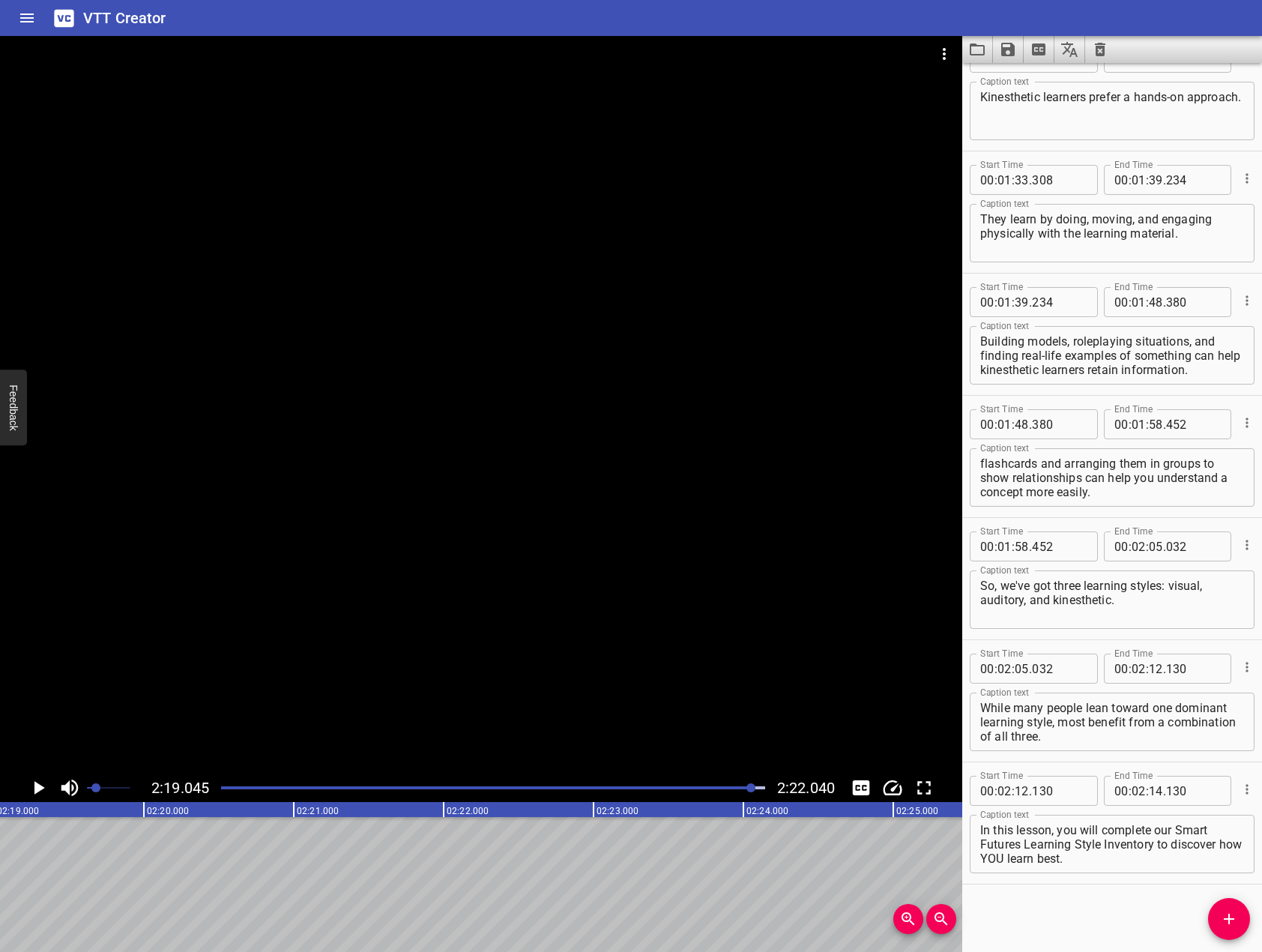
scroll to position [0, 20839]
click at [37, 792] on icon "Play/Pause" at bounding box center [40, 788] width 11 height 14
click at [36, 792] on icon "Play/Pause" at bounding box center [38, 788] width 12 height 14
click at [1153, 789] on input "number" at bounding box center [1156, 790] width 15 height 30
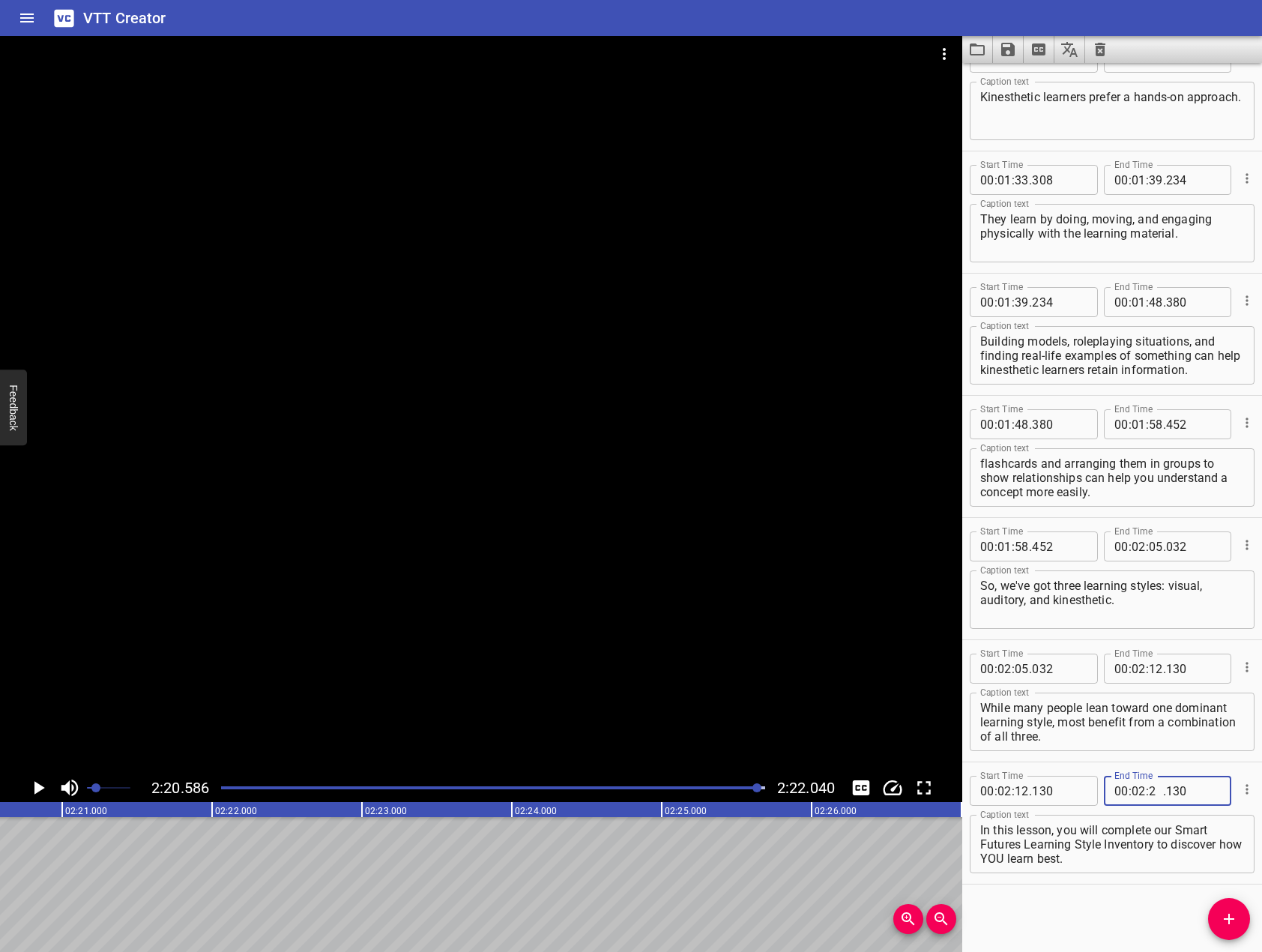
type input "20"
type input "500"
click at [1135, 910] on div "Start Time 00 : 00 : 00 . 000 Start Time End Time 00 : 00 : 04 . 481 End Time C…" at bounding box center [1112, 507] width 299 height 889
click at [225, 777] on div at bounding box center [493, 787] width 562 height 21
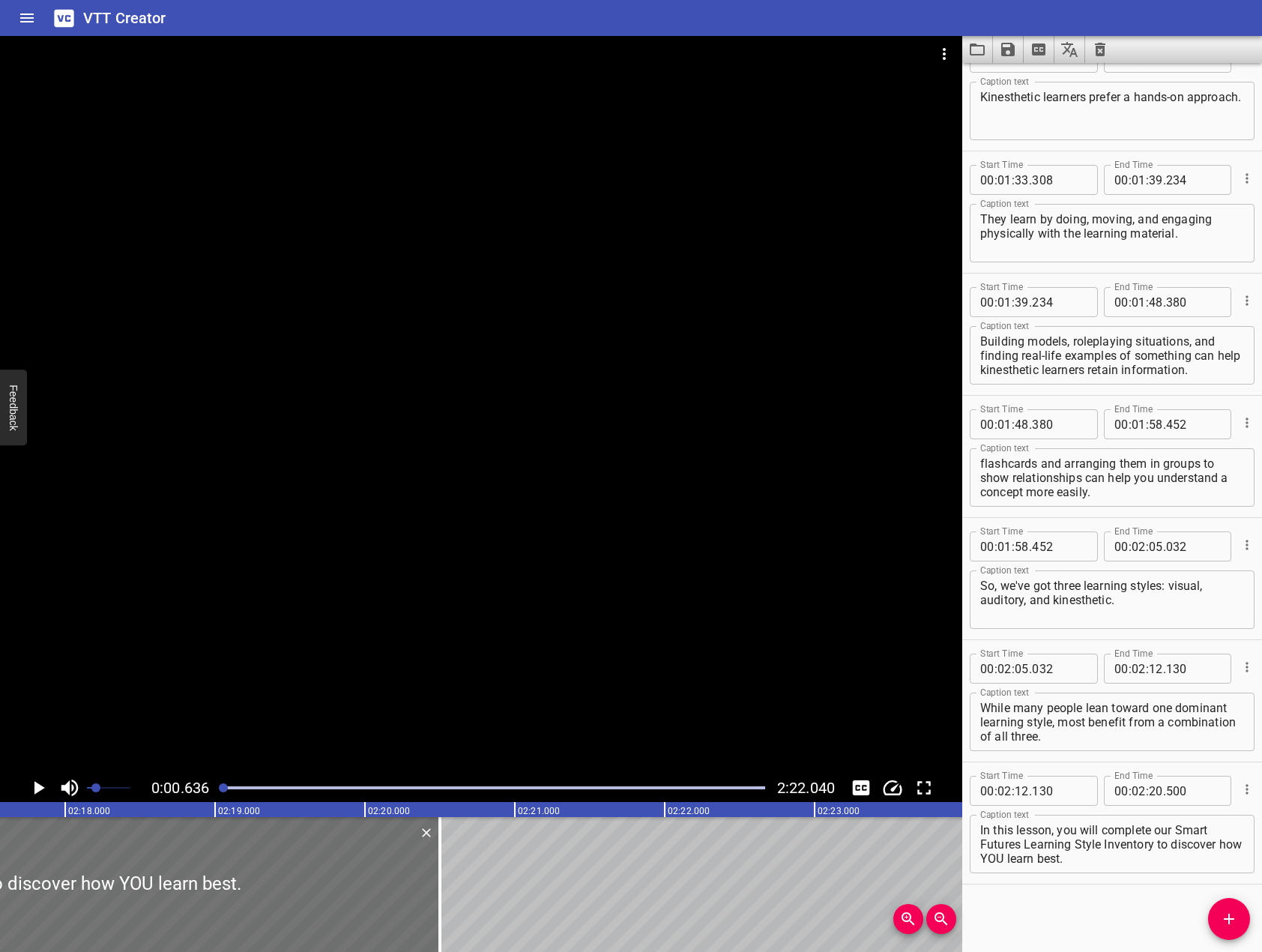
scroll to position [0, 20985]
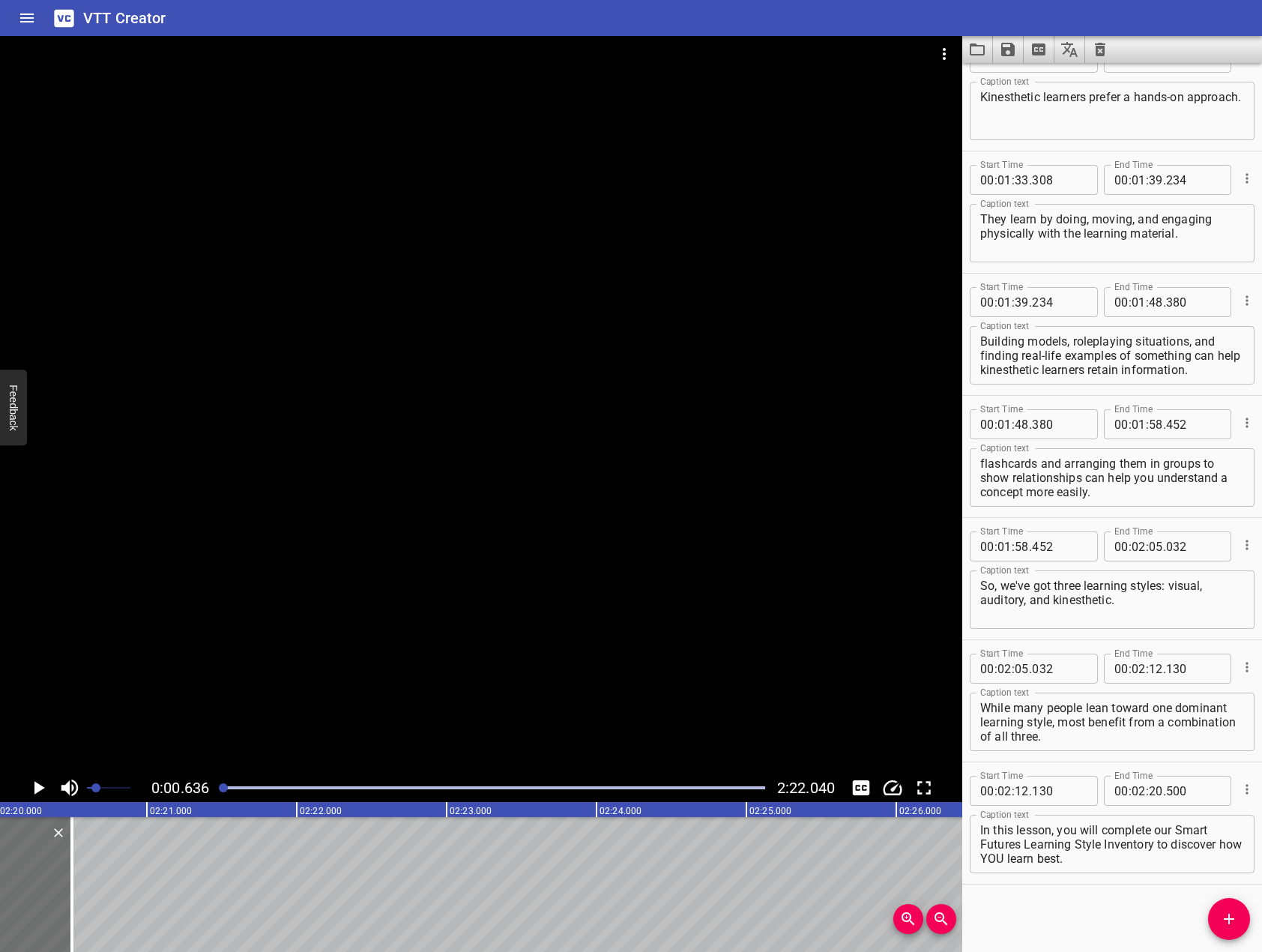
click at [1011, 52] on icon "Save captions to file" at bounding box center [1008, 50] width 14 height 14
click at [1063, 90] on li "Save to VTT file" at bounding box center [1048, 82] width 111 height 27
